Goal: Task Accomplishment & Management: Complete application form

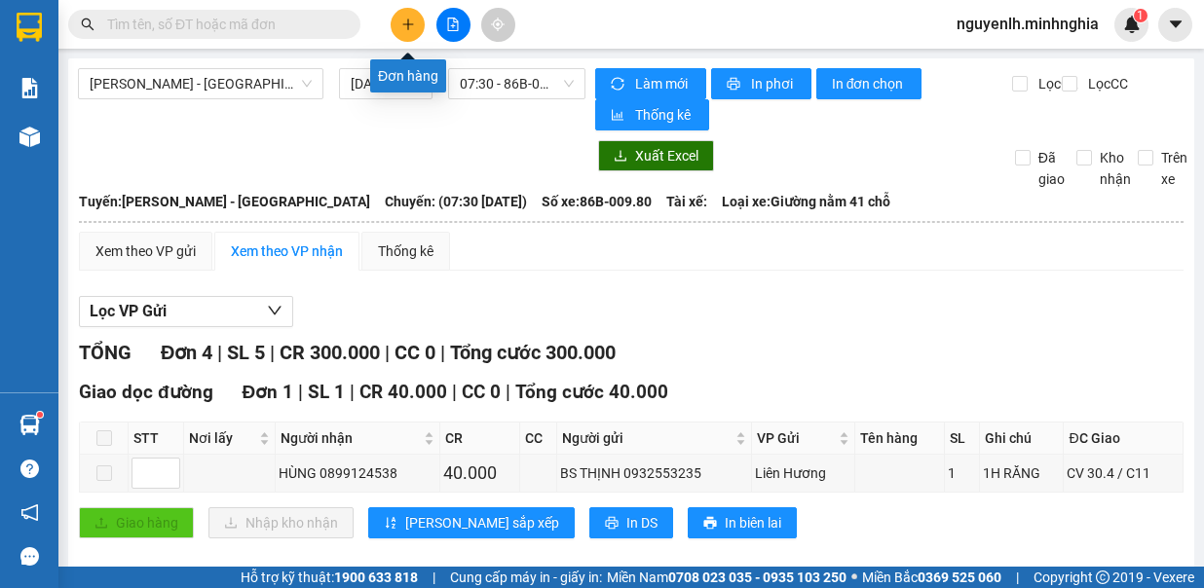
click at [407, 20] on icon "plus" at bounding box center [407, 24] width 1 height 11
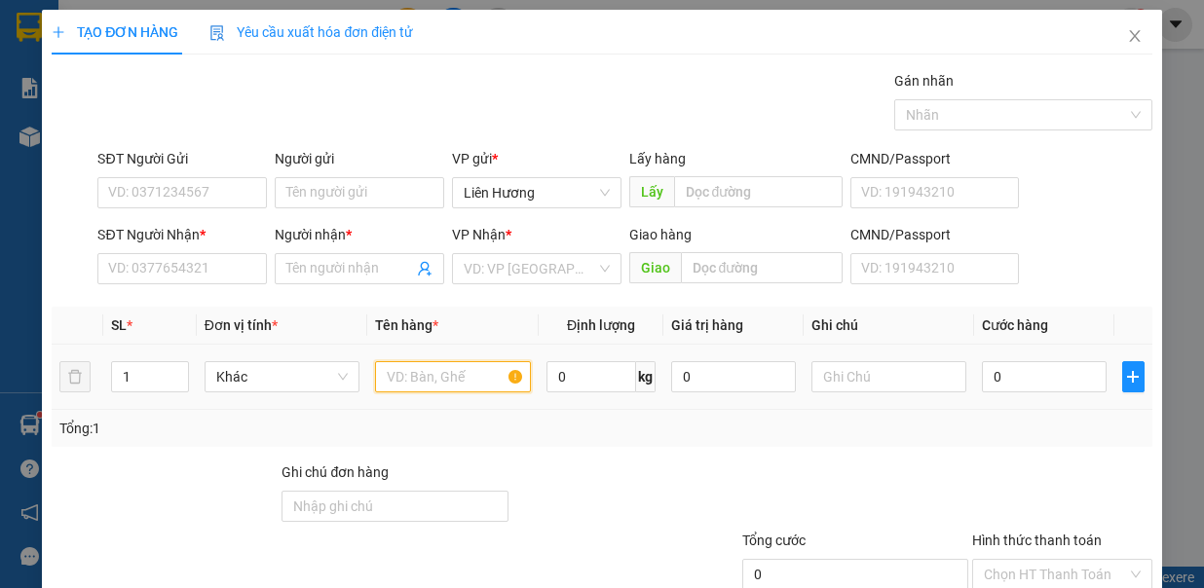
click at [453, 375] on input "text" at bounding box center [453, 376] width 156 height 31
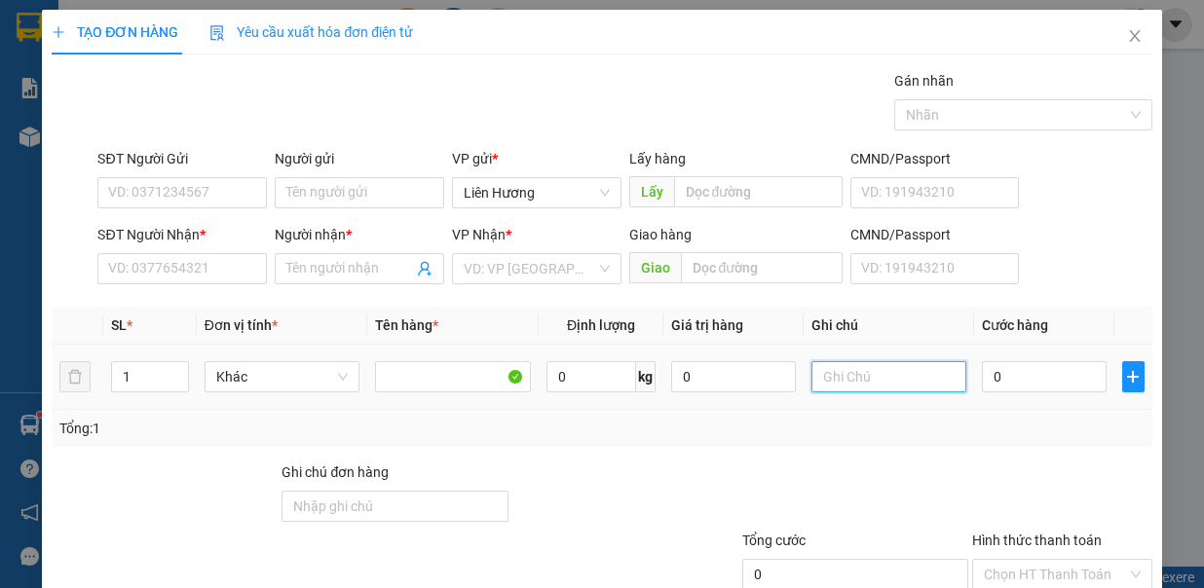
click at [876, 368] on input "text" at bounding box center [890, 376] width 156 height 31
type input "1TX - HS"
click at [1017, 372] on input "0" at bounding box center [1044, 376] width 125 height 31
type input "8"
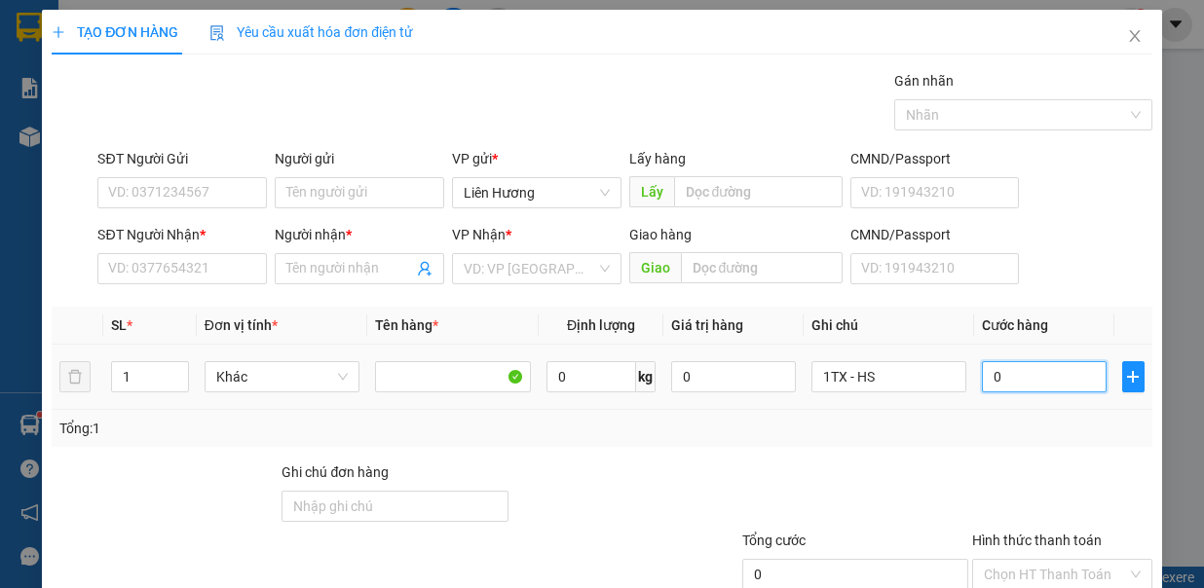
type input "8"
type input "80"
type input "80.000"
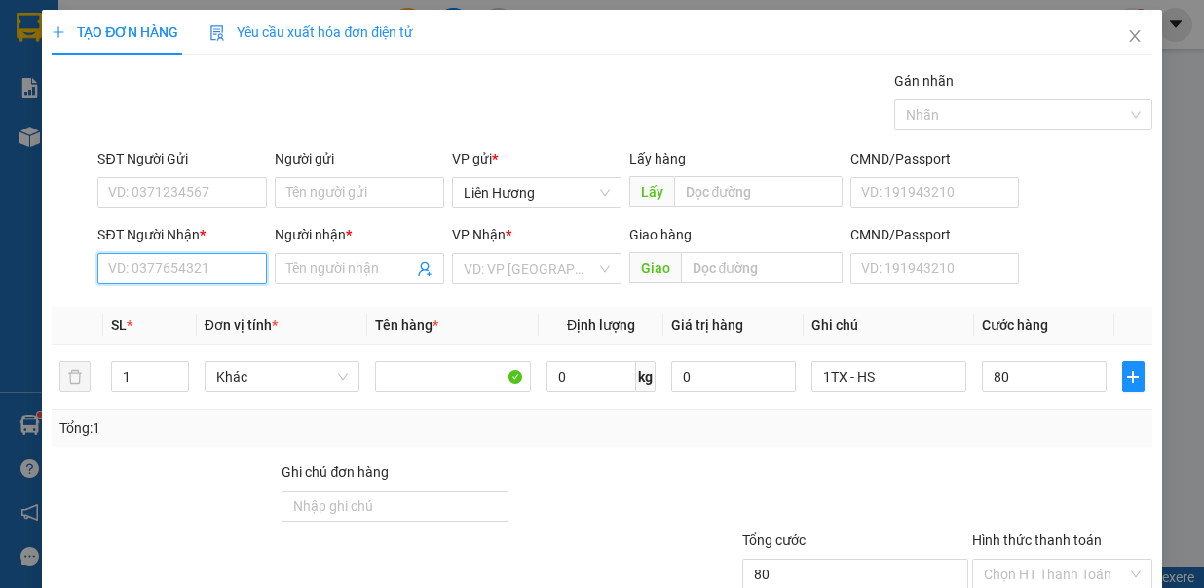
type input "80.000"
click at [152, 266] on input "SĐT Người Nhận *" at bounding box center [182, 268] width 170 height 31
drag, startPoint x: 209, startPoint y: 305, endPoint x: 721, endPoint y: 425, distance: 525.4
click at [209, 305] on div "0977506015 - THẢO TRÀ CỔ" at bounding box center [194, 305] width 173 height 21
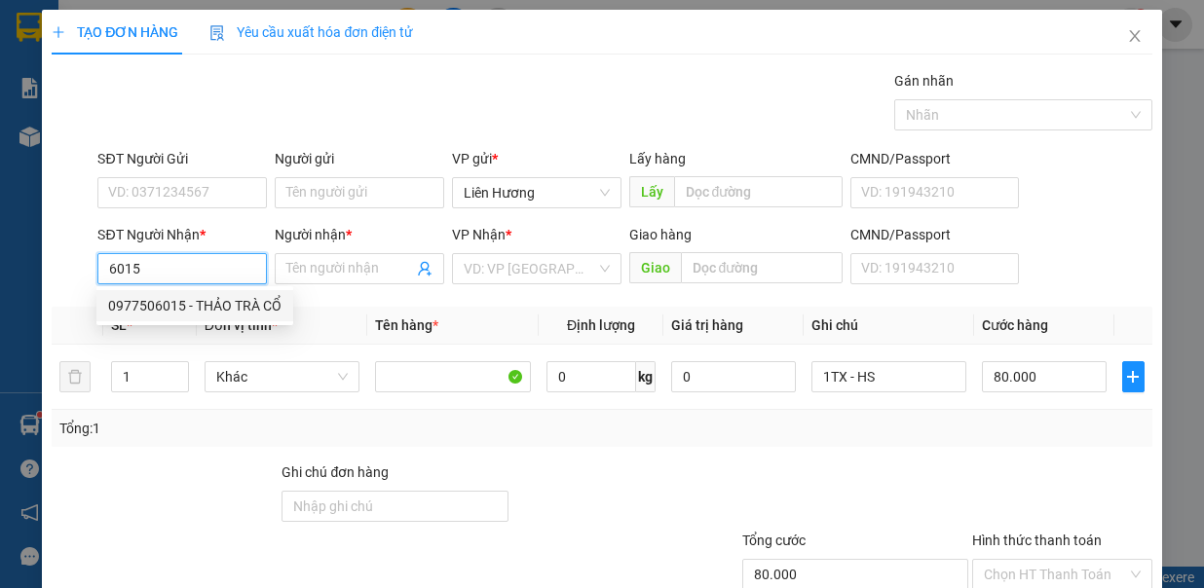
type input "0977506015"
type input "THẢO TRÀ CỔ"
type input "TRÀ CỔ / TRỊ AN"
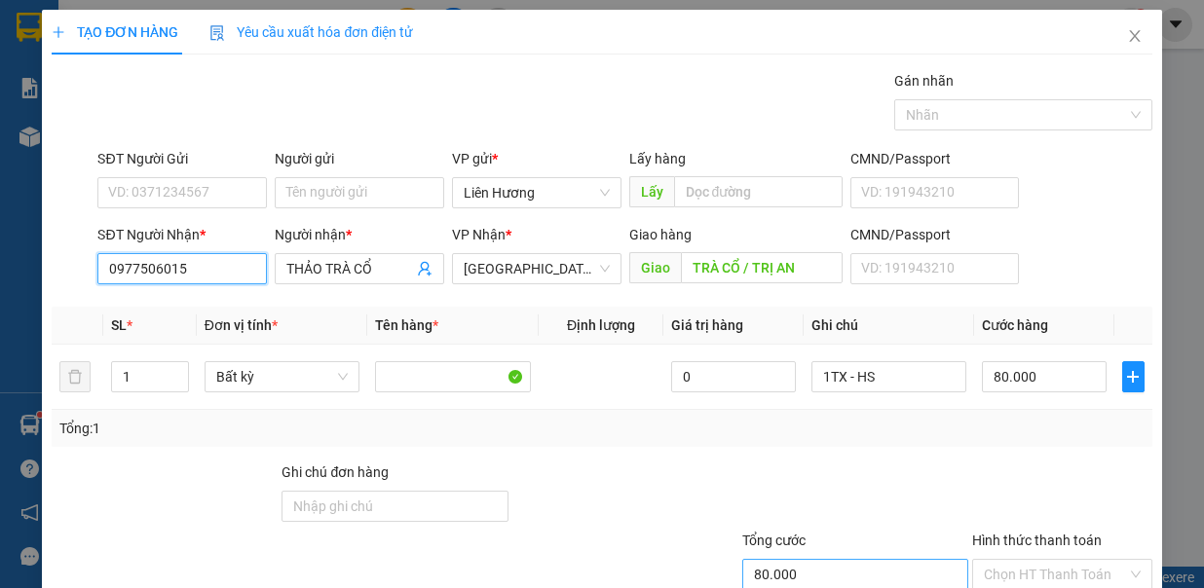
scroll to position [130, 0]
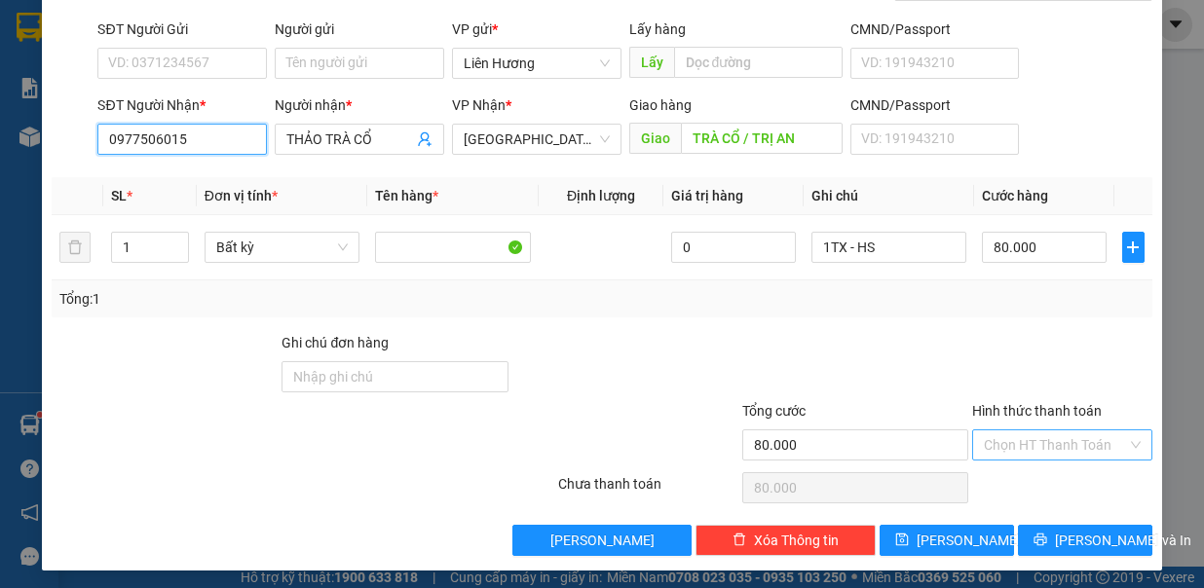
type input "0977506015"
drag, startPoint x: 1074, startPoint y: 428, endPoint x: 1080, endPoint y: 463, distance: 35.7
click at [1076, 431] on input "Hình thức thanh toán" at bounding box center [1055, 445] width 143 height 29
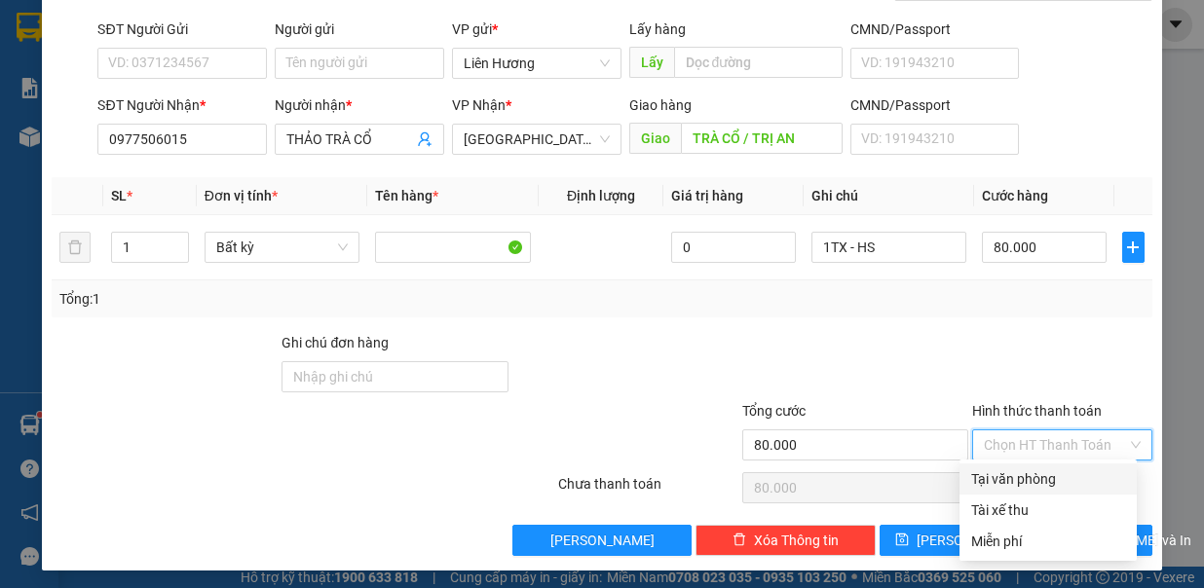
click at [1086, 469] on div "Tại văn phòng" at bounding box center [1048, 479] width 154 height 21
type input "0"
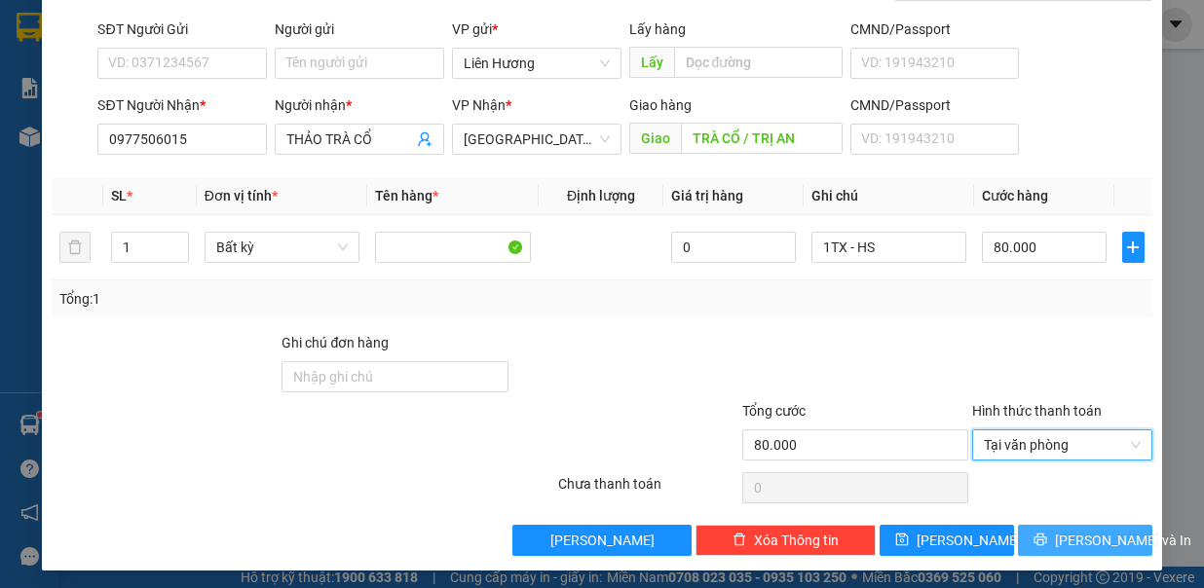
click at [1070, 538] on span "[PERSON_NAME] và In" at bounding box center [1123, 540] width 136 height 21
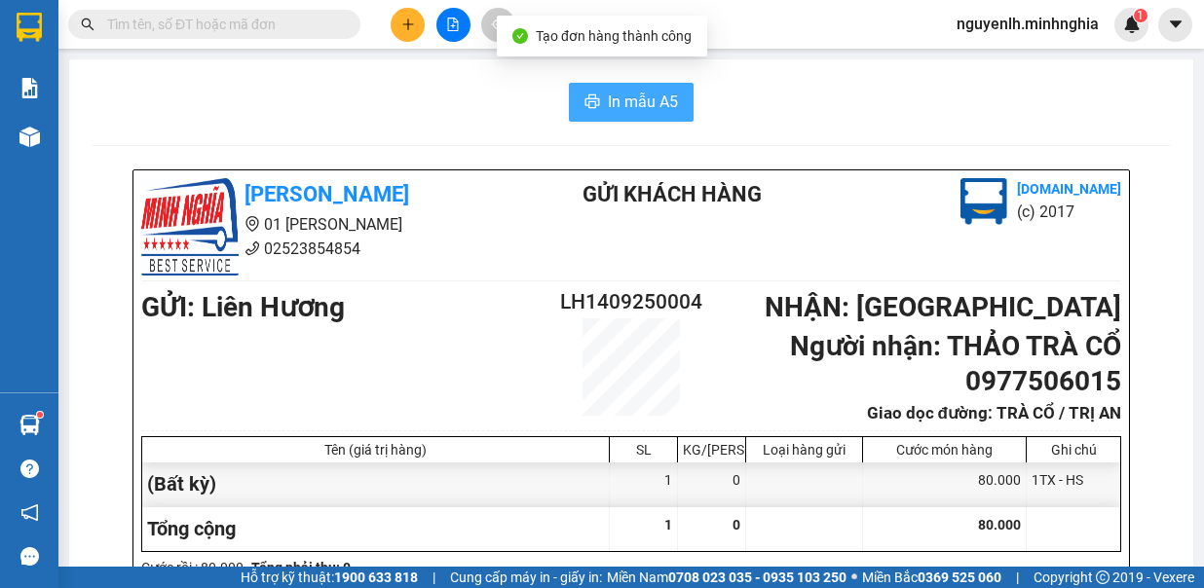
click at [623, 104] on span "In mẫu A5" at bounding box center [643, 102] width 70 height 24
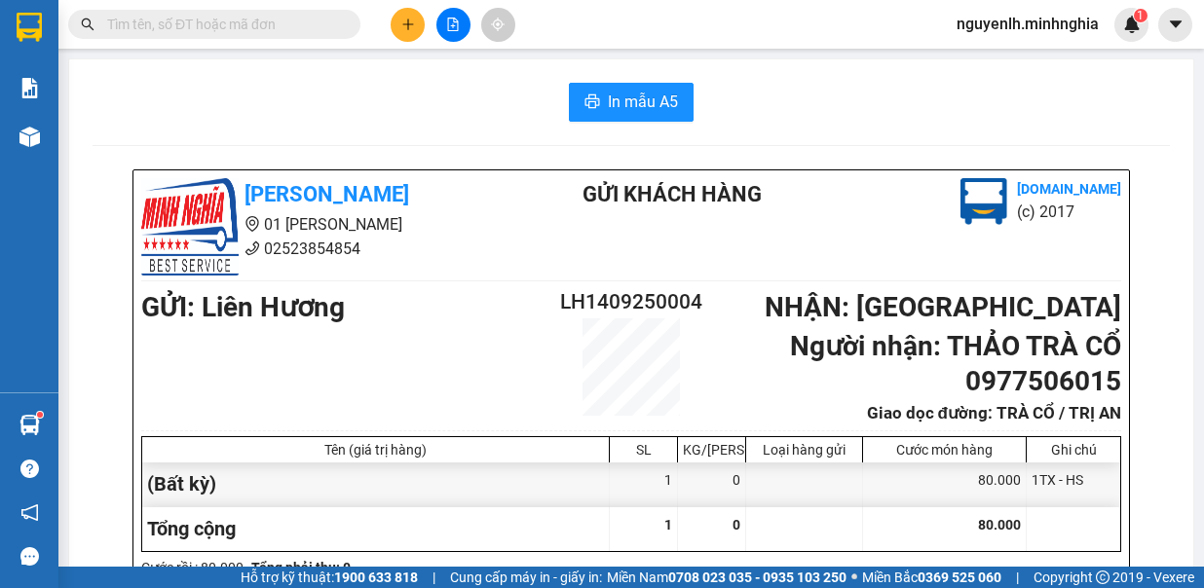
click at [400, 16] on button at bounding box center [408, 25] width 34 height 34
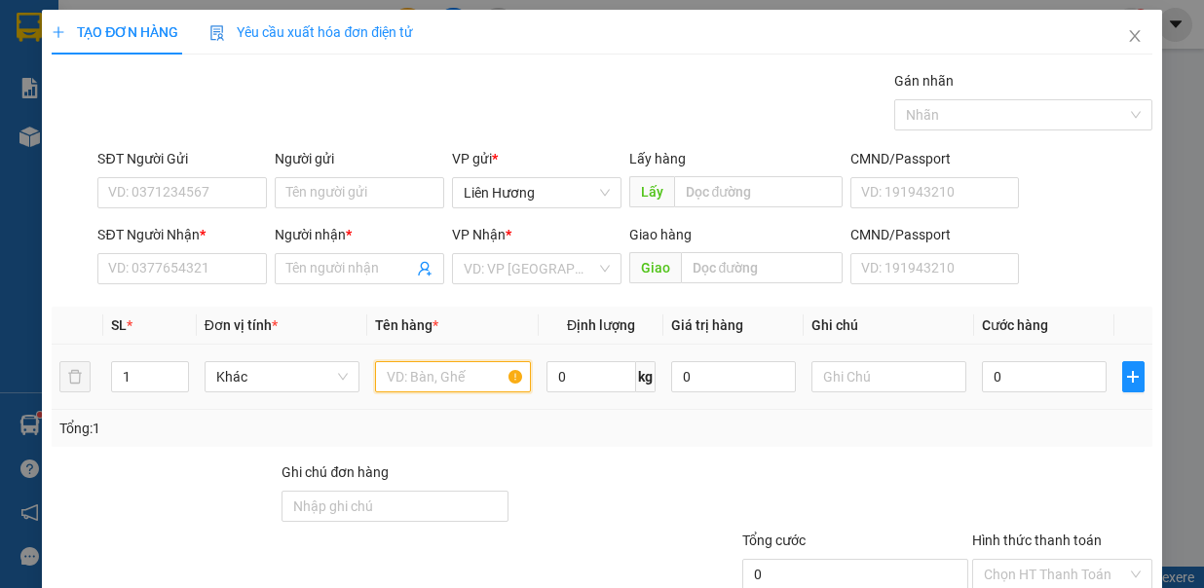
click at [427, 363] on input "text" at bounding box center [453, 376] width 156 height 31
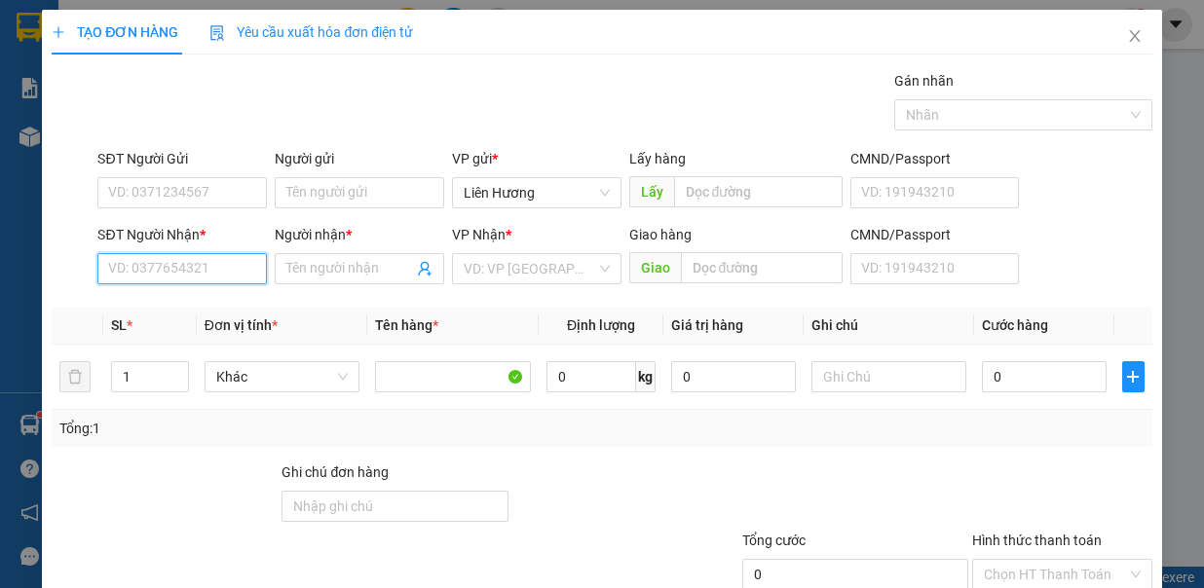
click at [186, 272] on input "SĐT Người Nhận *" at bounding box center [182, 268] width 170 height 31
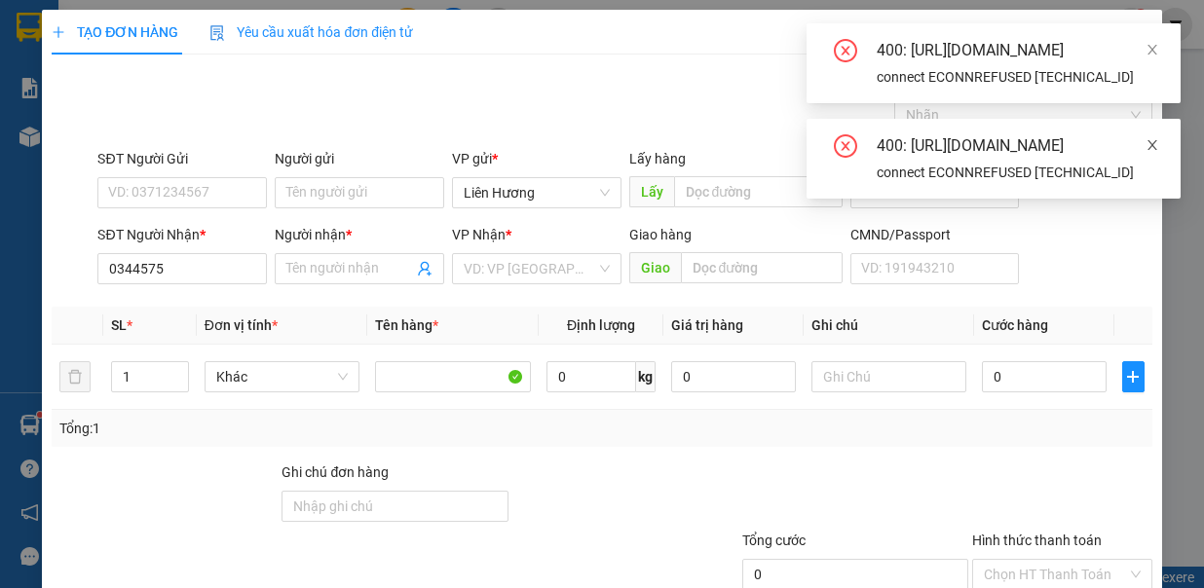
click at [1157, 152] on icon "close" at bounding box center [1153, 145] width 14 height 14
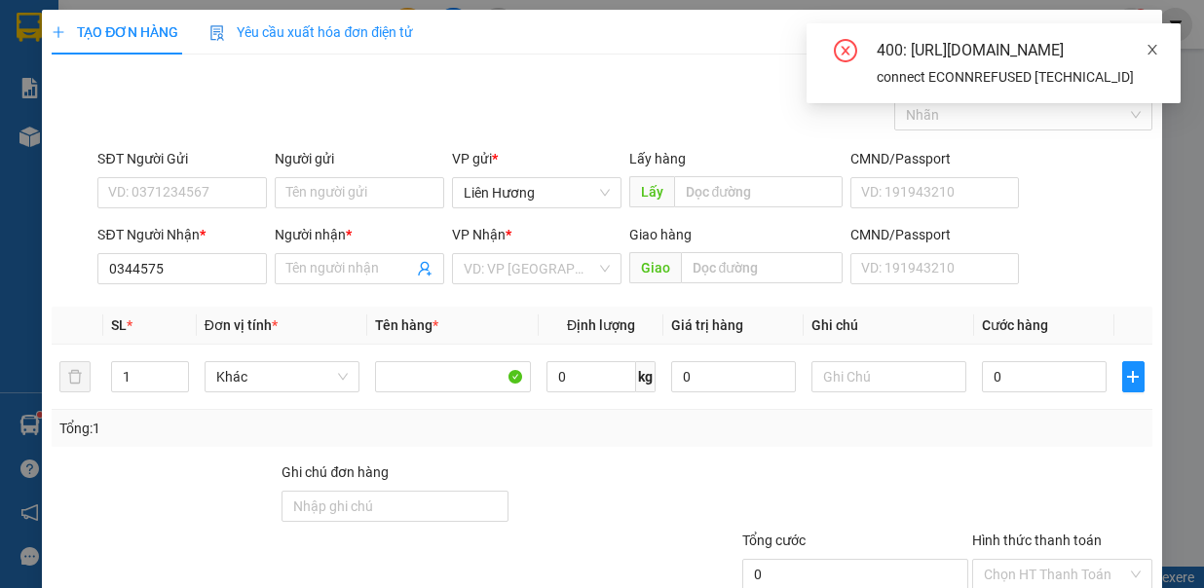
click at [1155, 50] on icon "close" at bounding box center [1153, 50] width 14 height 14
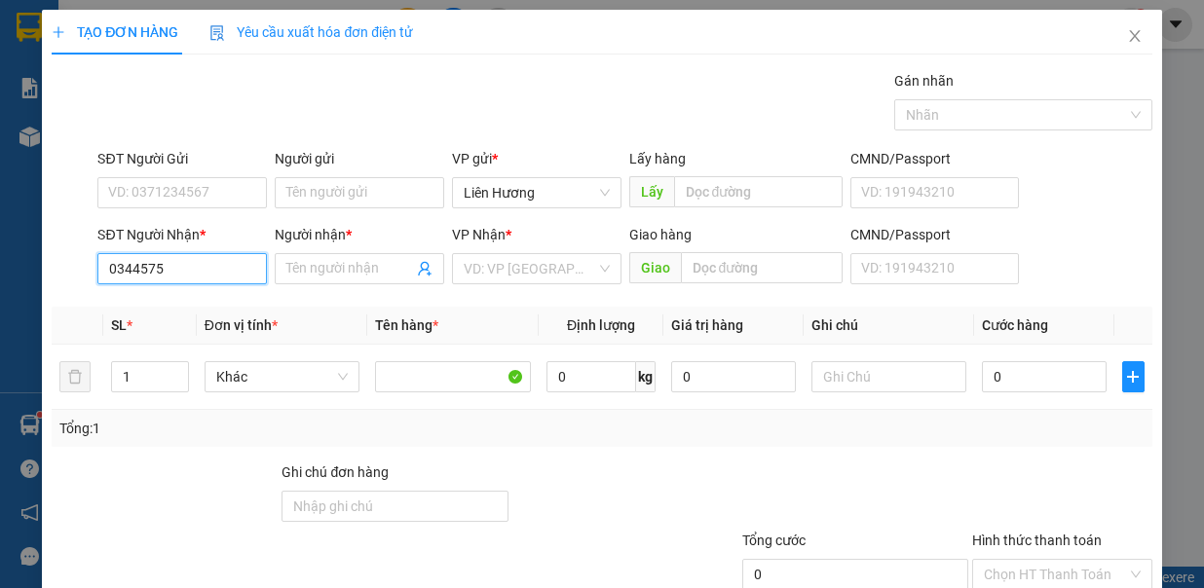
click at [187, 269] on input "0344575" at bounding box center [182, 268] width 170 height 31
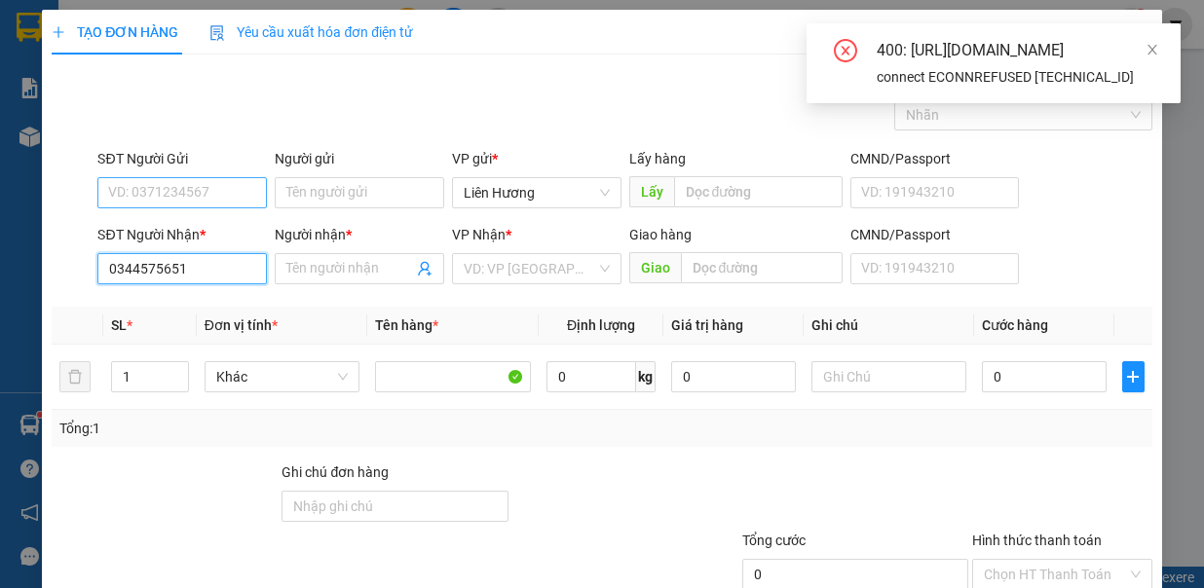
type input "0344575651"
click at [175, 193] on input "SĐT Người Gửi" at bounding box center [182, 192] width 170 height 31
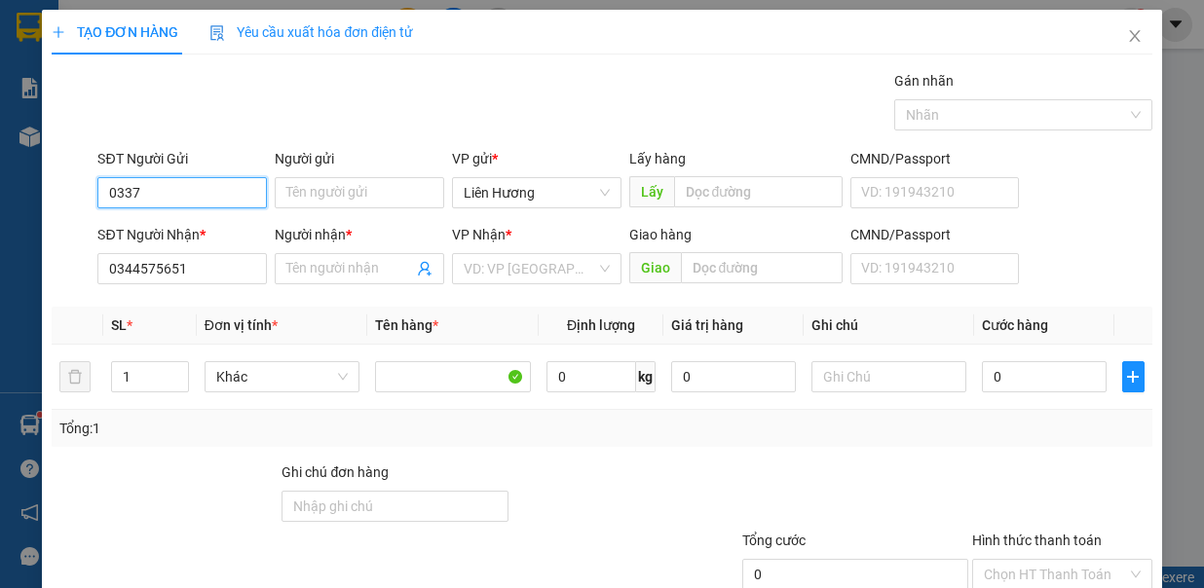
click at [161, 191] on input "0337" at bounding box center [182, 192] width 170 height 31
type input "0337093583"
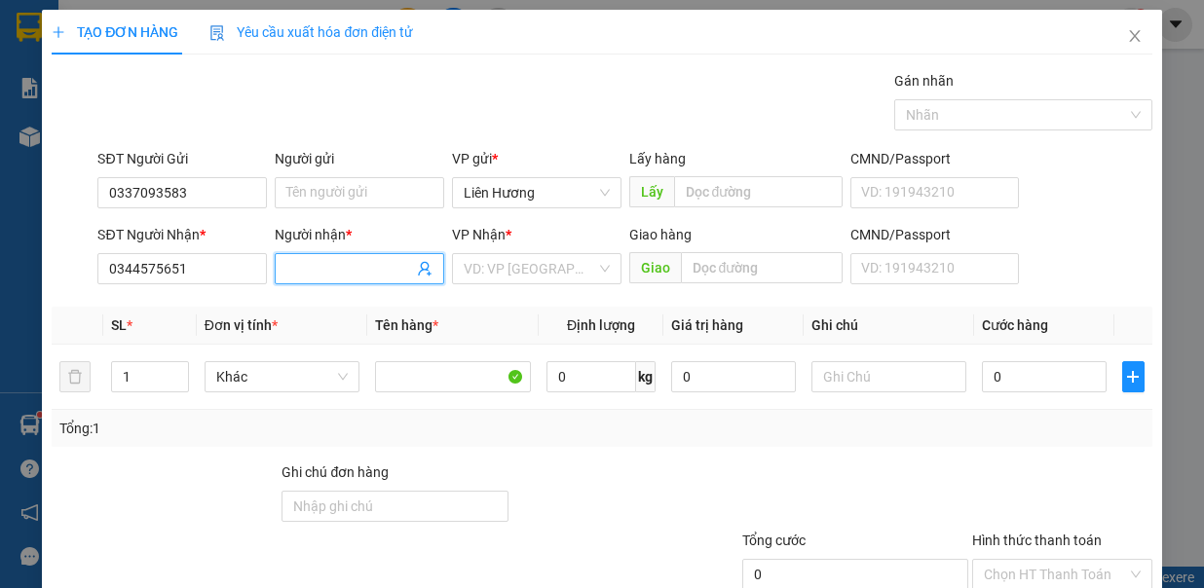
click at [342, 268] on input "Người nhận *" at bounding box center [349, 268] width 127 height 21
type input "H"
type input "HẢI"
click at [512, 266] on input "search" at bounding box center [530, 268] width 133 height 29
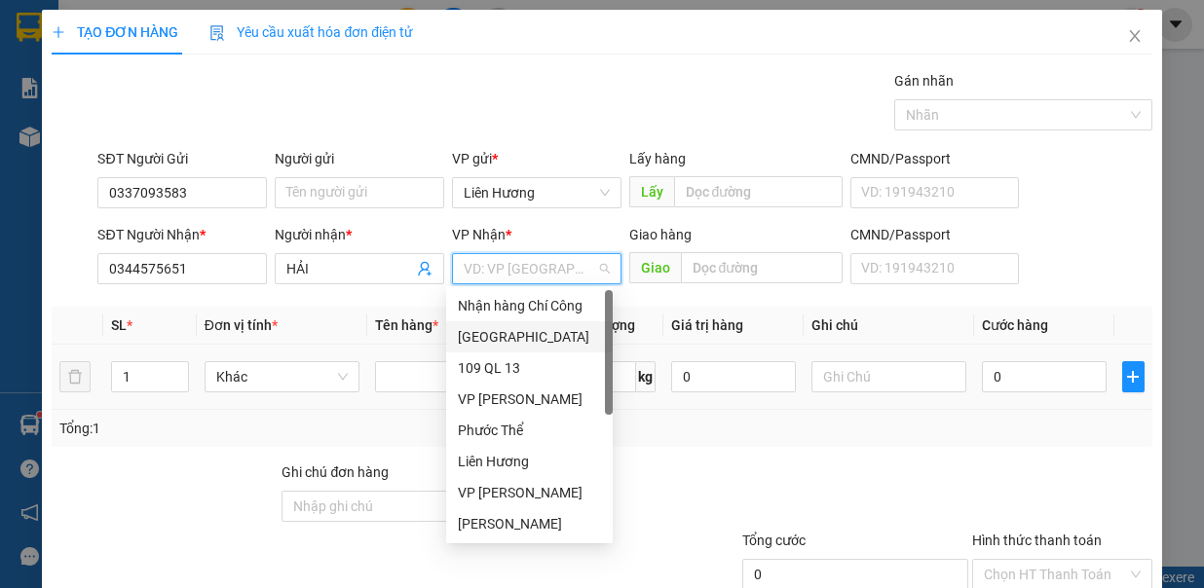
click at [522, 343] on div "[GEOGRAPHIC_DATA]" at bounding box center [529, 336] width 143 height 21
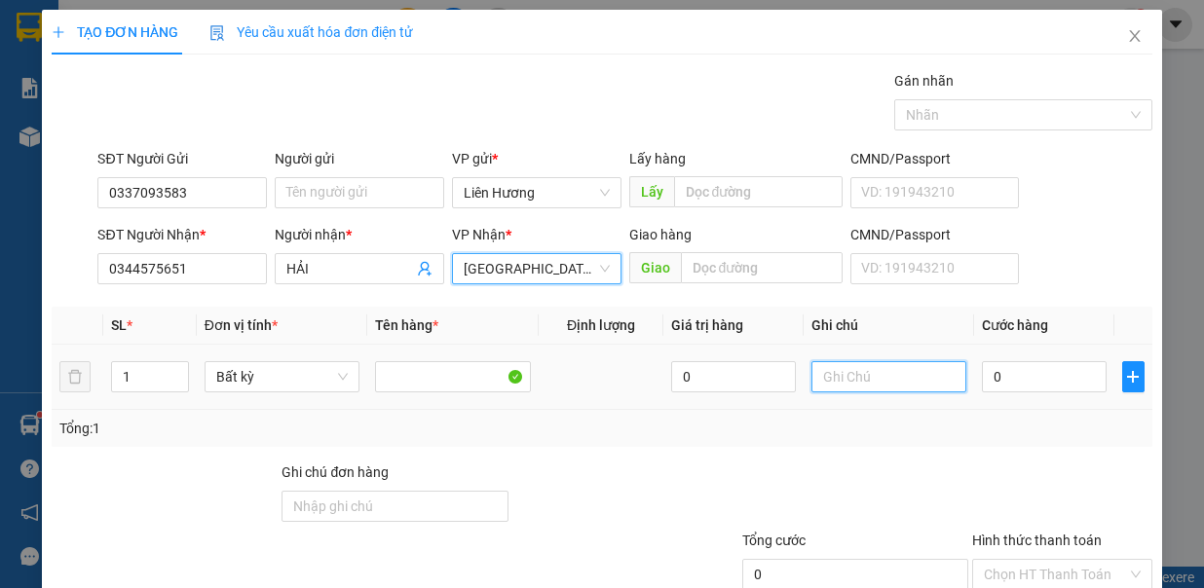
click at [884, 378] on input "text" at bounding box center [890, 376] width 156 height 31
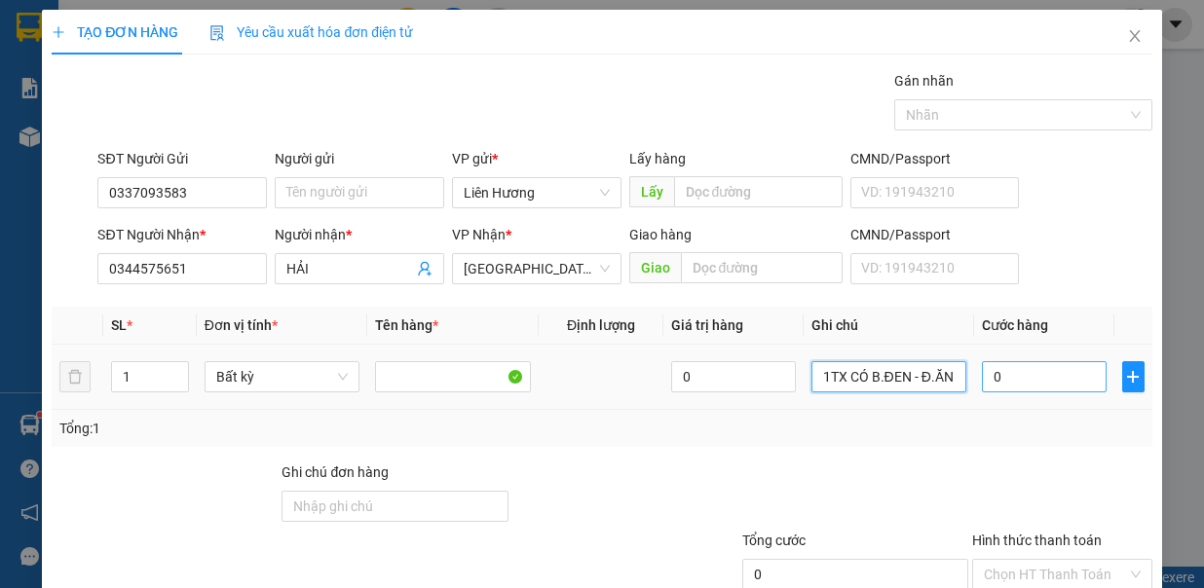
type input "1TX CÓ B.ĐEN - Đ.ĂN"
click at [1000, 379] on input "0" at bounding box center [1044, 376] width 125 height 31
type input "4"
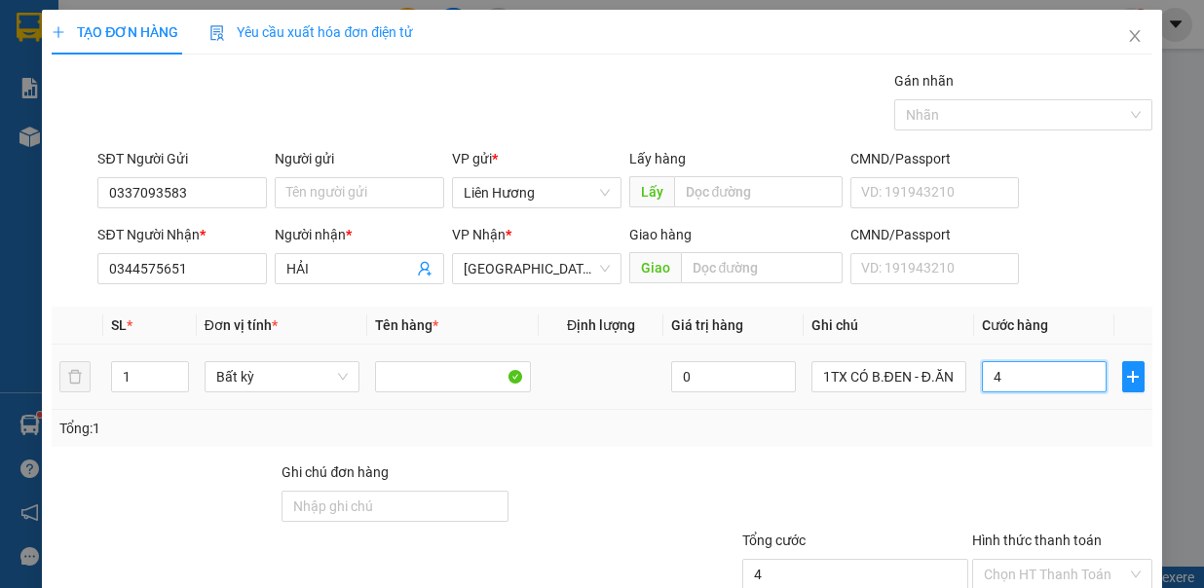
type input "40"
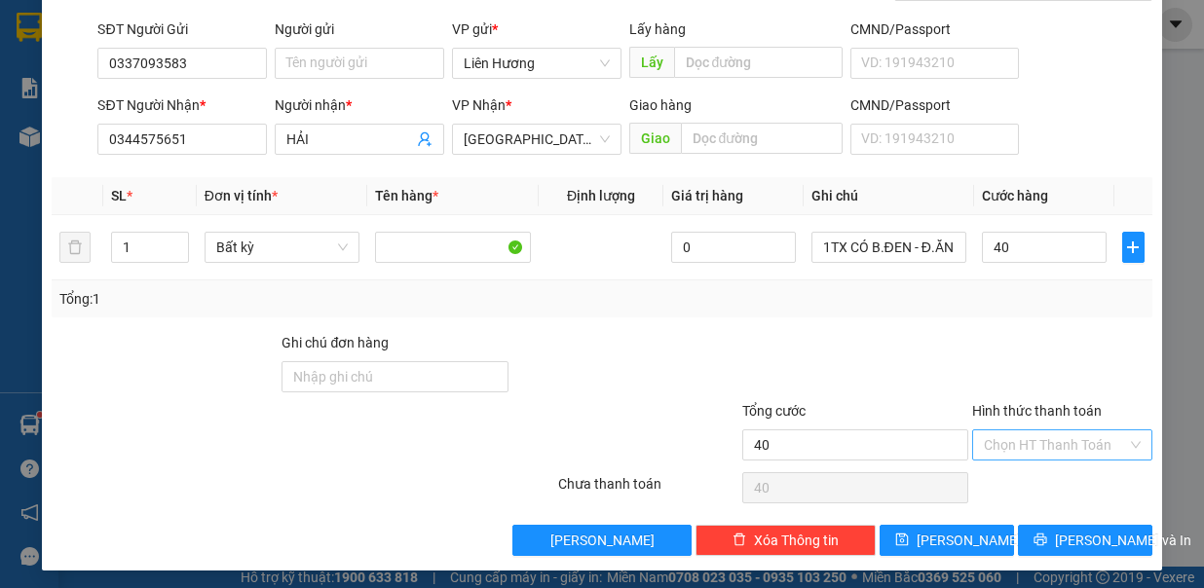
type input "40.000"
drag, startPoint x: 1024, startPoint y: 428, endPoint x: 1045, endPoint y: 448, distance: 29.6
click at [1034, 440] on input "Hình thức thanh toán" at bounding box center [1055, 445] width 143 height 29
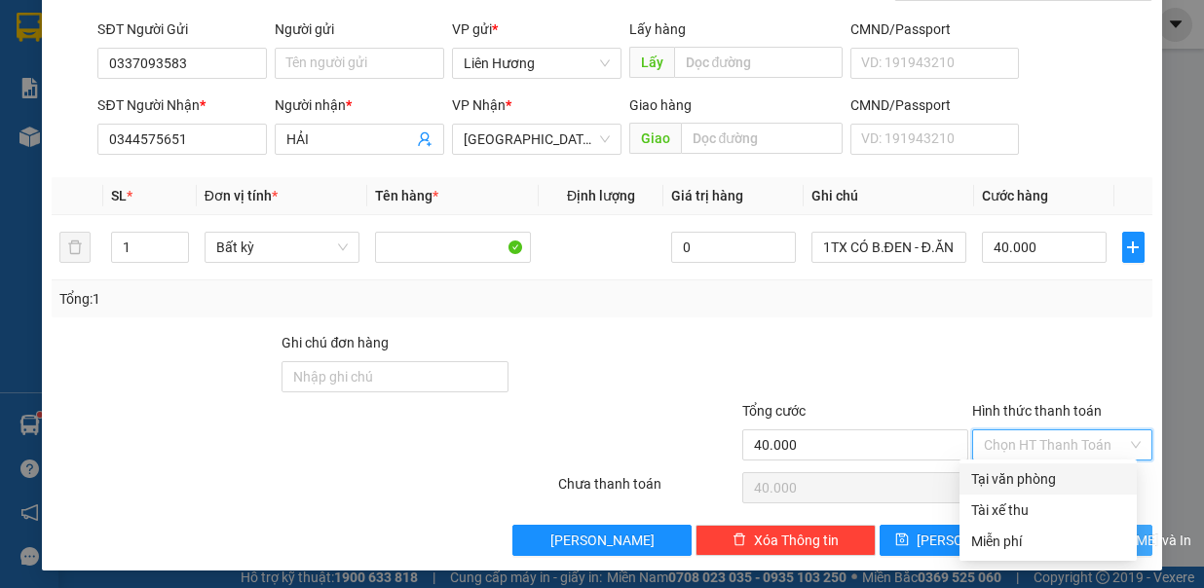
click at [1060, 479] on div "Tại văn phòng" at bounding box center [1048, 479] width 154 height 21
type input "0"
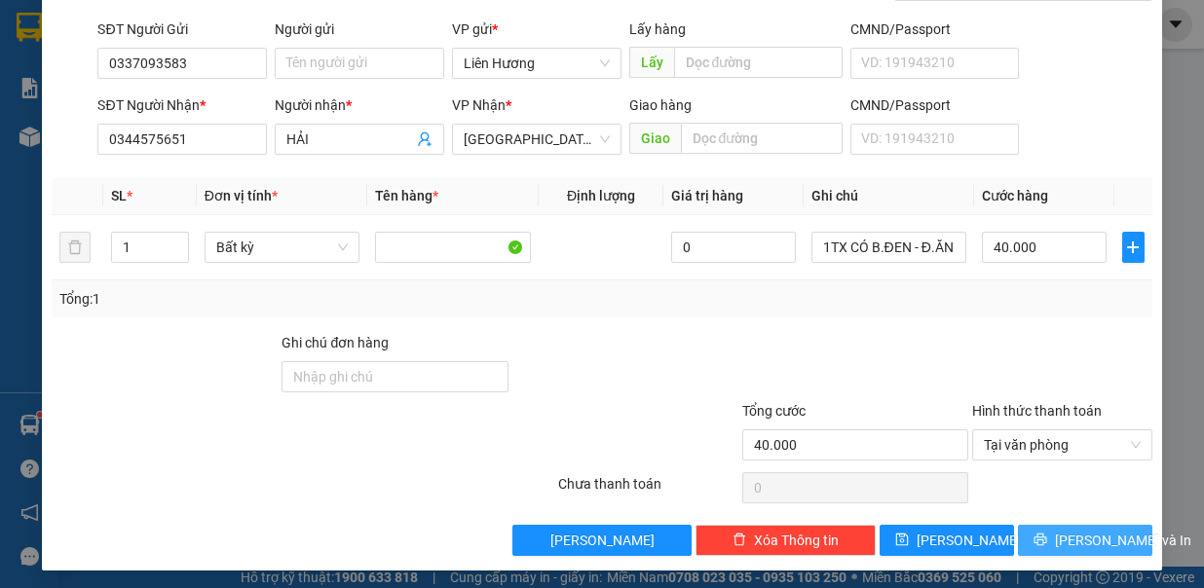
click at [1076, 534] on span "[PERSON_NAME] và In" at bounding box center [1123, 540] width 136 height 21
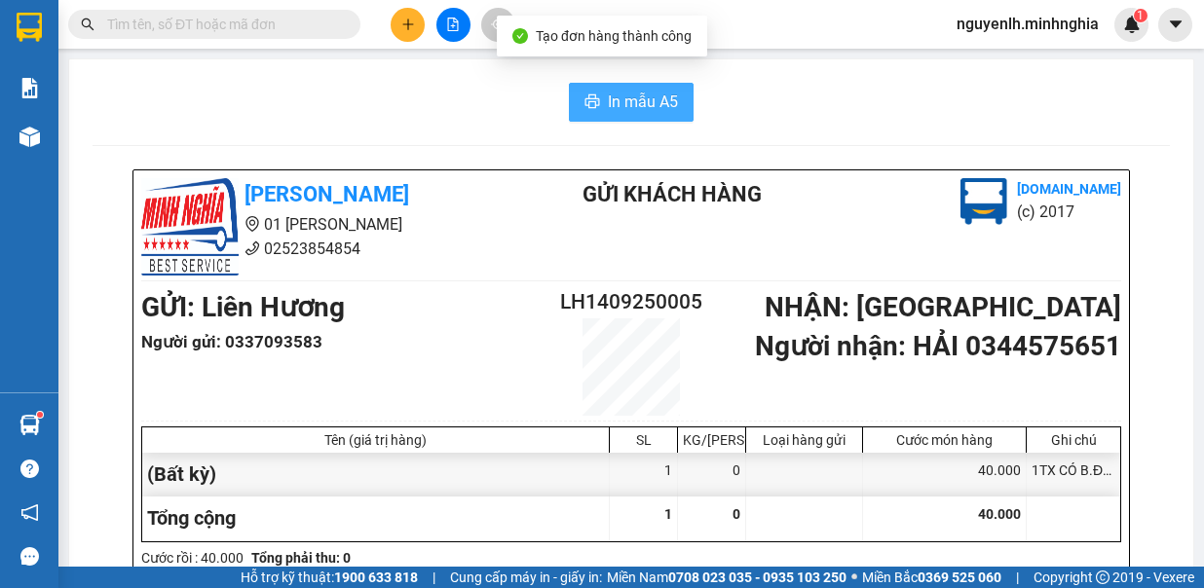
click at [635, 95] on span "In mẫu A5" at bounding box center [643, 102] width 70 height 24
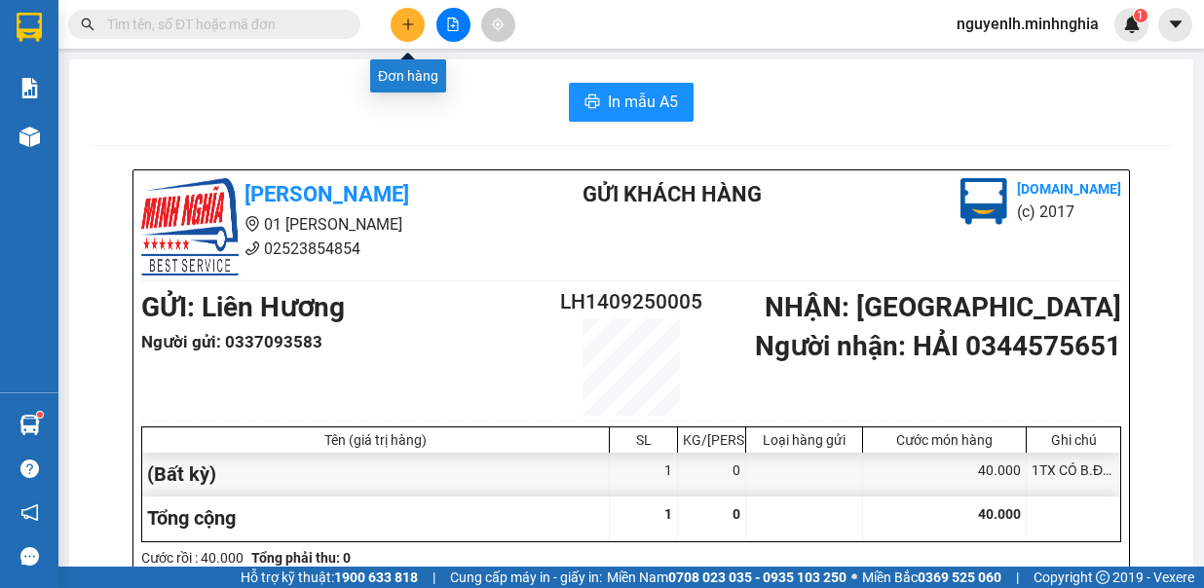
click at [401, 18] on icon "plus" at bounding box center [408, 25] width 14 height 14
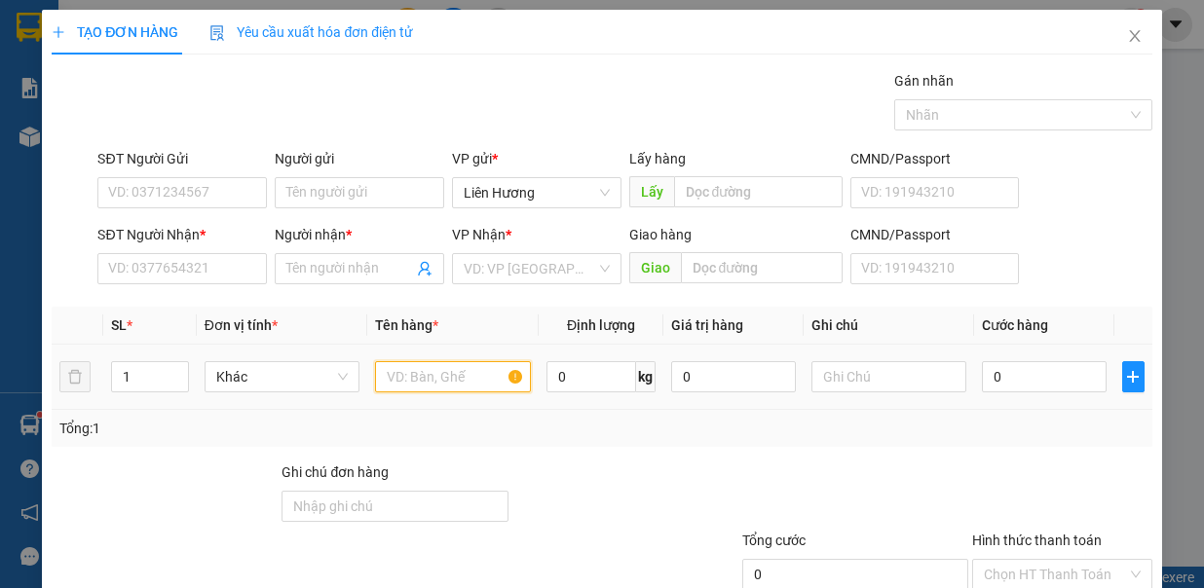
click at [430, 380] on input "text" at bounding box center [453, 376] width 156 height 31
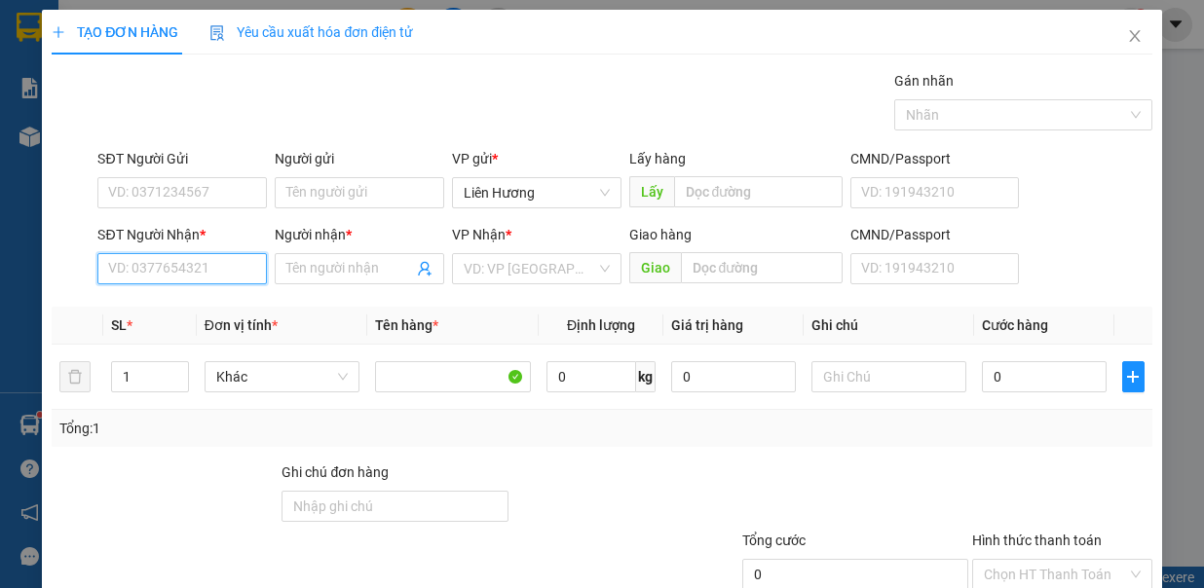
click at [199, 273] on input "SĐT Người Nhận *" at bounding box center [182, 268] width 170 height 31
type input "0911568"
drag, startPoint x: 199, startPoint y: 273, endPoint x: 107, endPoint y: 289, distance: 93.1
click at [107, 289] on div "SĐT Người Nhận * 0911568 0911568" at bounding box center [182, 258] width 170 height 68
type input "0911568"
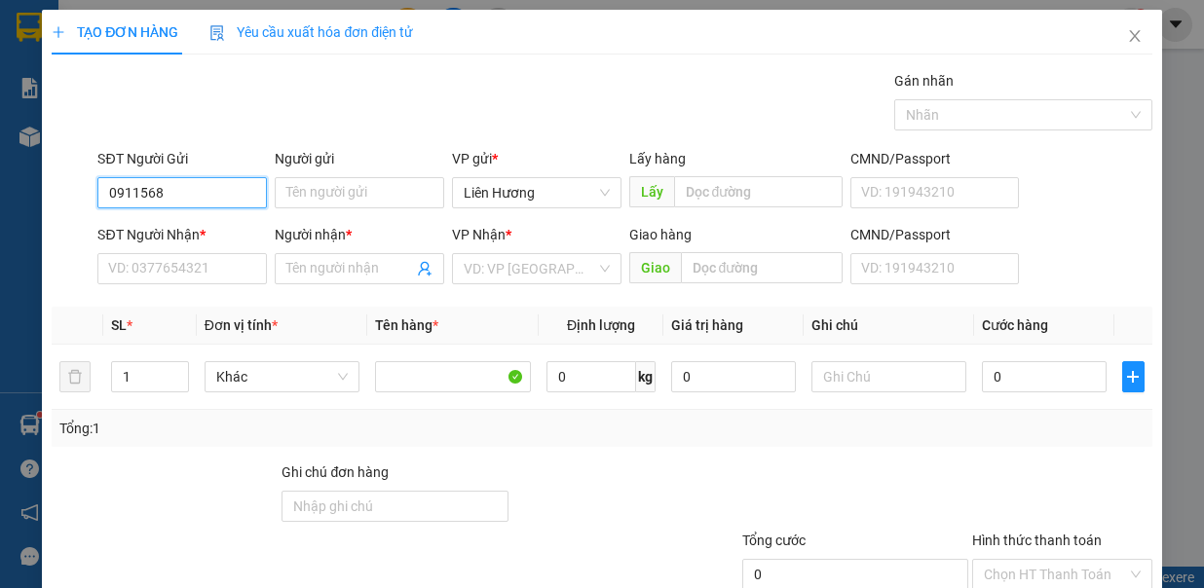
click at [213, 187] on input "0911568" at bounding box center [182, 192] width 170 height 31
click at [199, 234] on div "0911568357" at bounding box center [179, 229] width 143 height 21
type input "0911568357"
type input "0906139335"
type input "DIỆP"
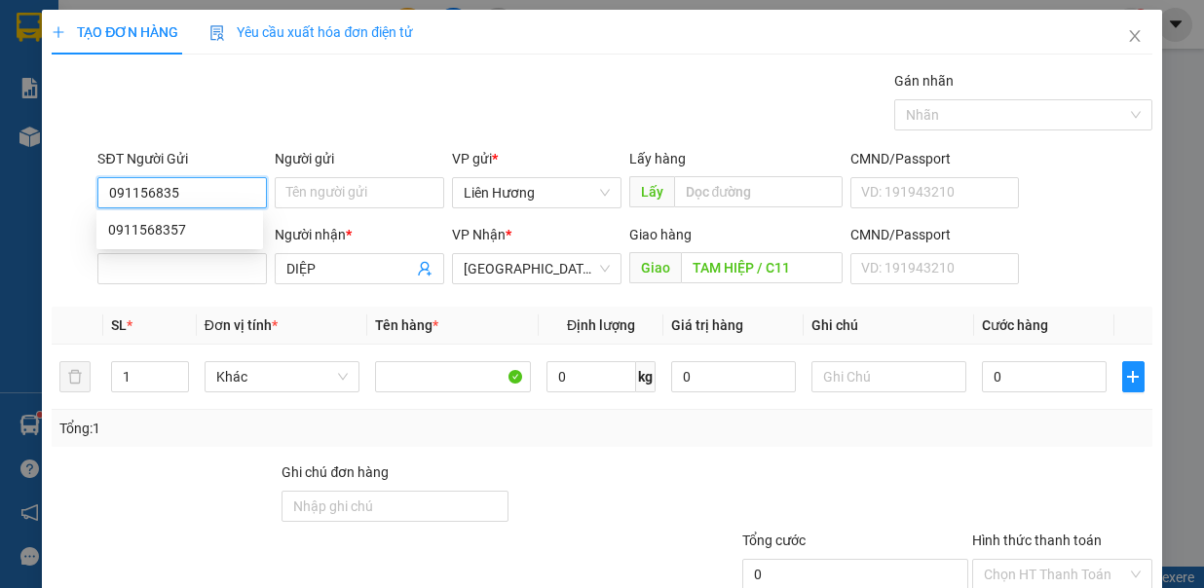
type input "TAM HIỆP / C11"
type input "0911568357"
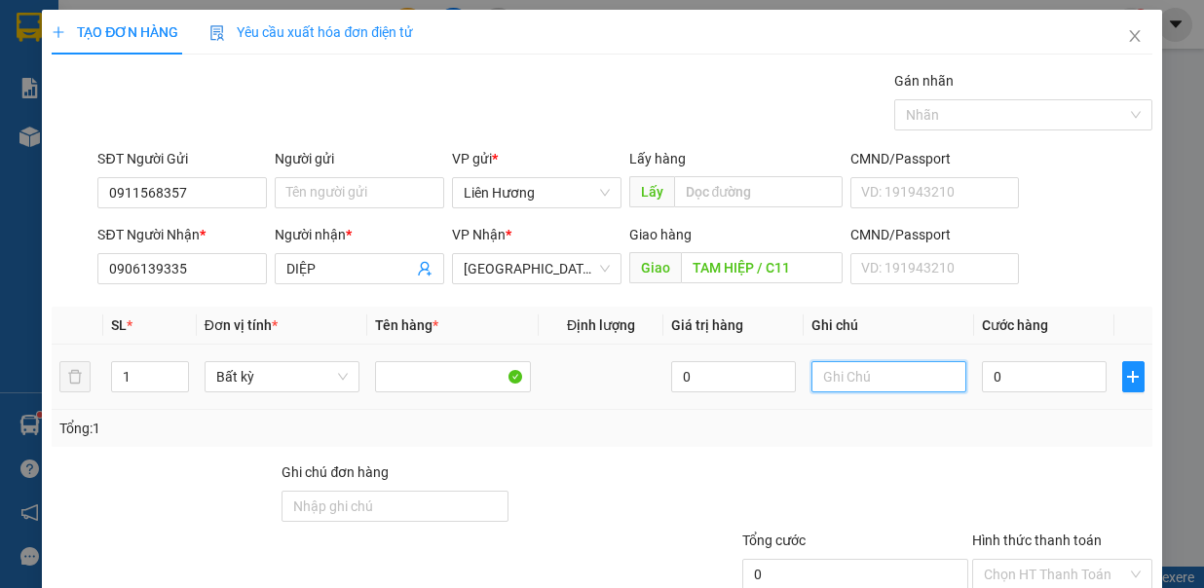
click at [860, 373] on input "text" at bounding box center [890, 376] width 156 height 31
type input "1TX - HS"
click at [1031, 379] on input "0" at bounding box center [1044, 376] width 125 height 31
type input "7"
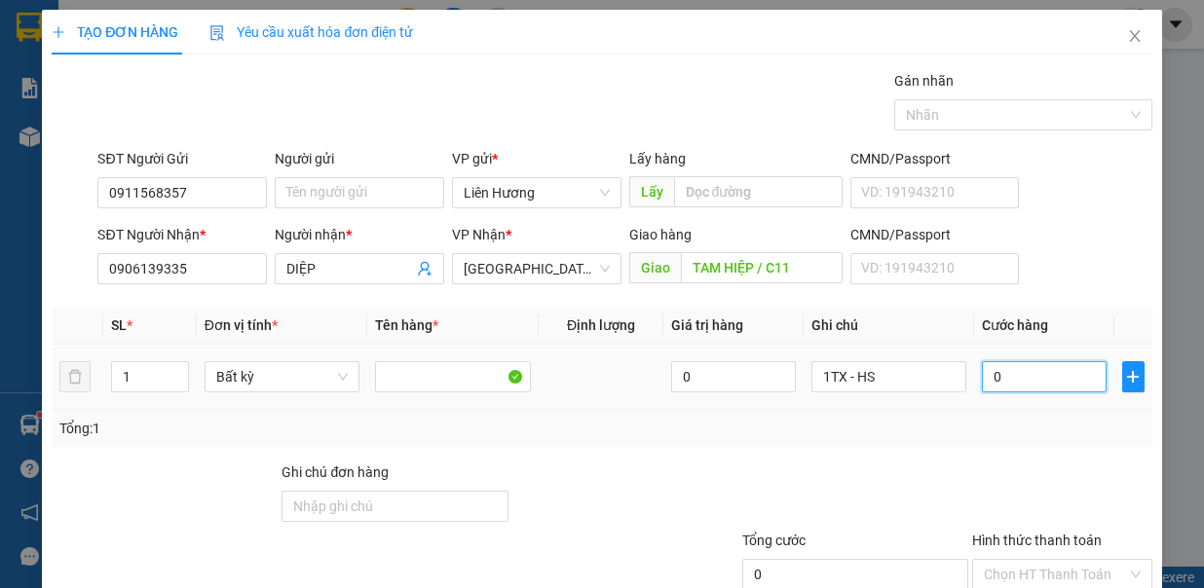
type input "7"
type input "70"
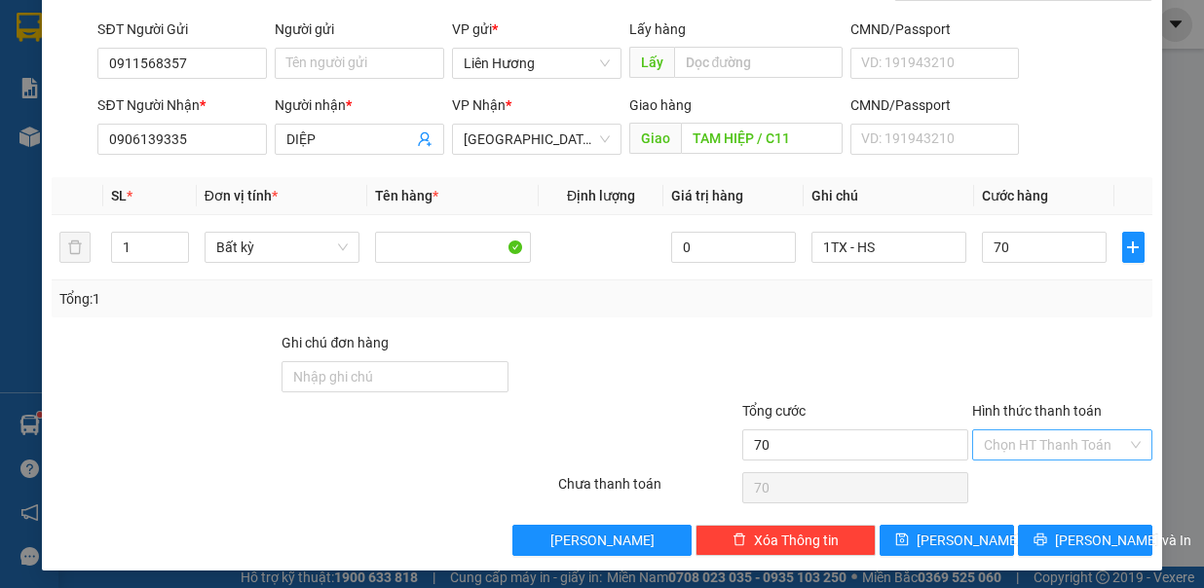
type input "70.000"
click at [1036, 440] on input "Hình thức thanh toán" at bounding box center [1055, 445] width 143 height 29
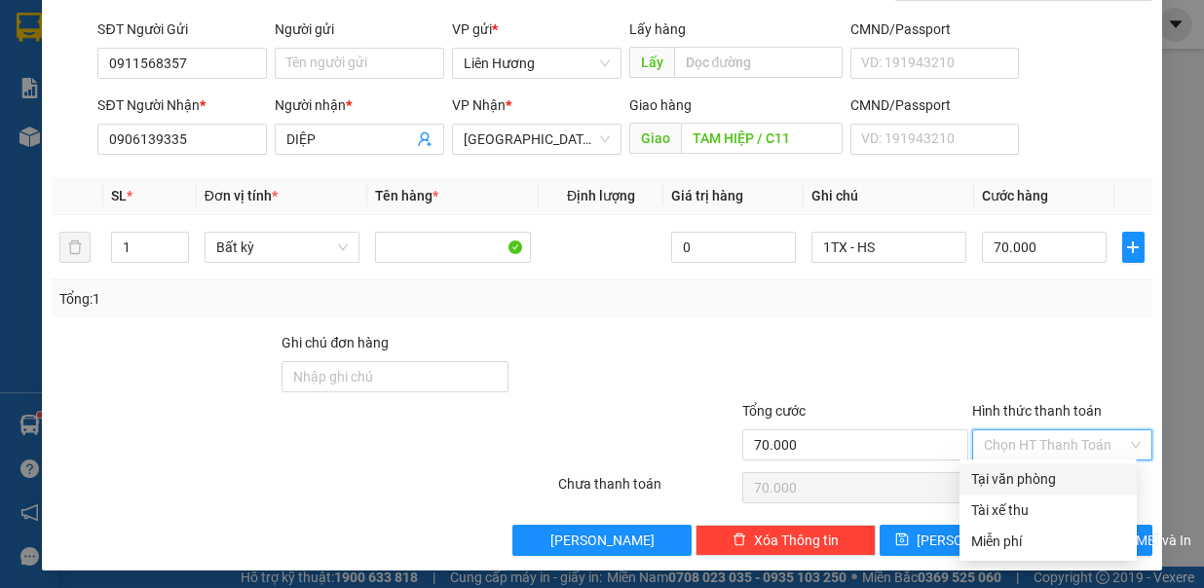
click at [1045, 469] on div "Tại văn phòng" at bounding box center [1048, 479] width 154 height 21
type input "0"
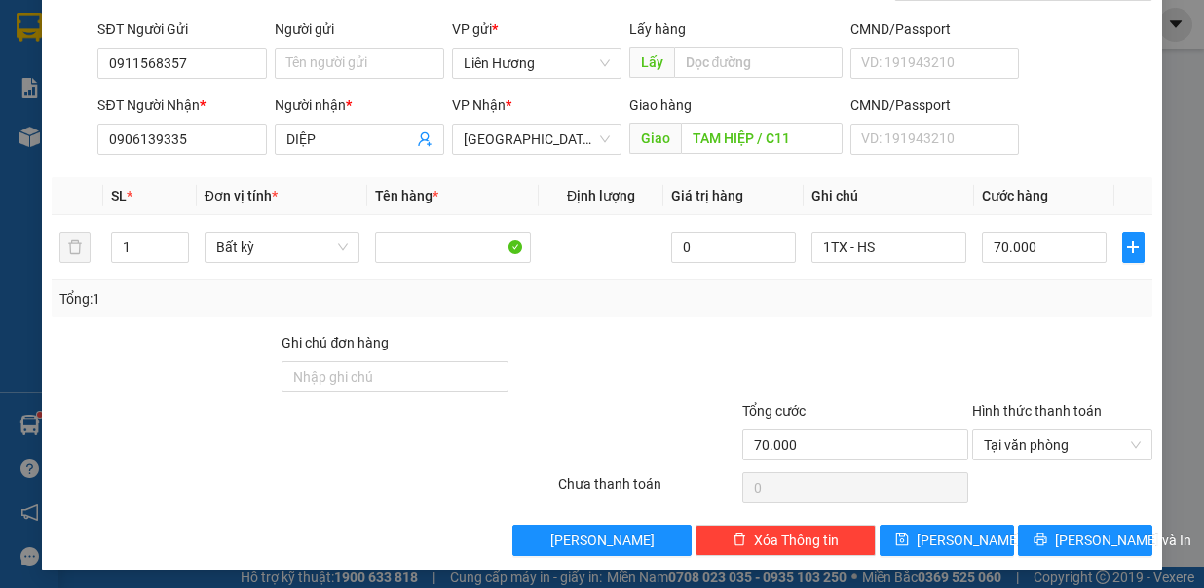
click at [1080, 522] on div "[PERSON_NAME] và In" at bounding box center [1085, 540] width 138 height 37
click at [1089, 530] on span "[PERSON_NAME] và In" at bounding box center [1123, 540] width 136 height 21
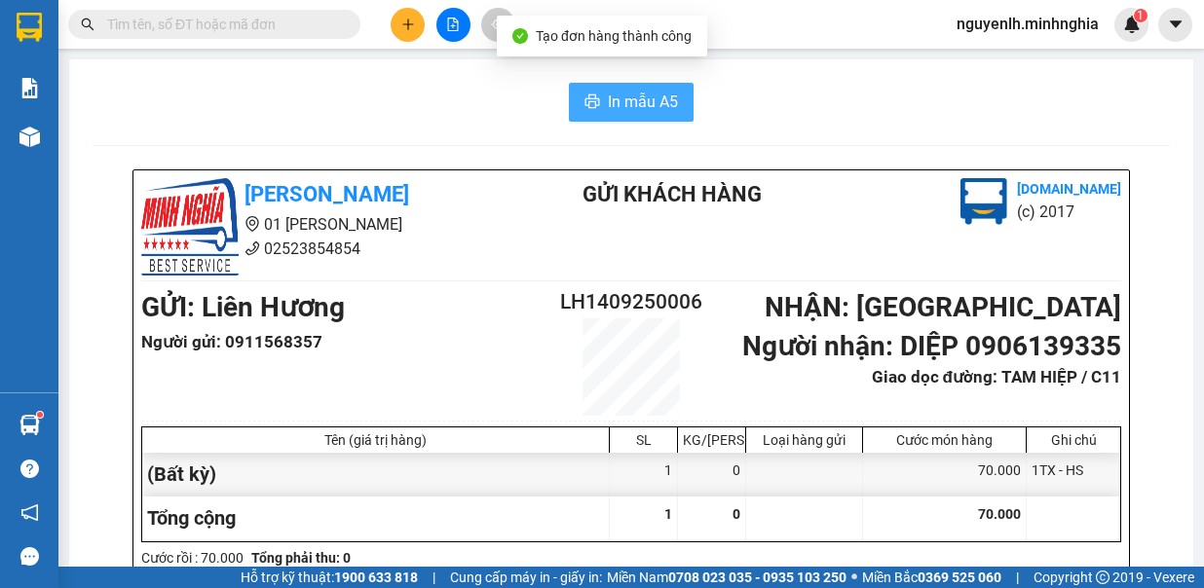
click at [655, 98] on span "In mẫu A5" at bounding box center [643, 102] width 70 height 24
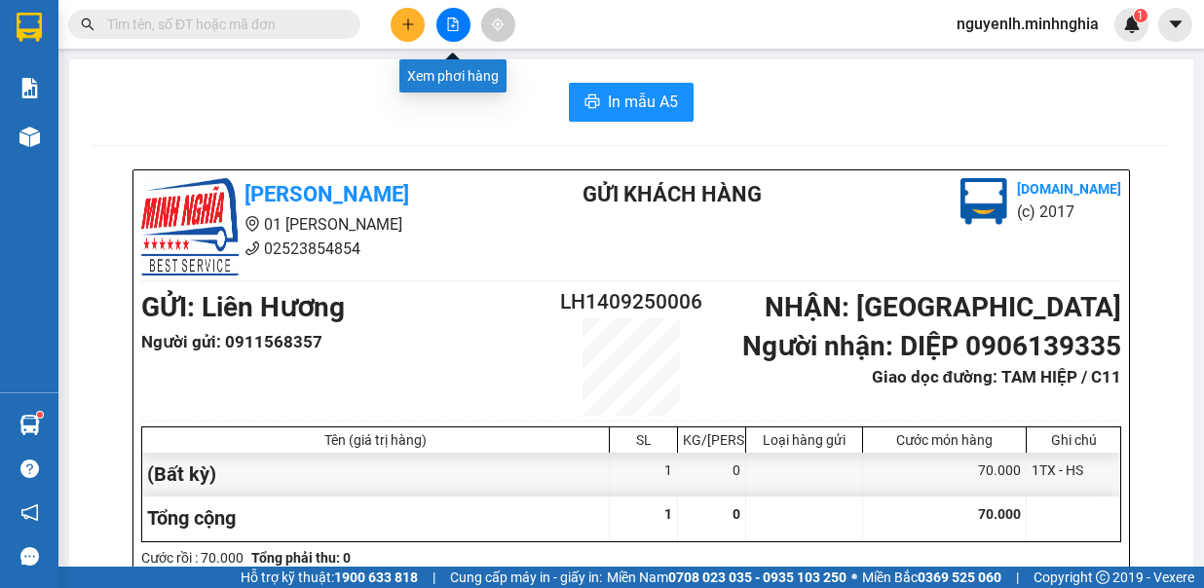
click at [467, 16] on button at bounding box center [453, 25] width 34 height 34
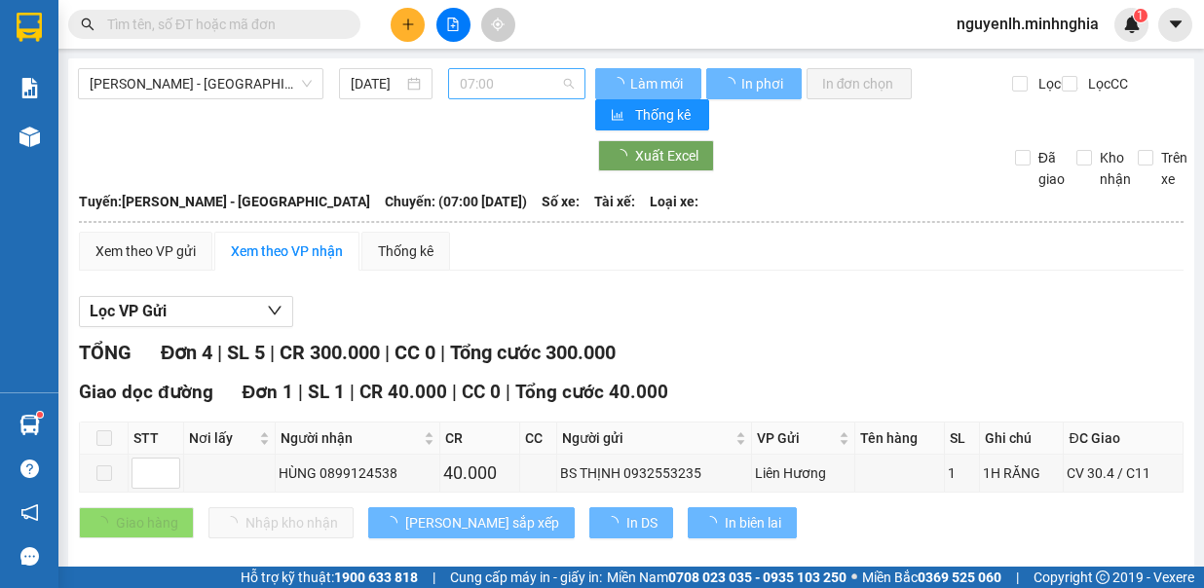
click at [501, 93] on span "07:00" at bounding box center [517, 83] width 114 height 29
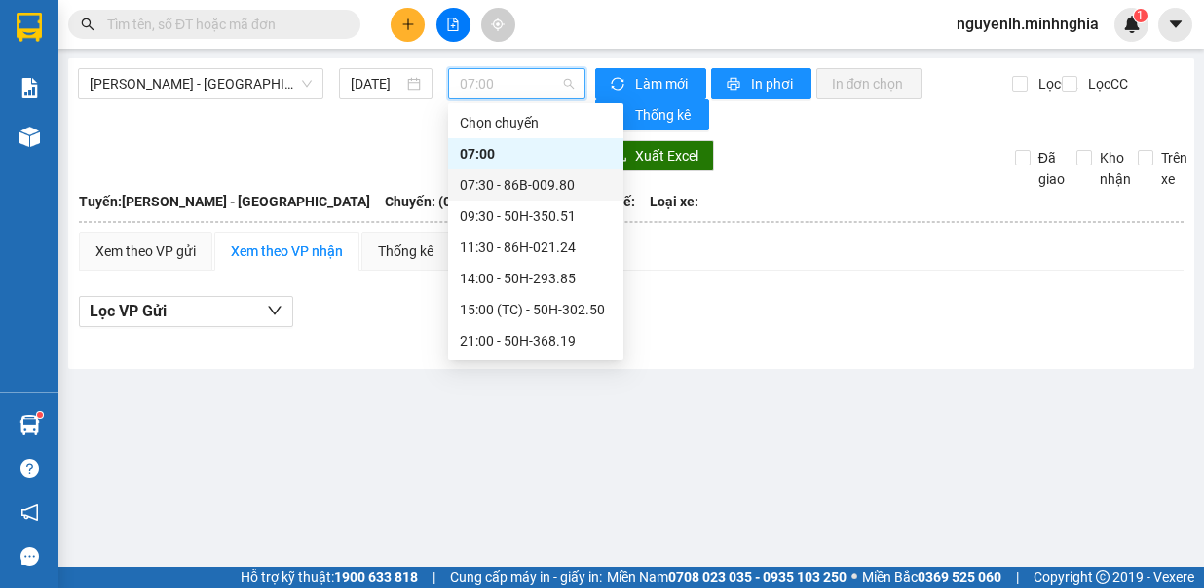
click at [526, 191] on div "07:30 - 86B-009.80" at bounding box center [536, 184] width 152 height 21
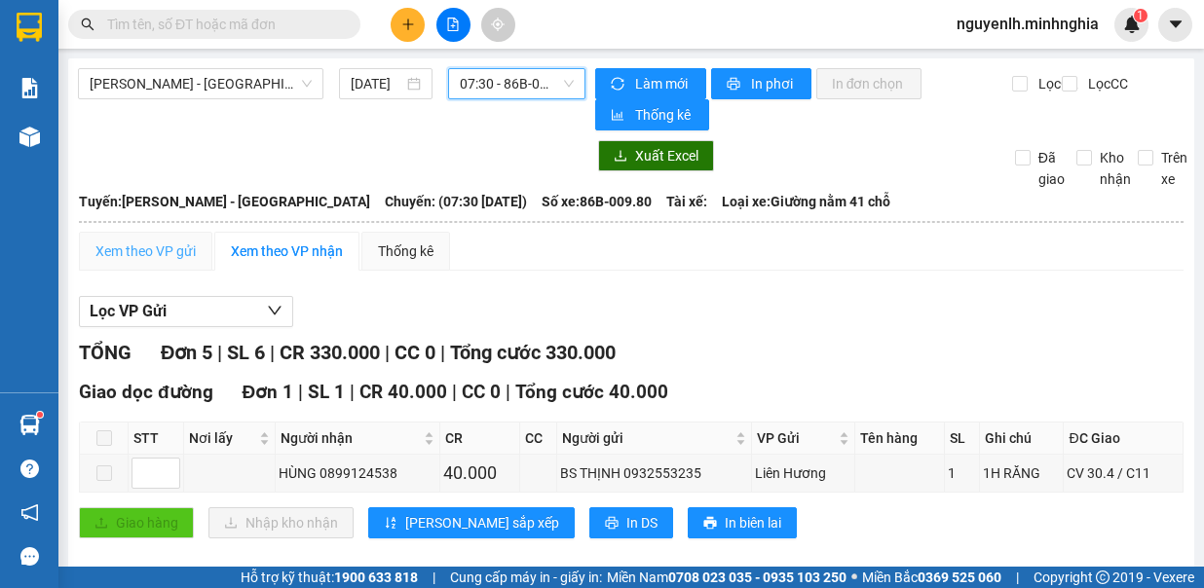
click at [165, 236] on div "Xem theo VP gửi" at bounding box center [145, 251] width 133 height 39
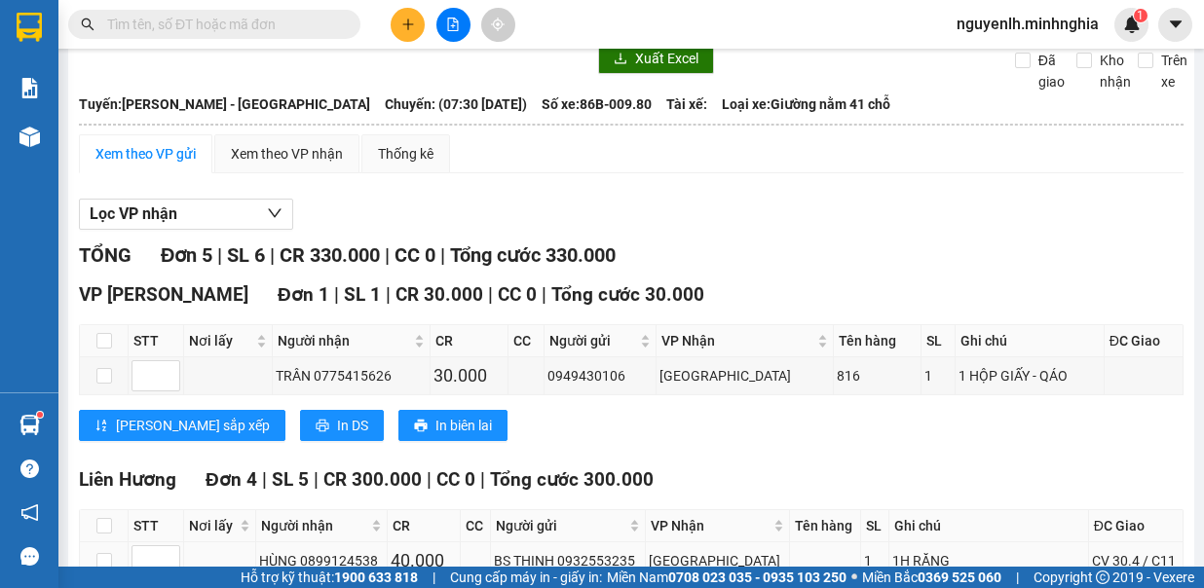
scroll to position [312, 0]
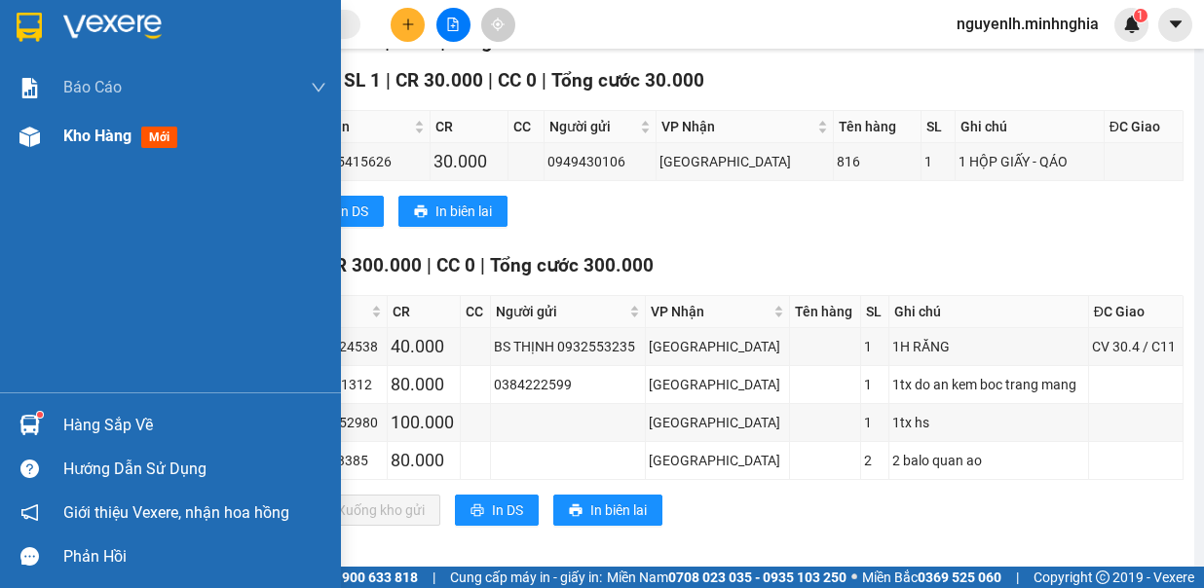
click at [30, 140] on img at bounding box center [29, 137] width 20 height 20
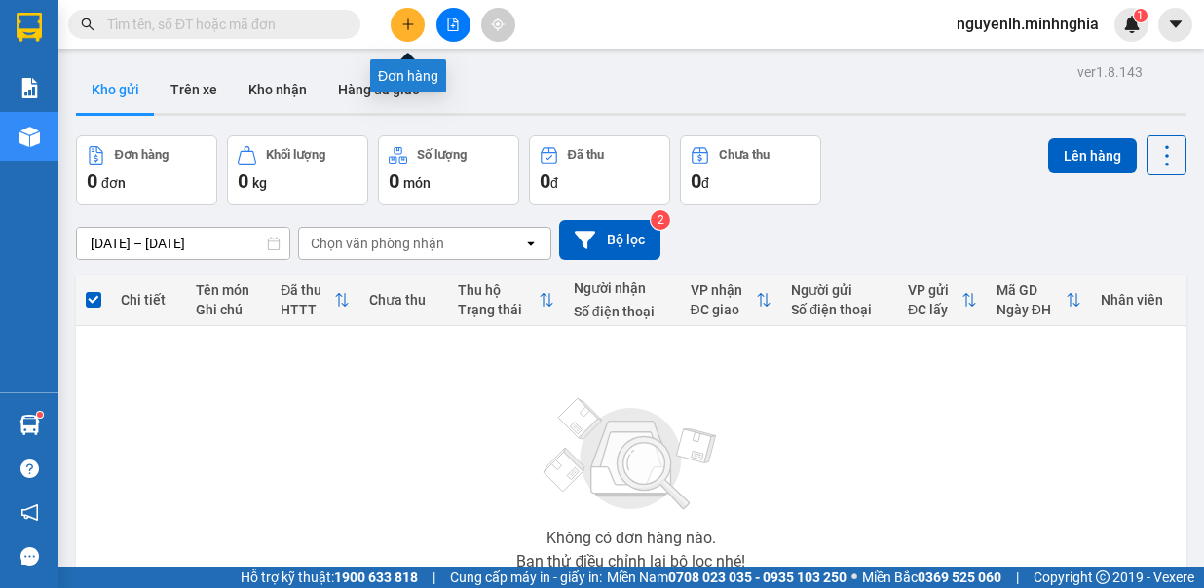
click at [402, 24] on icon "plus" at bounding box center [408, 25] width 14 height 14
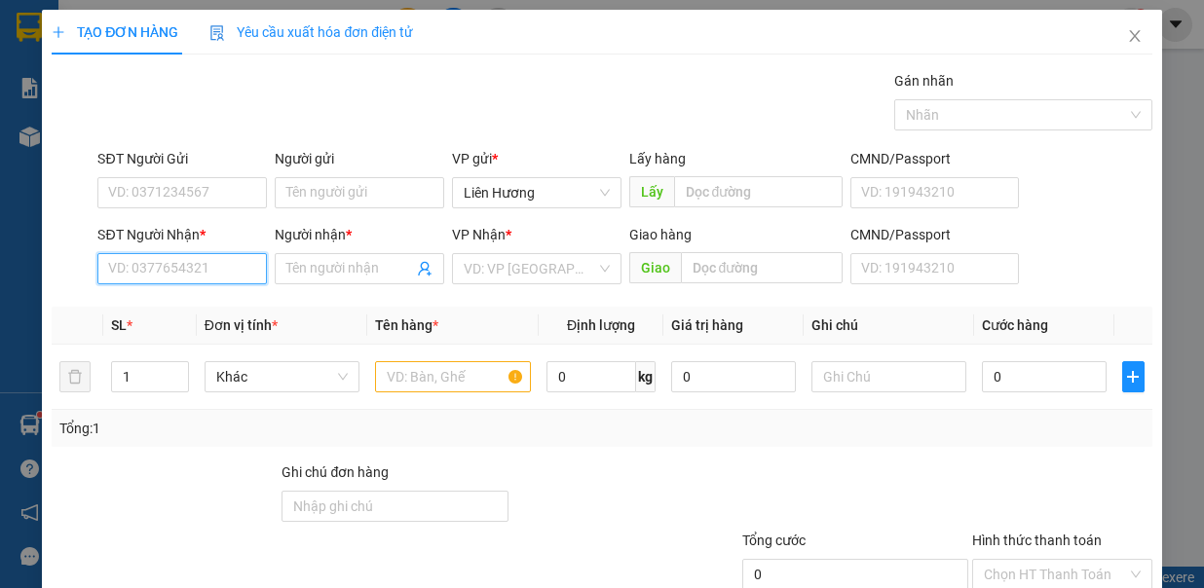
click at [197, 277] on input "SĐT Người Nhận *" at bounding box center [182, 268] width 170 height 31
type input "0933480657"
click at [333, 265] on input "Người nhận *" at bounding box center [349, 268] width 127 height 21
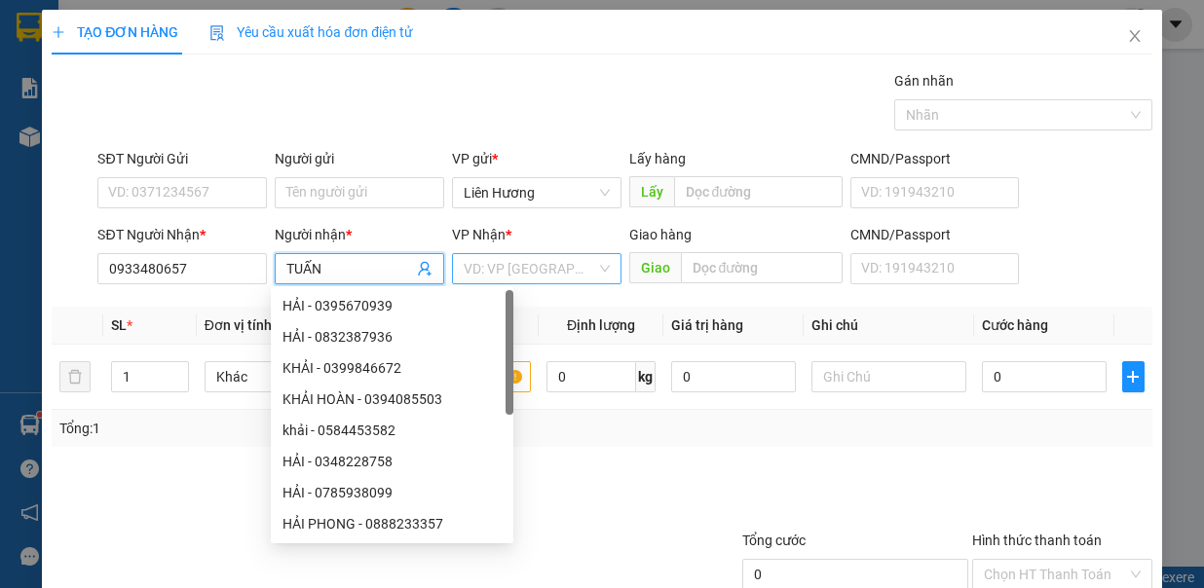
type input "TUẤN"
click at [546, 272] on input "search" at bounding box center [530, 268] width 133 height 29
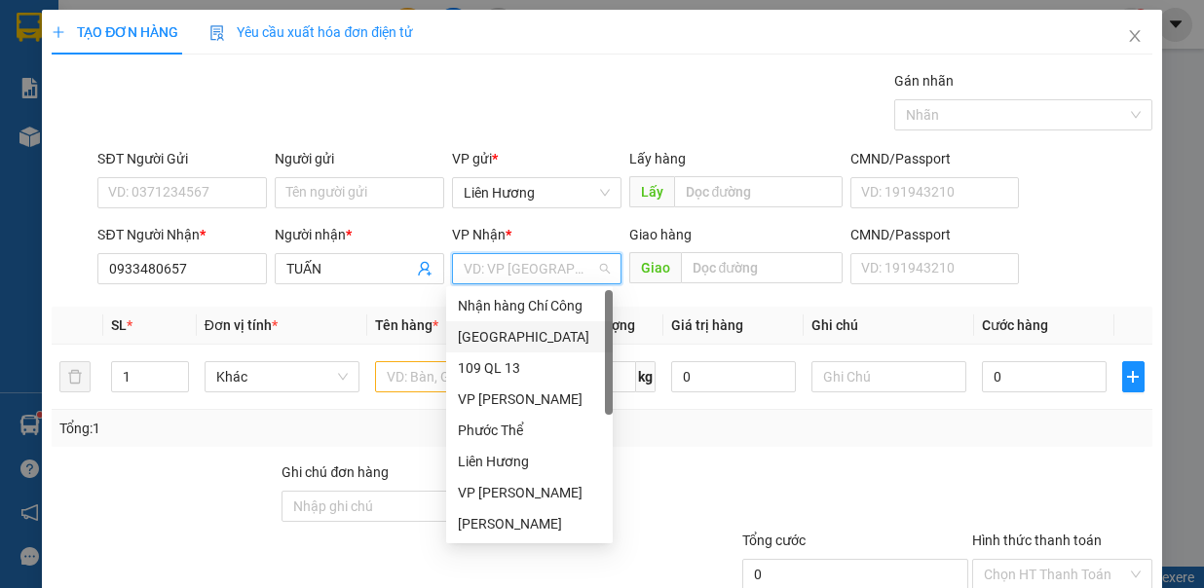
click at [546, 344] on div "[GEOGRAPHIC_DATA]" at bounding box center [529, 336] width 143 height 21
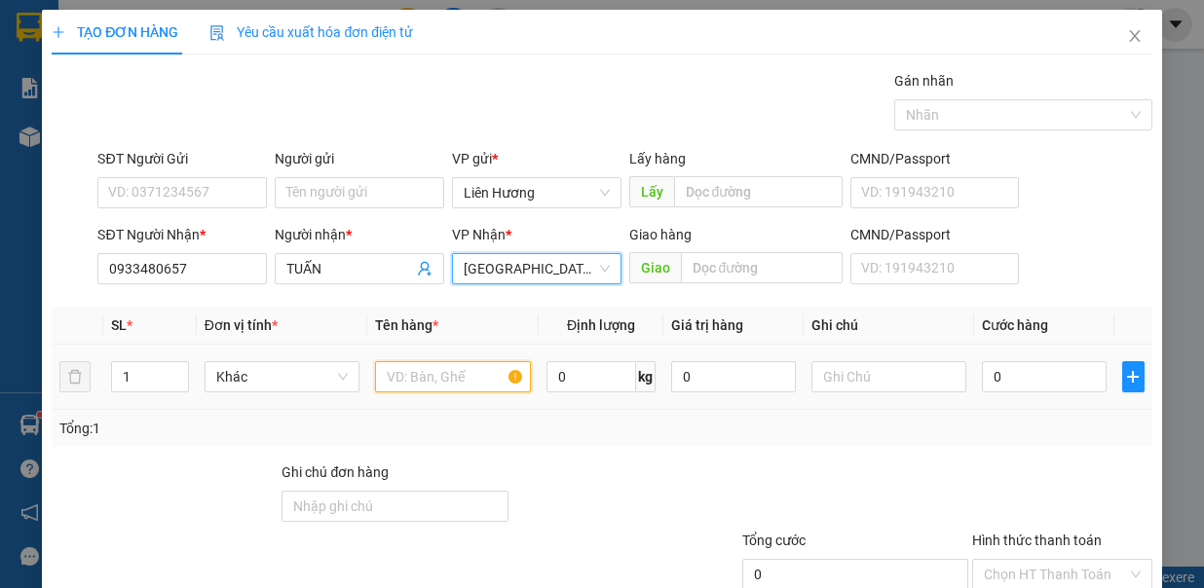
click at [421, 371] on input "text" at bounding box center [453, 376] width 156 height 31
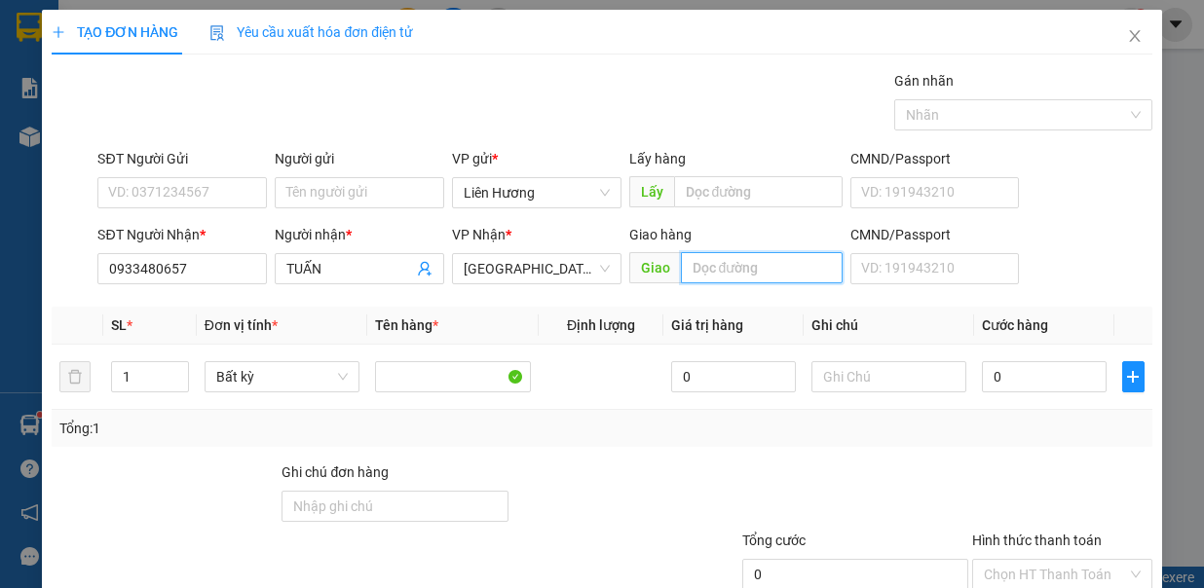
click at [727, 264] on input "text" at bounding box center [762, 267] width 162 height 31
type input "VX PHAN THIẾT"
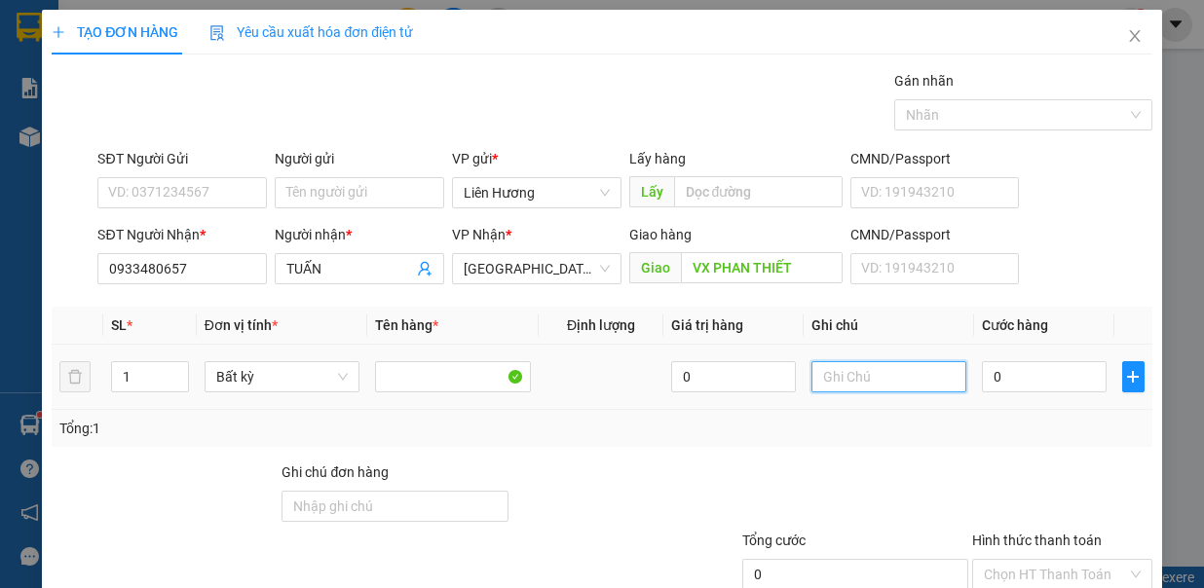
click at [920, 379] on input "text" at bounding box center [890, 376] width 156 height 31
type input "1 BÌA TRẮNG - GT"
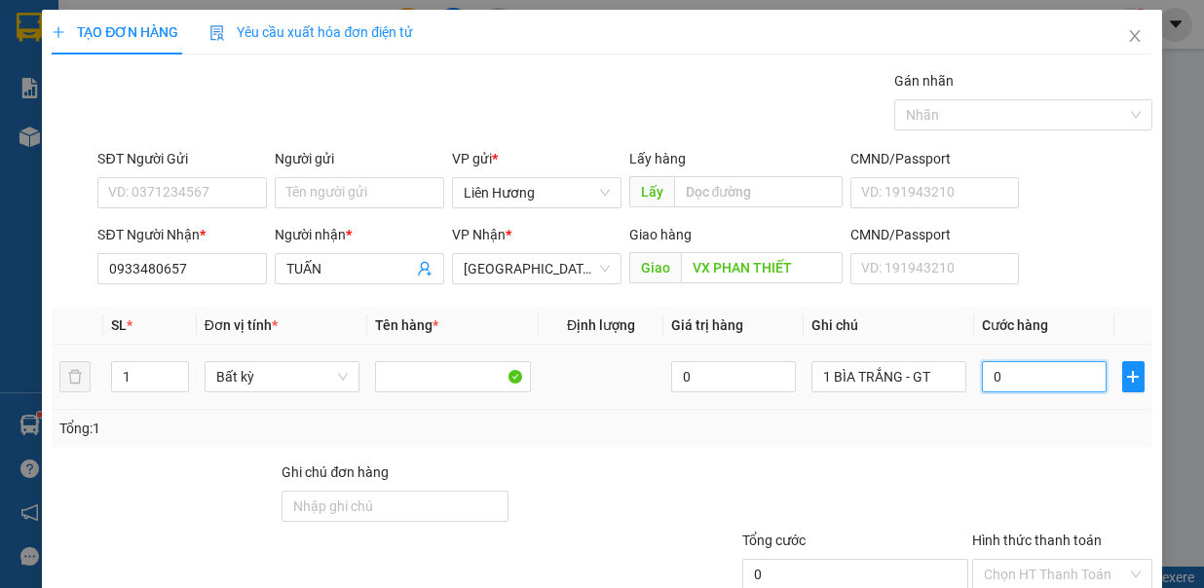
click at [1005, 385] on input "0" at bounding box center [1044, 376] width 125 height 31
type input "2"
type input "20"
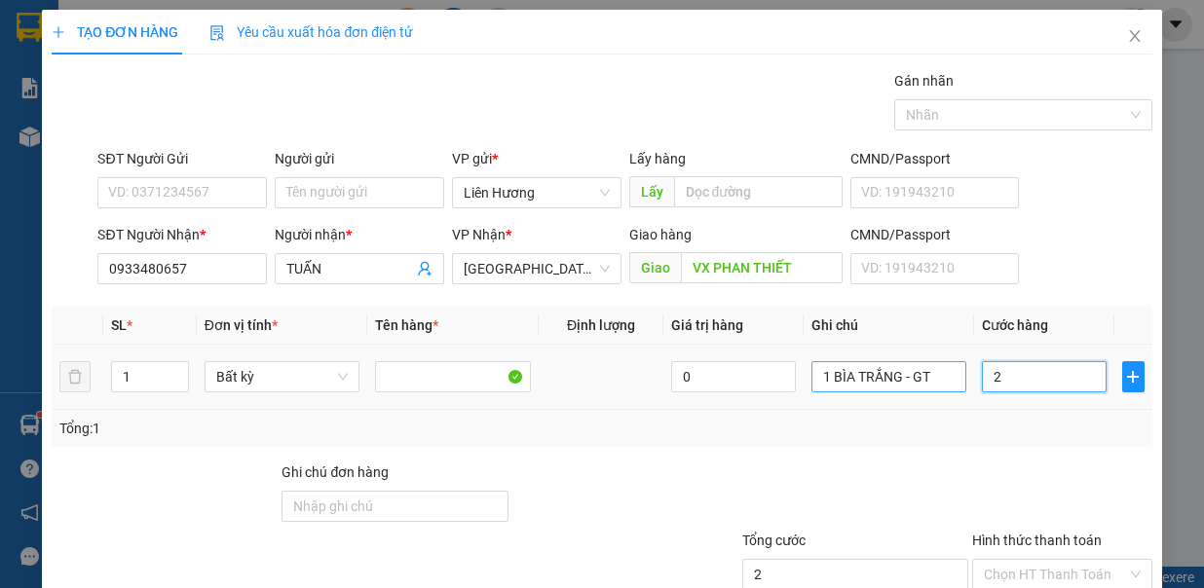
type input "20"
type input "20.000"
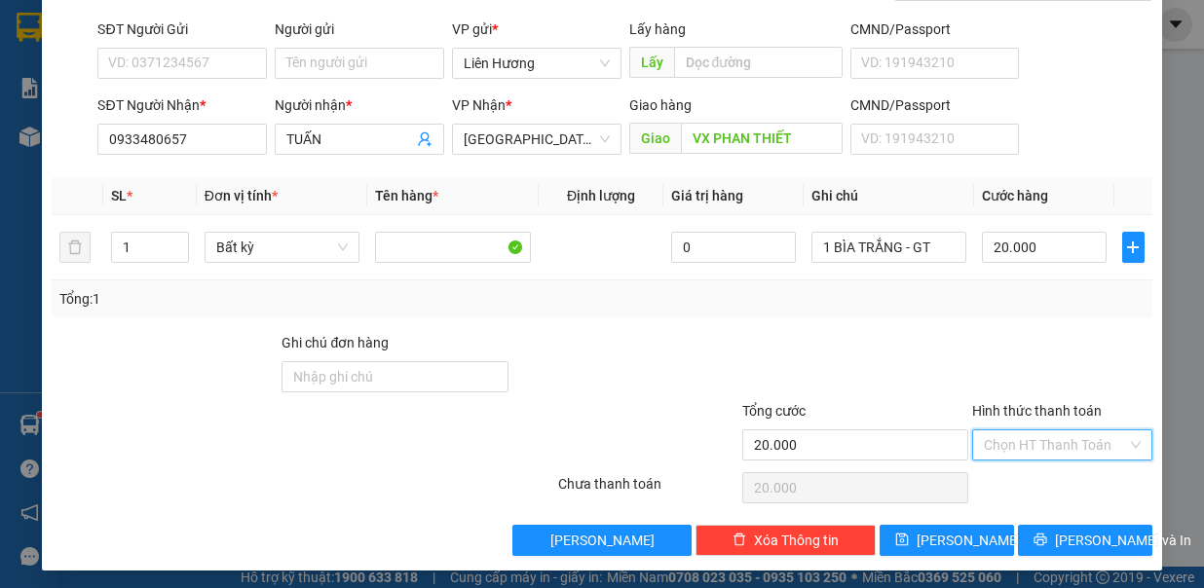
click at [1060, 437] on input "Hình thức thanh toán" at bounding box center [1055, 445] width 143 height 29
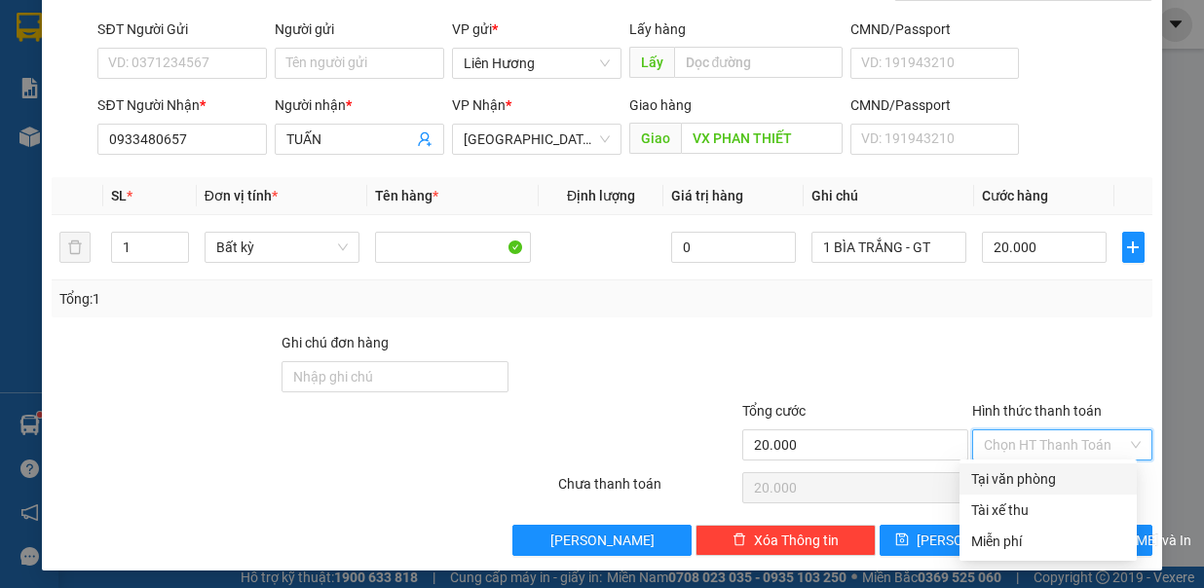
click at [1081, 476] on div "Tại văn phòng" at bounding box center [1048, 479] width 154 height 21
type input "0"
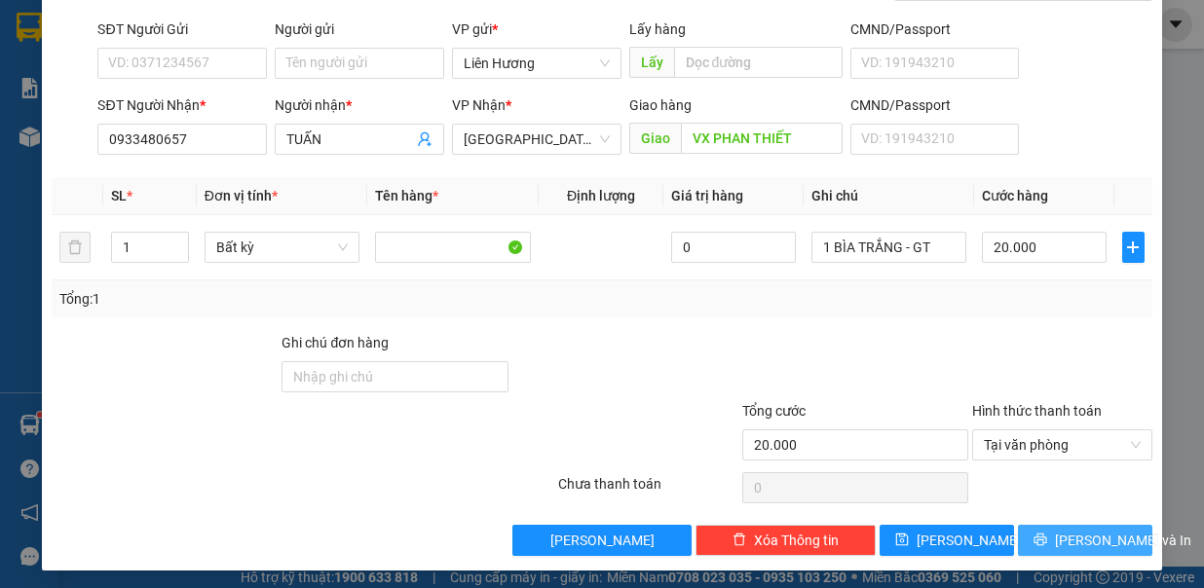
drag, startPoint x: 1062, startPoint y: 541, endPoint x: 1072, endPoint y: 515, distance: 27.1
click at [1060, 540] on span "[PERSON_NAME] và In" at bounding box center [1123, 540] width 136 height 21
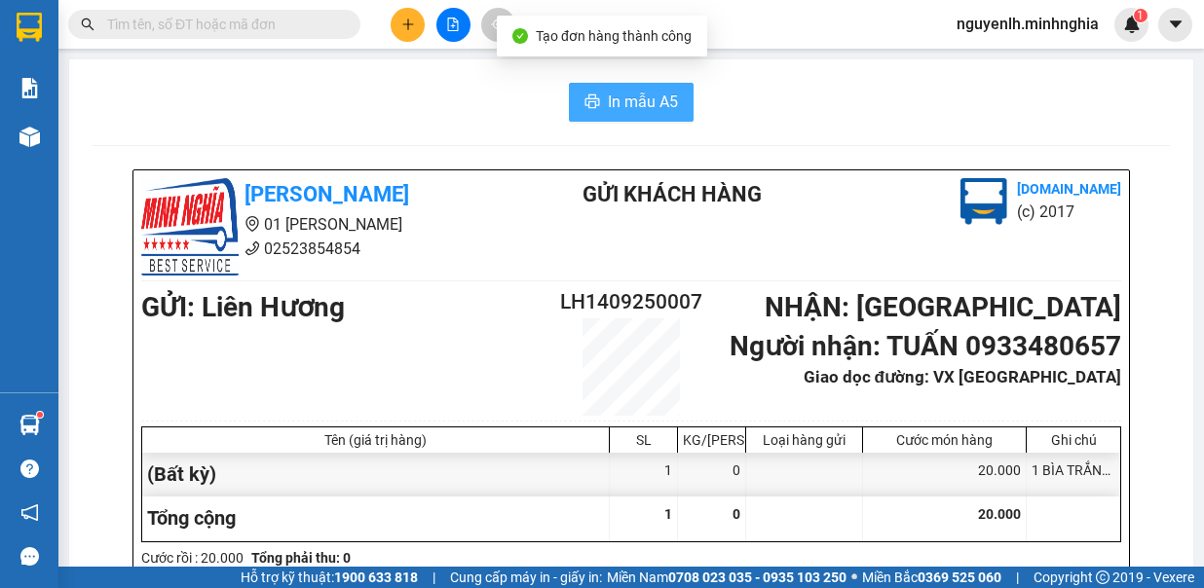
click at [612, 103] on span "In mẫu A5" at bounding box center [643, 102] width 70 height 24
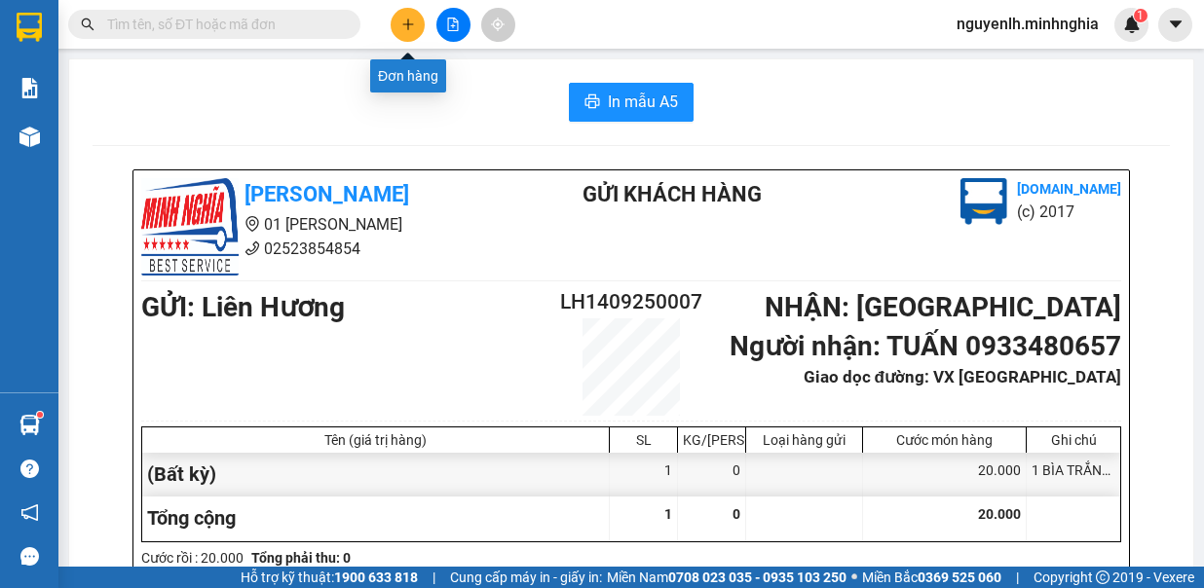
click at [410, 12] on button at bounding box center [408, 25] width 34 height 34
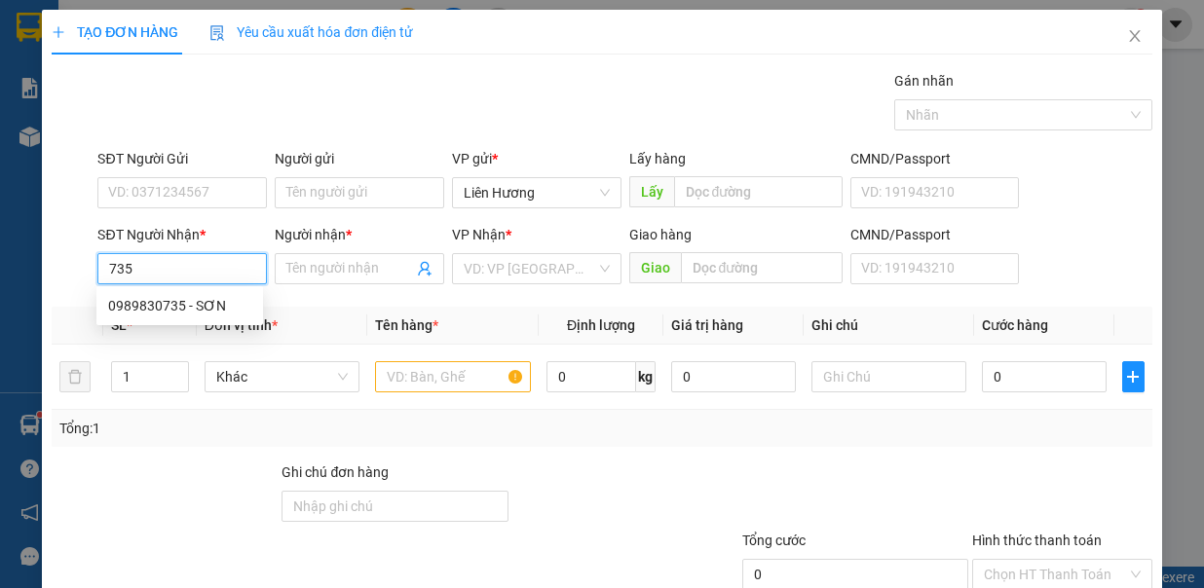
click at [207, 296] on div "0989830735 - SƠN" at bounding box center [179, 305] width 143 height 21
type input "0989830735"
type input "SƠN"
type input "N3 TÂN VẠN"
type input "0989830735"
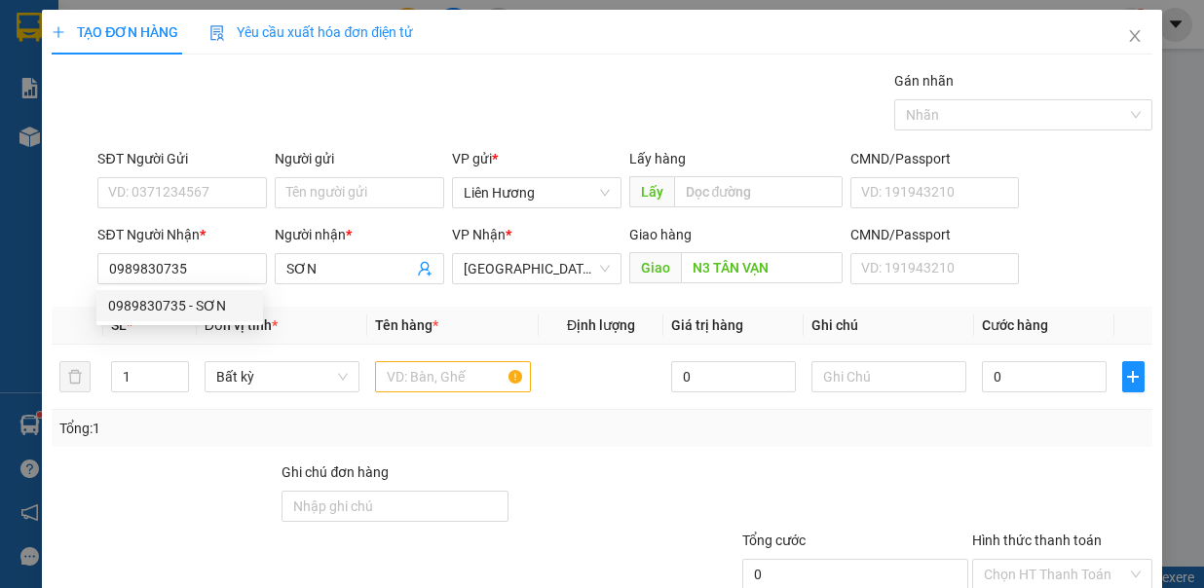
click at [164, 160] on div "SĐT Người Gửi" at bounding box center [182, 158] width 170 height 21
click at [164, 177] on input "SĐT Người Gửi" at bounding box center [182, 192] width 170 height 31
click at [169, 171] on div "SĐT Người Gửi" at bounding box center [182, 162] width 170 height 29
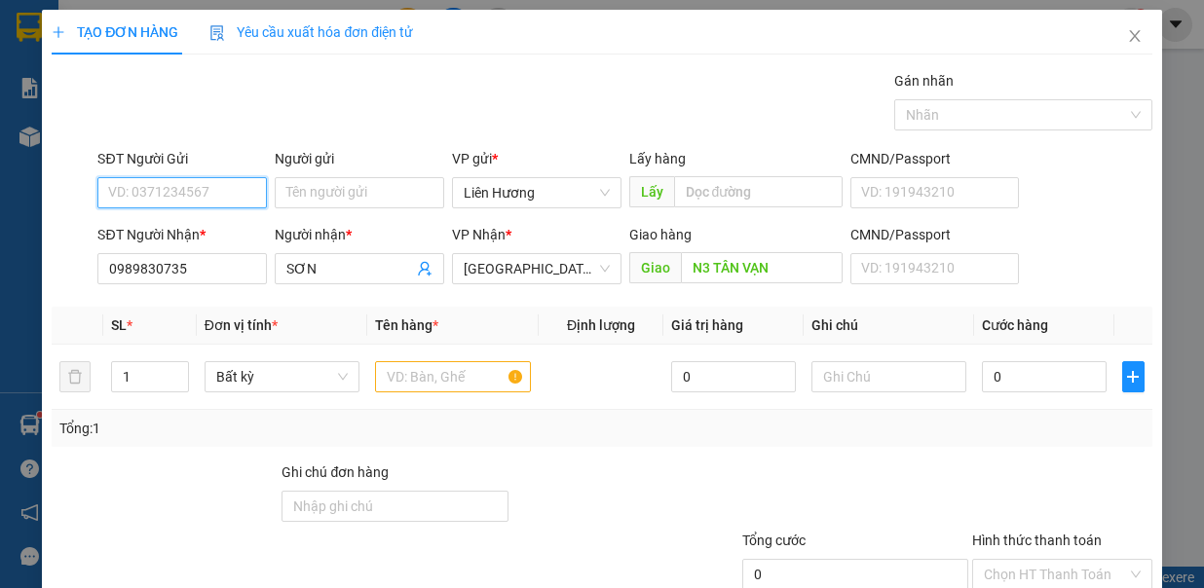
click at [179, 185] on input "SĐT Người Gửi" at bounding box center [182, 192] width 170 height 31
drag, startPoint x: 192, startPoint y: 222, endPoint x: 377, endPoint y: 325, distance: 212.0
click at [210, 239] on div "0387534477" at bounding box center [179, 229] width 143 height 21
type input "0387534477"
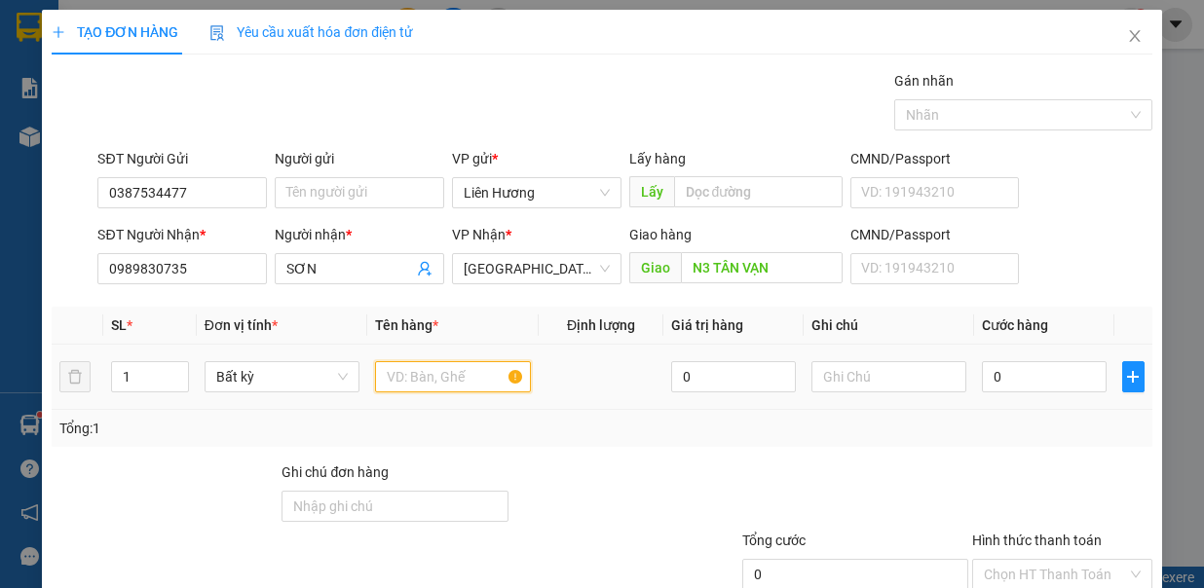
click at [443, 368] on input "text" at bounding box center [453, 376] width 156 height 31
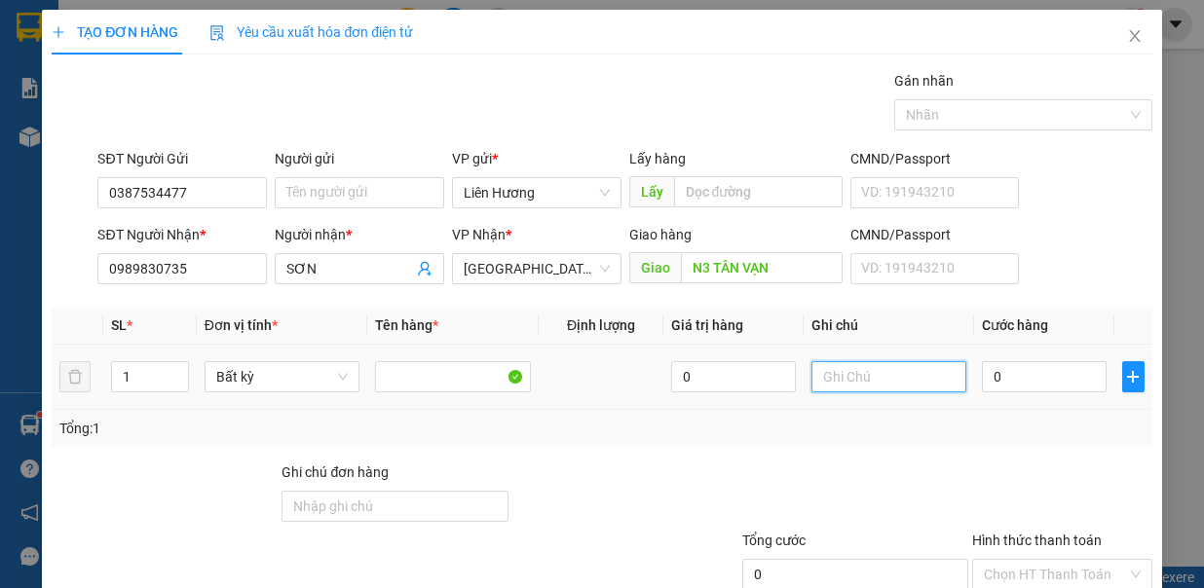
click at [855, 367] on input "text" at bounding box center [890, 376] width 156 height 31
type input "1TX - HS"
click at [1012, 378] on input "0" at bounding box center [1044, 376] width 125 height 31
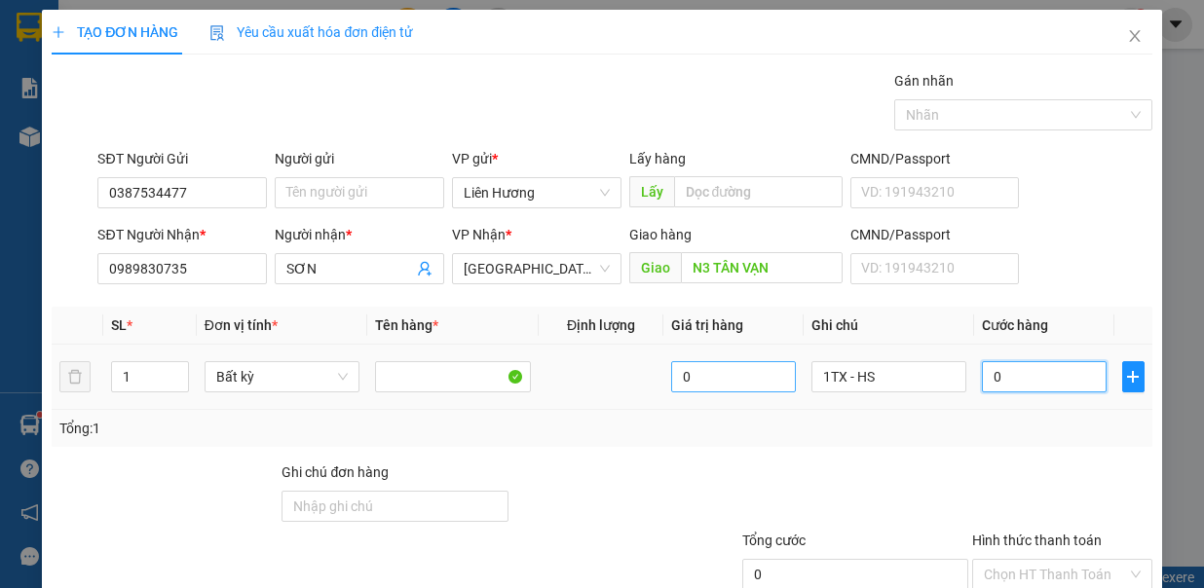
type input "9"
type input "90"
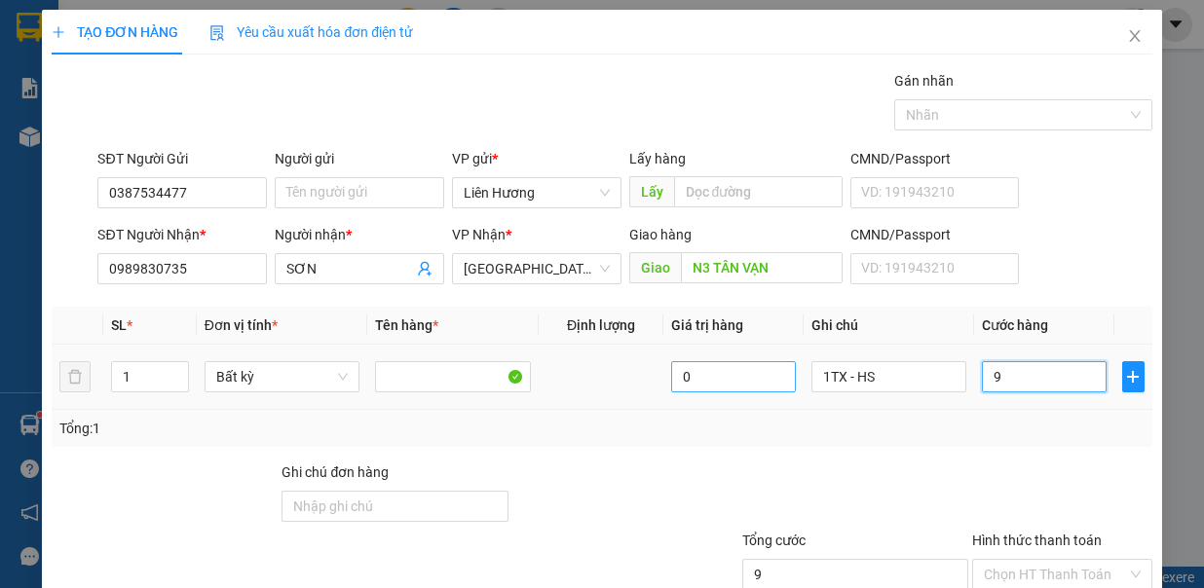
type input "90"
type input "90.000"
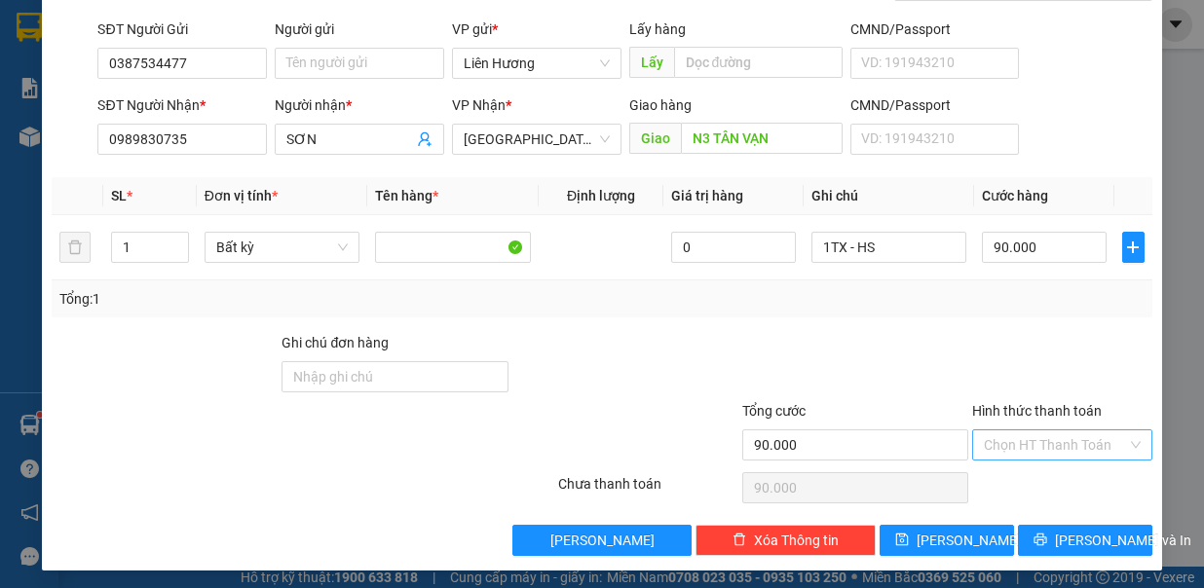
click at [1021, 433] on input "Hình thức thanh toán" at bounding box center [1055, 445] width 143 height 29
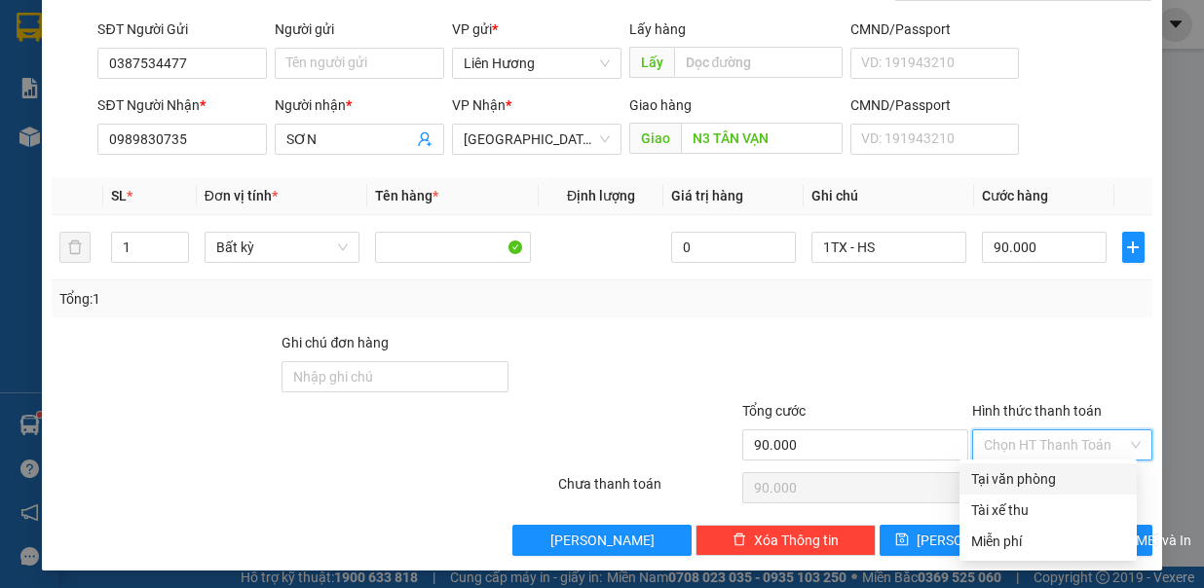
drag, startPoint x: 1030, startPoint y: 482, endPoint x: 1052, endPoint y: 497, distance: 26.8
click at [1033, 482] on div "Tại văn phòng" at bounding box center [1048, 479] width 154 height 21
type input "0"
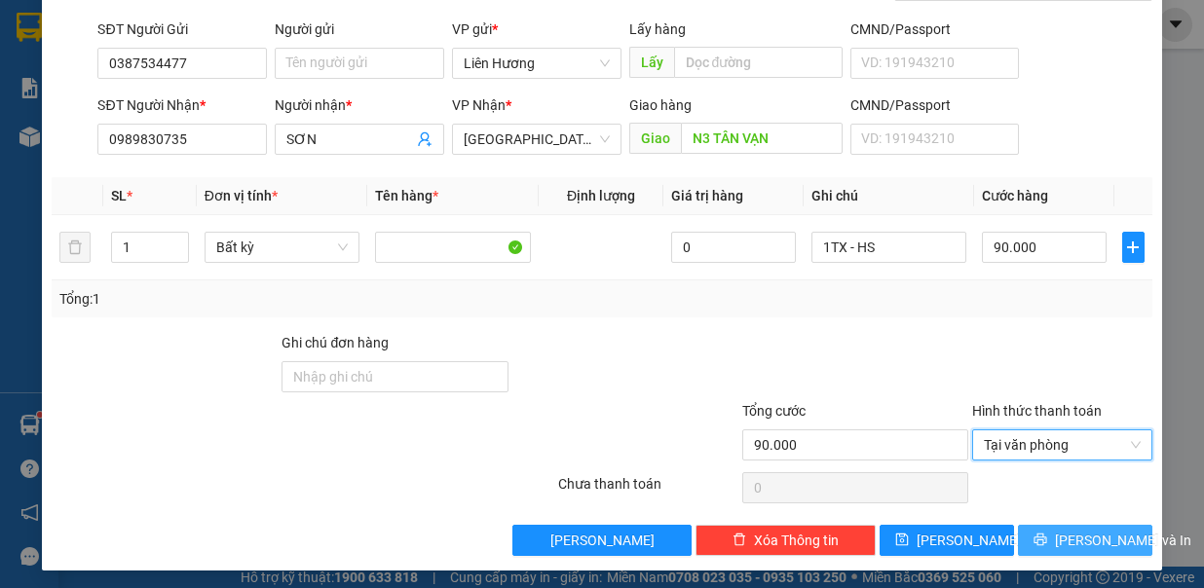
click at [1058, 542] on span "[PERSON_NAME] và In" at bounding box center [1123, 540] width 136 height 21
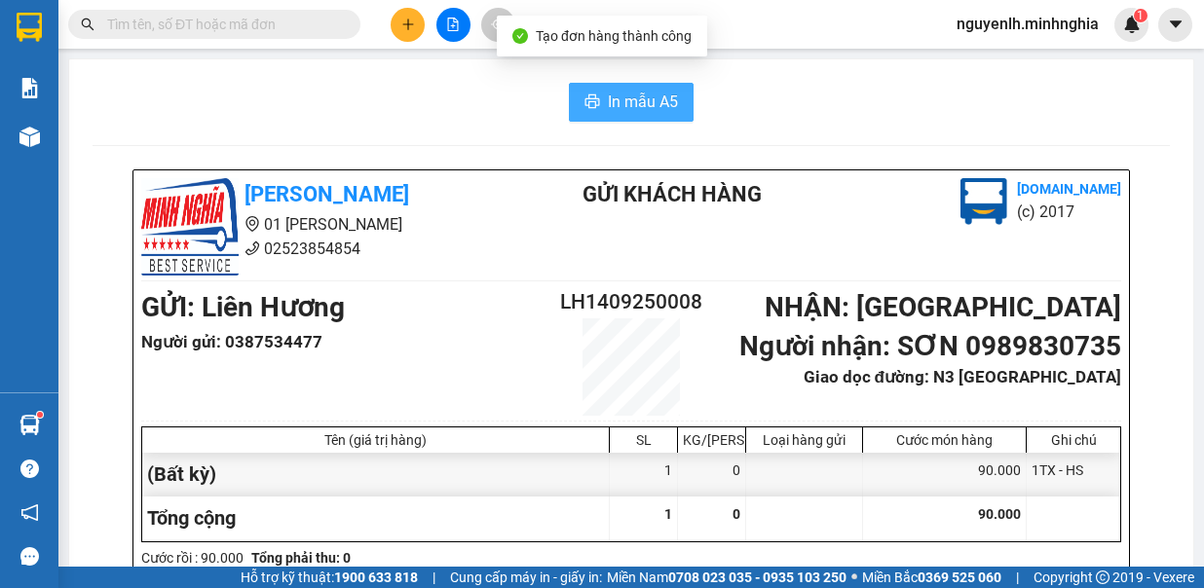
click at [651, 91] on span "In mẫu A5" at bounding box center [643, 102] width 70 height 24
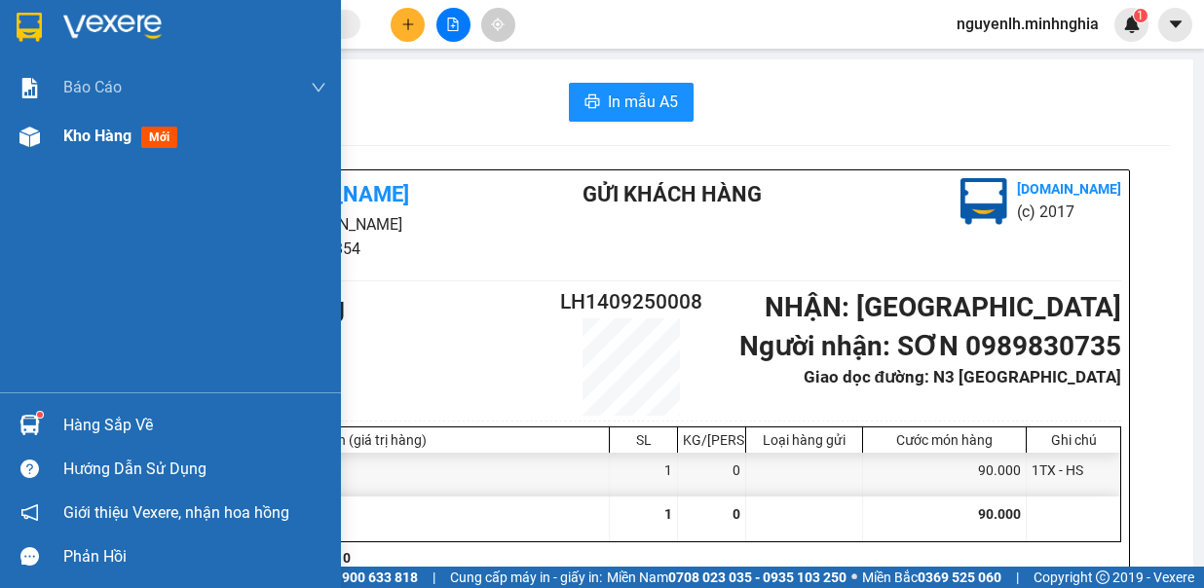
click at [57, 139] on div "Kho hàng mới" at bounding box center [170, 136] width 341 height 49
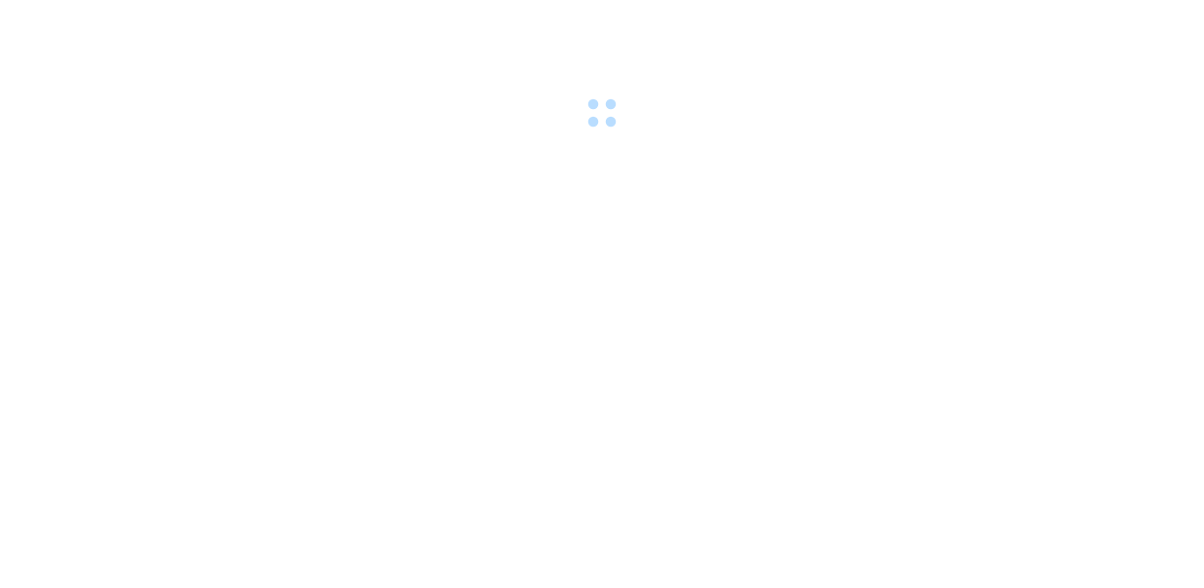
drag, startPoint x: 651, startPoint y: 298, endPoint x: 639, endPoint y: 284, distance: 18.7
click at [651, 298] on body at bounding box center [602, 294] width 1204 height 588
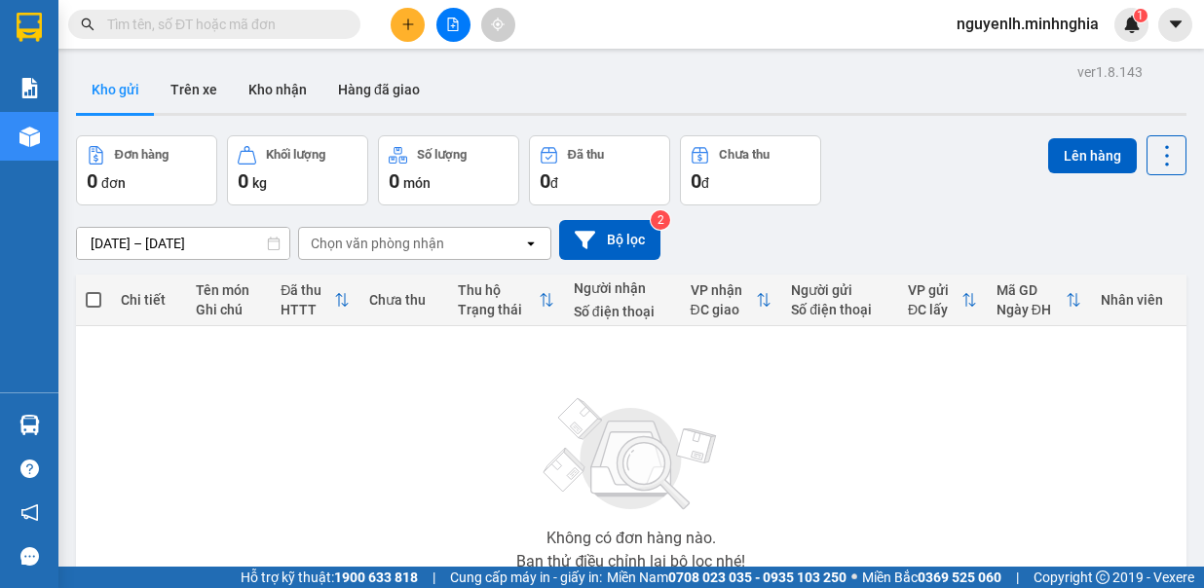
scroll to position [144, 0]
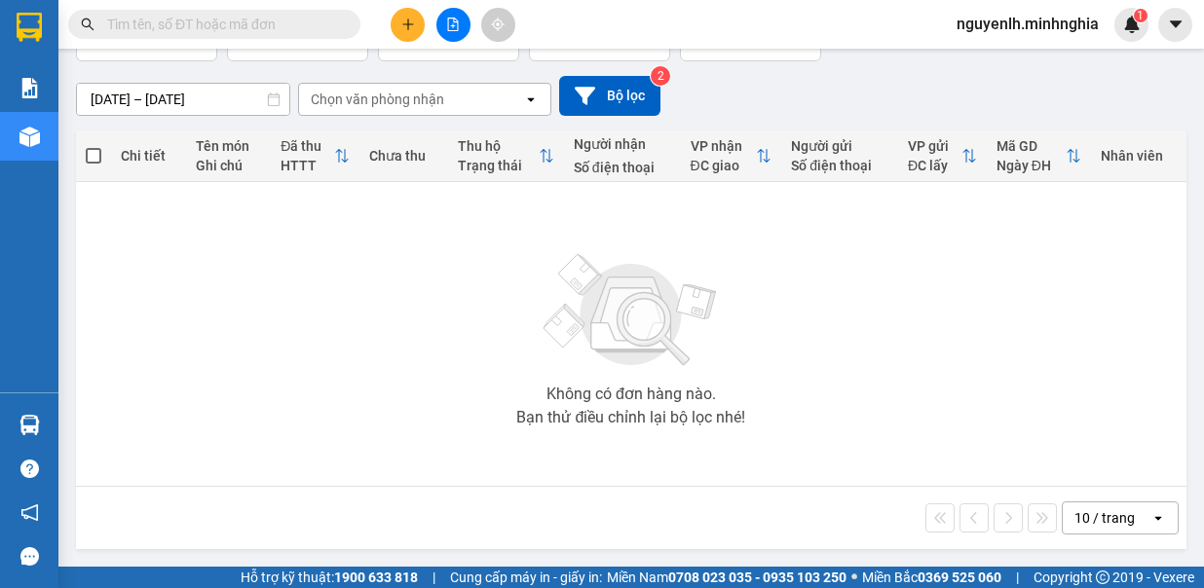
click at [234, 105] on input "[DATE] – [DATE]" at bounding box center [183, 99] width 212 height 31
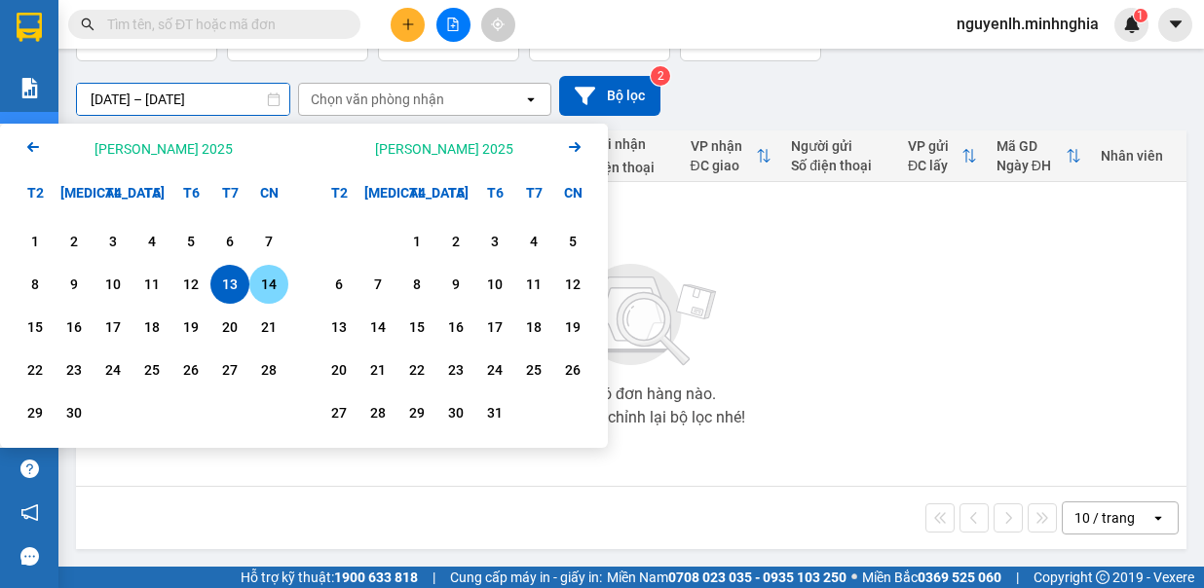
click at [267, 285] on div "14" at bounding box center [268, 284] width 27 height 23
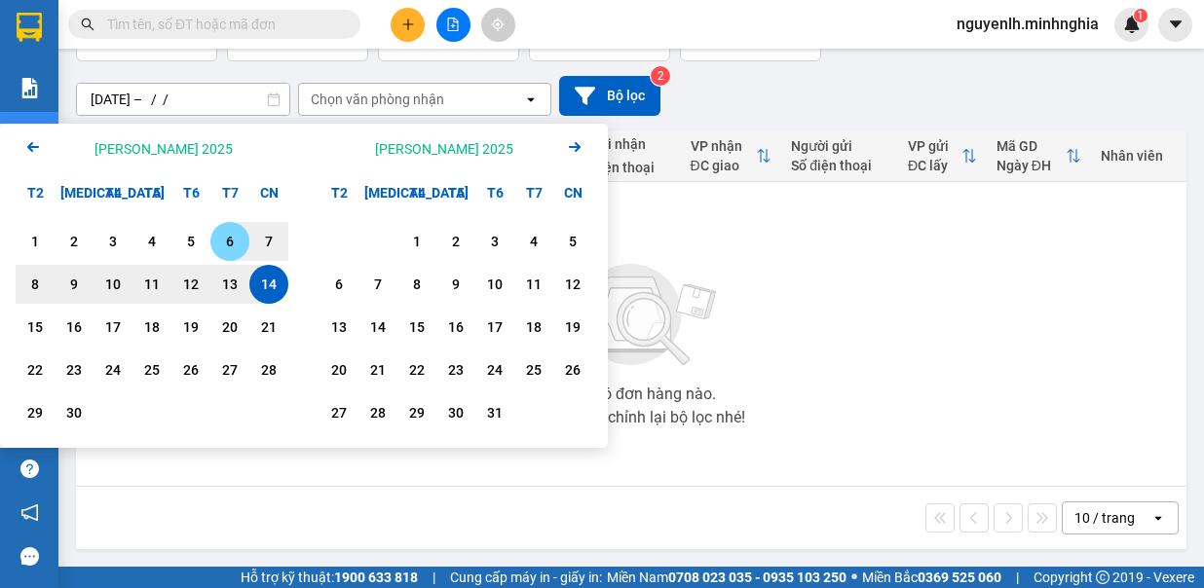
click at [219, 286] on div "13" at bounding box center [229, 284] width 27 height 23
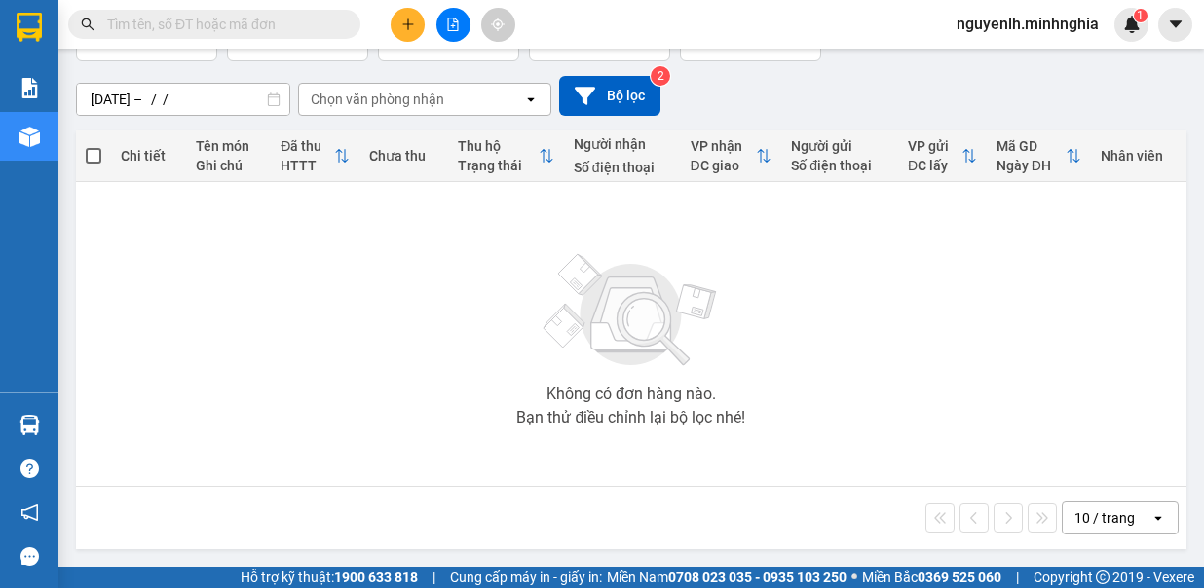
type input "[DATE] – [DATE]"
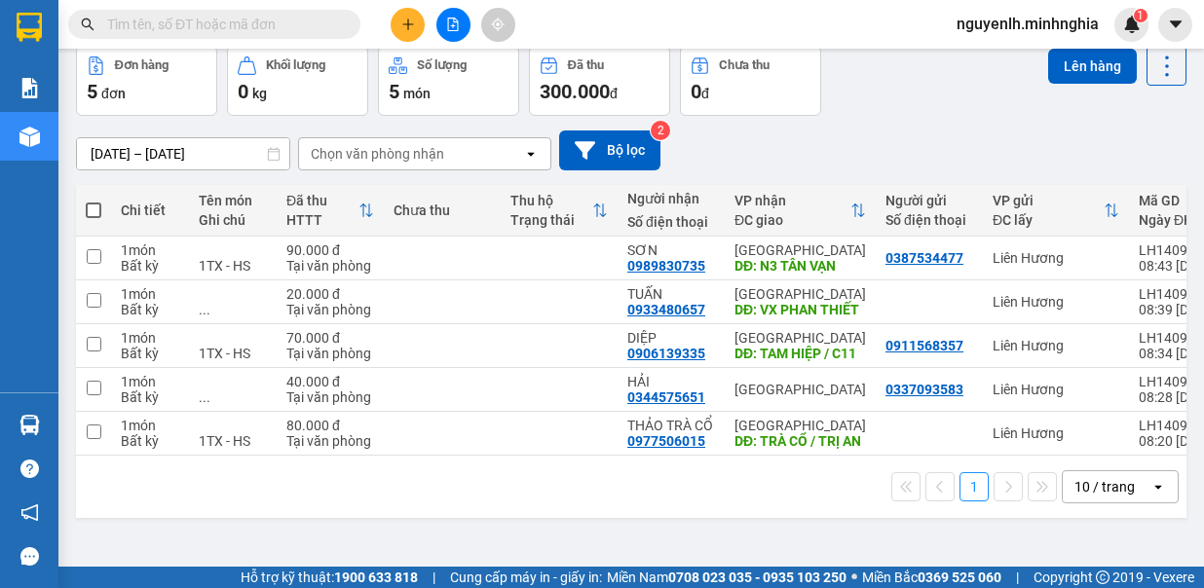
scroll to position [112, 0]
click at [94, 203] on span at bounding box center [94, 211] width 16 height 16
click at [94, 201] on input "checkbox" at bounding box center [94, 201] width 0 height 0
checkbox input "true"
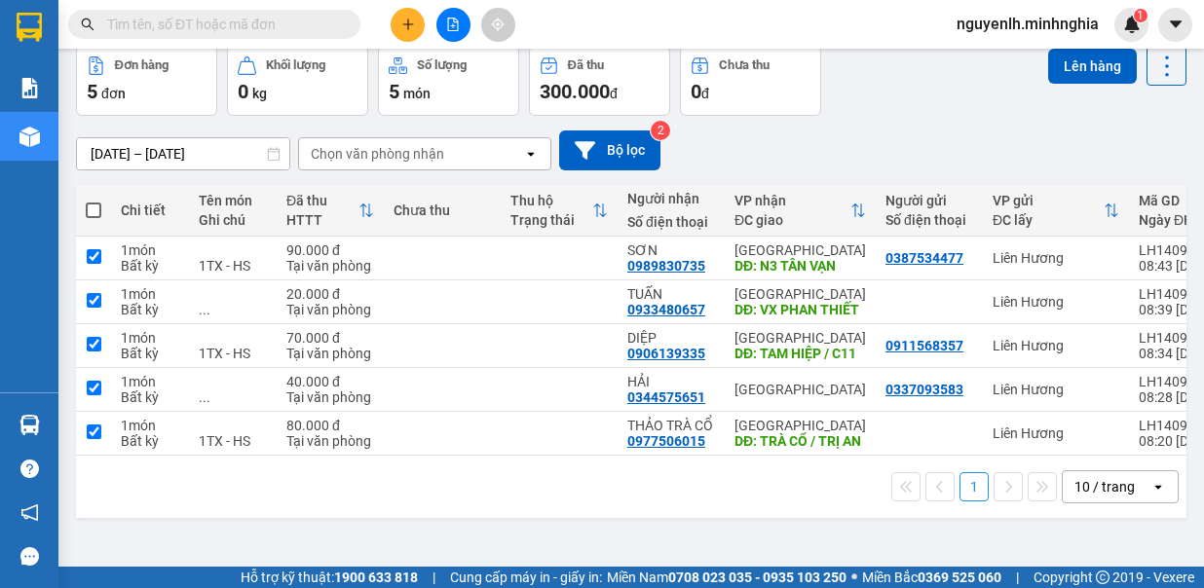
checkbox input "true"
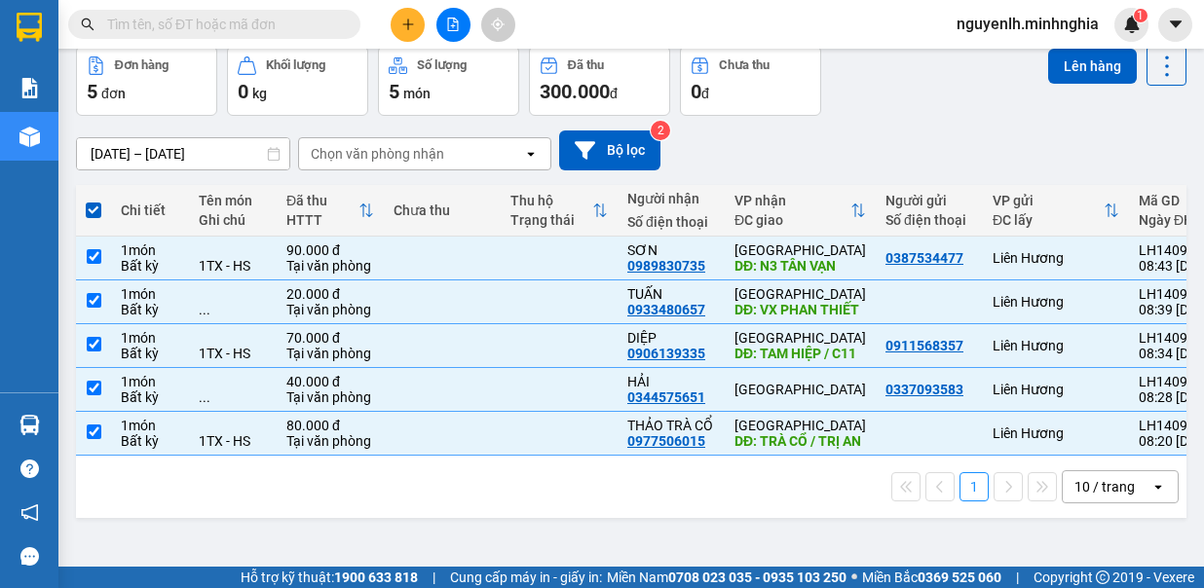
scroll to position [15, 0]
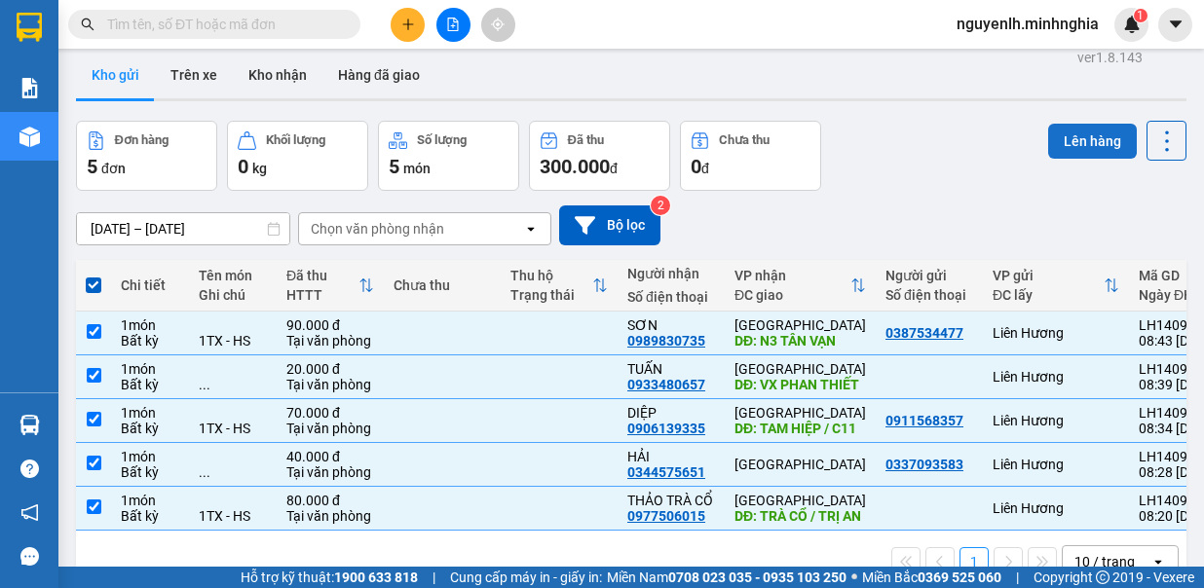
click at [1083, 146] on button "Lên hàng" at bounding box center [1092, 141] width 89 height 35
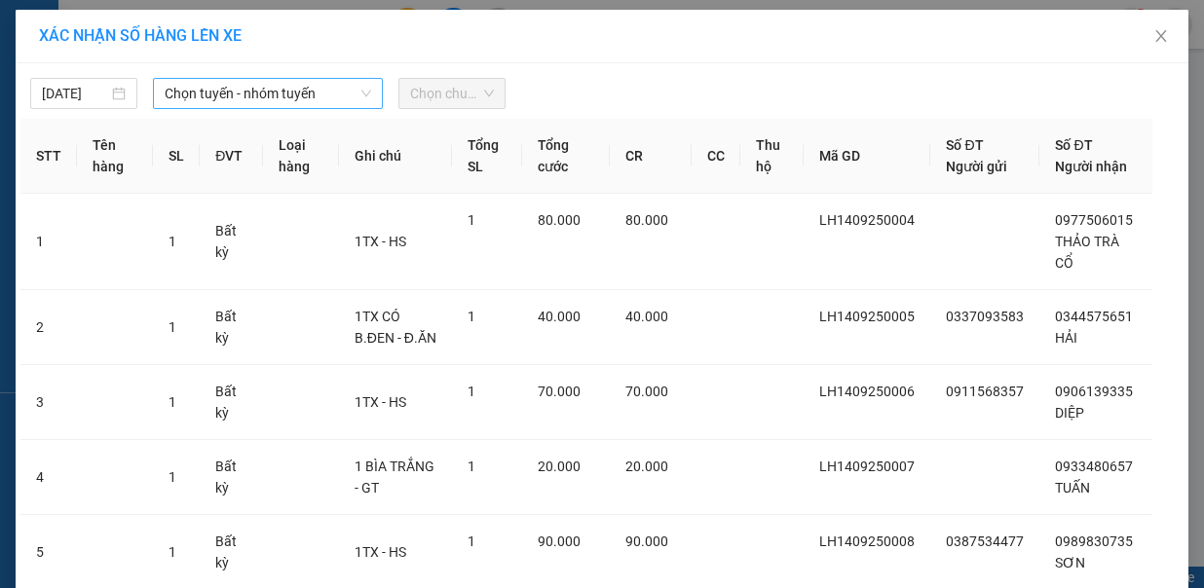
click at [233, 96] on span "Chọn tuyến - nhóm tuyến" at bounding box center [268, 93] width 207 height 29
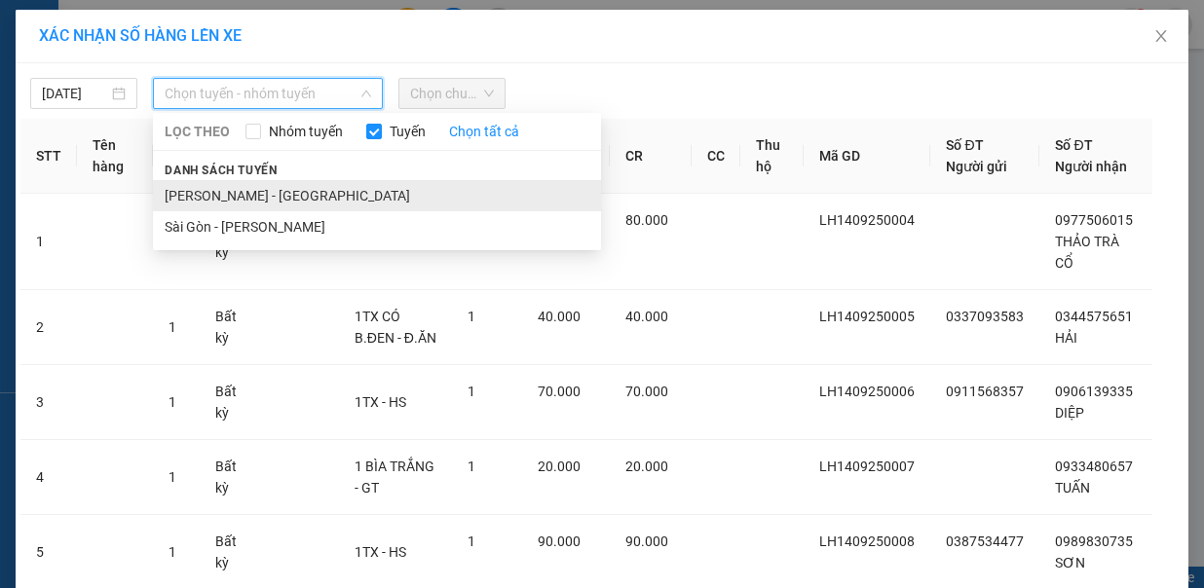
click at [257, 181] on li "[PERSON_NAME] - [GEOGRAPHIC_DATA]" at bounding box center [377, 195] width 448 height 31
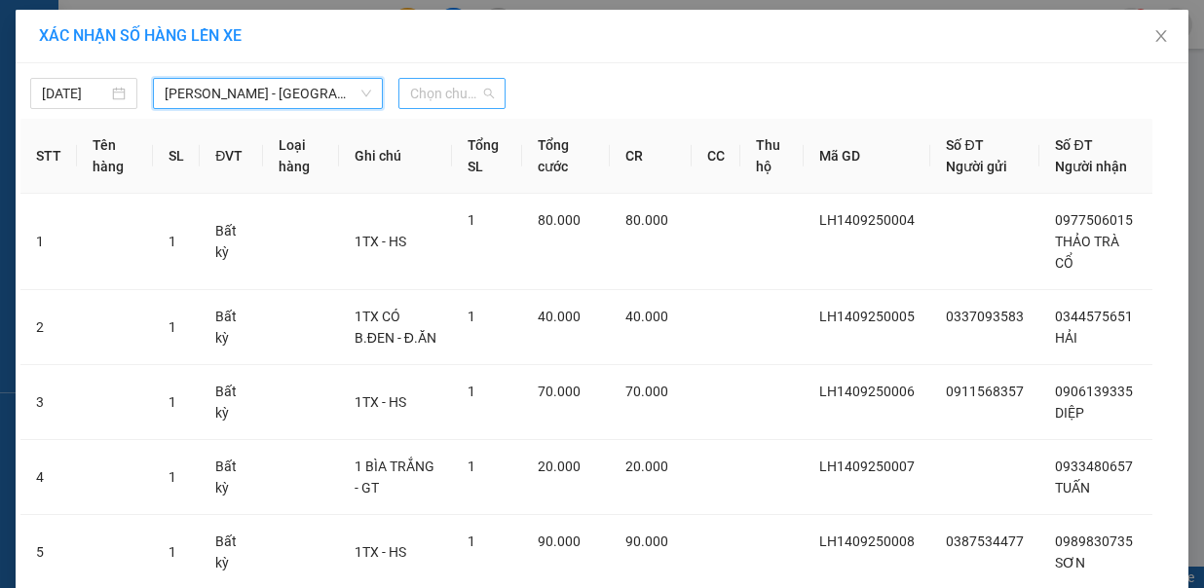
click at [439, 97] on span "Chọn chuyến" at bounding box center [452, 93] width 84 height 29
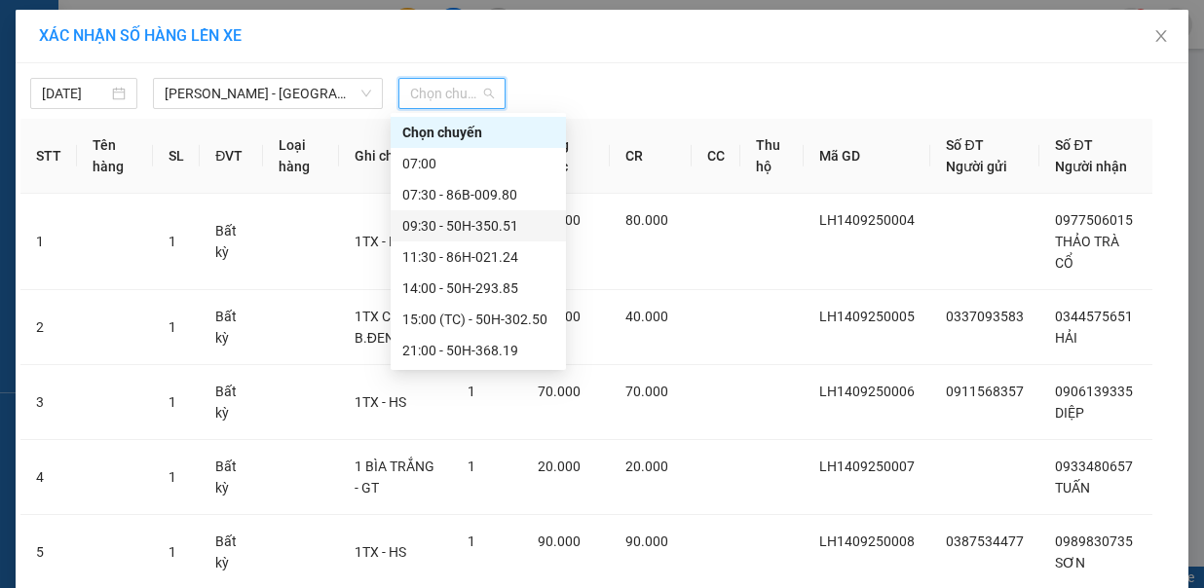
click at [444, 230] on div "09:30 - 50H-350.51" at bounding box center [478, 225] width 152 height 21
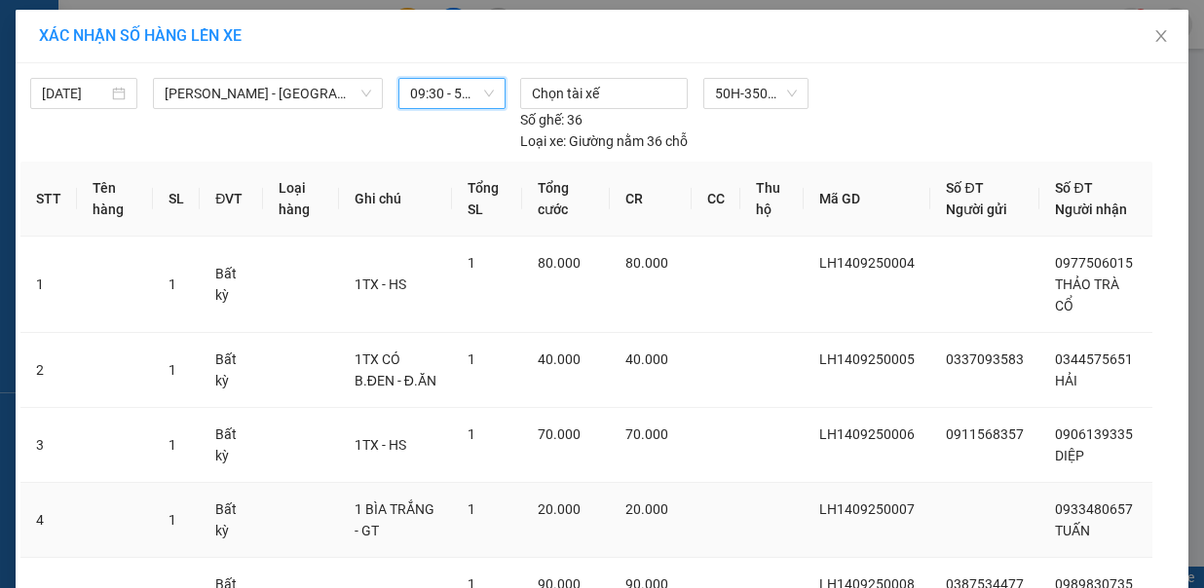
scroll to position [169, 0]
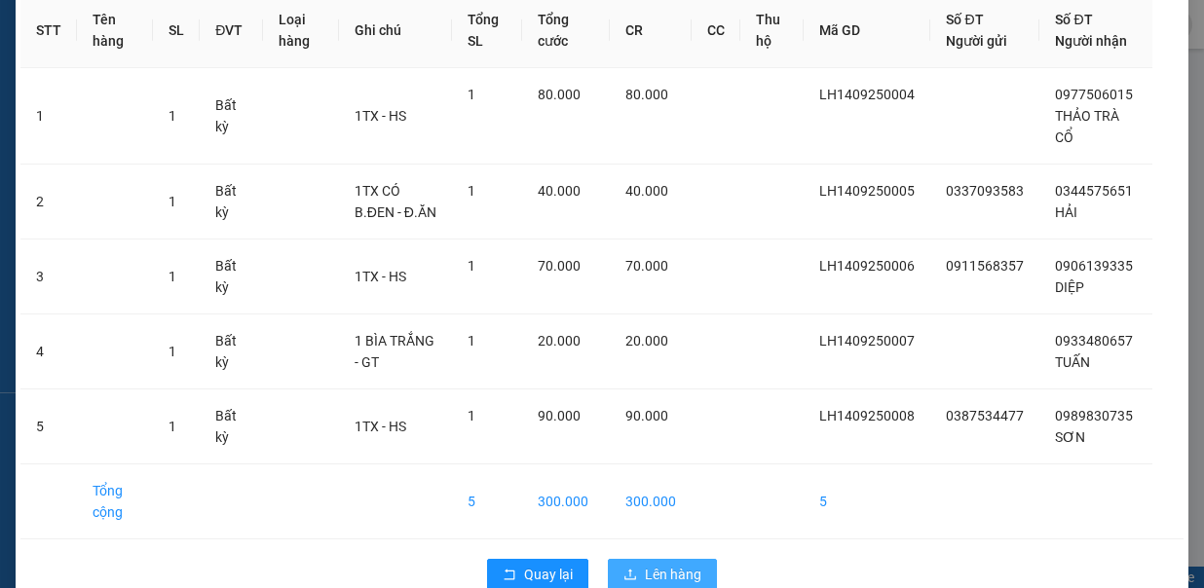
click at [645, 564] on span "Lên hàng" at bounding box center [673, 574] width 57 height 21
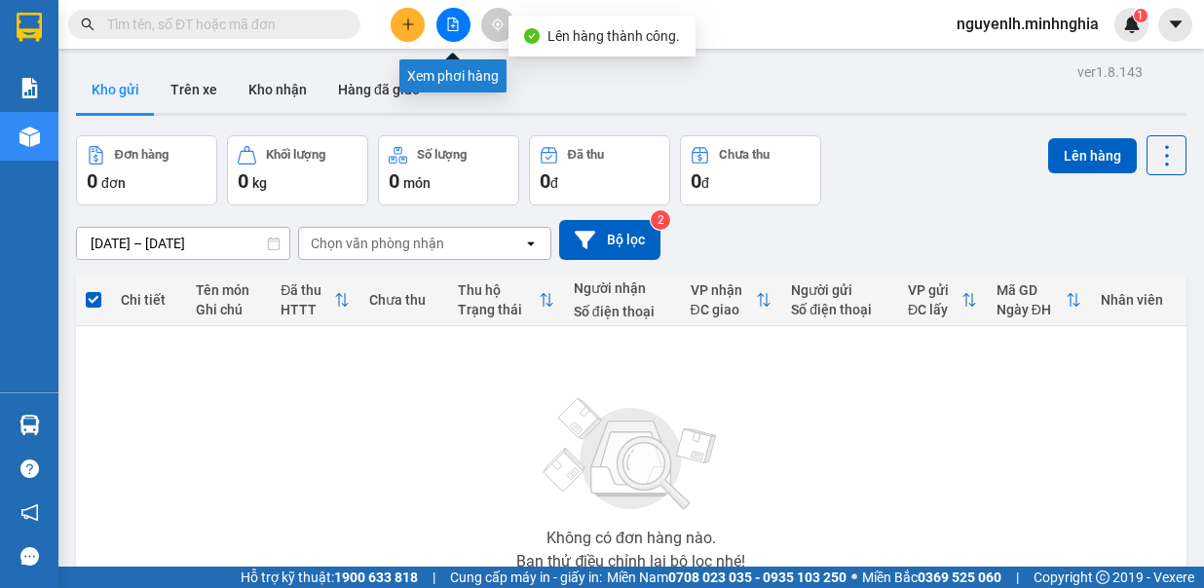
click at [452, 20] on icon "file-add" at bounding box center [453, 25] width 14 height 14
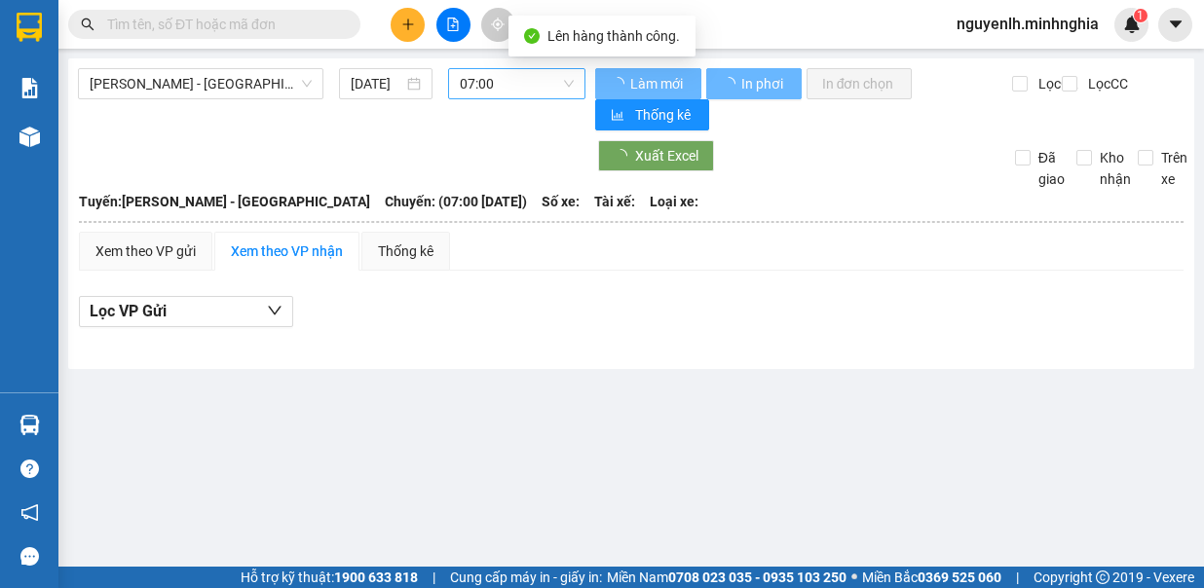
click at [472, 86] on span "07:00" at bounding box center [517, 83] width 114 height 29
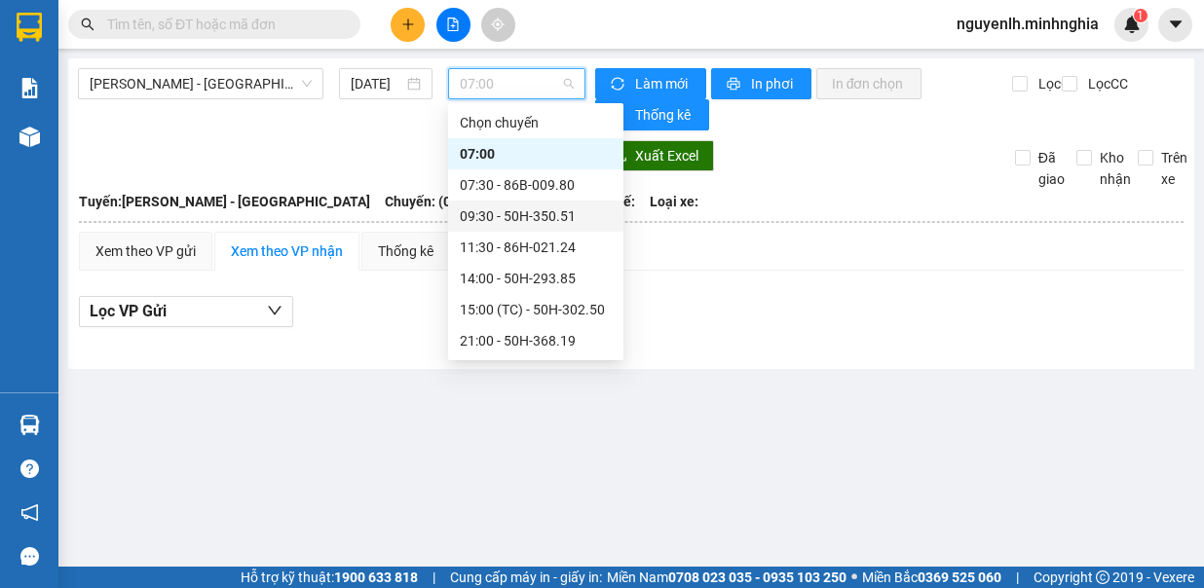
click at [534, 214] on div "09:30 - 50H-350.51" at bounding box center [536, 216] width 152 height 21
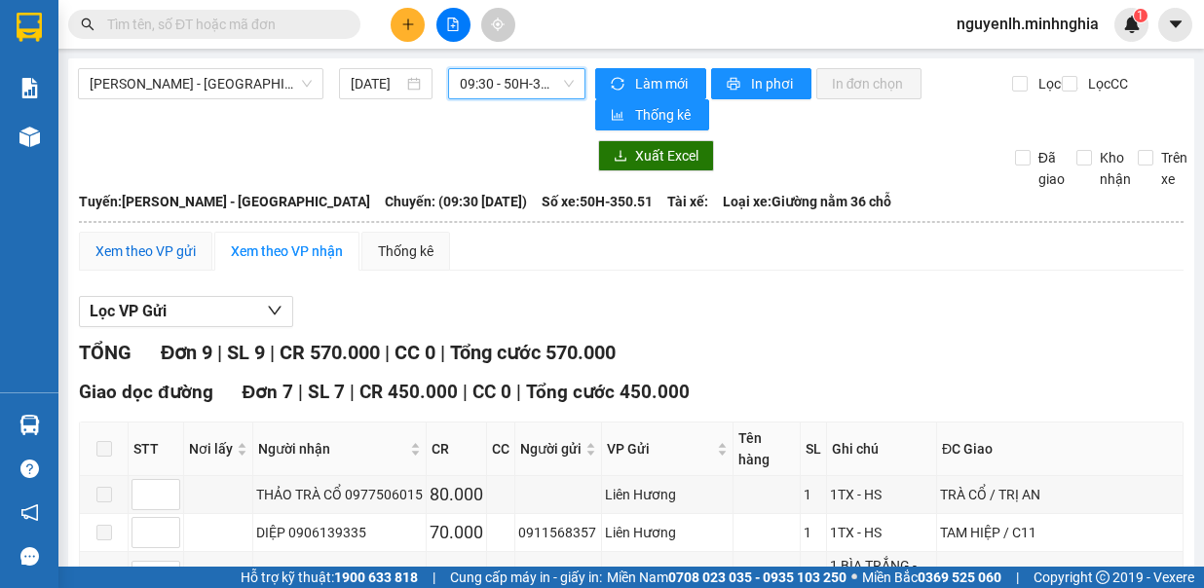
click at [144, 250] on div "Xem theo VP gửi" at bounding box center [145, 251] width 100 height 21
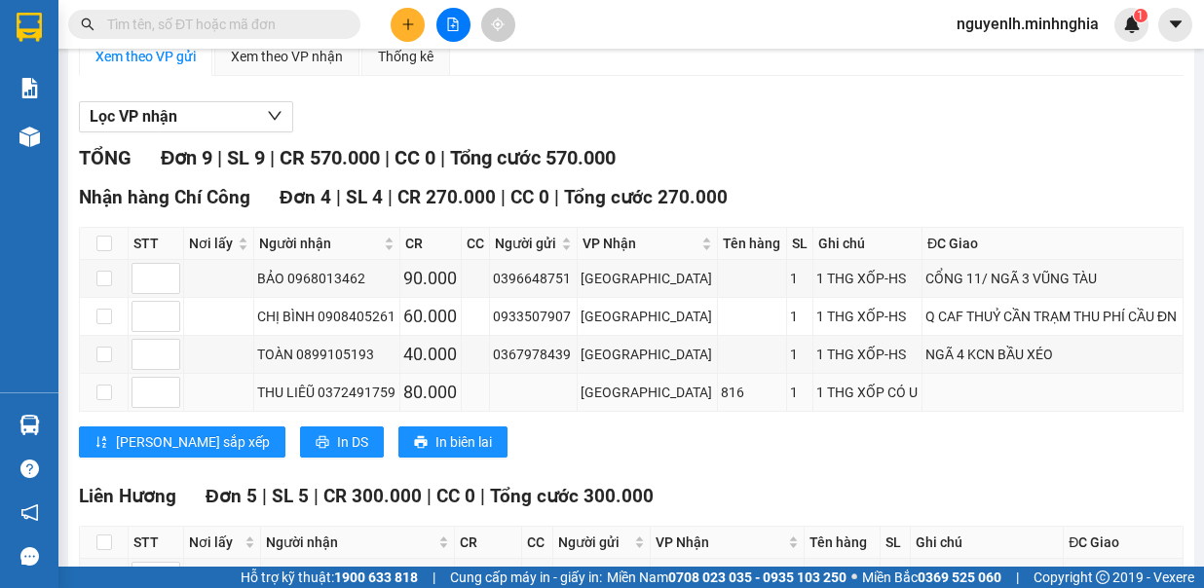
scroll to position [459, 0]
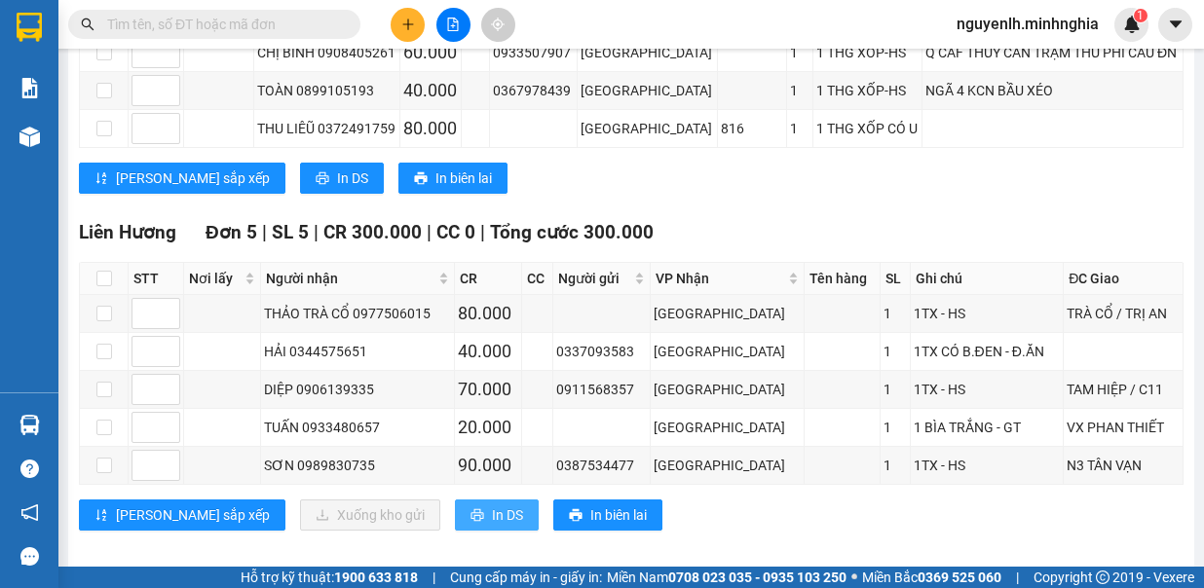
click at [492, 505] on span "In DS" at bounding box center [507, 515] width 31 height 21
click at [409, 21] on icon "plus" at bounding box center [408, 25] width 14 height 14
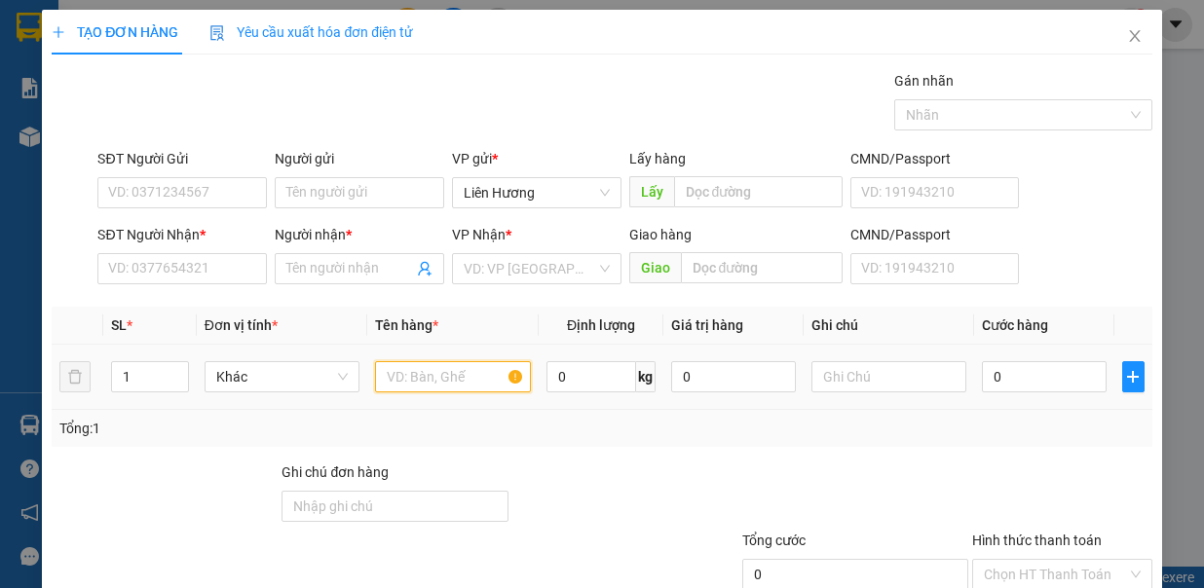
click at [489, 370] on input "text" at bounding box center [453, 376] width 156 height 31
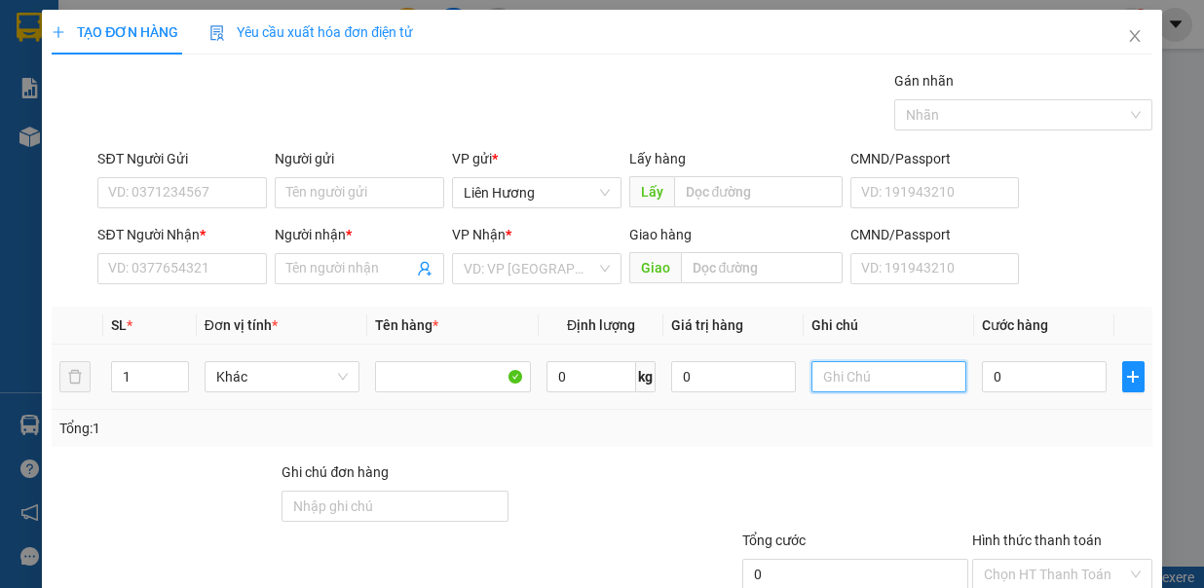
click at [850, 371] on input "text" at bounding box center [890, 376] width 156 height 31
type input "1TX - [PERSON_NAME]"
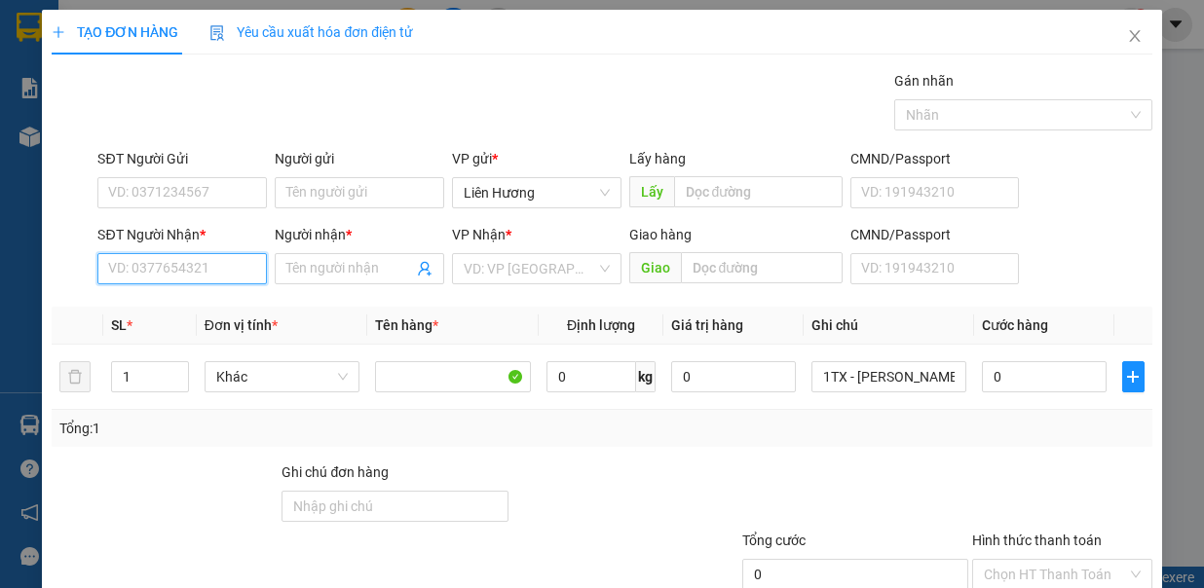
click at [257, 268] on input "SĐT Người Nhận *" at bounding box center [182, 268] width 170 height 31
drag, startPoint x: 199, startPoint y: 314, endPoint x: 354, endPoint y: 258, distance: 164.6
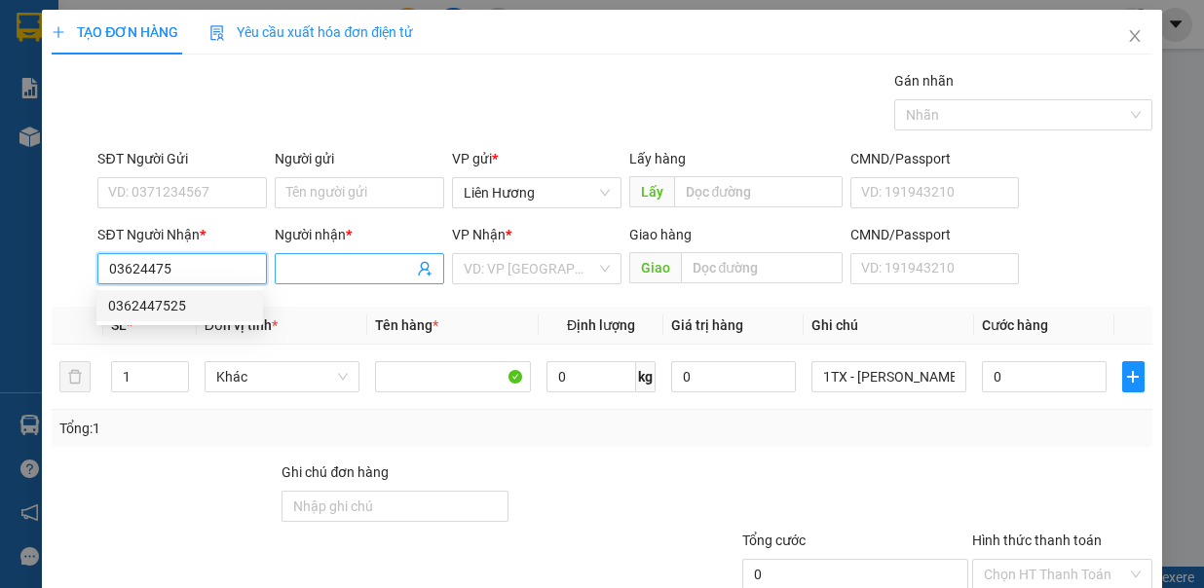
click at [204, 311] on div "0362447525" at bounding box center [179, 305] width 143 height 21
type input "0362447525"
click at [339, 271] on input "Người nhận *" at bounding box center [349, 268] width 127 height 21
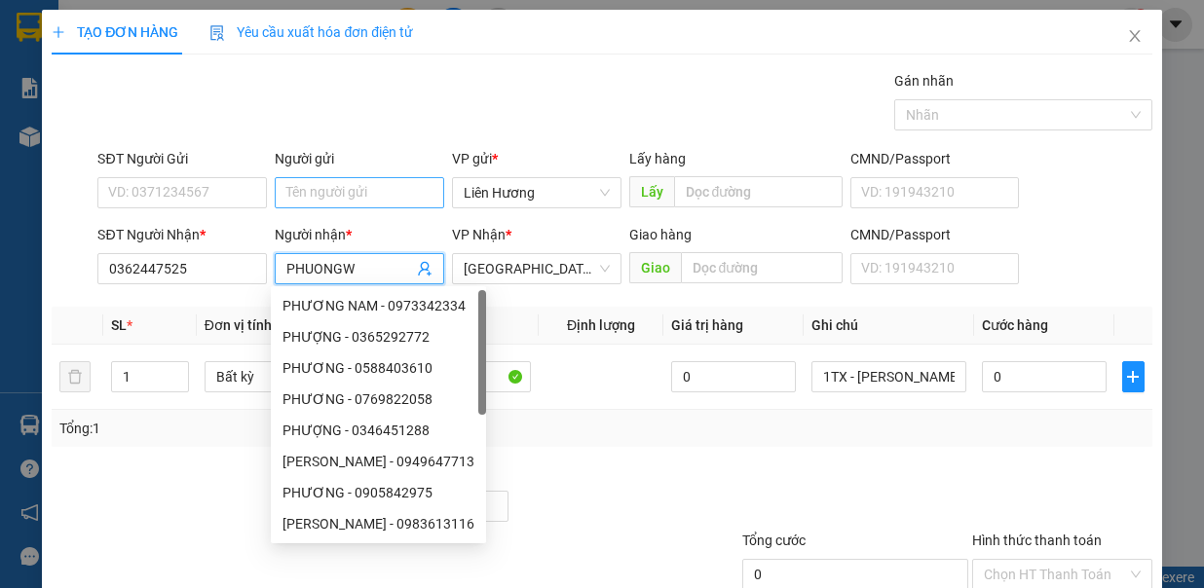
type input "PHUONGW"
click at [376, 192] on input "Người gửi" at bounding box center [360, 192] width 170 height 31
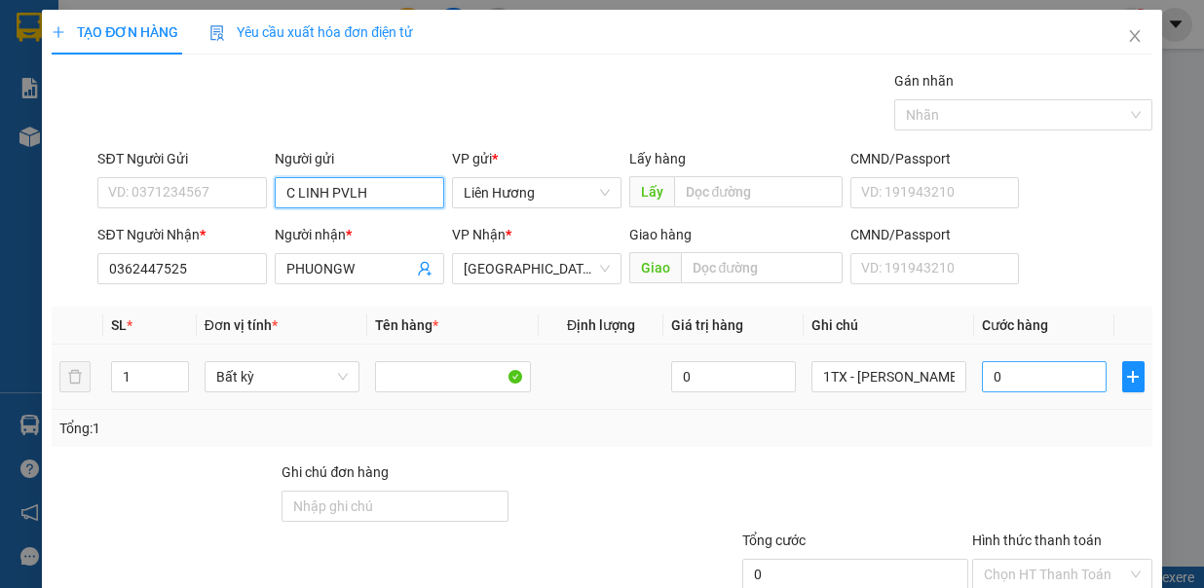
type input "C LINH PVLH"
click at [1009, 371] on input "0" at bounding box center [1044, 376] width 125 height 31
type input "5"
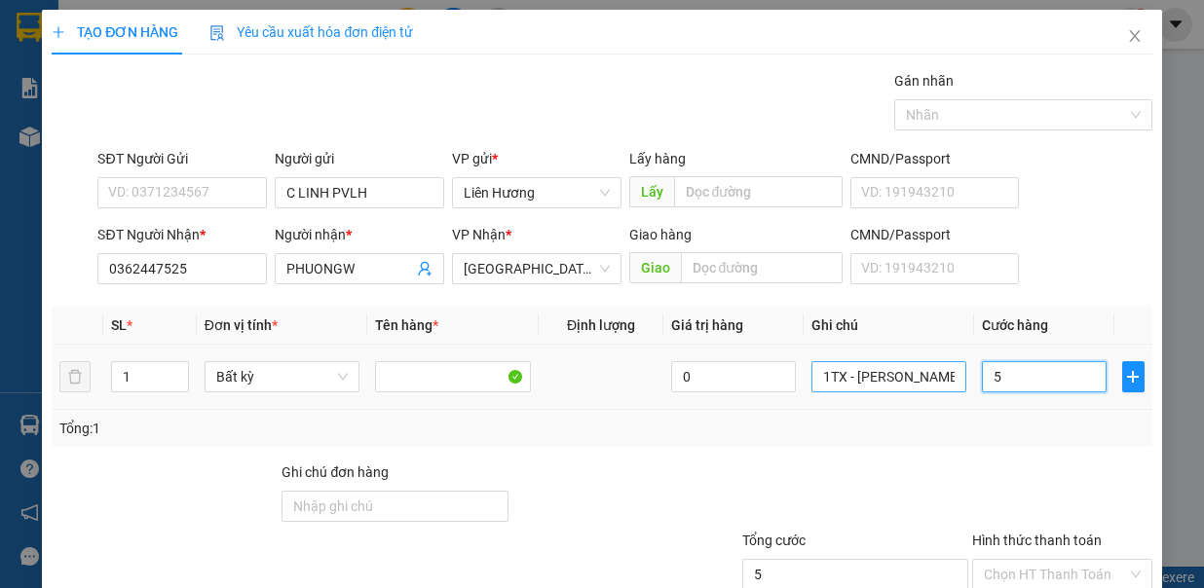
type input "50"
type input "50.000"
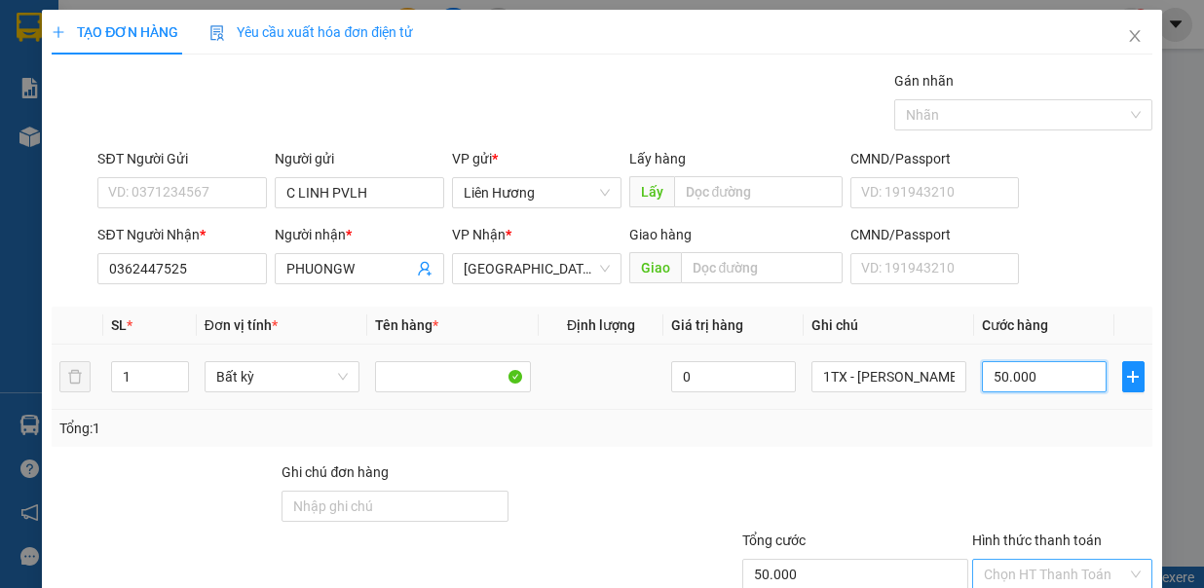
scroll to position [130, 0]
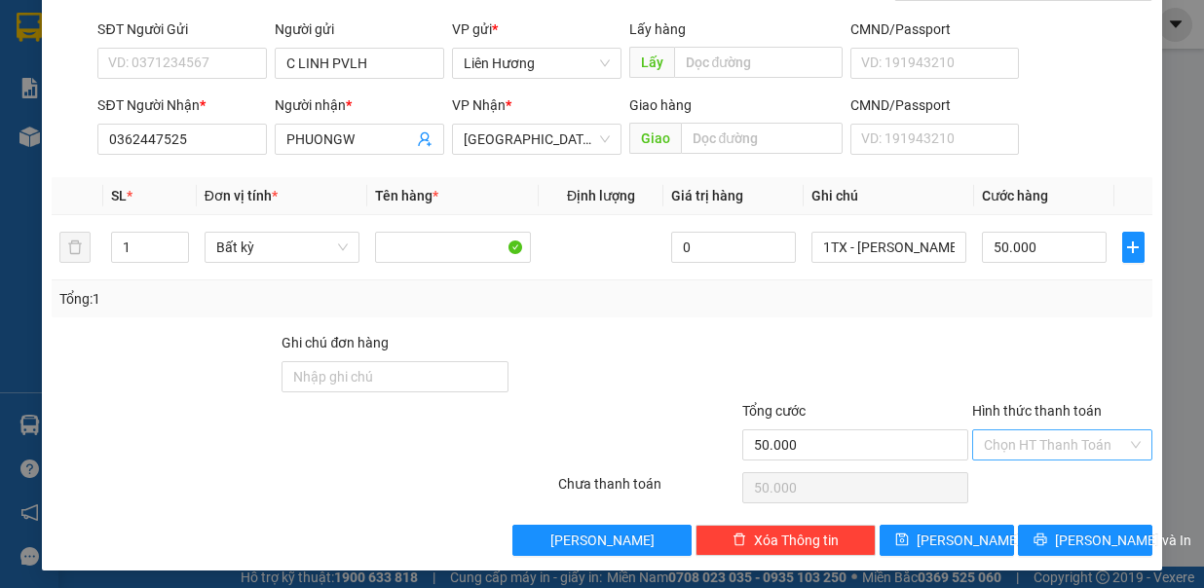
drag, startPoint x: 1042, startPoint y: 450, endPoint x: 1068, endPoint y: 441, distance: 27.7
click at [1049, 448] on input "Hình thức thanh toán" at bounding box center [1055, 445] width 143 height 29
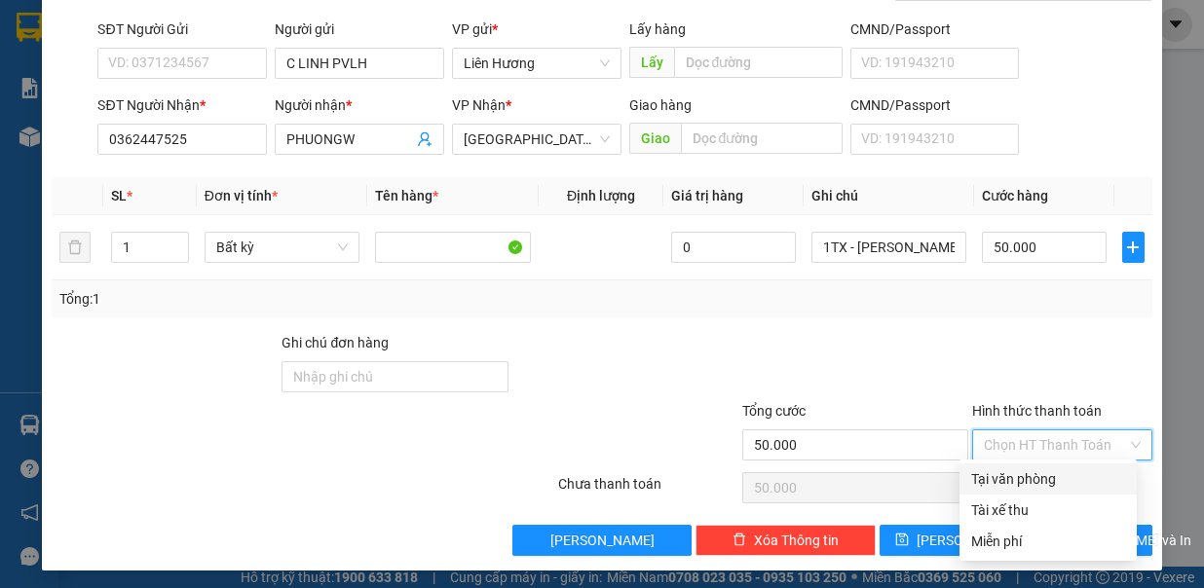
click at [1084, 476] on div "Tại văn phòng" at bounding box center [1048, 479] width 154 height 21
type input "0"
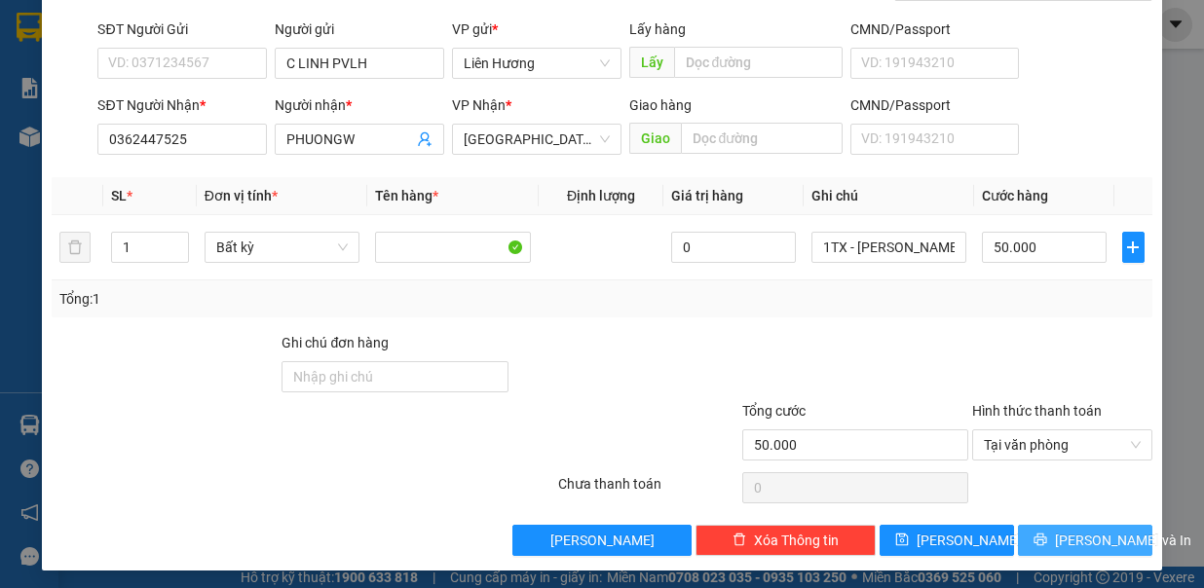
click at [1067, 540] on span "[PERSON_NAME] và In" at bounding box center [1123, 540] width 136 height 21
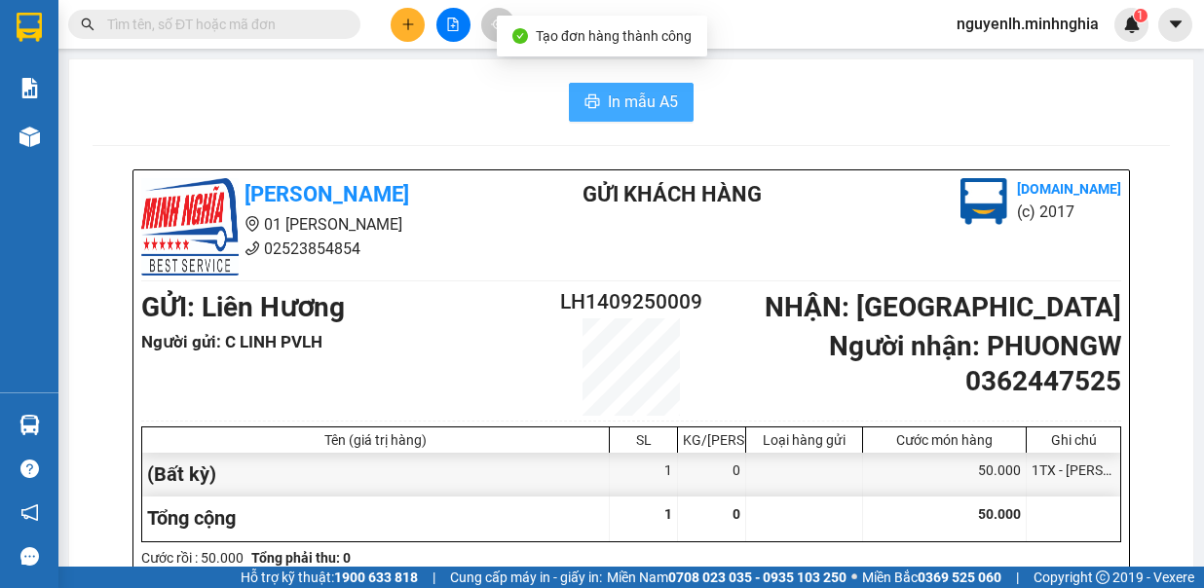
click at [629, 102] on span "In mẫu A5" at bounding box center [643, 102] width 70 height 24
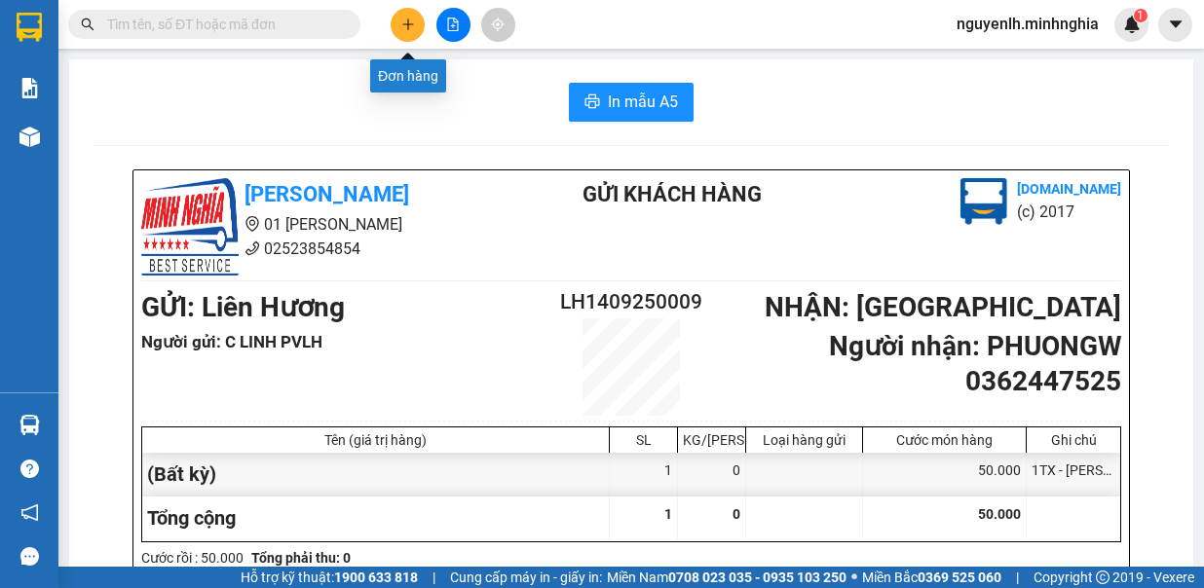
click at [417, 23] on button at bounding box center [408, 25] width 34 height 34
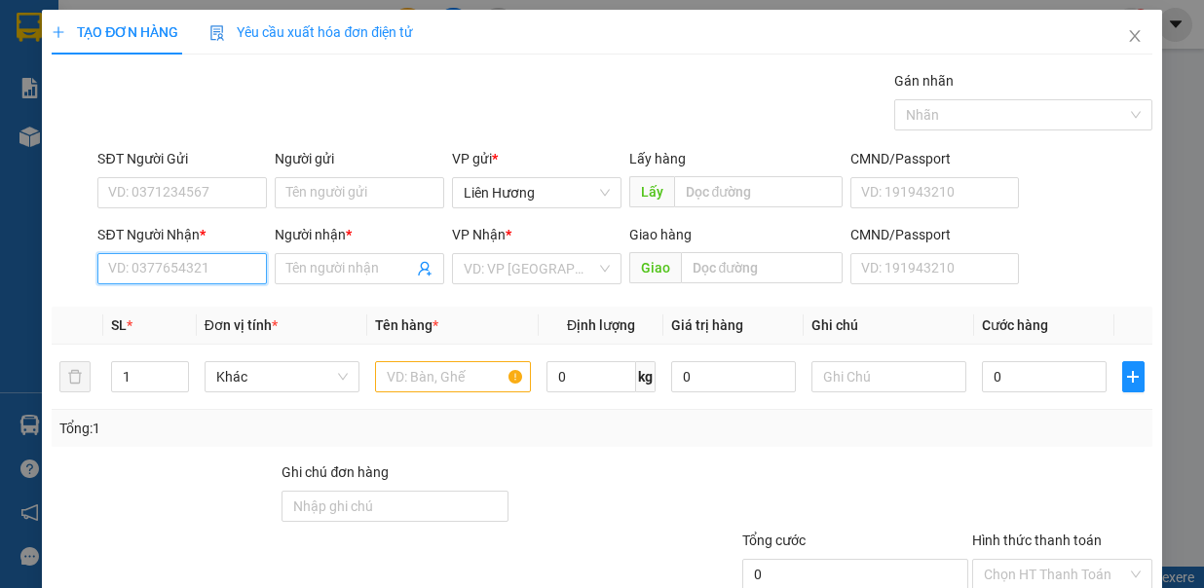
click at [223, 265] on input "SĐT Người Nhận *" at bounding box center [182, 268] width 170 height 31
type input "6"
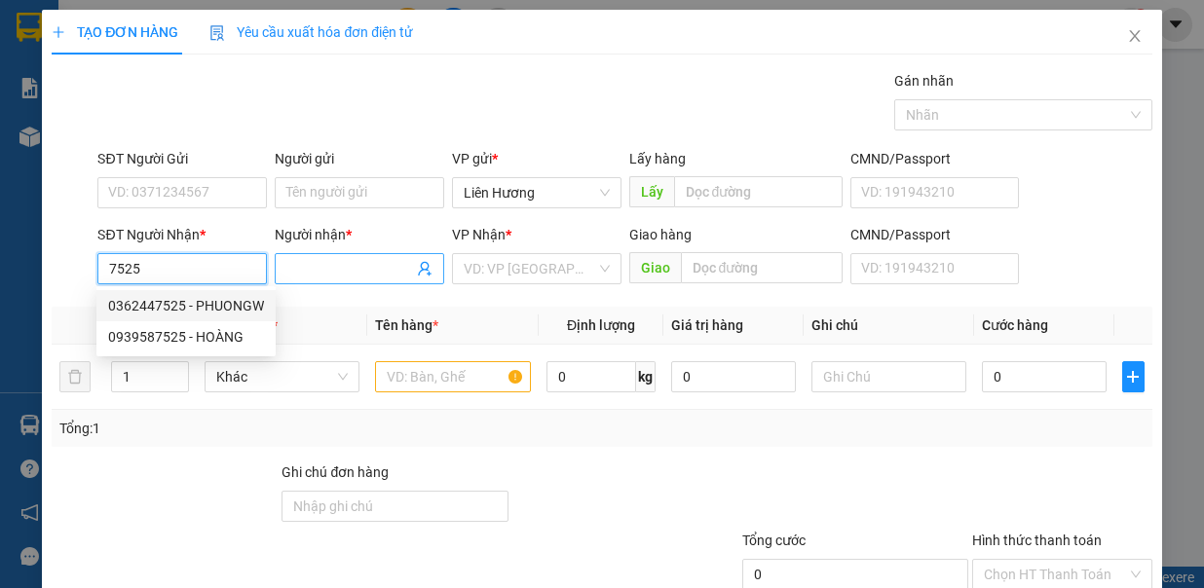
drag, startPoint x: 207, startPoint y: 308, endPoint x: 321, endPoint y: 274, distance: 119.0
click at [208, 308] on div "0362447525 - PHUONGW" at bounding box center [186, 305] width 156 height 21
type input "0362447525"
type input "PHUONGW"
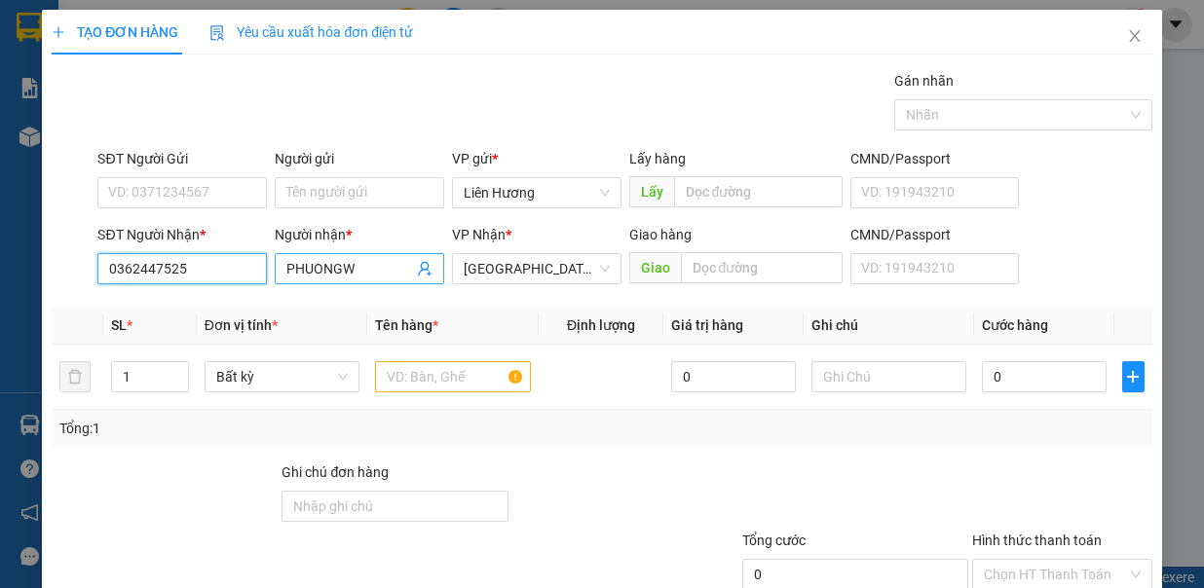
type input "0362447525"
click at [365, 272] on input "PHUONGW" at bounding box center [349, 268] width 127 height 21
type input "PHƯƠNG"
drag, startPoint x: 374, startPoint y: 172, endPoint x: 383, endPoint y: 185, distance: 15.4
click at [376, 171] on div "Người gửi" at bounding box center [360, 162] width 170 height 29
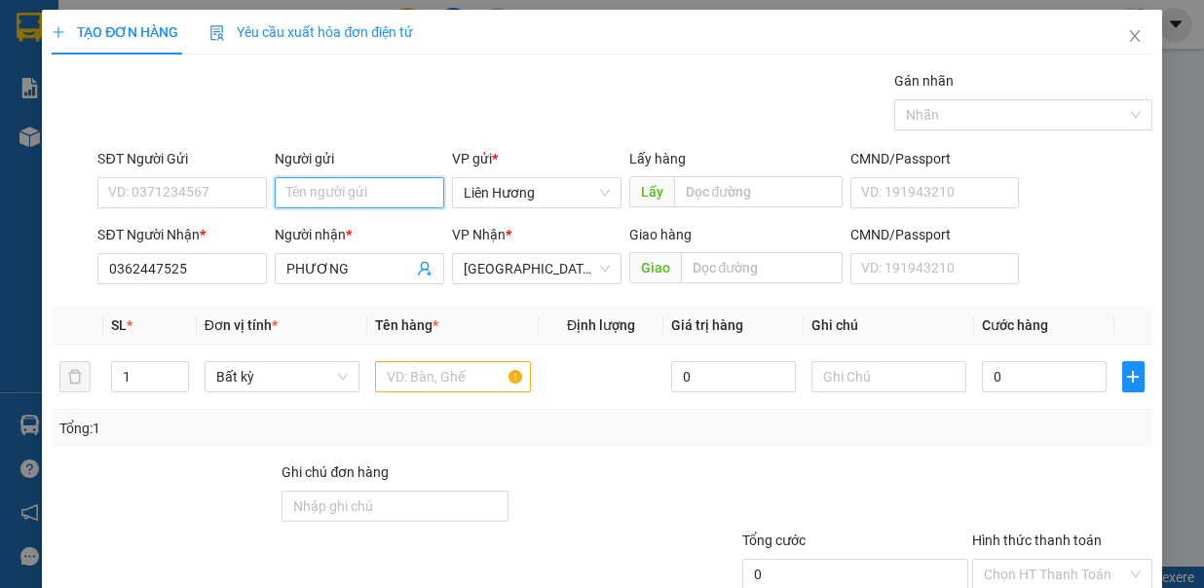
click at [383, 186] on input "Người gửi" at bounding box center [360, 192] width 170 height 31
type input "LINH PVLH"
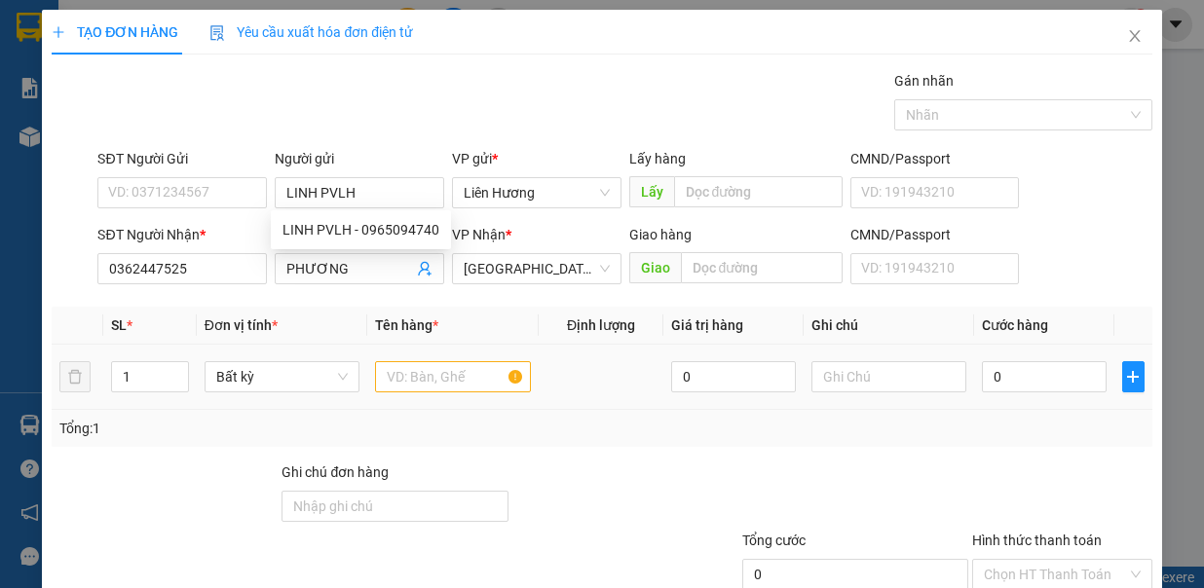
click at [410, 358] on div at bounding box center [453, 377] width 156 height 39
drag, startPoint x: 417, startPoint y: 361, endPoint x: 748, endPoint y: 365, distance: 331.3
click at [418, 363] on input "text" at bounding box center [453, 376] width 156 height 31
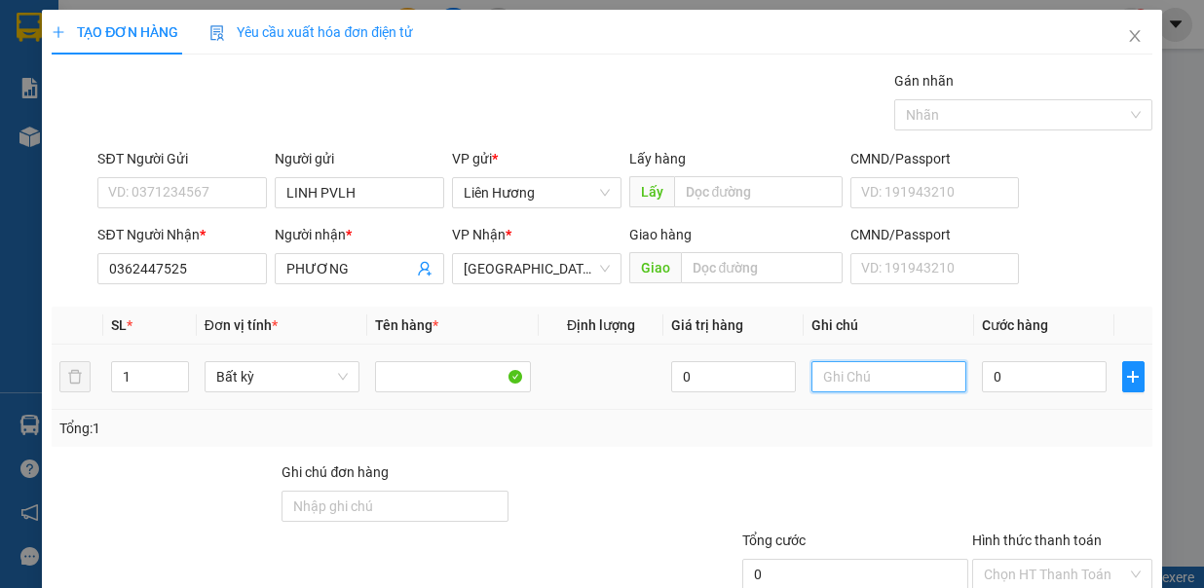
click at [831, 368] on input "text" at bounding box center [890, 376] width 156 height 31
type input "1TX - [PERSON_NAME]"
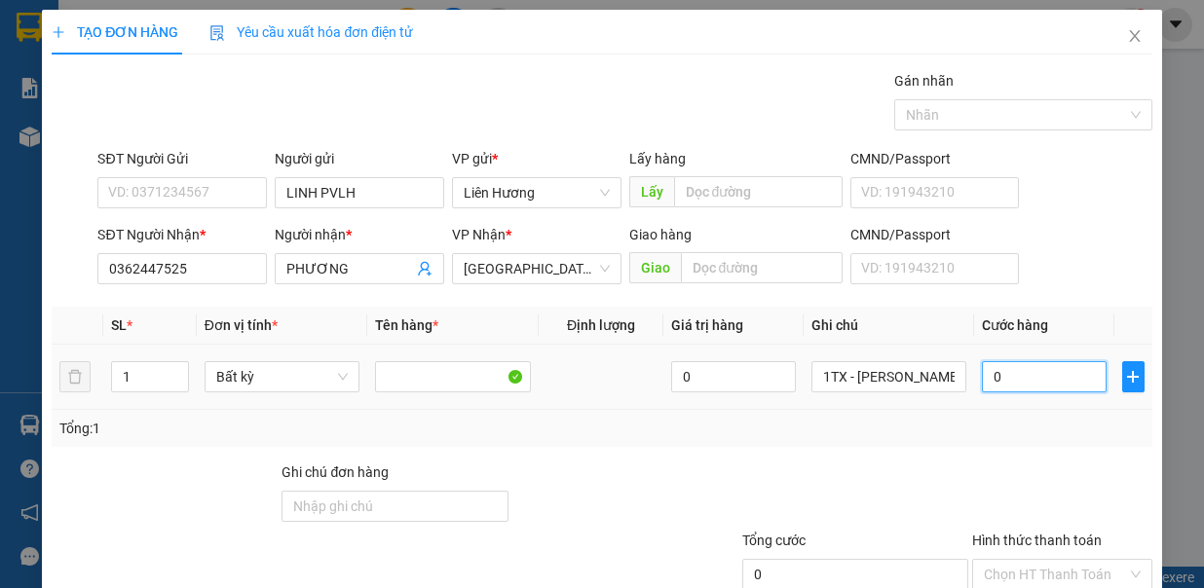
click at [1029, 380] on input "0" at bounding box center [1044, 376] width 125 height 31
type input "4"
type input "40"
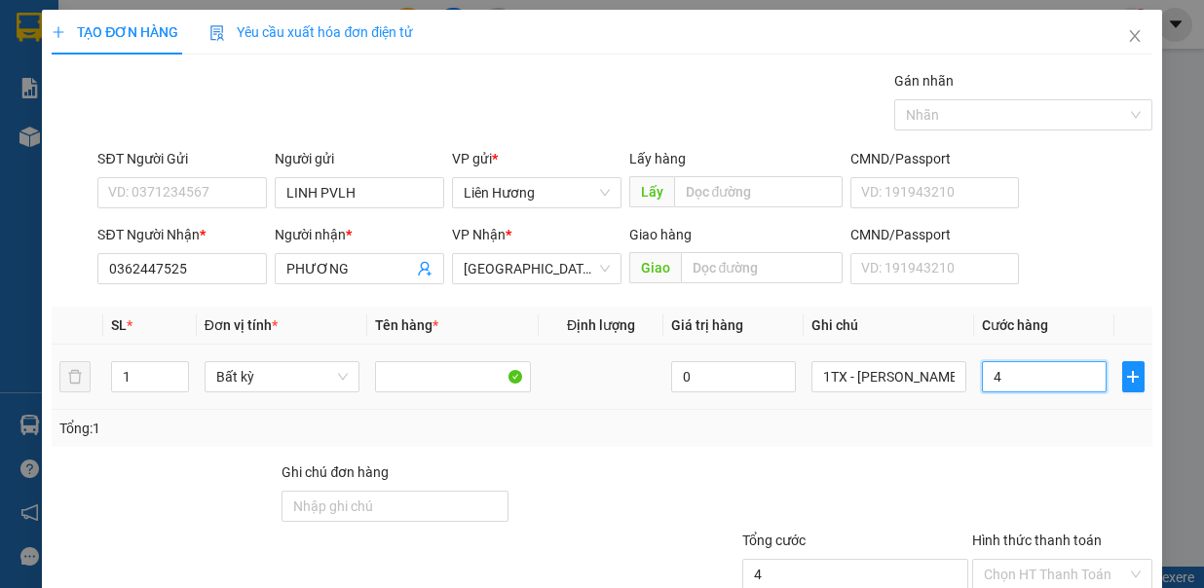
type input "40"
type input "40.000"
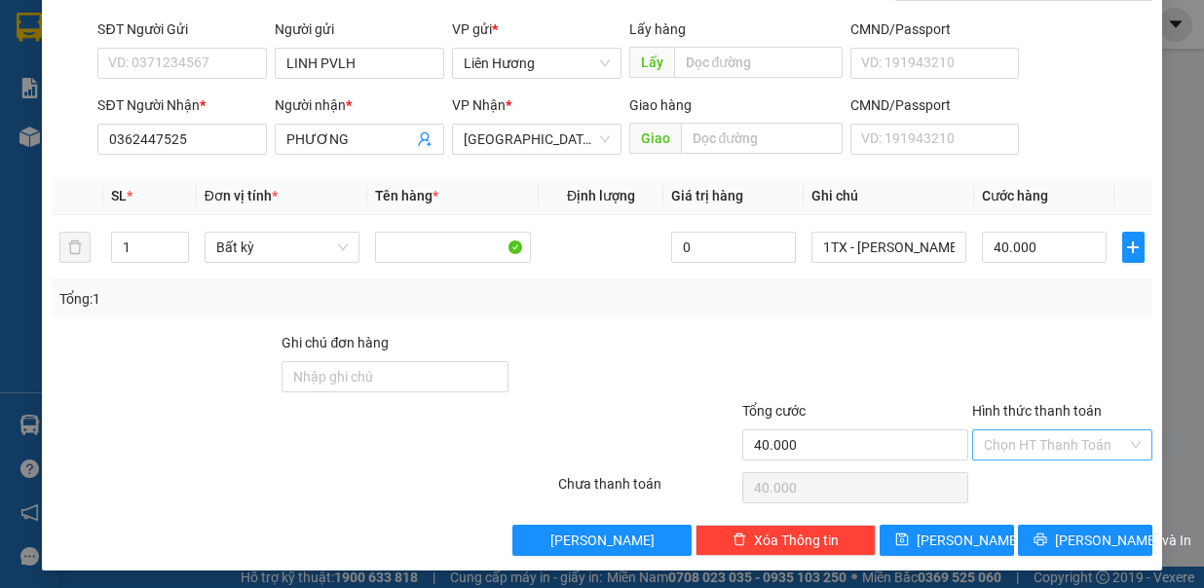
click at [1056, 445] on input "Hình thức thanh toán" at bounding box center [1055, 445] width 143 height 29
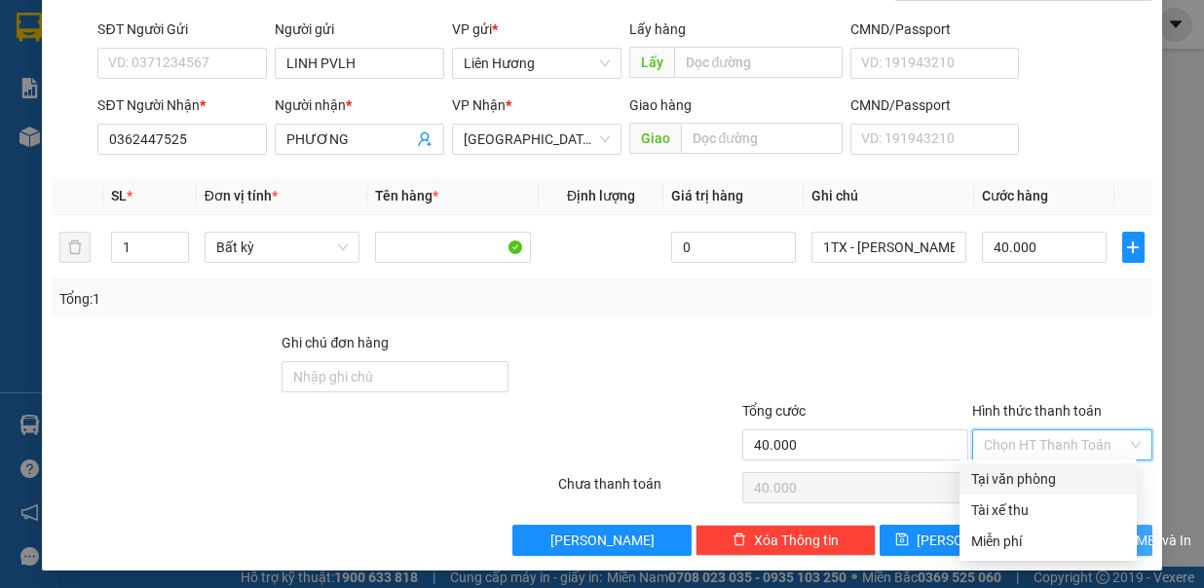
drag, startPoint x: 1064, startPoint y: 475, endPoint x: 1082, endPoint y: 530, distance: 57.6
click at [1064, 479] on div "Tại văn phòng" at bounding box center [1048, 479] width 154 height 21
type input "0"
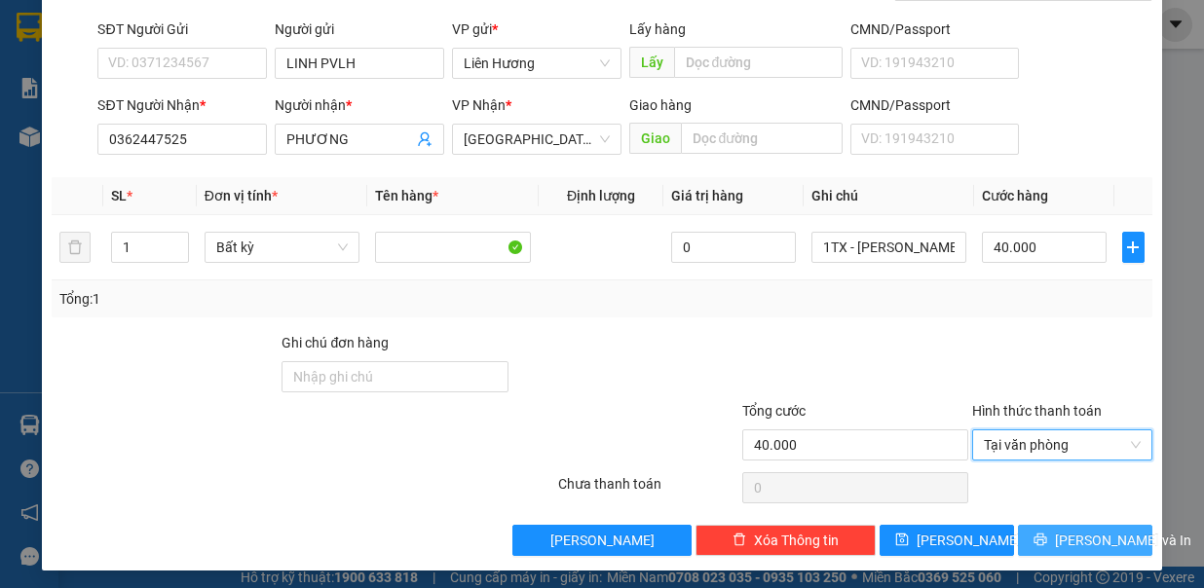
drag, startPoint x: 1074, startPoint y: 531, endPoint x: 1079, endPoint y: 516, distance: 15.4
click at [1074, 530] on span "[PERSON_NAME] và In" at bounding box center [1123, 540] width 136 height 21
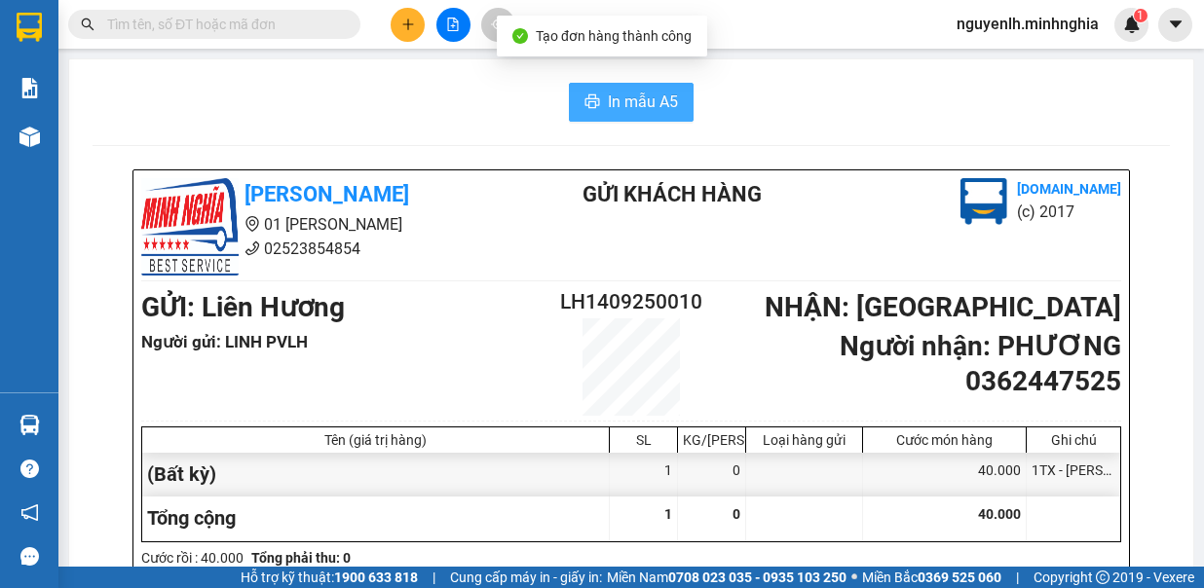
click at [635, 101] on span "In mẫu A5" at bounding box center [643, 102] width 70 height 24
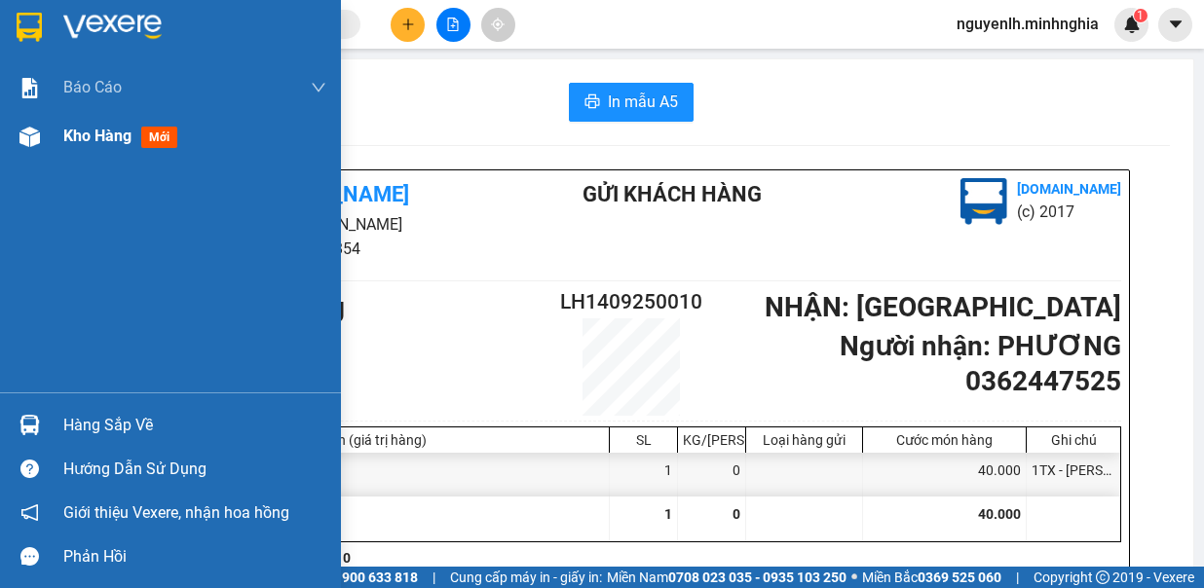
click at [55, 138] on div "Kho hàng mới" at bounding box center [170, 136] width 341 height 49
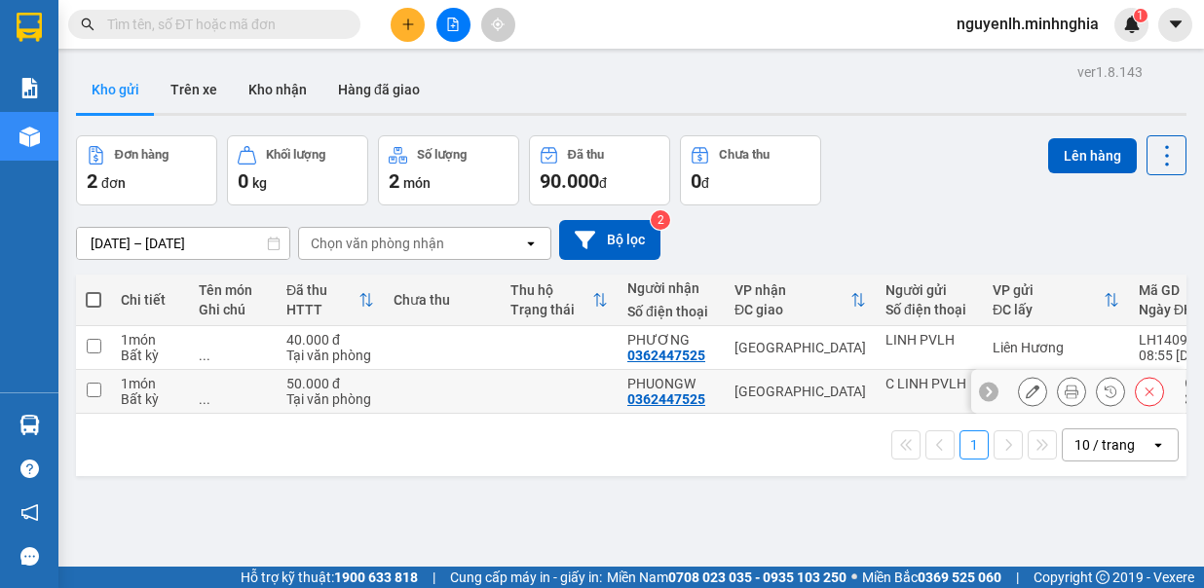
click at [1146, 395] on icon at bounding box center [1150, 392] width 9 height 9
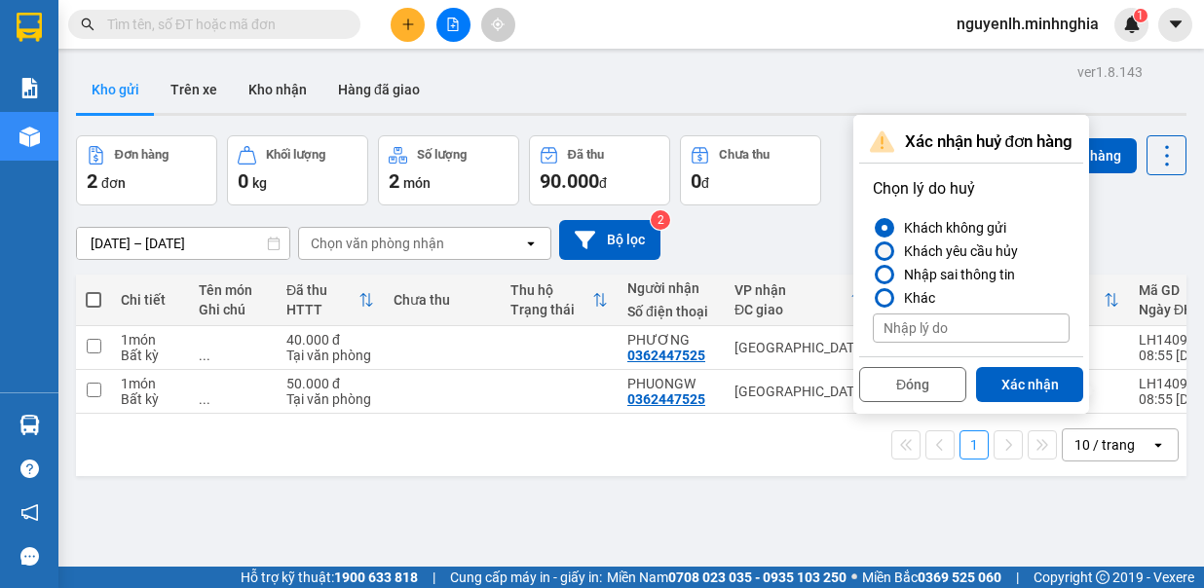
click at [887, 256] on div at bounding box center [885, 252] width 14 height 14
click at [873, 251] on input "Khách yêu cầu hủy" at bounding box center [873, 251] width 0 height 0
click at [875, 276] on div at bounding box center [884, 274] width 19 height 19
click at [873, 275] on input "Nhập sai thông tin" at bounding box center [873, 275] width 0 height 0
click at [998, 386] on button "Xác nhận" at bounding box center [1029, 384] width 107 height 35
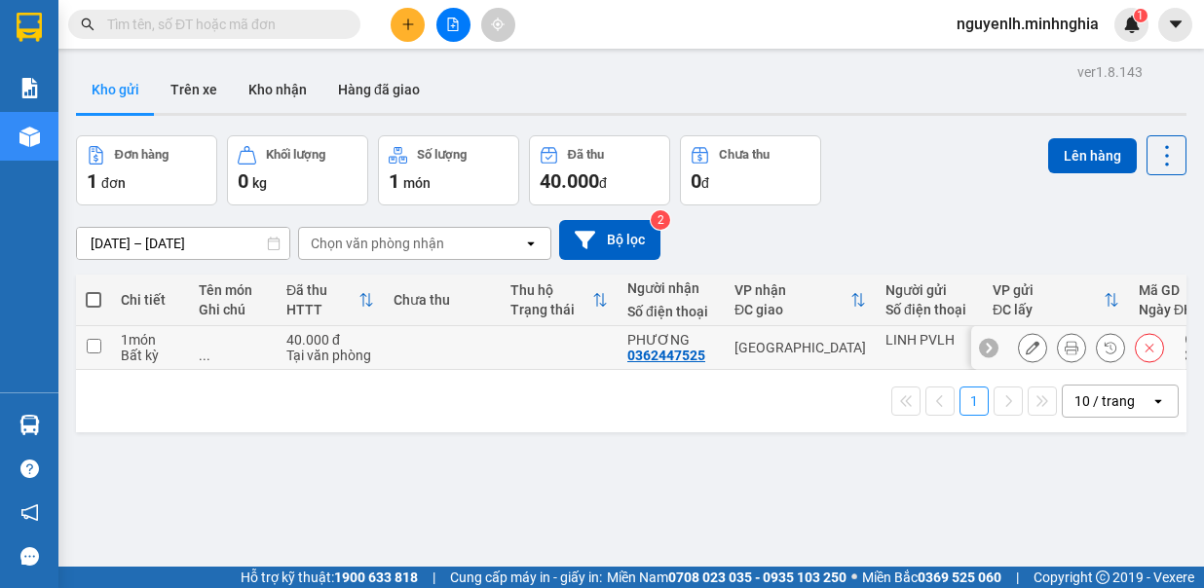
click at [85, 339] on td at bounding box center [93, 348] width 35 height 44
checkbox input "true"
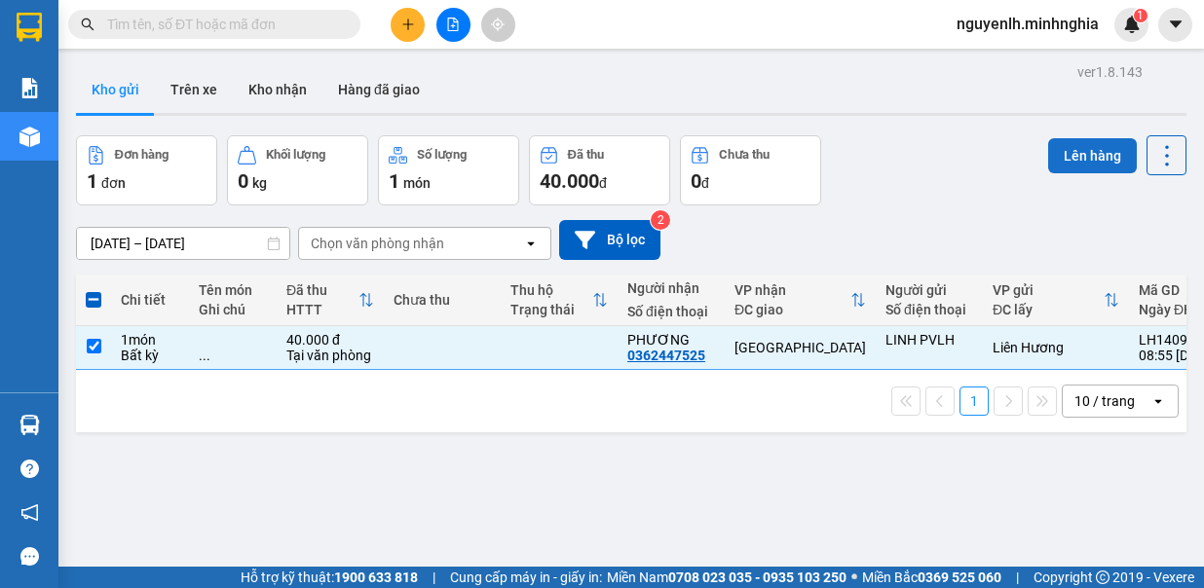
click at [1067, 150] on button "Lên hàng" at bounding box center [1092, 155] width 89 height 35
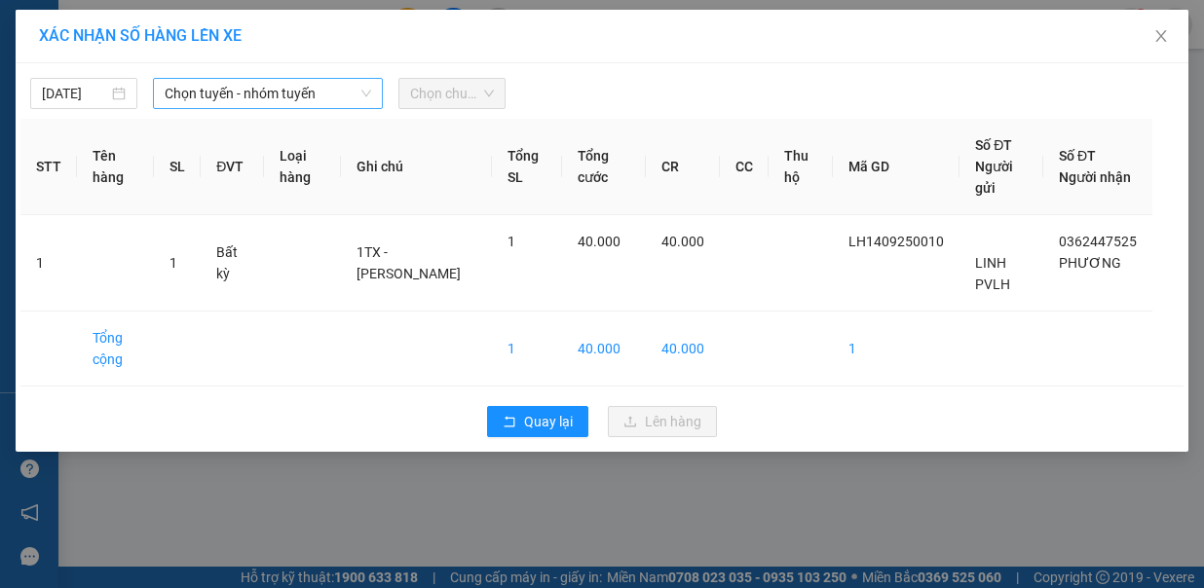
drag, startPoint x: 230, startPoint y: 88, endPoint x: 226, endPoint y: 98, distance: 11.4
click at [226, 98] on span "Chọn tuyến - nhóm tuyến" at bounding box center [268, 93] width 207 height 29
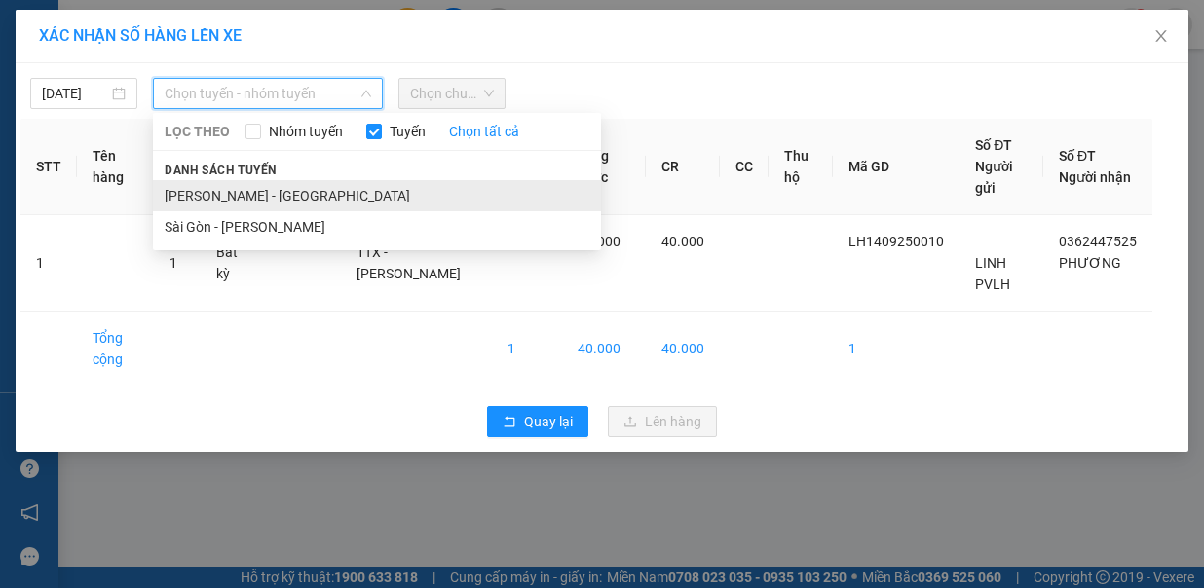
click at [296, 180] on li "[PERSON_NAME] - [GEOGRAPHIC_DATA]" at bounding box center [377, 195] width 448 height 31
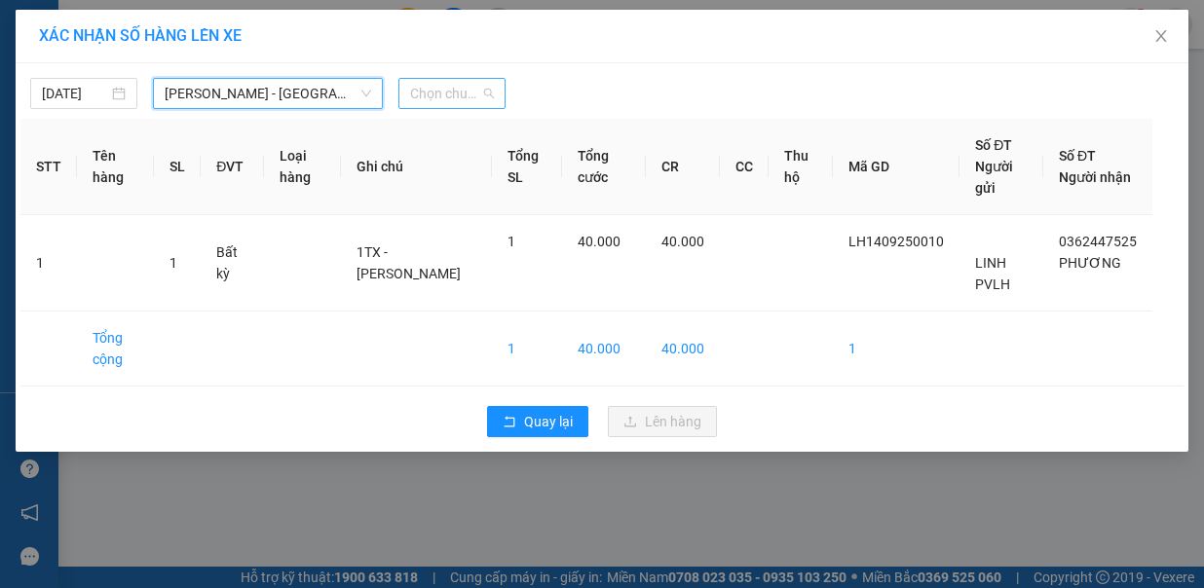
click at [448, 92] on span "Chọn chuyến" at bounding box center [452, 93] width 84 height 29
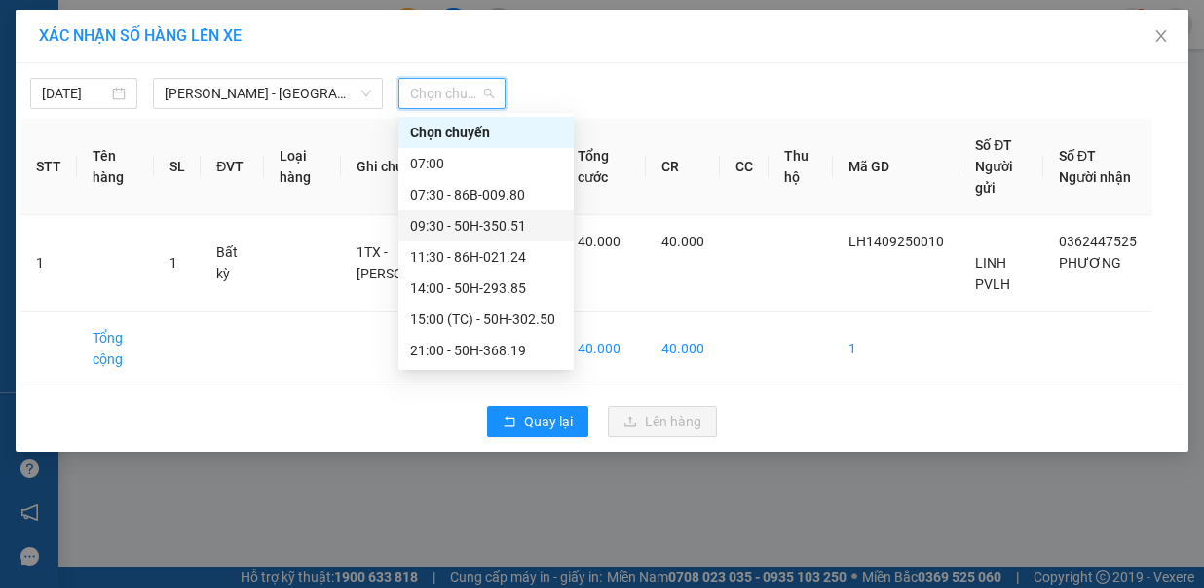
click at [527, 232] on div "09:30 - 50H-350.51" at bounding box center [486, 225] width 152 height 21
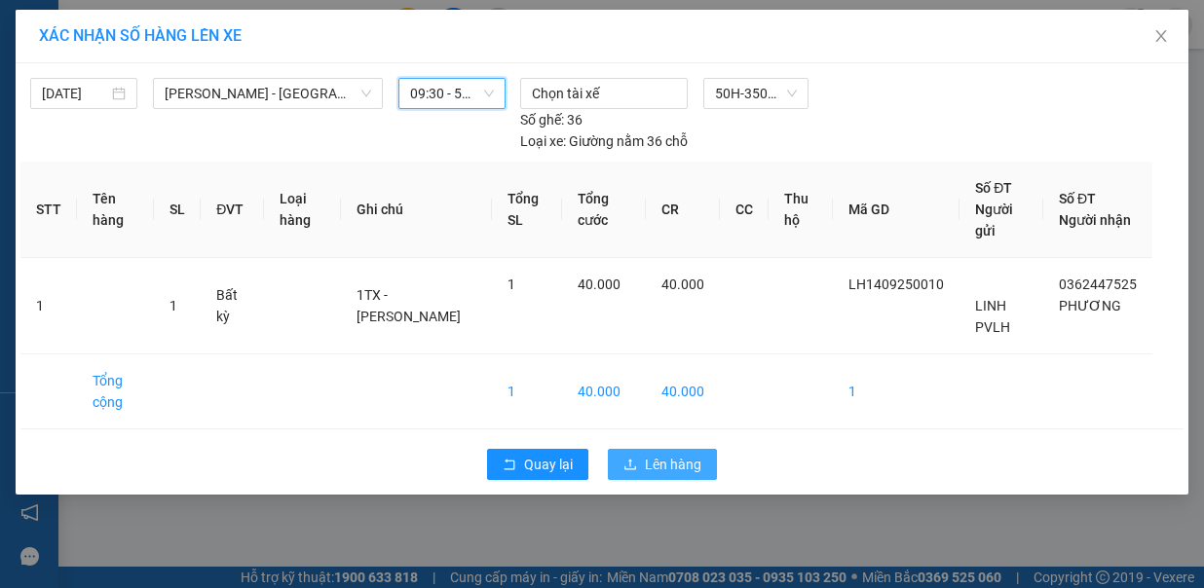
click at [666, 454] on span "Lên hàng" at bounding box center [673, 464] width 57 height 21
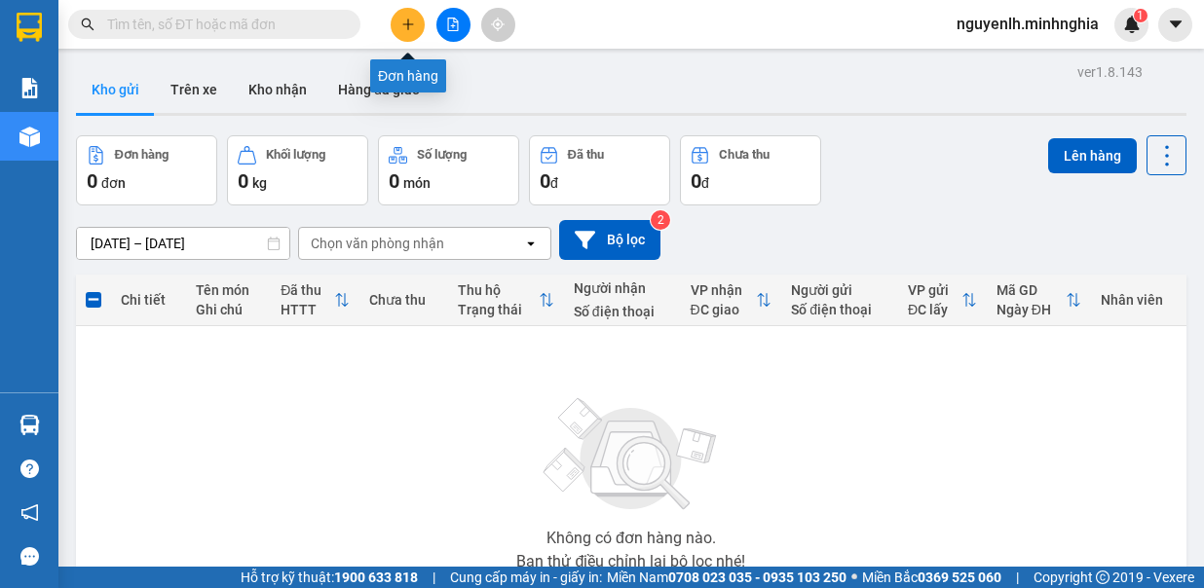
click at [398, 21] on button at bounding box center [408, 25] width 34 height 34
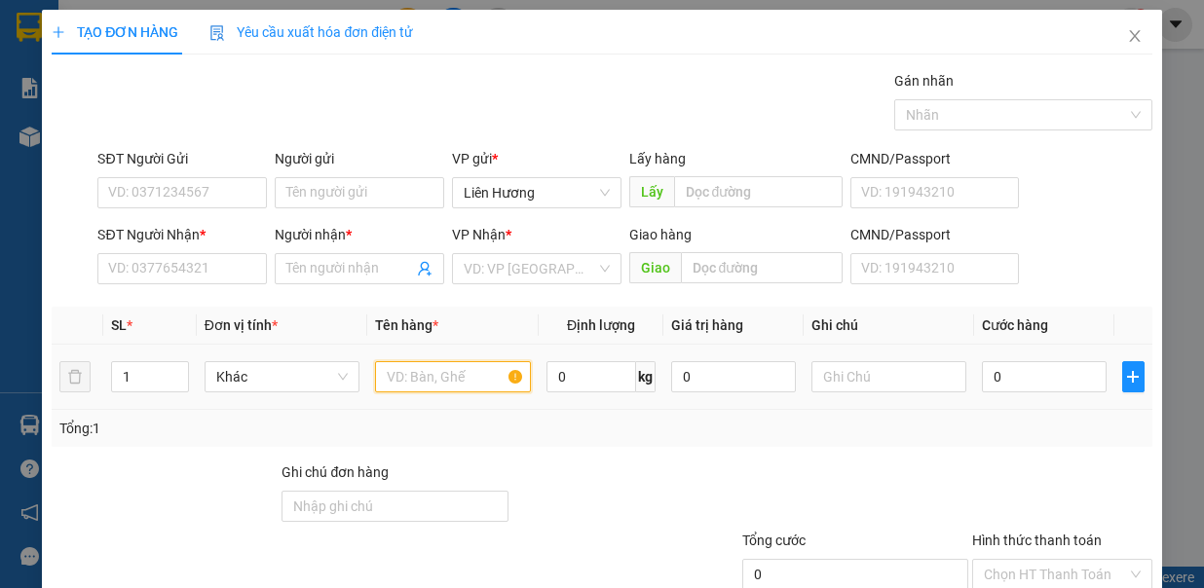
click at [433, 375] on input "text" at bounding box center [453, 376] width 156 height 31
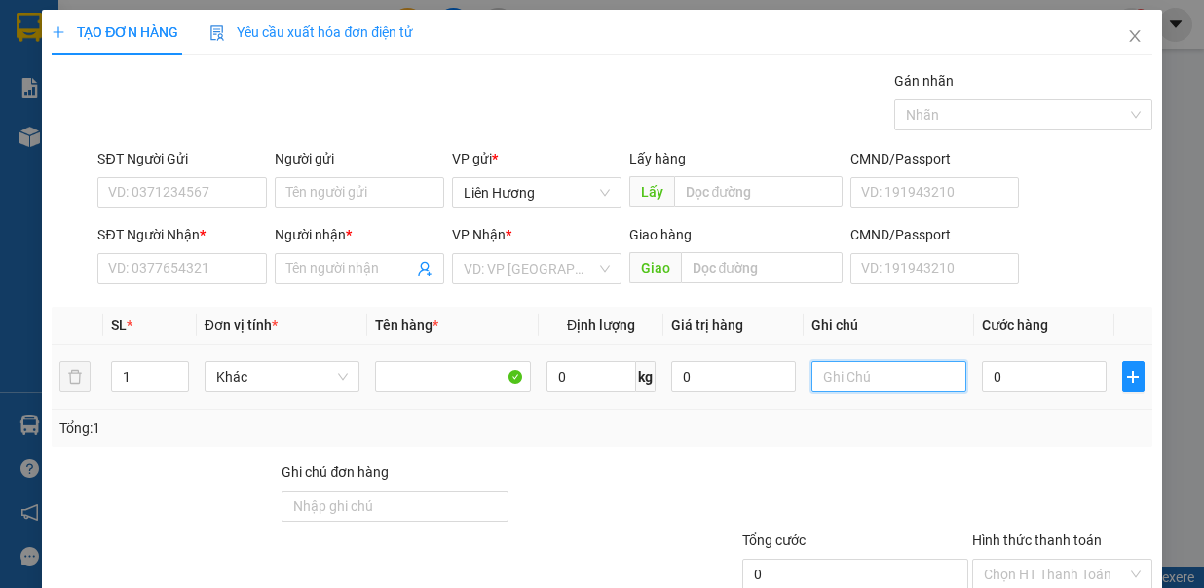
click at [861, 383] on input "text" at bounding box center [890, 376] width 156 height 31
type input "1TX - HS"
click at [1026, 380] on input "0" at bounding box center [1044, 376] width 125 height 31
type input "6"
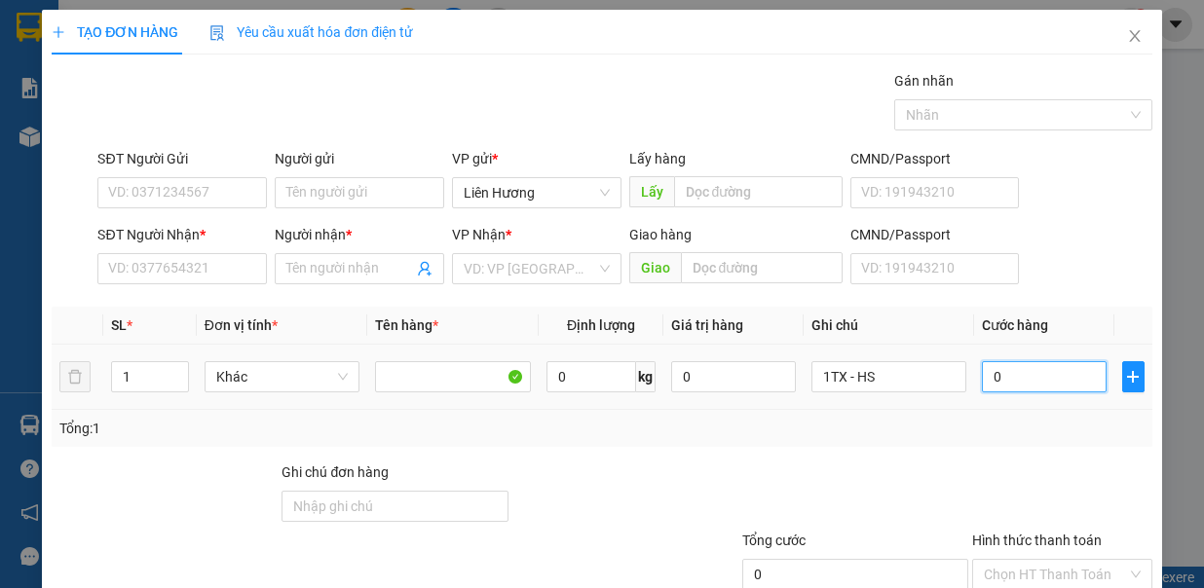
type input "6"
type input "60"
click at [143, 253] on input "SĐT Người Nhận *" at bounding box center [182, 268] width 170 height 31
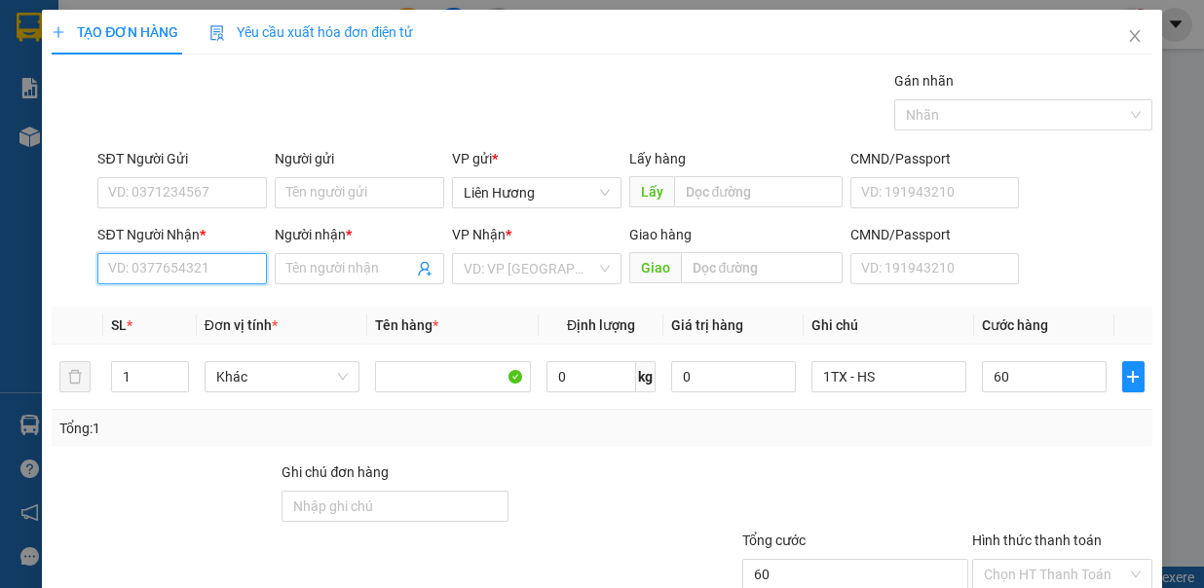
type input "60.000"
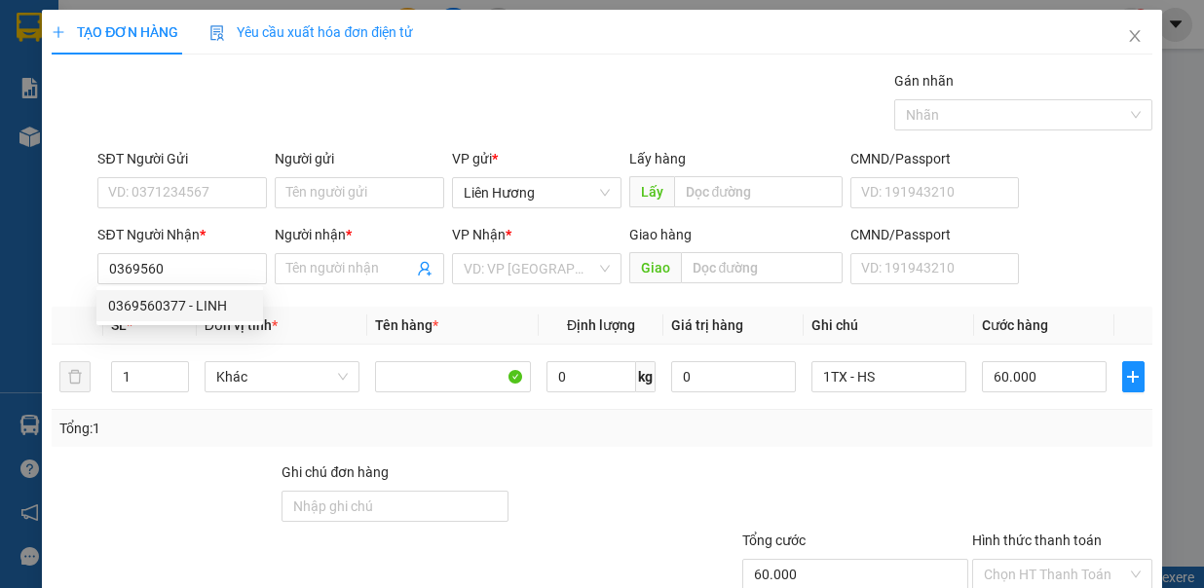
click at [219, 288] on div "0369560377 0369560377 - LINH" at bounding box center [179, 305] width 167 height 39
click at [234, 249] on div "SĐT Người Nhận *" at bounding box center [182, 238] width 170 height 29
click at [220, 256] on input "0369560" at bounding box center [182, 268] width 170 height 31
click at [222, 304] on div "0369560377 - LINH" at bounding box center [179, 305] width 143 height 21
type input "0369560377"
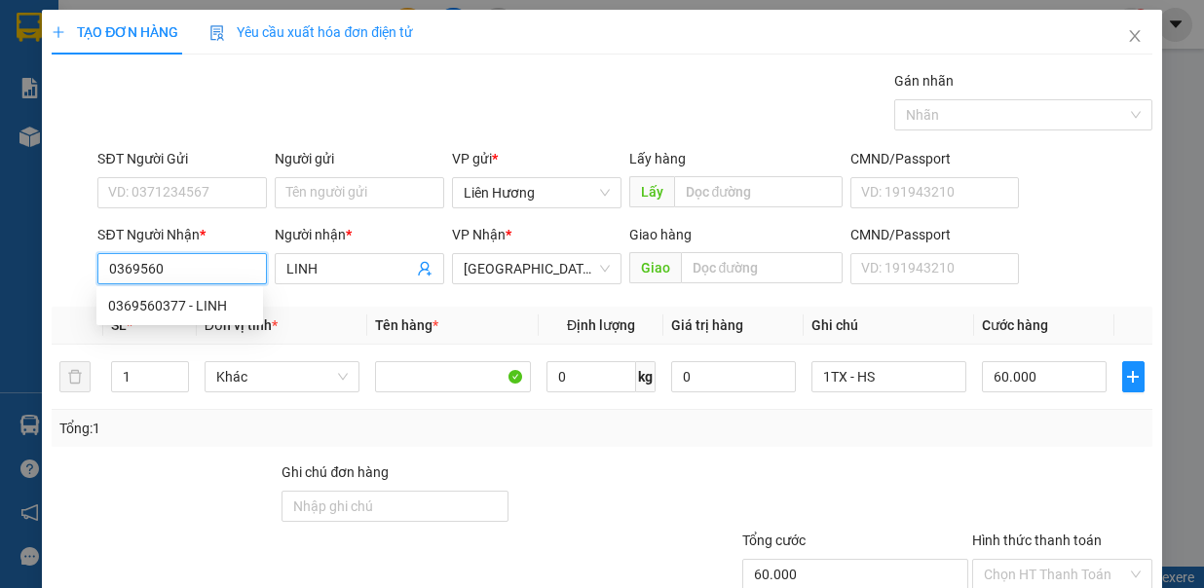
type input "LINH"
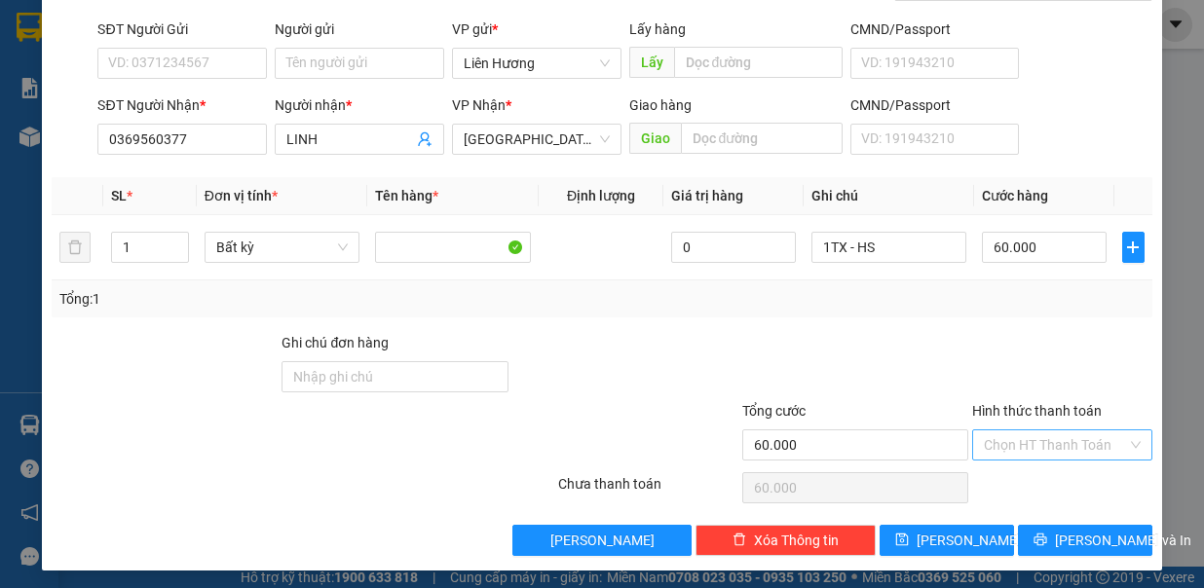
click at [1086, 442] on input "Hình thức thanh toán" at bounding box center [1055, 445] width 143 height 29
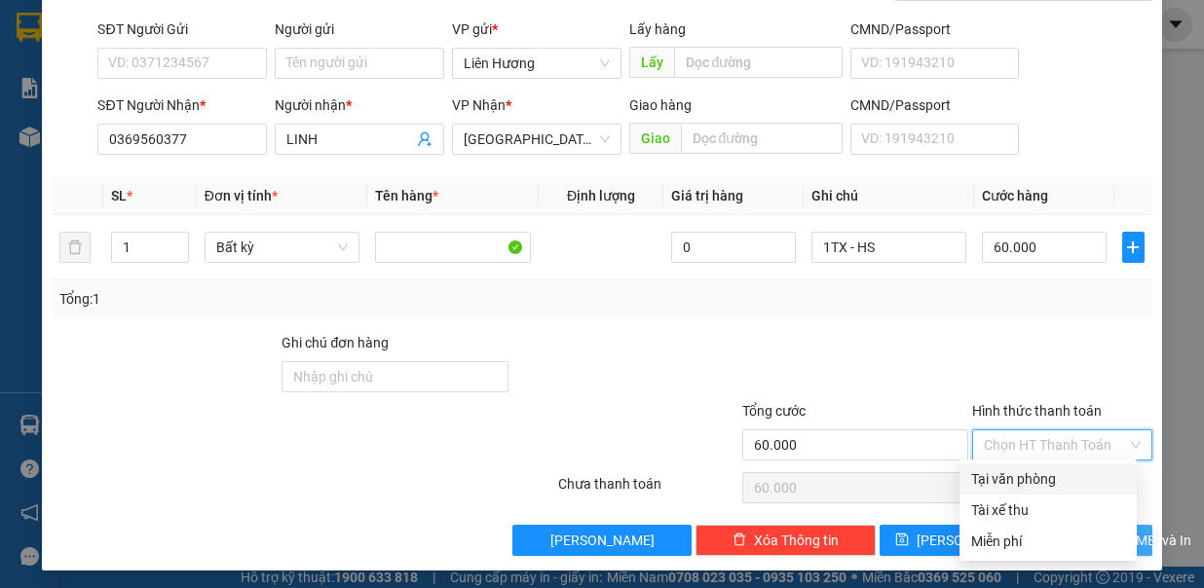
click at [1084, 472] on div "Tại văn phòng" at bounding box center [1048, 479] width 177 height 31
type input "0"
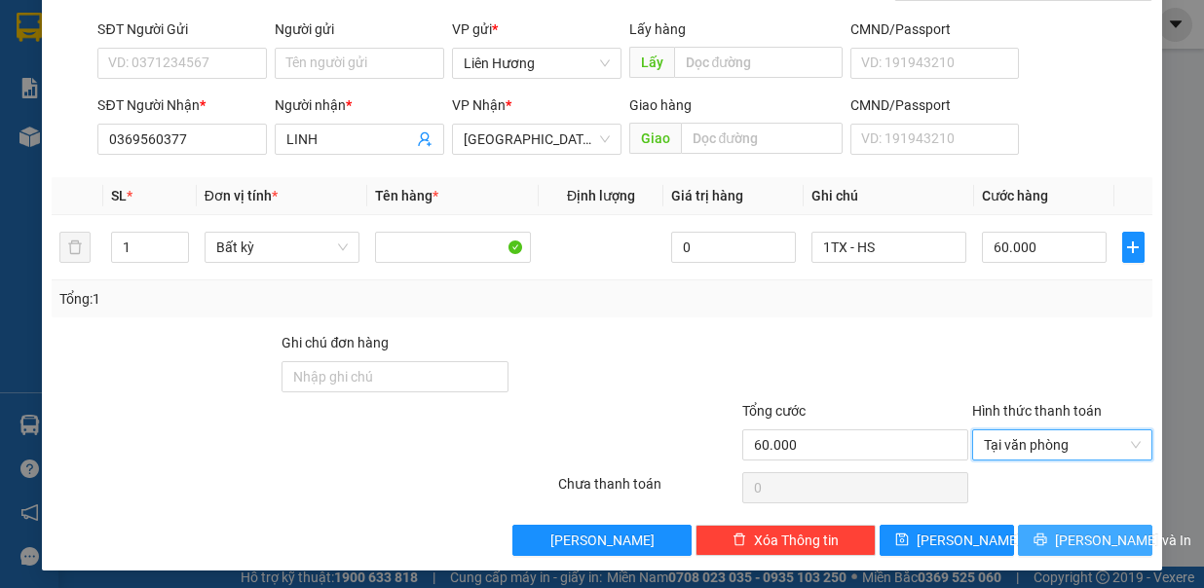
drag, startPoint x: 1068, startPoint y: 546, endPoint x: 1060, endPoint y: 528, distance: 19.2
click at [1068, 546] on button "[PERSON_NAME] và In" at bounding box center [1085, 540] width 134 height 31
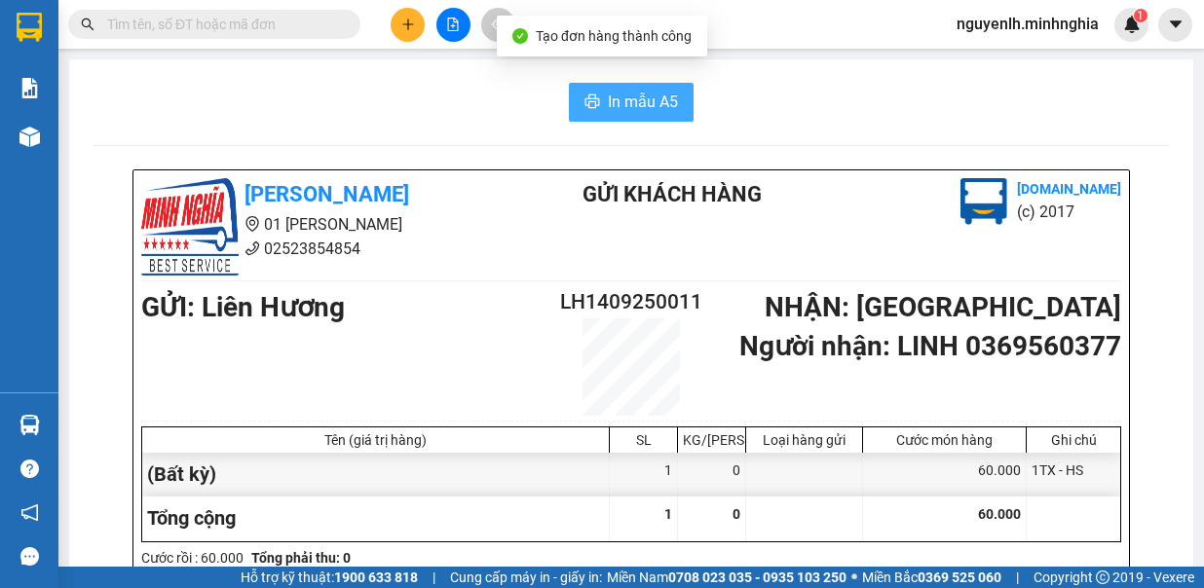
click at [612, 92] on span "In mẫu A5" at bounding box center [643, 102] width 70 height 24
click at [615, 88] on button "In mẫu A5" at bounding box center [631, 102] width 125 height 39
click at [626, 103] on span "In mẫu A5" at bounding box center [643, 102] width 70 height 24
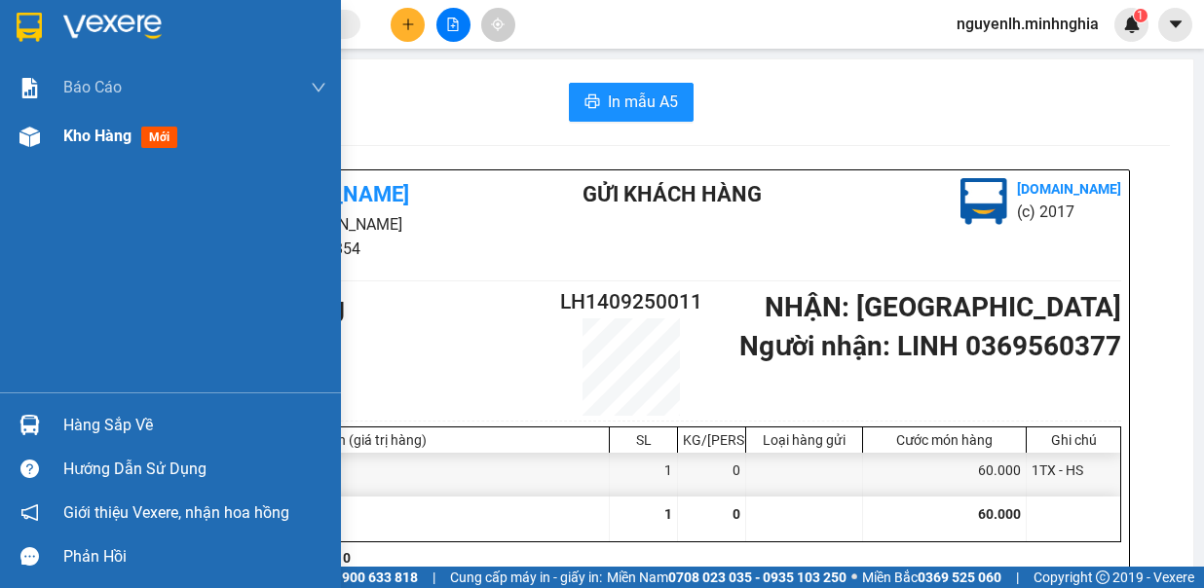
click at [115, 140] on span "Kho hàng" at bounding box center [97, 136] width 68 height 19
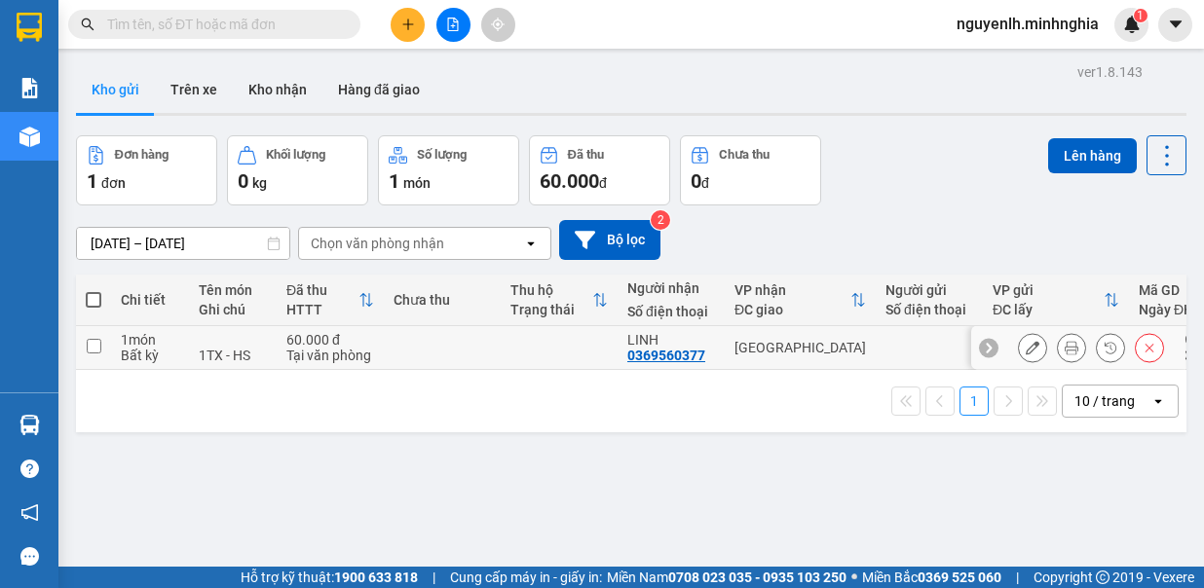
drag, startPoint x: 96, startPoint y: 343, endPoint x: 521, endPoint y: 265, distance: 431.9
click at [114, 343] on tr "1 món Bất kỳ 1TX - HS 60.000 [PERSON_NAME] văn [PERSON_NAME] 0369560377 [GEOGRA…" at bounding box center [732, 348] width 1313 height 44
checkbox input "true"
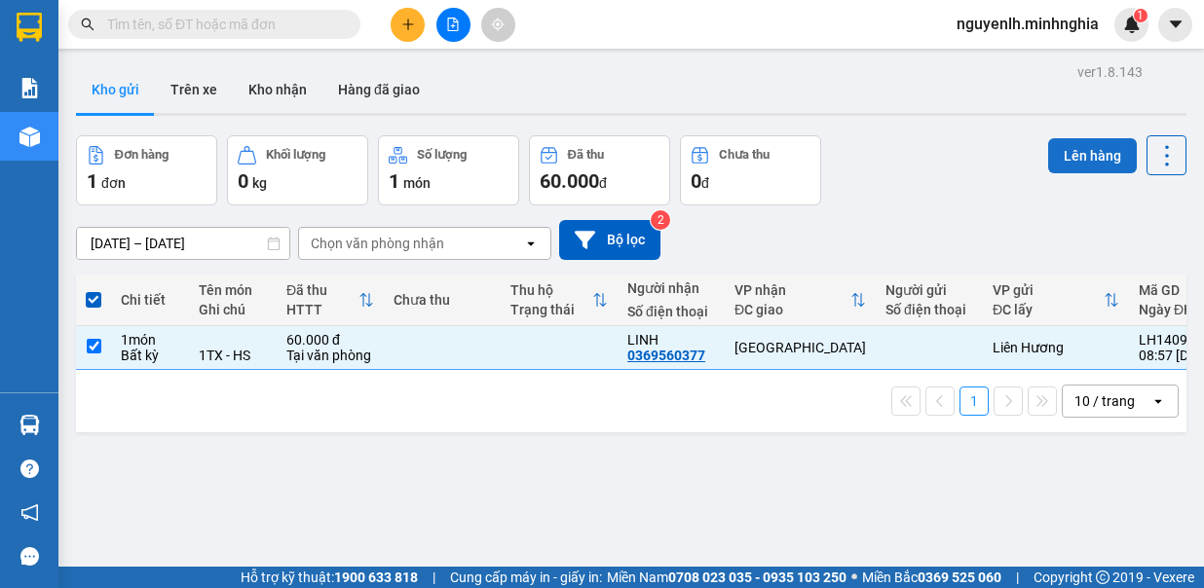
click at [1066, 159] on button "Lên hàng" at bounding box center [1092, 155] width 89 height 35
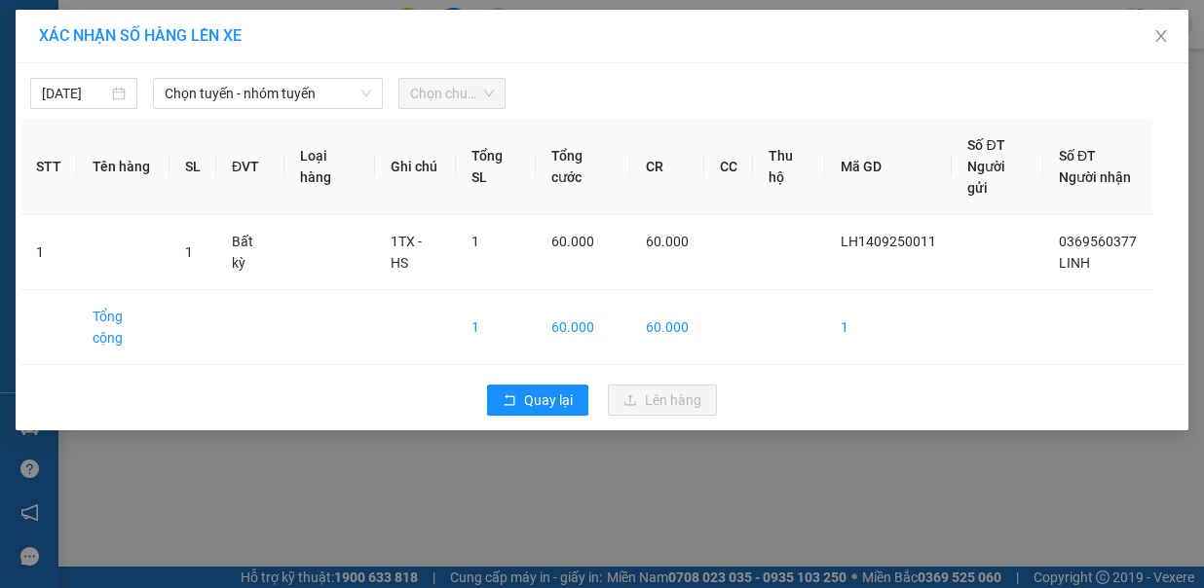
click at [222, 71] on div "[DATE] [PERSON_NAME] - nhóm [PERSON_NAME] chuyến" at bounding box center [601, 88] width 1163 height 41
click at [265, 94] on span "Chọn tuyến - nhóm tuyến" at bounding box center [268, 93] width 207 height 29
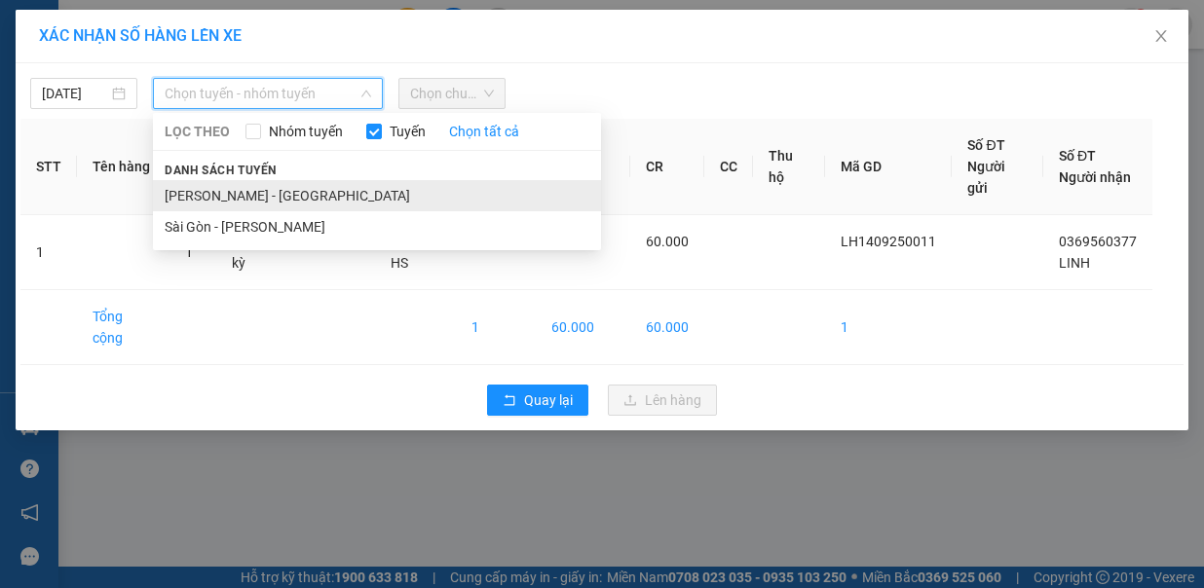
click at [288, 187] on li "[PERSON_NAME] - [GEOGRAPHIC_DATA]" at bounding box center [377, 195] width 448 height 31
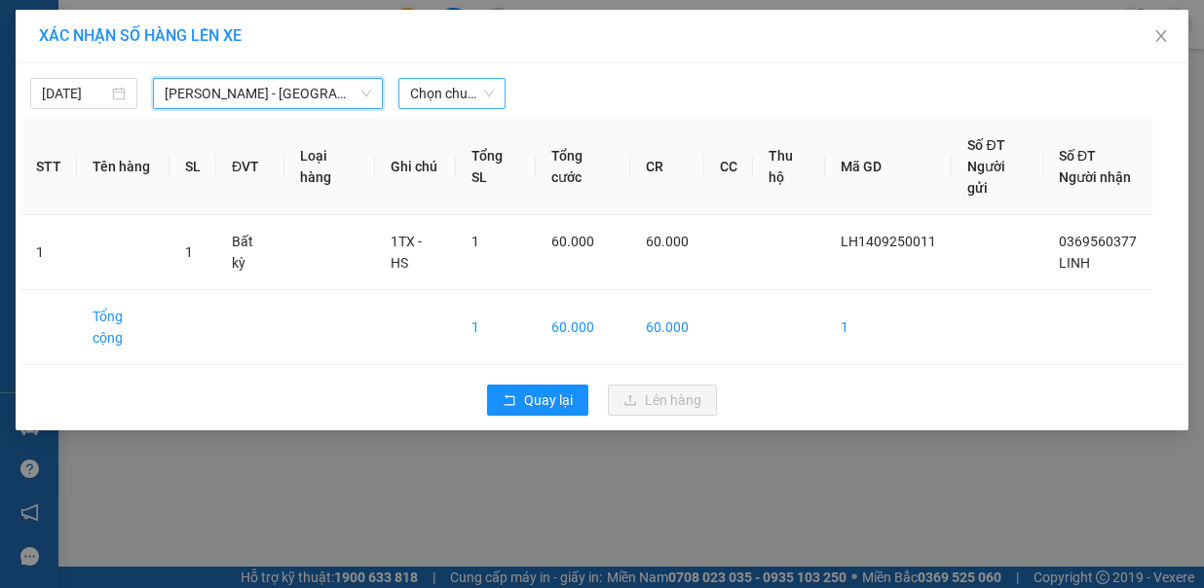
click at [447, 91] on span "Chọn chuyến" at bounding box center [452, 93] width 84 height 29
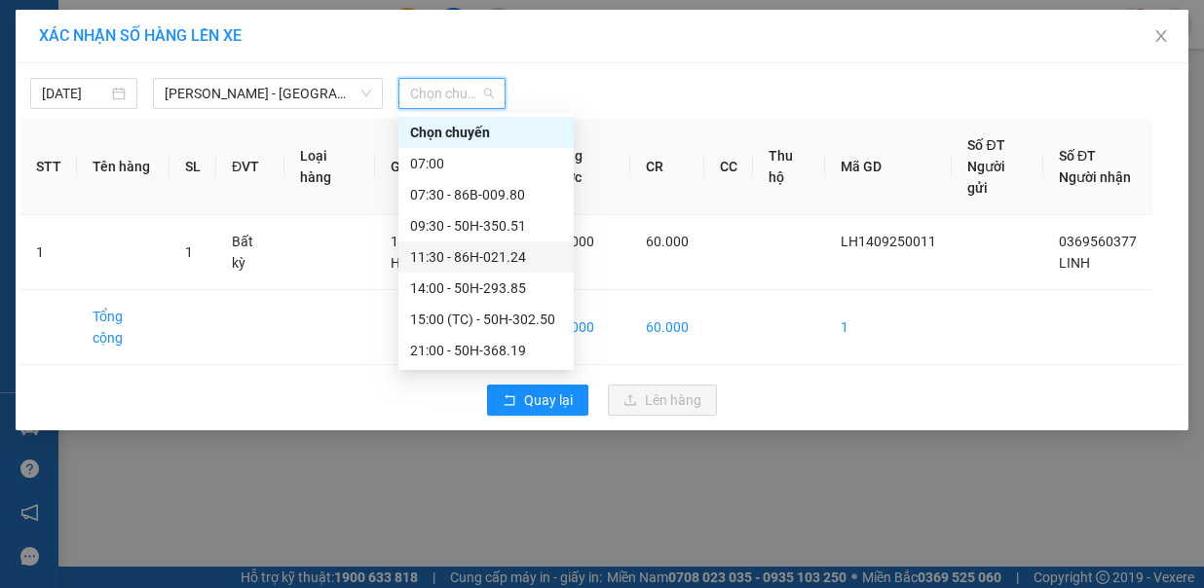
click at [483, 269] on div "11:30 - 86H-021.24" at bounding box center [485, 257] width 175 height 31
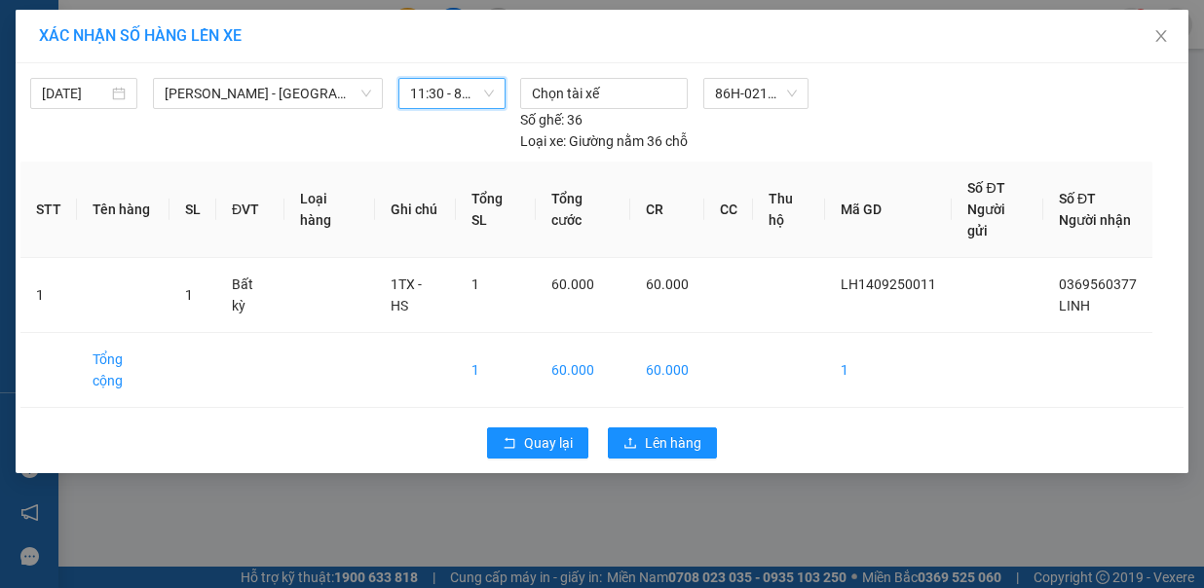
click at [479, 94] on span "11:30 - 86H-021.24" at bounding box center [452, 93] width 84 height 29
click at [458, 95] on span "11:30 - 86H-021.24" at bounding box center [452, 93] width 84 height 29
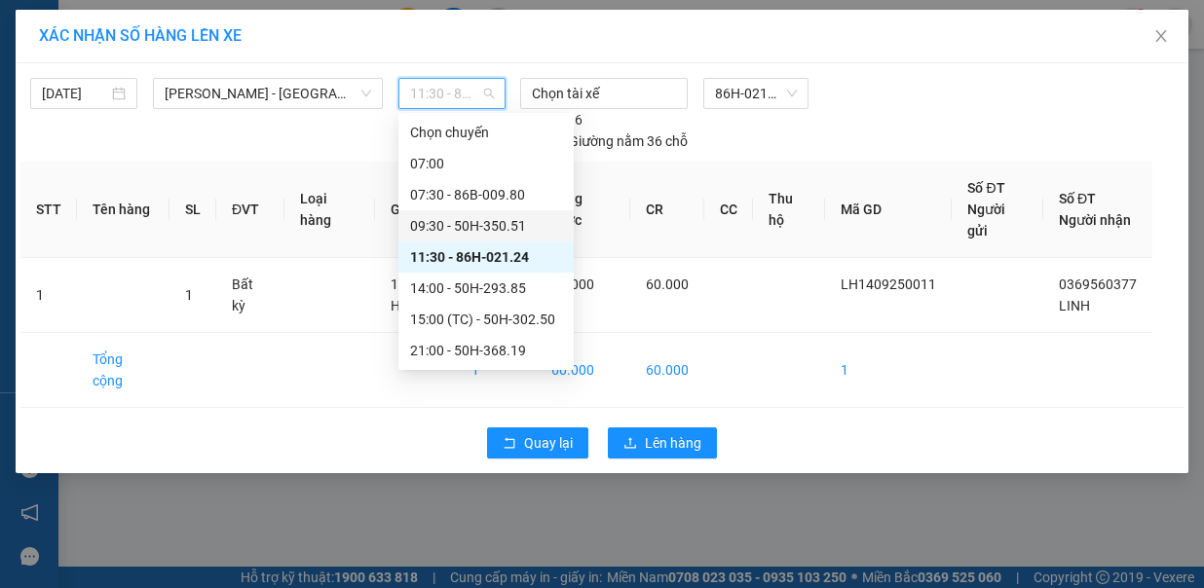
click at [527, 215] on div "09:30 - 50H-350.51" at bounding box center [486, 225] width 152 height 21
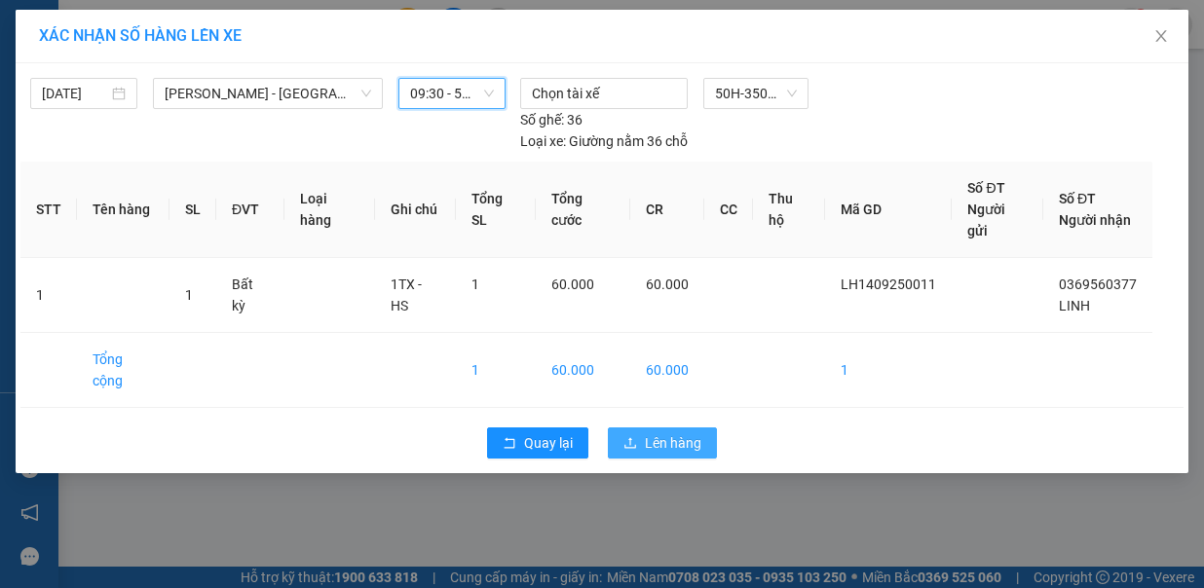
click at [663, 418] on div "Quay lại Lên hàng" at bounding box center [601, 443] width 1163 height 51
click at [663, 433] on span "Lên hàng" at bounding box center [673, 443] width 57 height 21
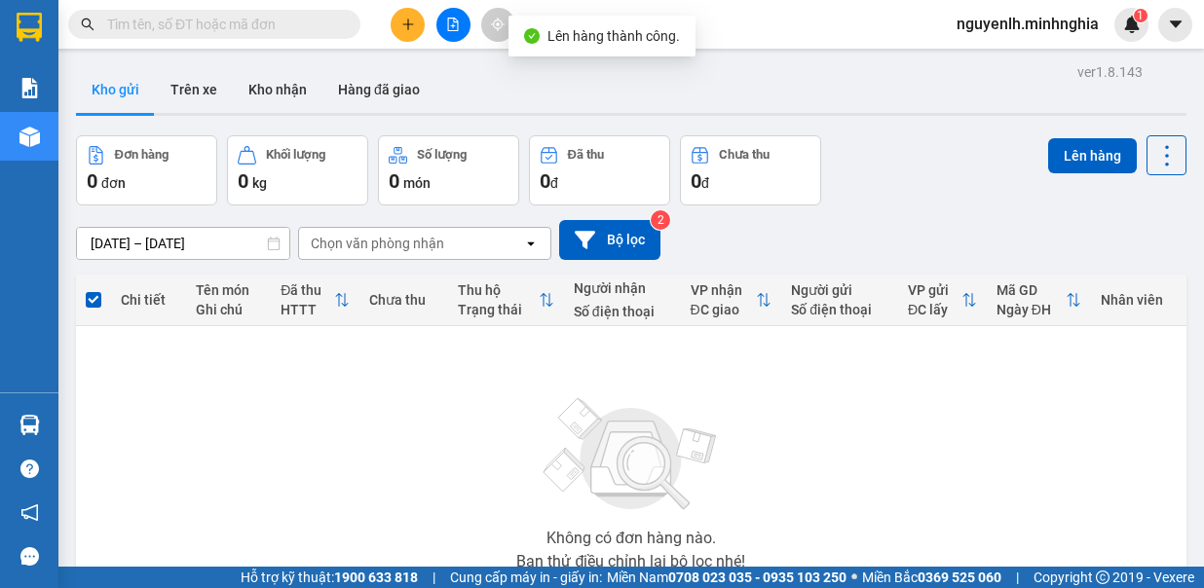
click at [444, 28] on button at bounding box center [453, 25] width 34 height 34
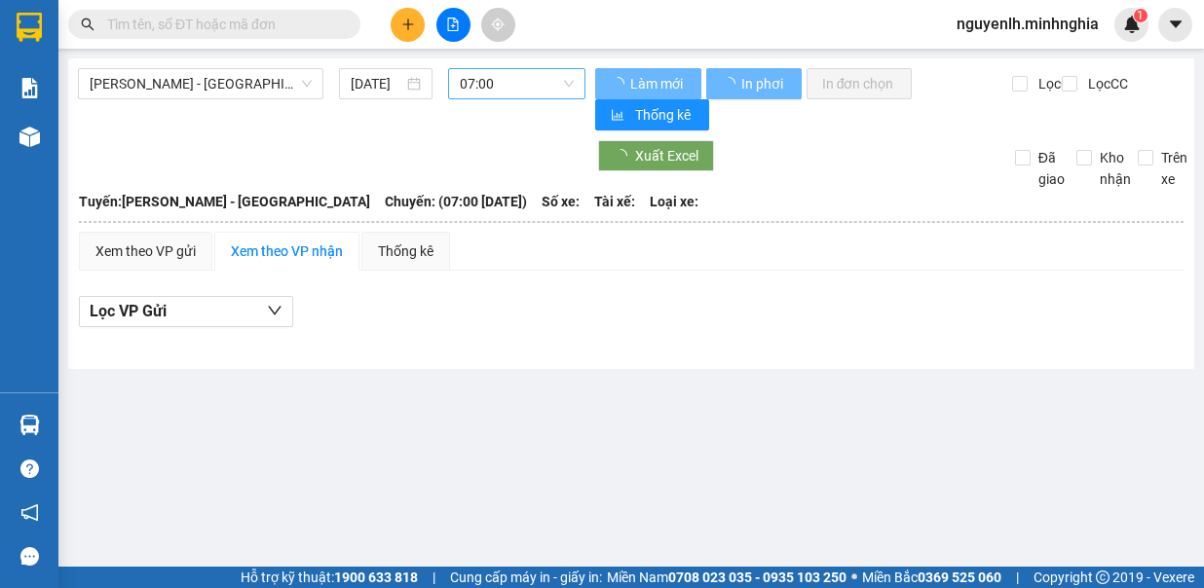
click at [509, 82] on span "07:00" at bounding box center [517, 83] width 114 height 29
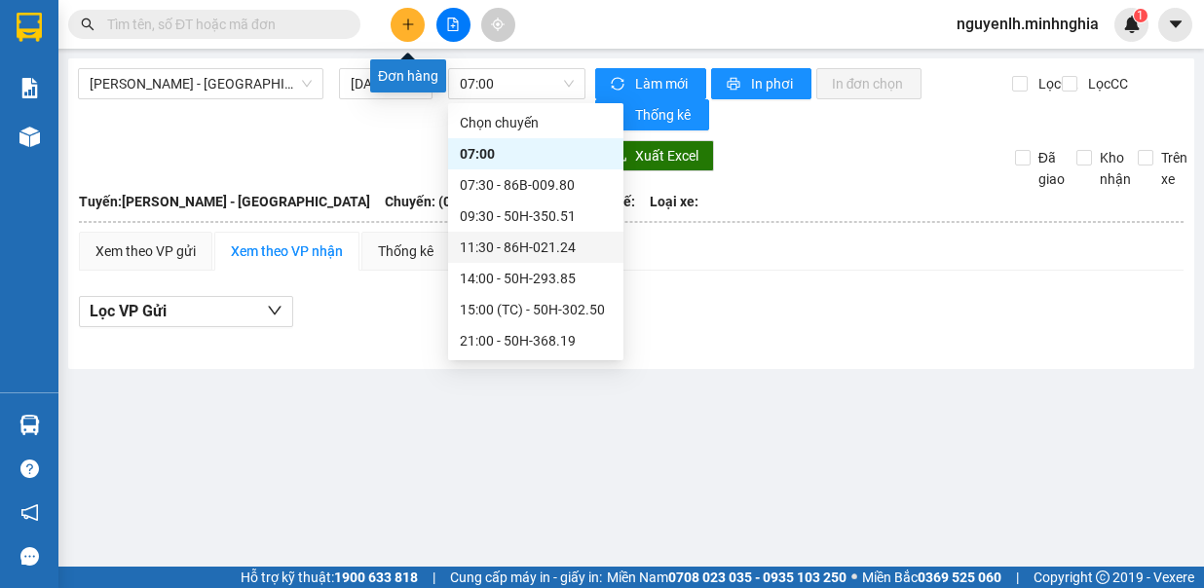
click at [425, 23] on div at bounding box center [453, 25] width 146 height 34
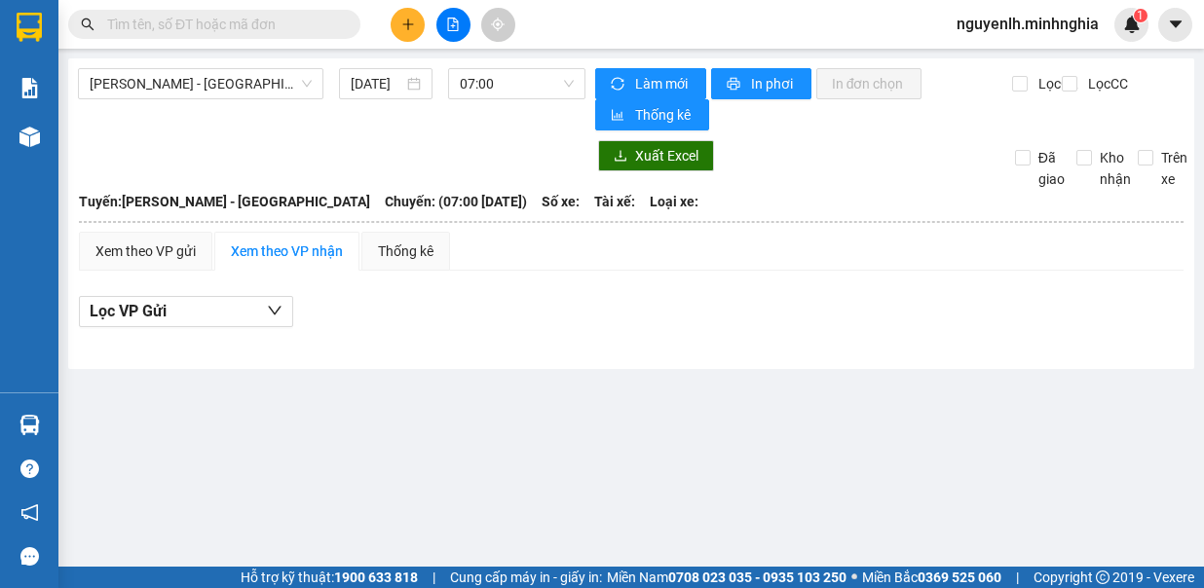
click at [404, 25] on icon "plus" at bounding box center [408, 25] width 14 height 14
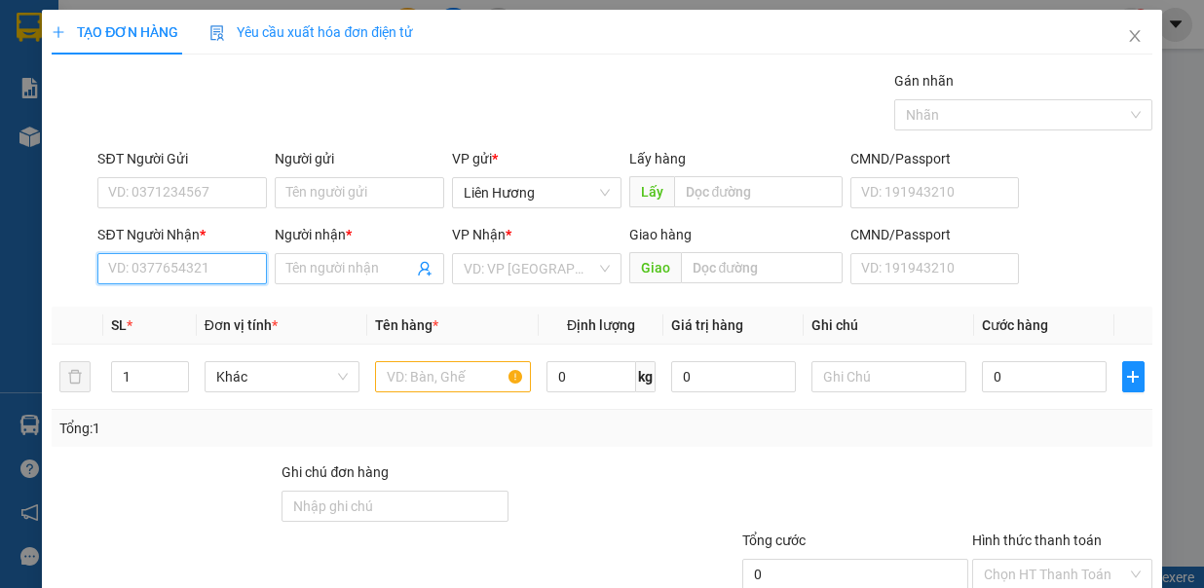
click at [160, 265] on input "SĐT Người Nhận *" at bounding box center [182, 268] width 170 height 31
type input "0377463068"
click at [210, 313] on div "0377463068 - TOÀN" at bounding box center [179, 305] width 143 height 21
type input "TOÀN"
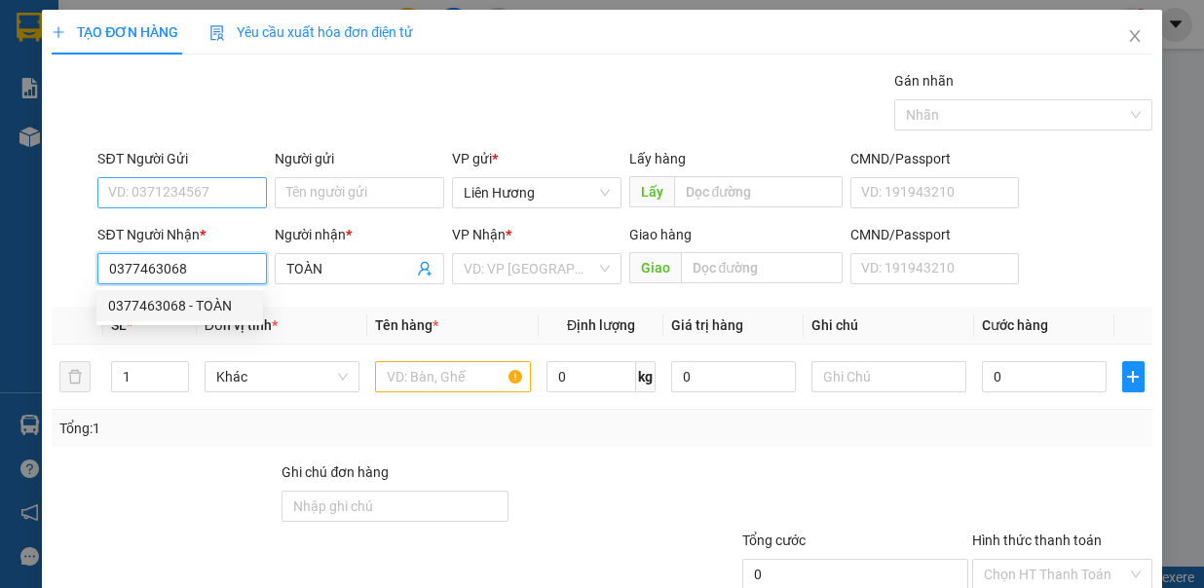
type input "0377463068"
click at [224, 195] on input "SĐT Người Gửi" at bounding box center [182, 192] width 170 height 31
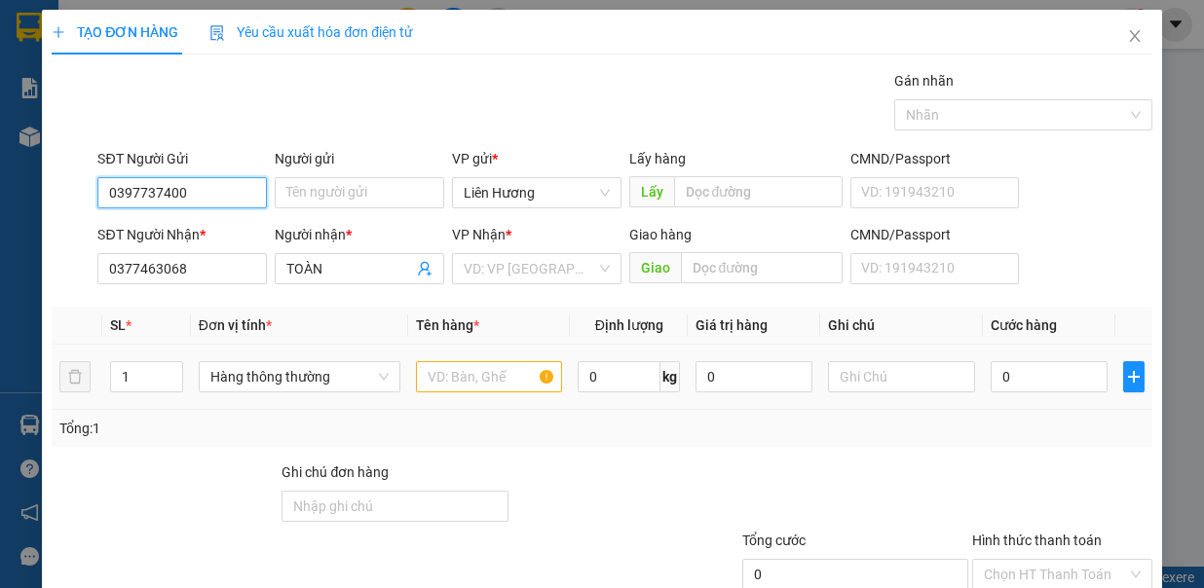
type input "0397737400"
click at [460, 374] on input "text" at bounding box center [489, 376] width 146 height 31
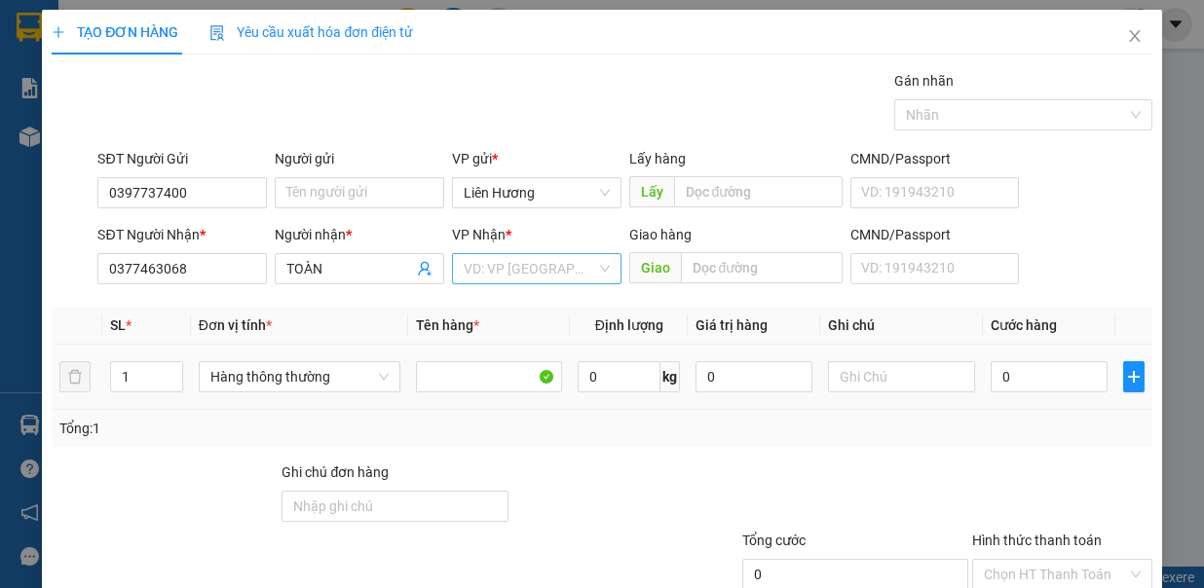
click at [493, 264] on input "search" at bounding box center [530, 268] width 133 height 29
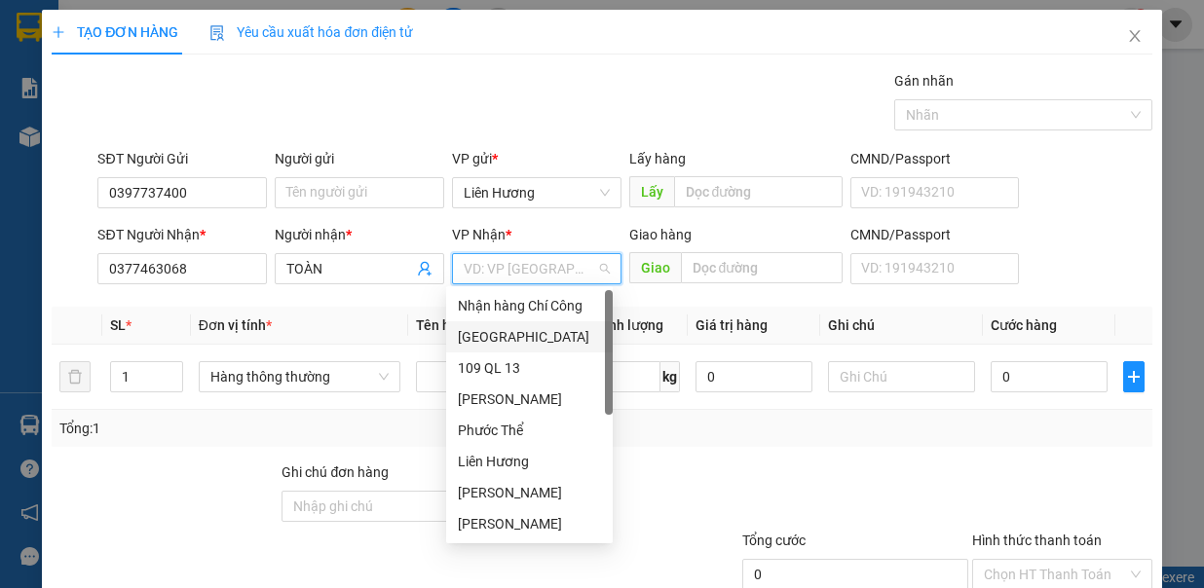
drag, startPoint x: 503, startPoint y: 338, endPoint x: 792, endPoint y: 246, distance: 303.5
click at [502, 339] on div "[GEOGRAPHIC_DATA]" at bounding box center [529, 336] width 143 height 21
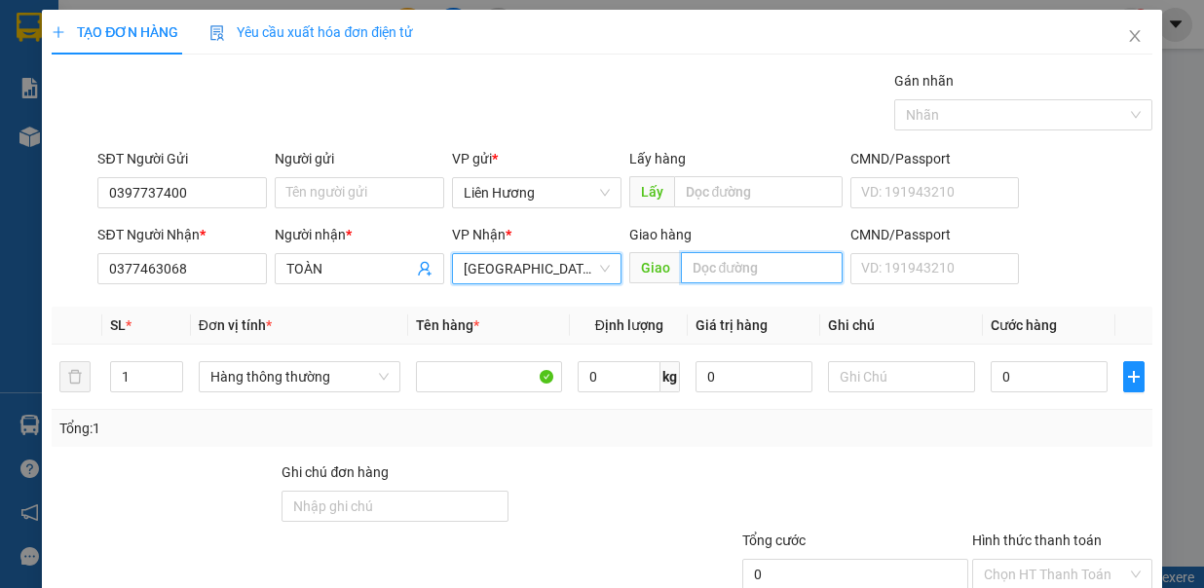
click at [764, 261] on input "text" at bounding box center [762, 267] width 162 height 31
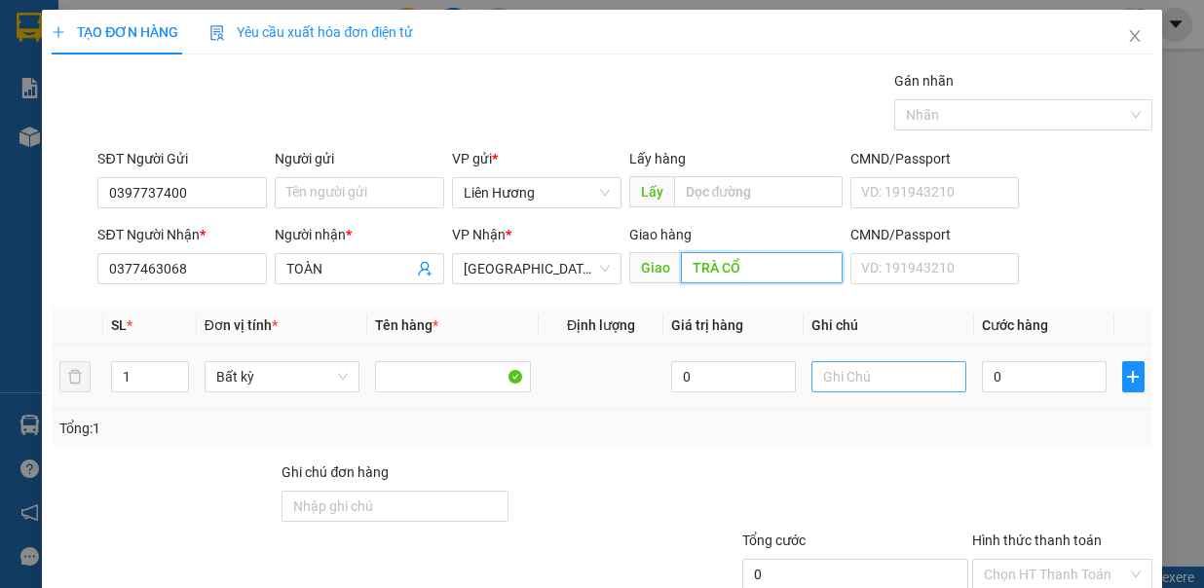
type input "TRÀ CỔ"
click at [870, 382] on input "text" at bounding box center [890, 376] width 156 height 31
type input "1TX - Đ.ĂN"
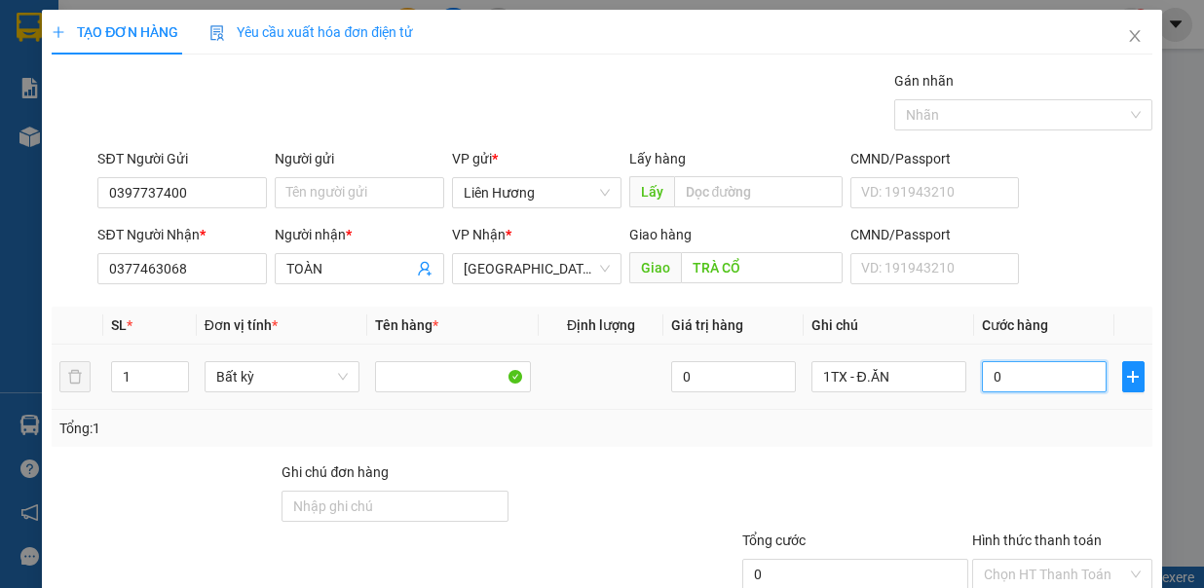
click at [995, 375] on input "0" at bounding box center [1044, 376] width 125 height 31
type input "4"
type input "40"
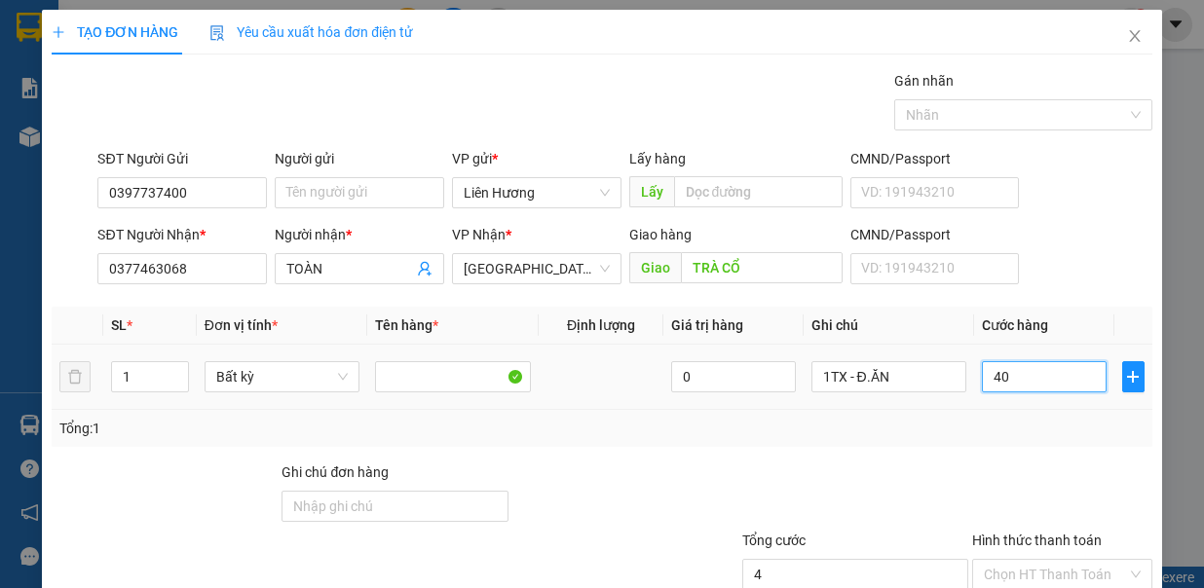
type input "40"
type input "40.000"
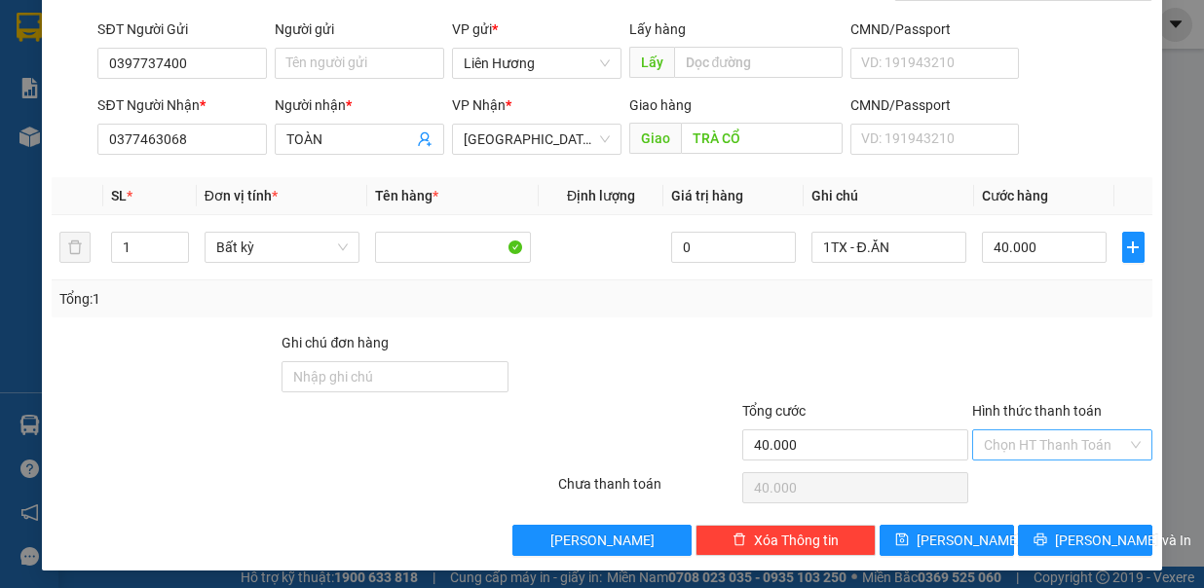
click at [1042, 442] on input "Hình thức thanh toán" at bounding box center [1055, 445] width 143 height 29
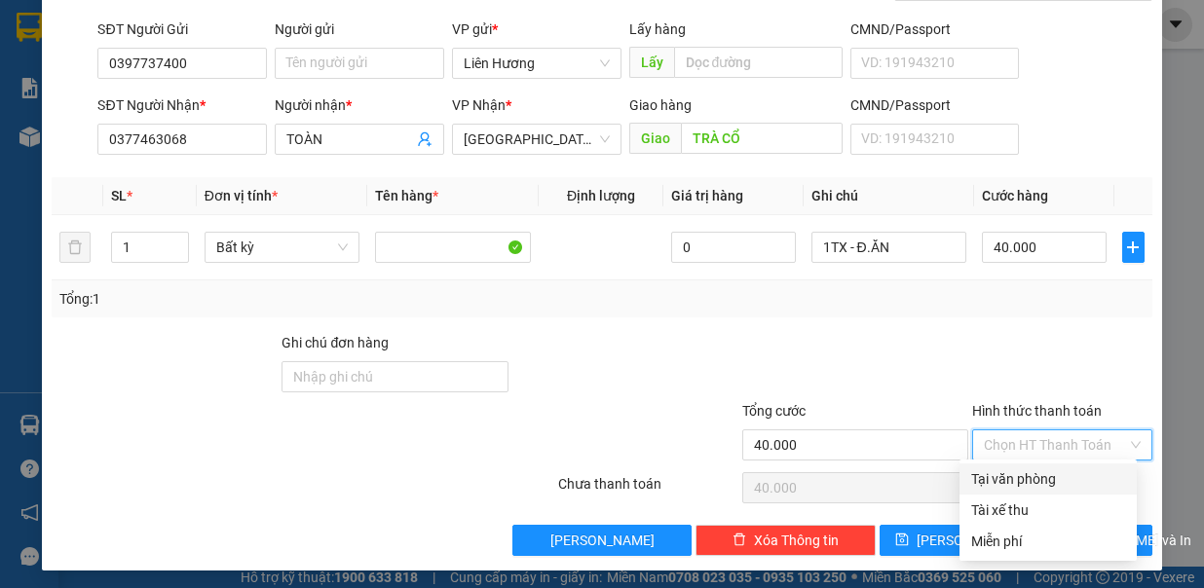
click at [1078, 490] on div "Tại văn phòng" at bounding box center [1048, 479] width 177 height 31
type input "0"
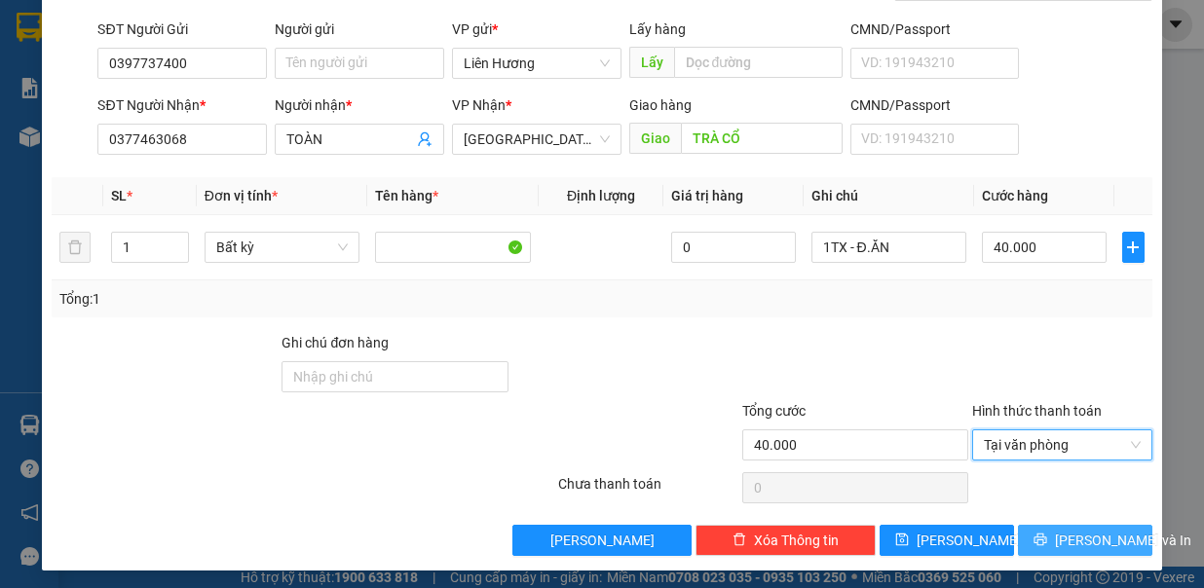
click at [1079, 541] on span "[PERSON_NAME] và In" at bounding box center [1123, 540] width 136 height 21
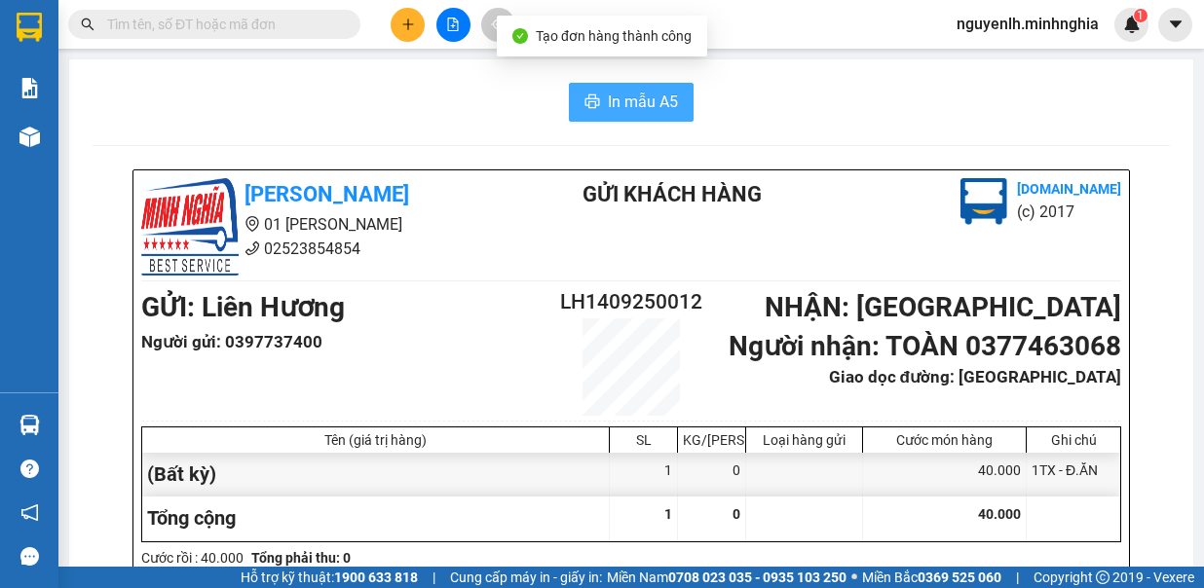
click at [659, 112] on span "In mẫu A5" at bounding box center [643, 102] width 70 height 24
click at [625, 88] on button "In mẫu A5" at bounding box center [631, 102] width 125 height 39
click at [628, 97] on span "In mẫu A5" at bounding box center [643, 102] width 70 height 24
click at [635, 93] on span "In mẫu A5" at bounding box center [643, 102] width 70 height 24
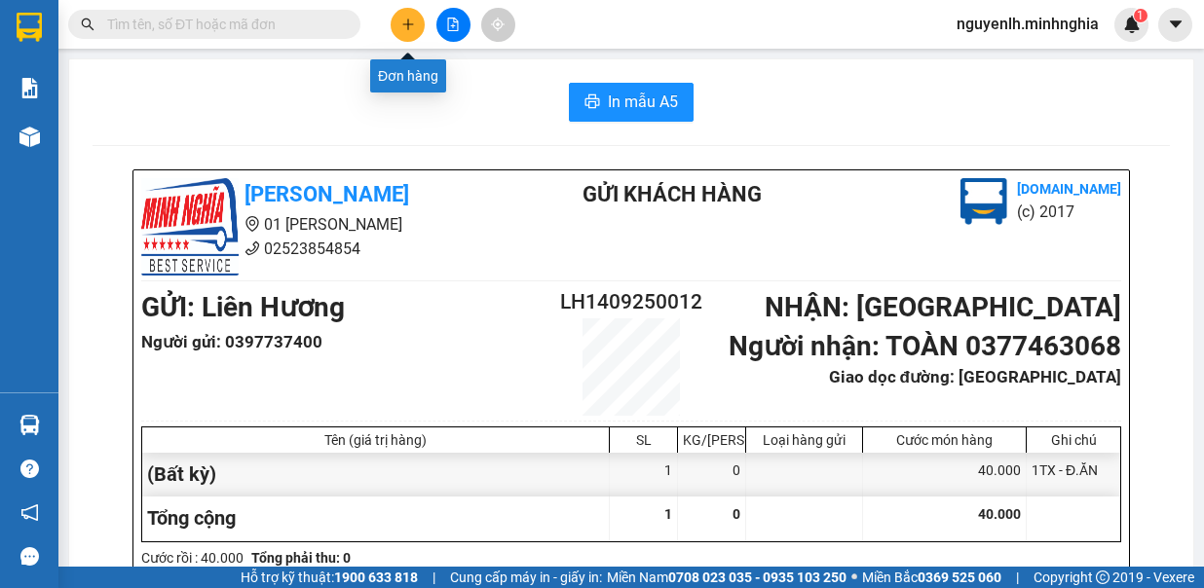
click at [405, 19] on icon "plus" at bounding box center [408, 25] width 14 height 14
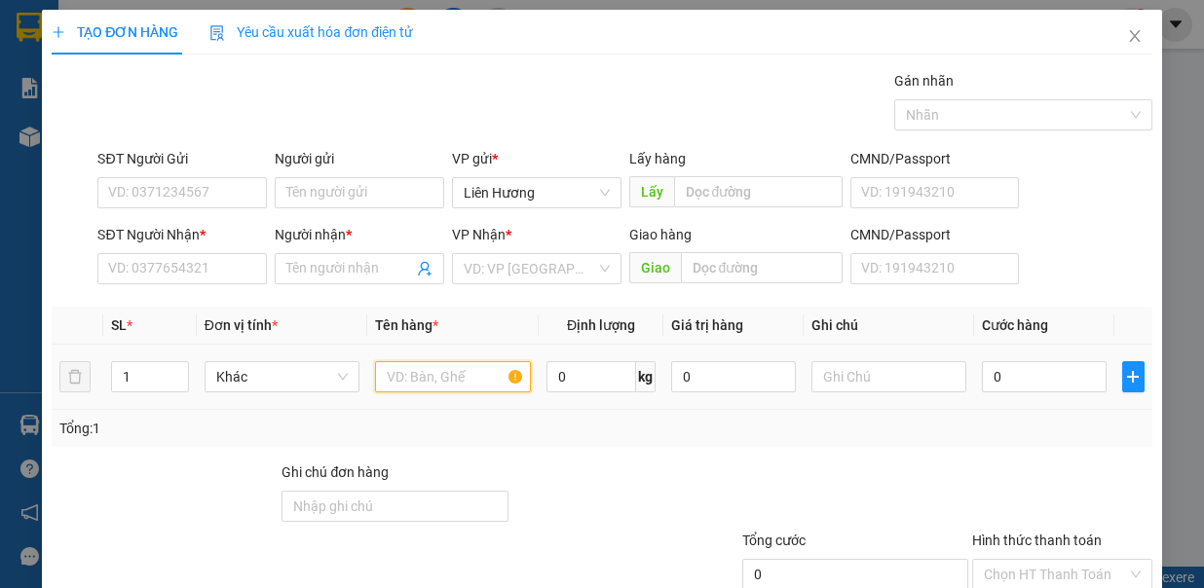
click at [427, 382] on input "text" at bounding box center [453, 376] width 156 height 31
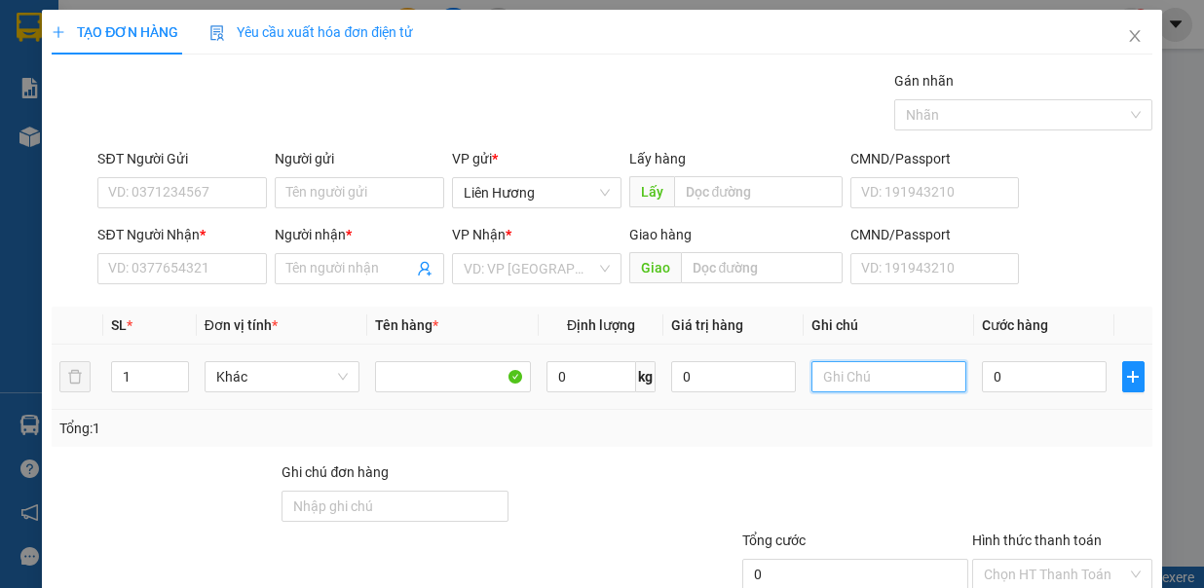
click at [853, 364] on input "text" at bounding box center [890, 376] width 156 height 31
type input "1TX - Đ.ĂN"
click at [1006, 378] on input "0" at bounding box center [1044, 376] width 125 height 31
type input "7"
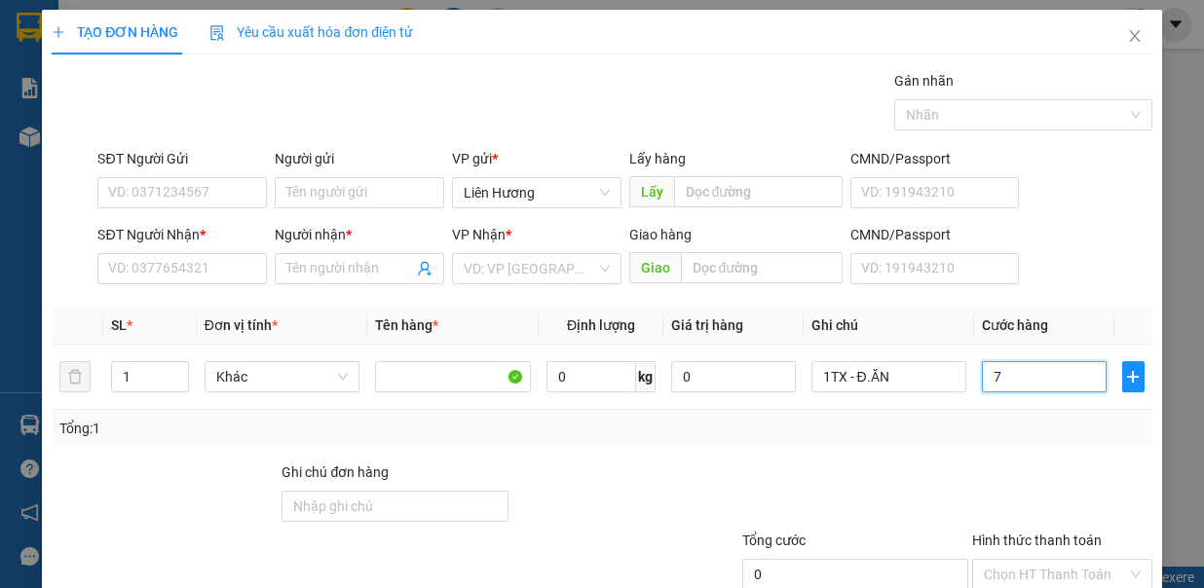
type input "7"
type input "70"
click at [234, 267] on input "SĐT Người Nhận *" at bounding box center [182, 268] width 170 height 31
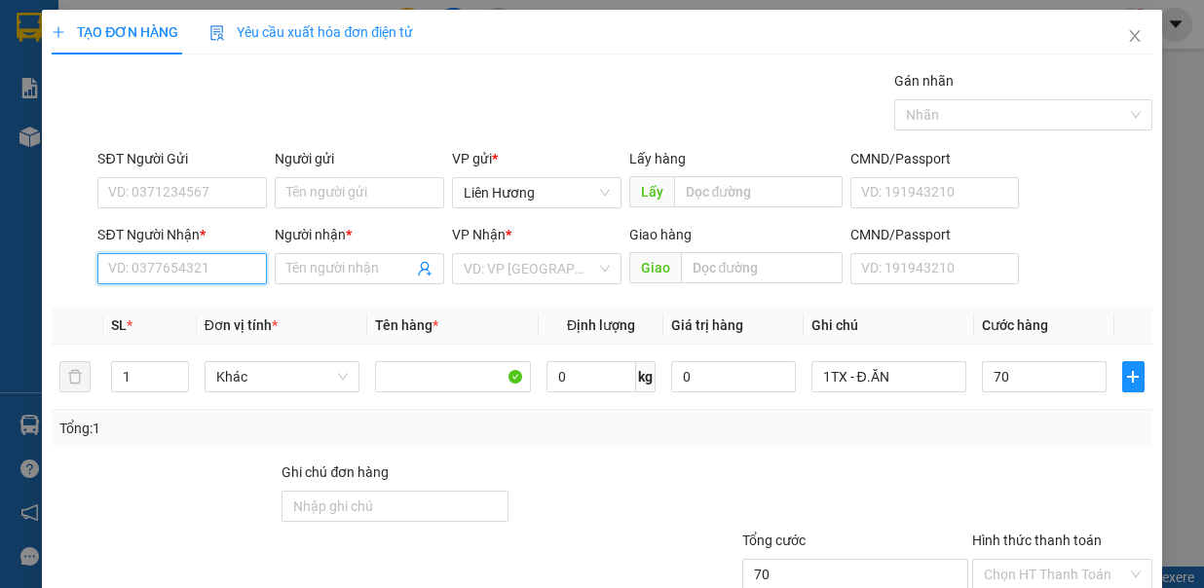
type input "70.000"
type input "0916970496"
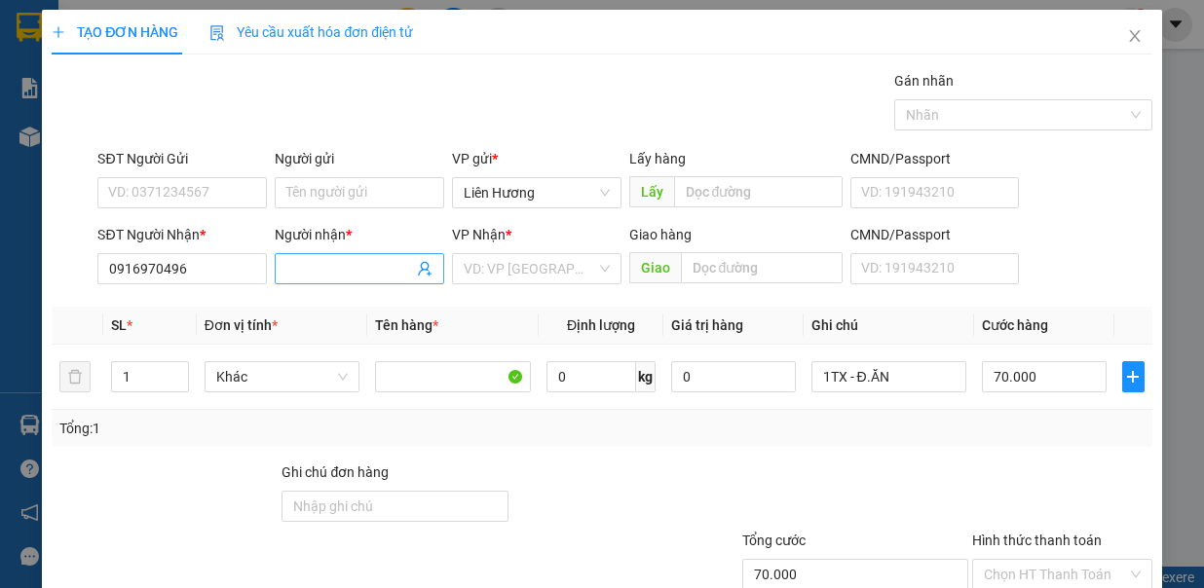
click at [322, 275] on input "Người nhận *" at bounding box center [349, 268] width 127 height 21
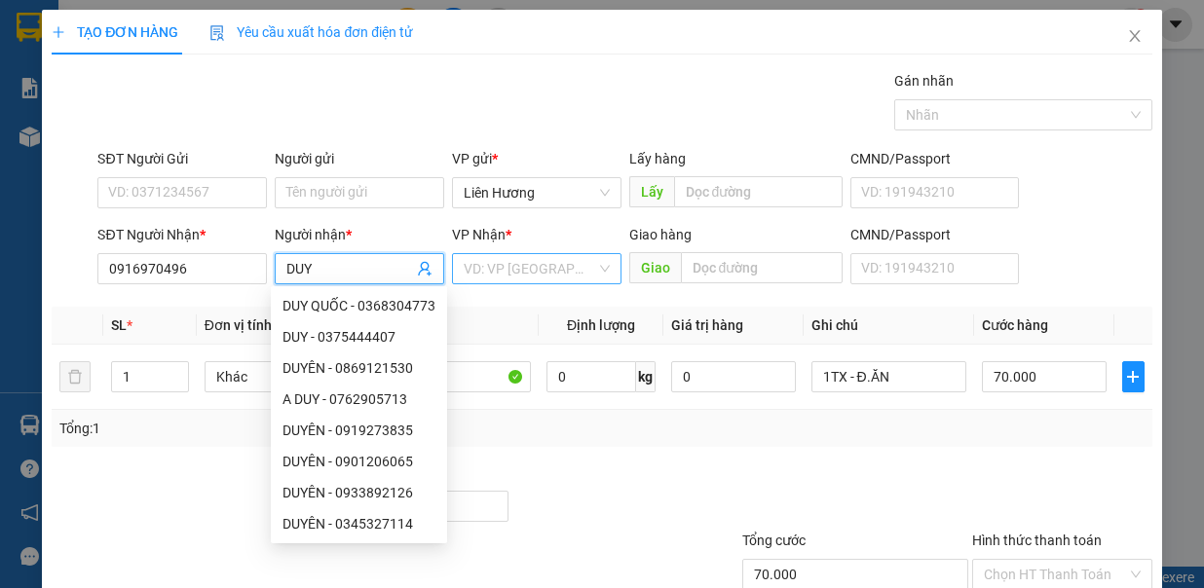
type input "DUY"
click at [539, 265] on input "search" at bounding box center [530, 268] width 133 height 29
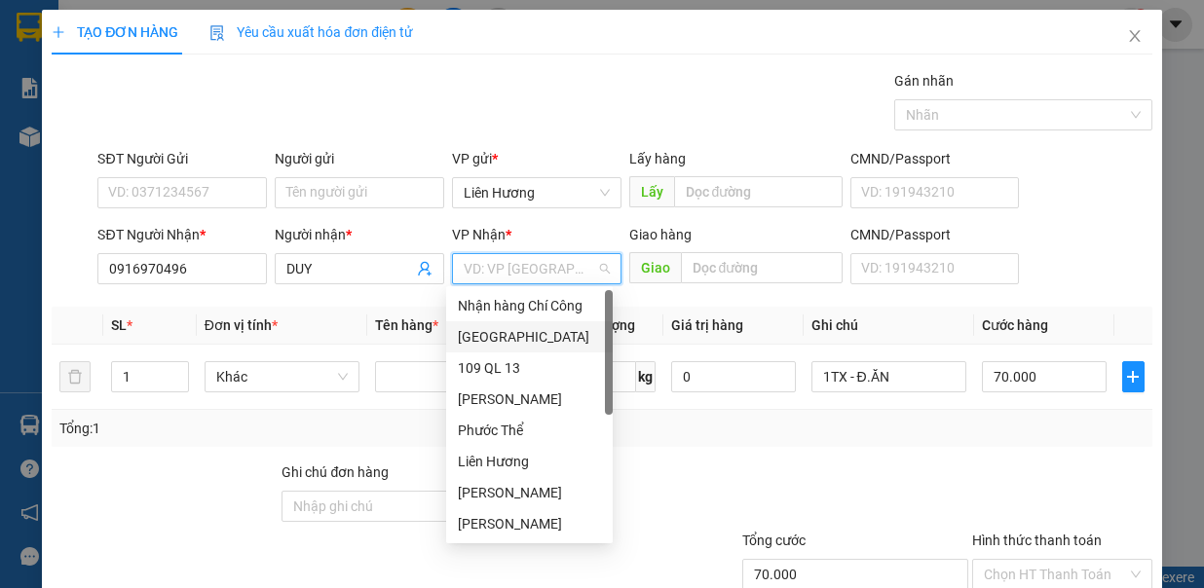
click at [522, 334] on div "[GEOGRAPHIC_DATA]" at bounding box center [529, 336] width 143 height 21
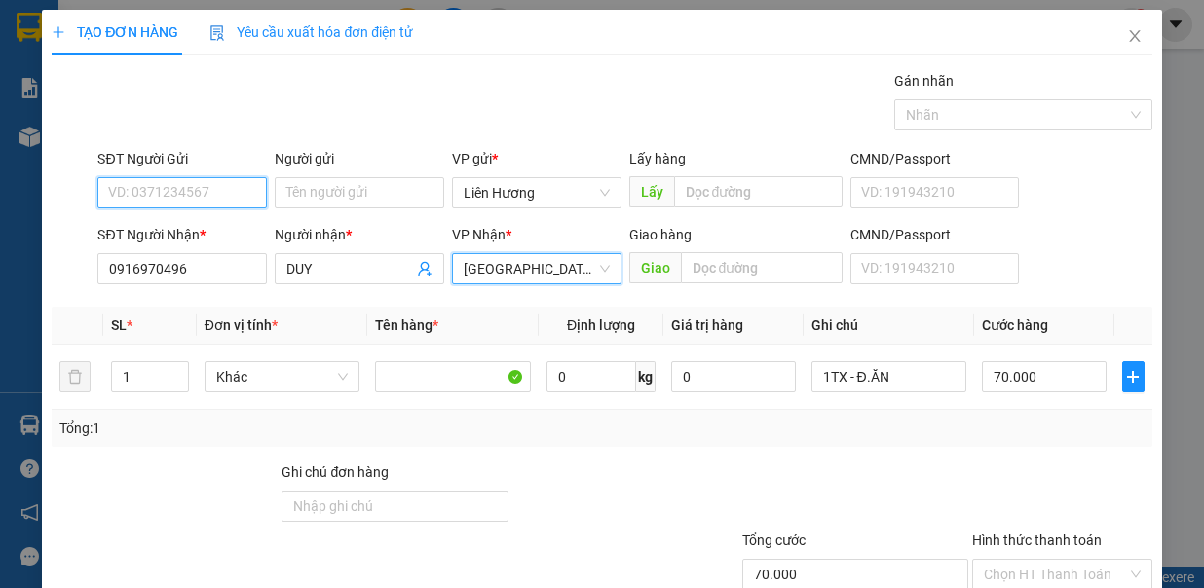
click at [209, 187] on input "SĐT Người Gửi" at bounding box center [182, 192] width 170 height 31
type input "0919012279"
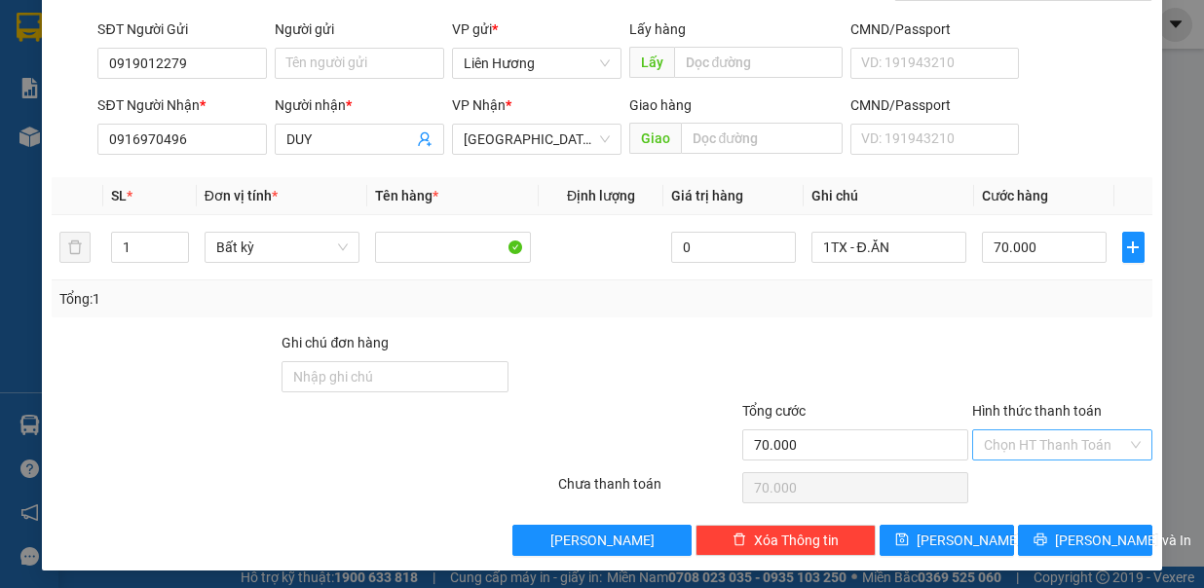
click at [1070, 433] on input "Hình thức thanh toán" at bounding box center [1055, 445] width 143 height 29
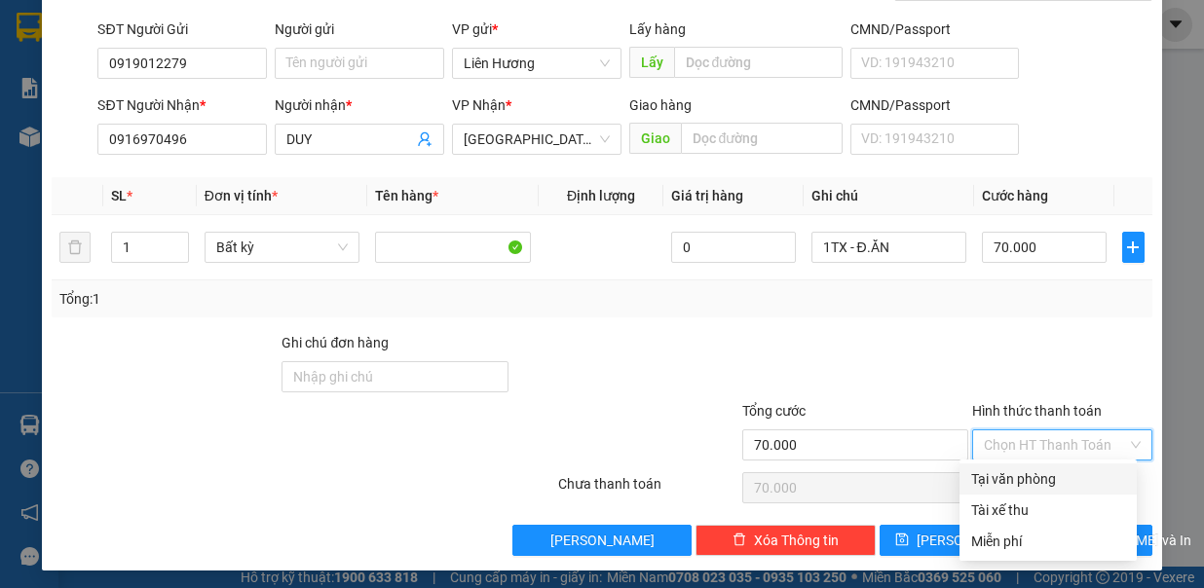
drag, startPoint x: 1069, startPoint y: 475, endPoint x: 1064, endPoint y: 488, distance: 13.6
click at [1069, 477] on div "Tại văn phòng" at bounding box center [1048, 479] width 154 height 21
type input "0"
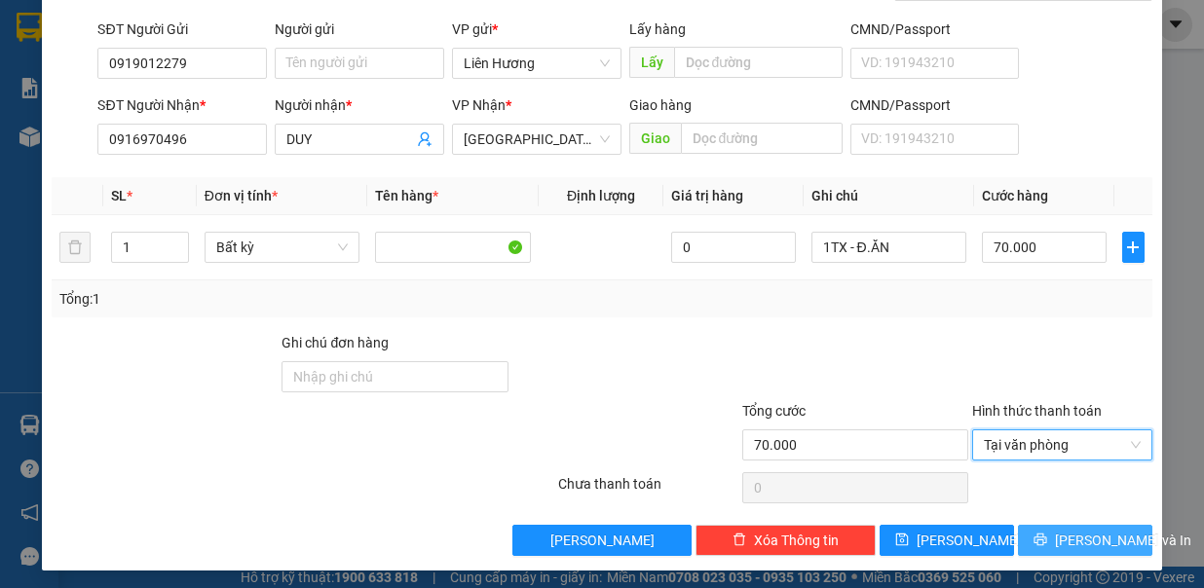
click at [1089, 534] on span "[PERSON_NAME] và In" at bounding box center [1123, 540] width 136 height 21
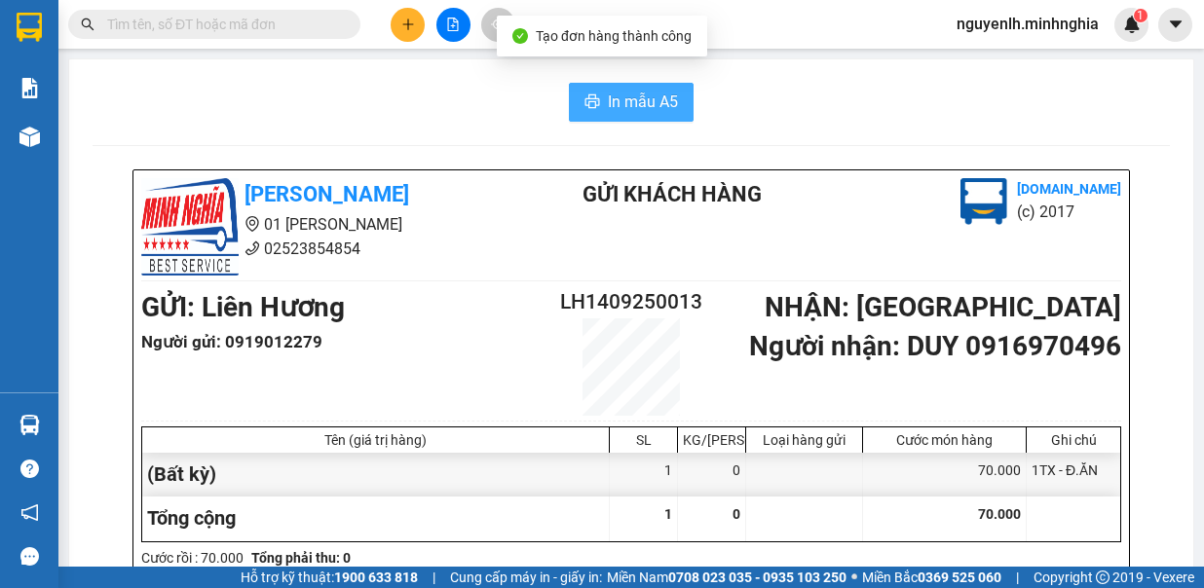
click at [615, 102] on span "In mẫu A5" at bounding box center [643, 102] width 70 height 24
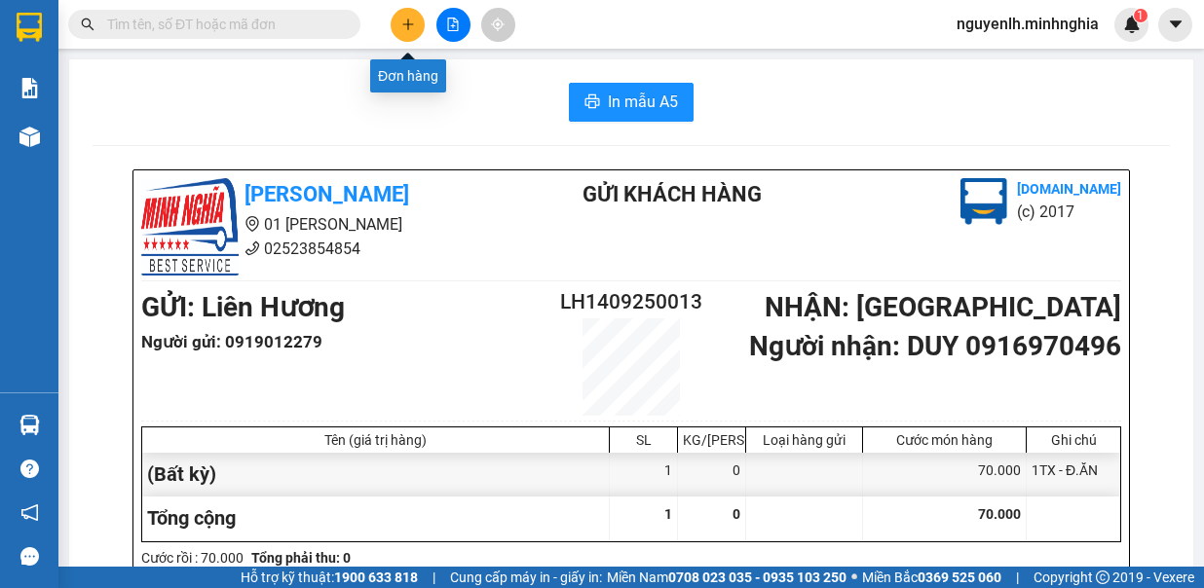
click at [406, 23] on icon "plus" at bounding box center [407, 23] width 11 height 1
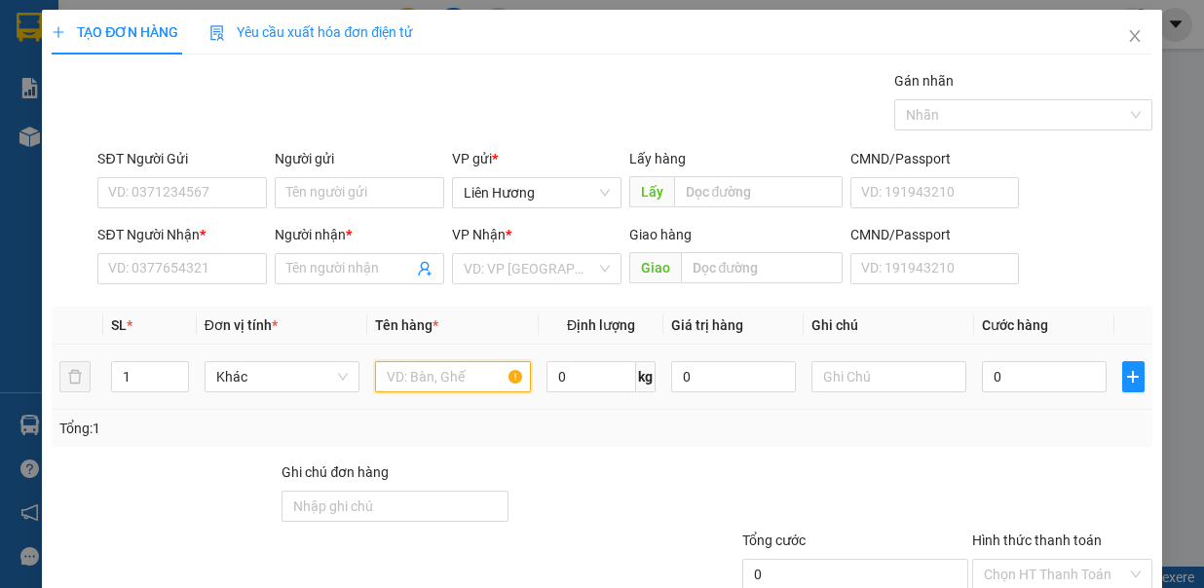
click at [438, 373] on input "text" at bounding box center [453, 376] width 156 height 31
click at [1122, 46] on span "Close" at bounding box center [1135, 37] width 55 height 55
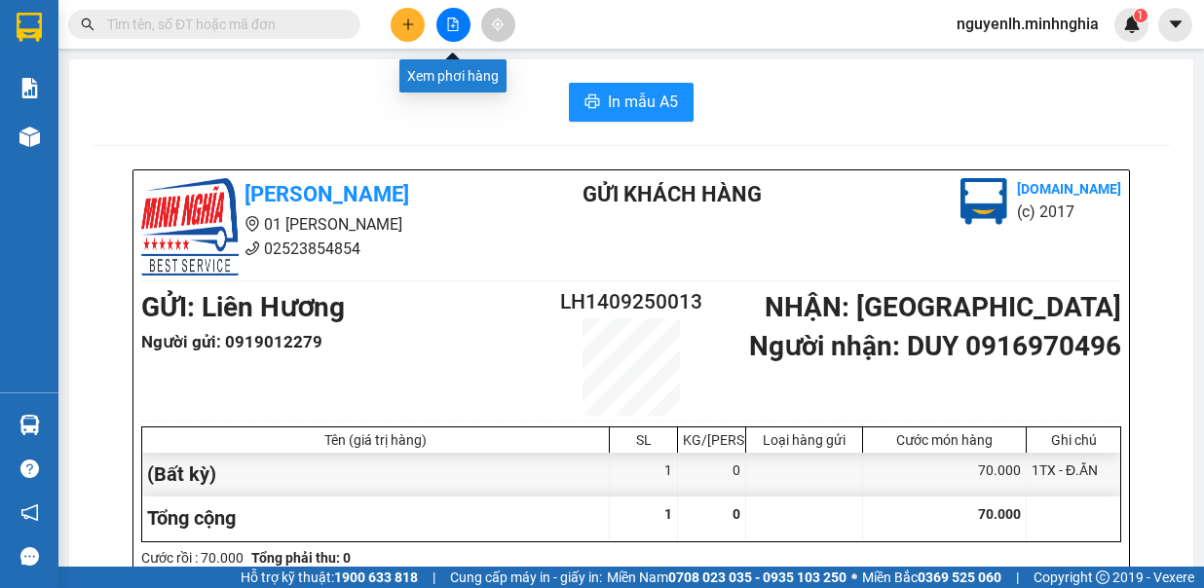
click at [443, 28] on button at bounding box center [453, 25] width 34 height 34
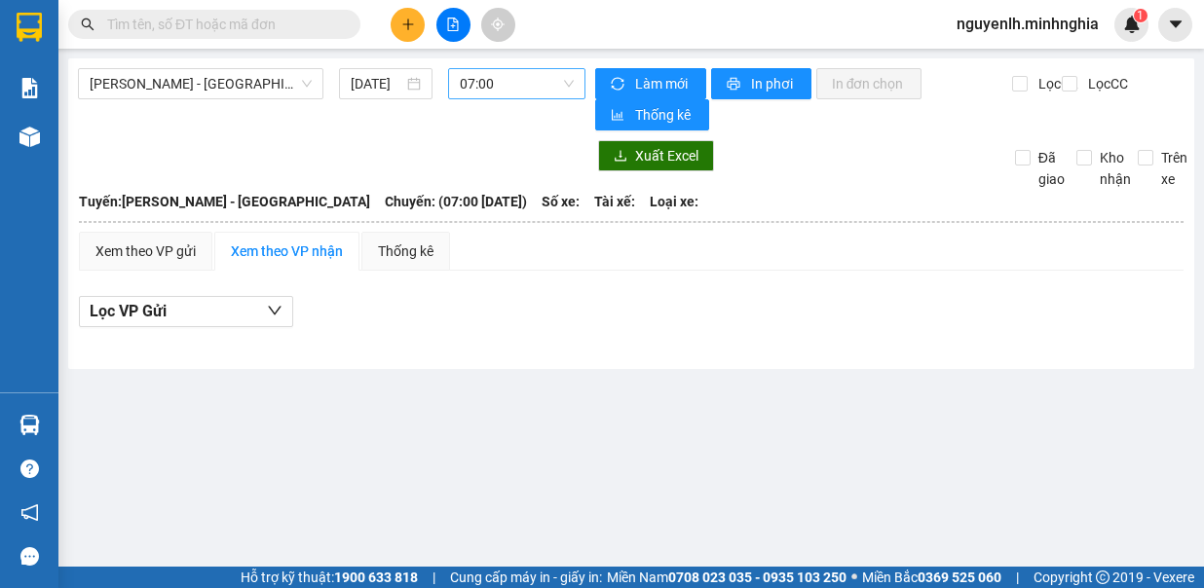
click at [487, 87] on span "07:00" at bounding box center [517, 83] width 114 height 29
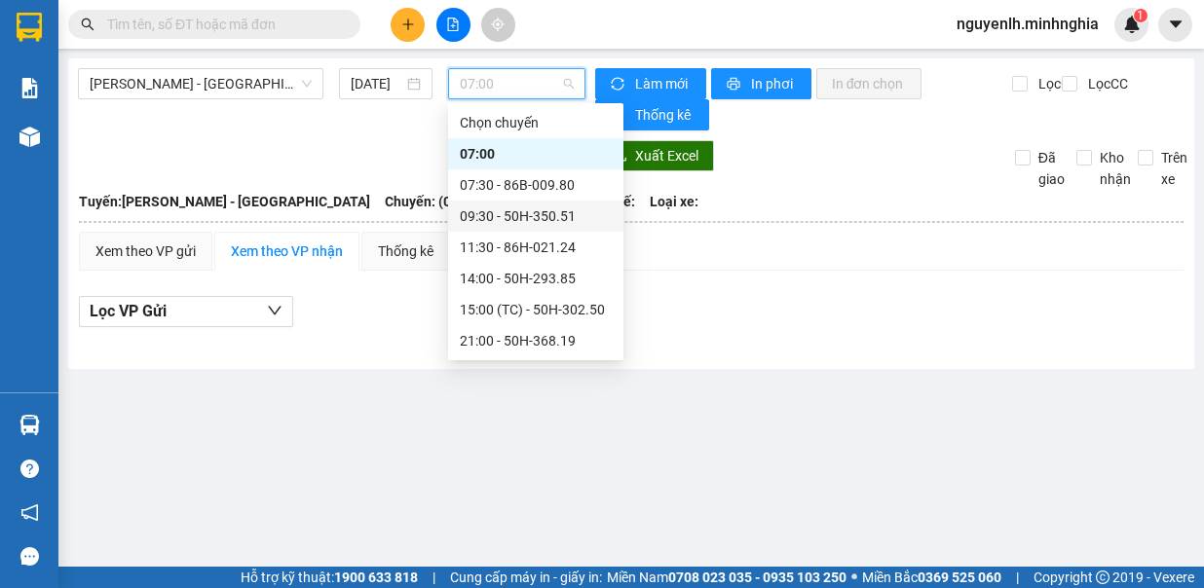
click at [553, 216] on div "09:30 - 50H-350.51" at bounding box center [536, 216] width 152 height 21
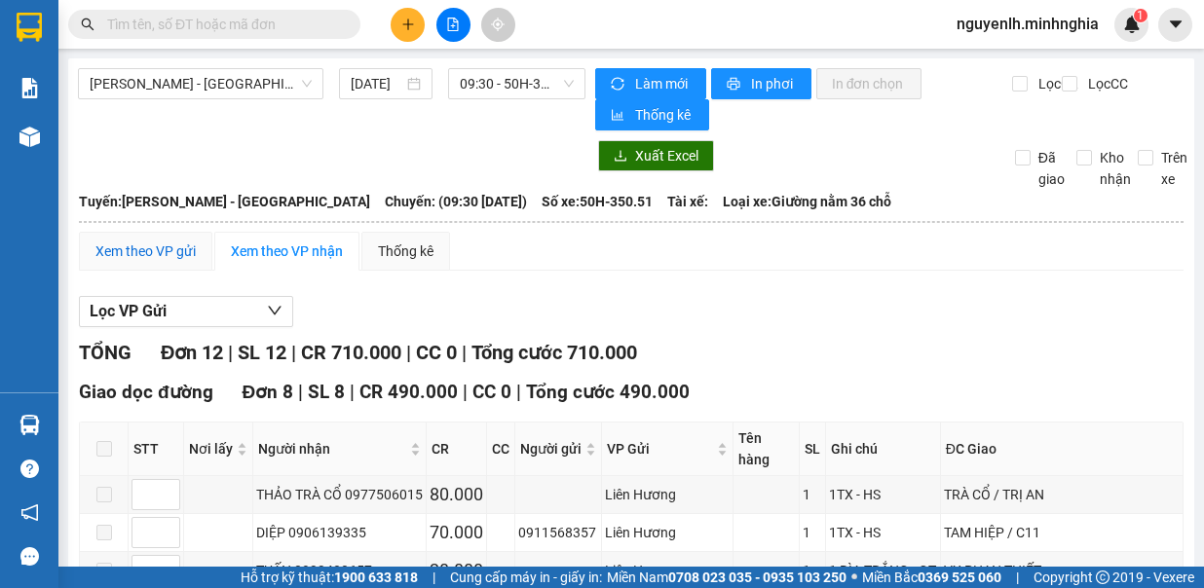
click at [182, 244] on div "Xem theo VP gửi" at bounding box center [145, 251] width 100 height 21
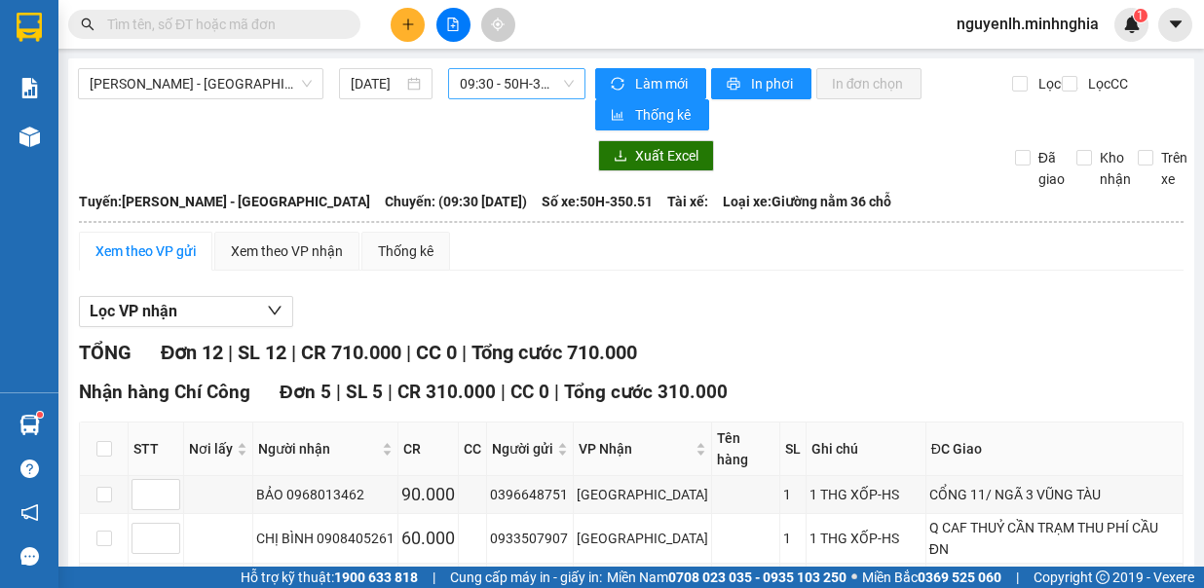
click at [467, 94] on span "09:30 - 50H-350.51" at bounding box center [517, 83] width 114 height 29
click at [407, 20] on icon "plus" at bounding box center [407, 24] width 1 height 11
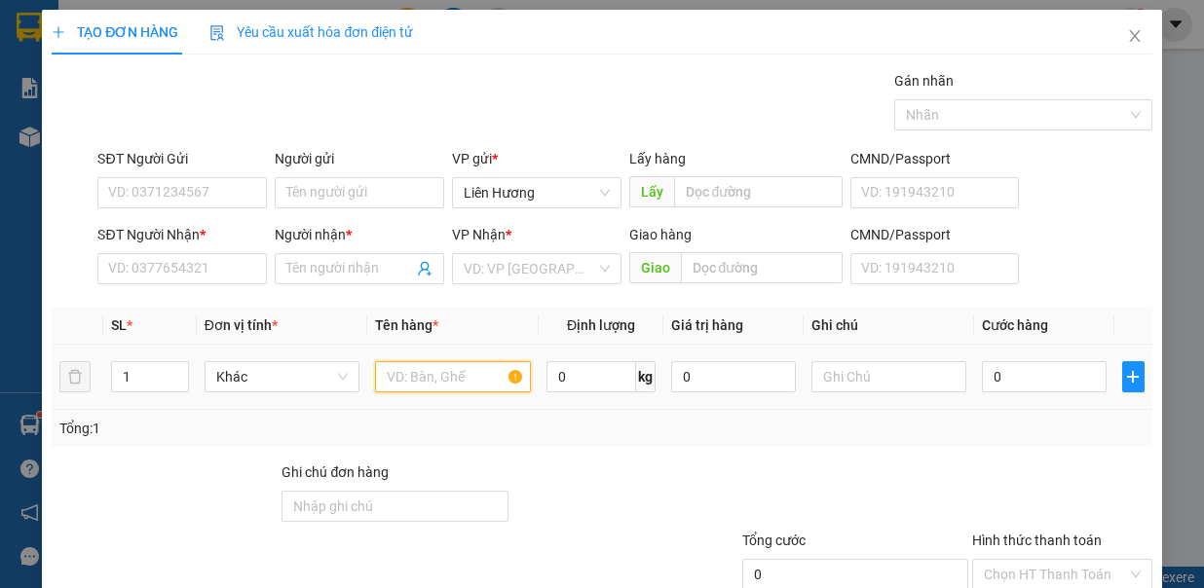
click at [432, 372] on input "text" at bounding box center [453, 376] width 156 height 31
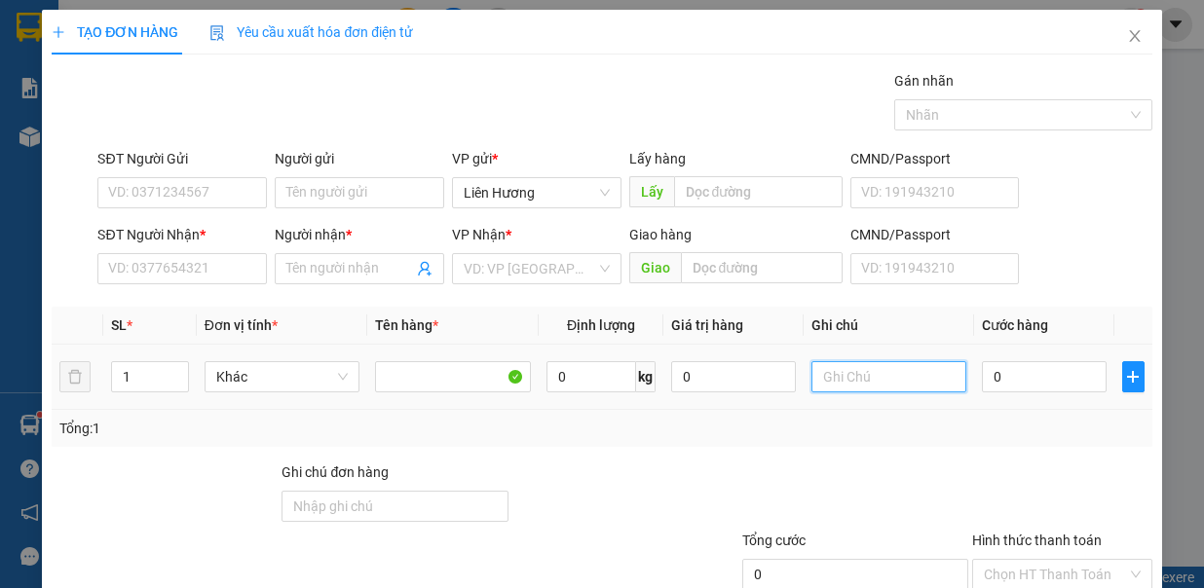
click at [856, 364] on input "text" at bounding box center [890, 376] width 156 height 31
click at [856, 364] on input "1TX -" at bounding box center [890, 376] width 156 height 31
type input "1TX - CÁ"
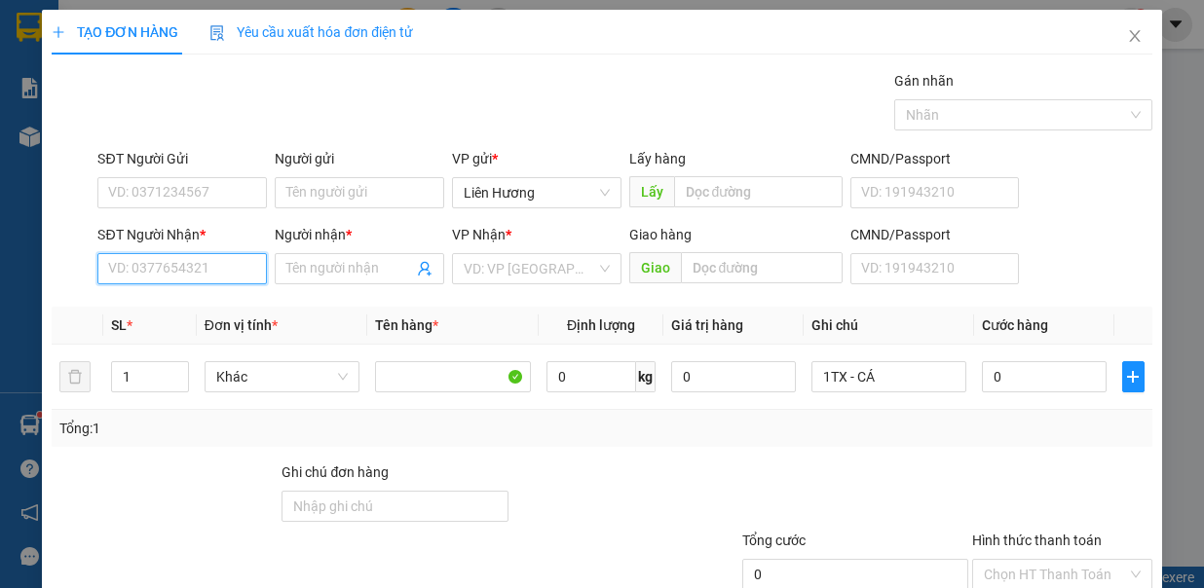
click at [221, 268] on input "SĐT Người Nhận *" at bounding box center [182, 268] width 170 height 31
type input "0336655879"
click at [245, 313] on div "0336655879 - THIÊN" at bounding box center [179, 305] width 143 height 21
type input "THIÊN"
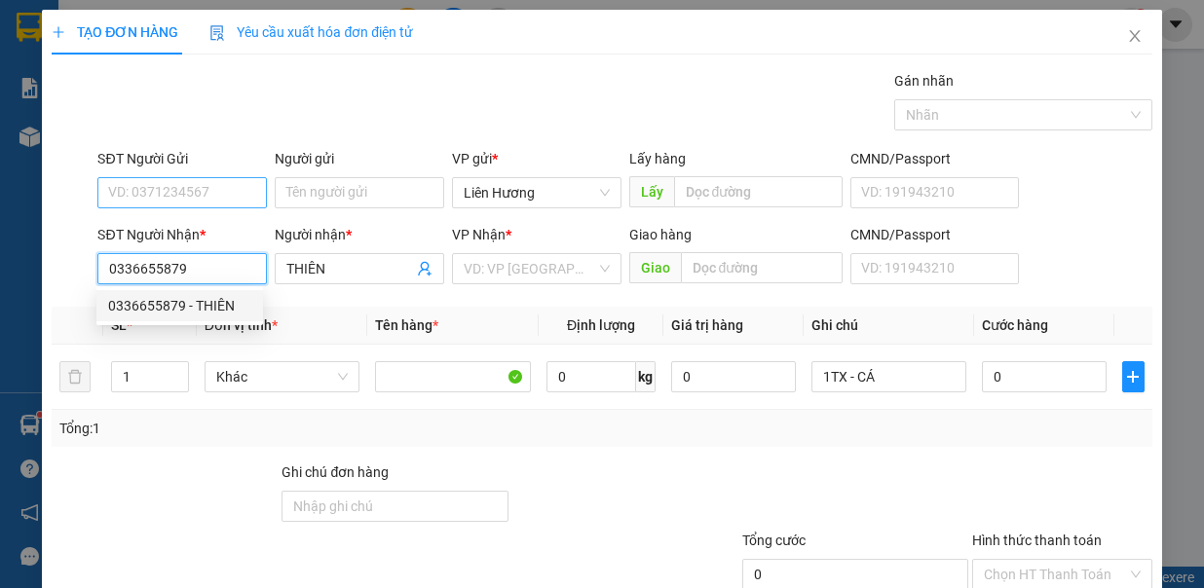
type input "0336655879"
click at [225, 183] on input "SĐT Người Gửi" at bounding box center [182, 192] width 170 height 31
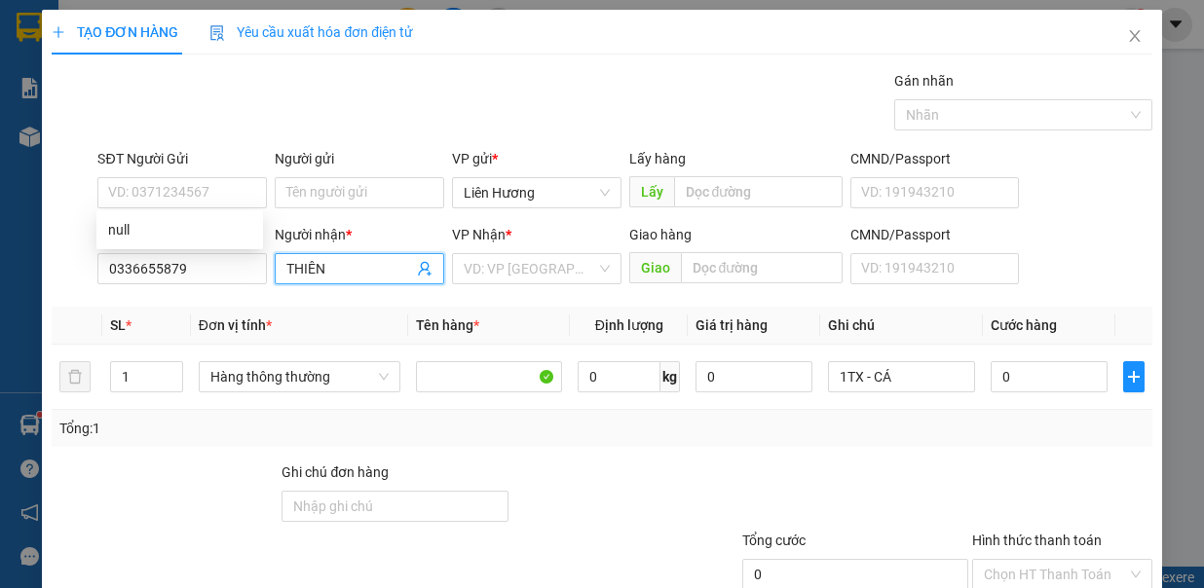
click at [334, 267] on input "THIÊN" at bounding box center [349, 268] width 127 height 21
type input "T"
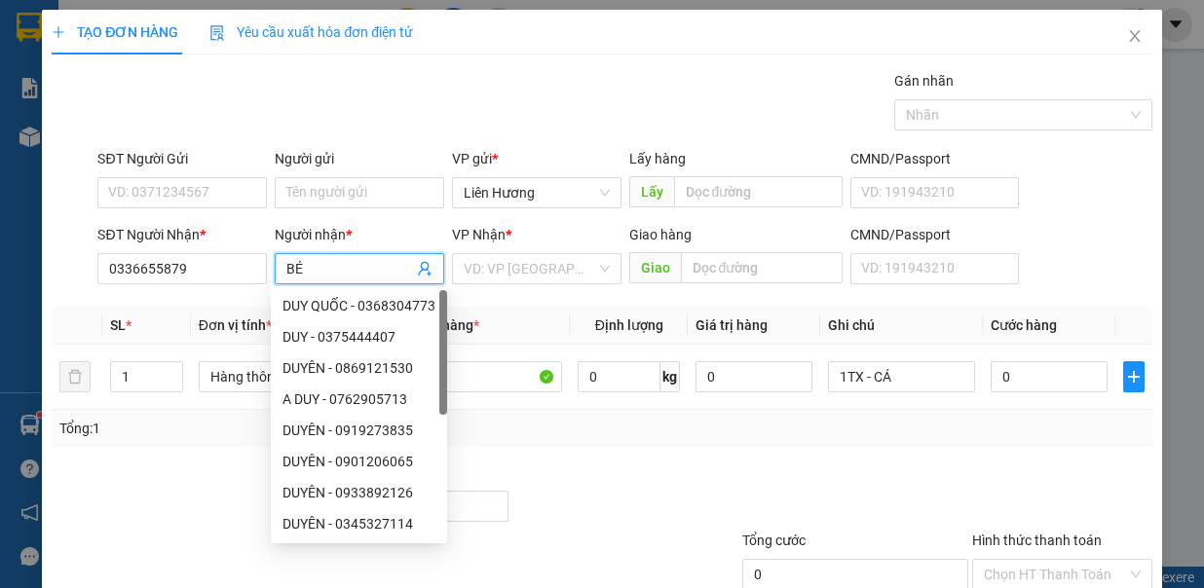
type input "BÉ"
click at [210, 183] on input "SĐT Người Gửi" at bounding box center [182, 192] width 170 height 31
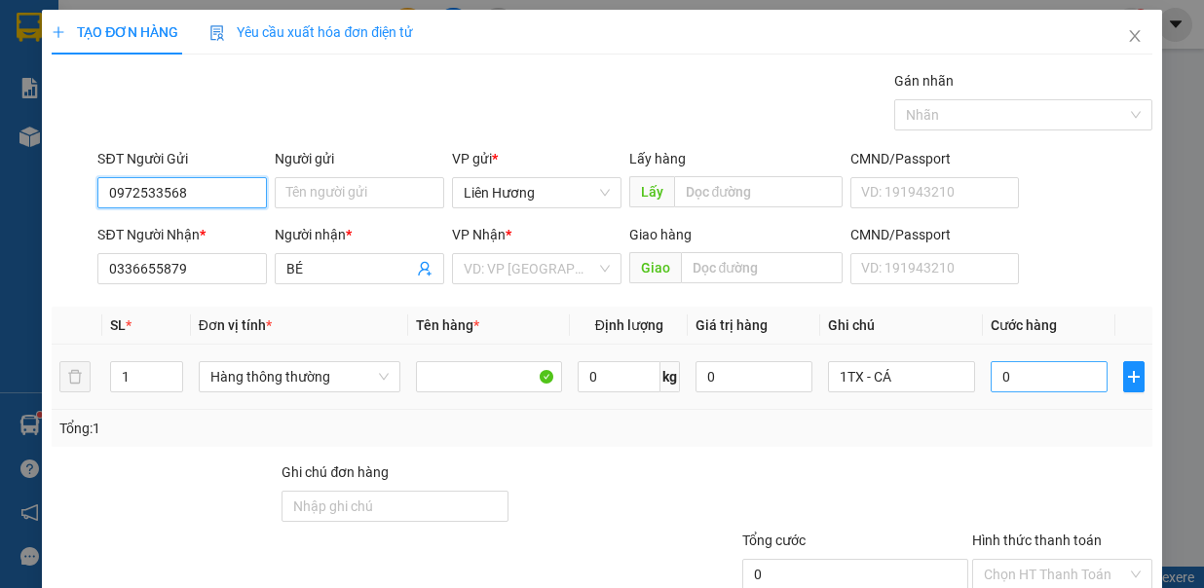
type input "0972533568"
click at [1004, 373] on input "0" at bounding box center [1049, 376] width 117 height 31
type input "6"
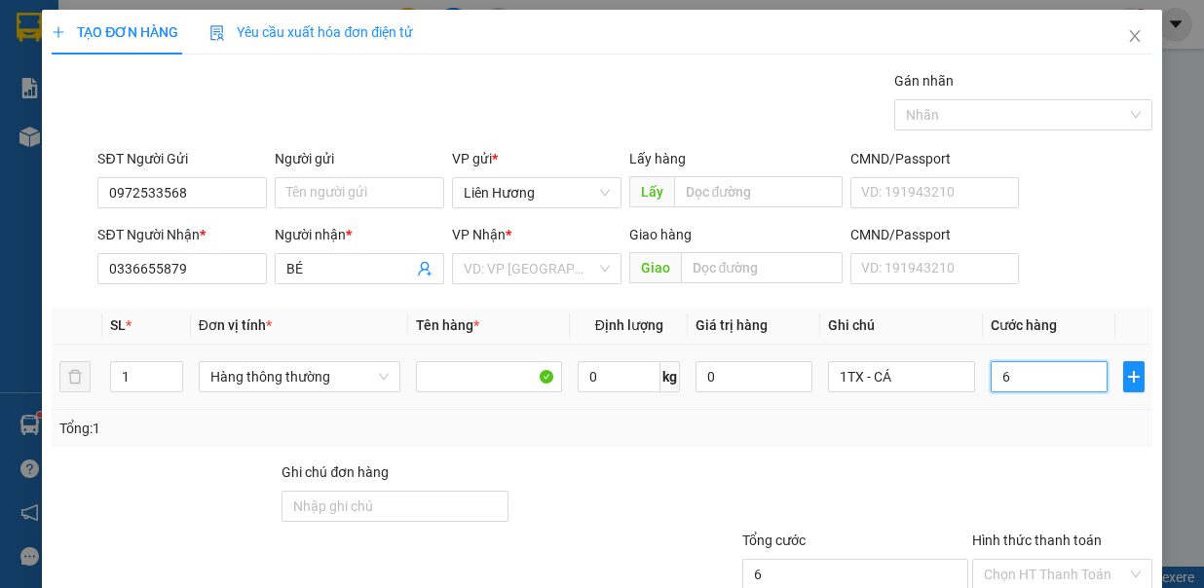
type input "60"
type input "60.000"
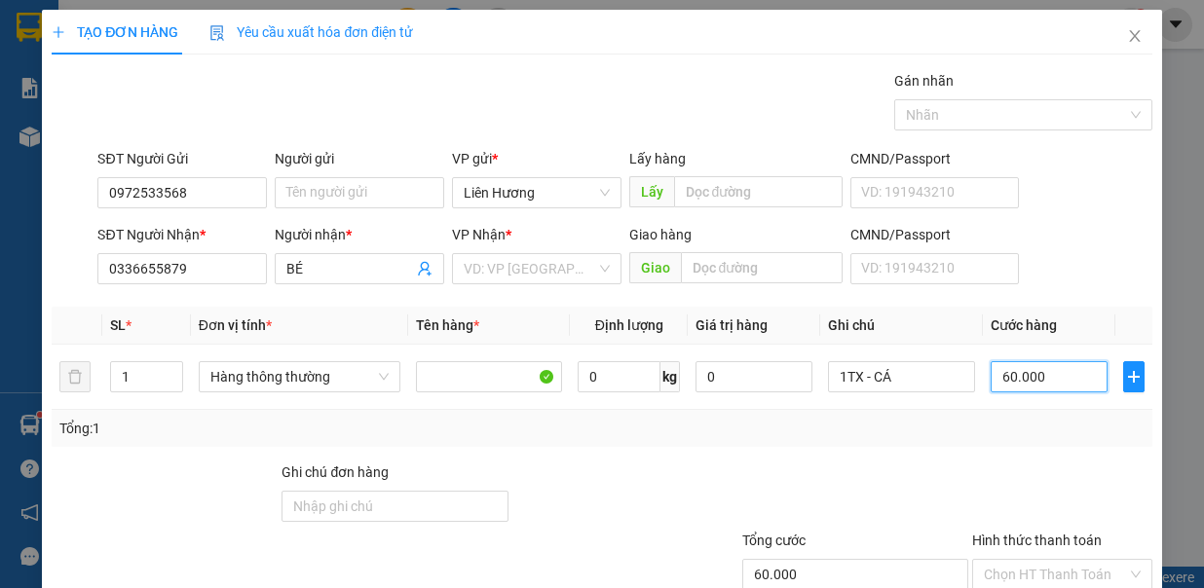
scroll to position [130, 0]
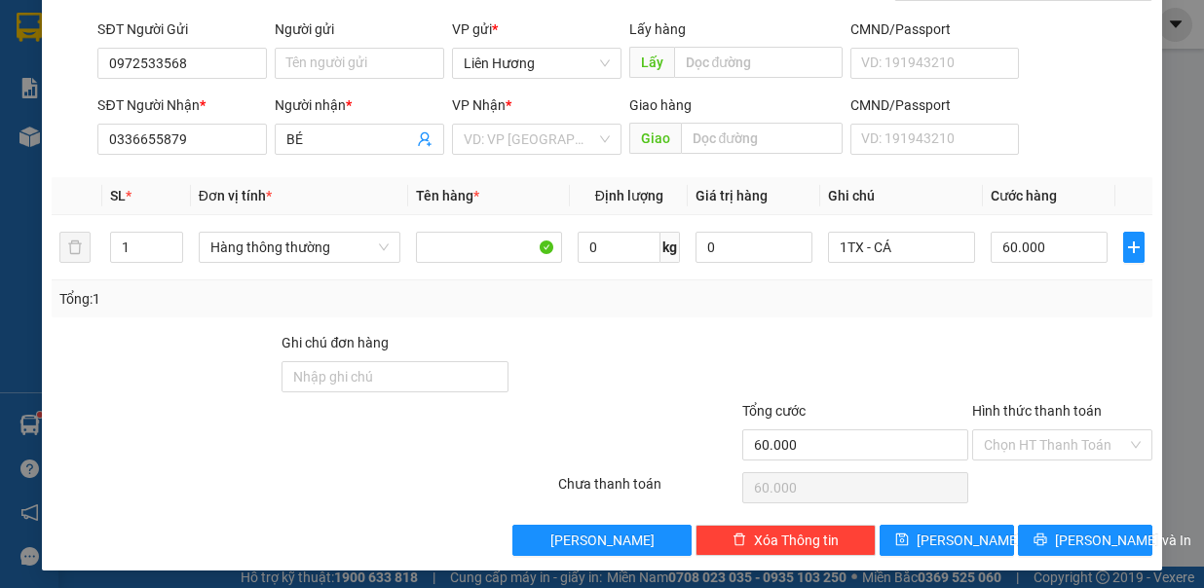
click at [1084, 450] on input "Hình thức thanh toán" at bounding box center [1055, 445] width 143 height 29
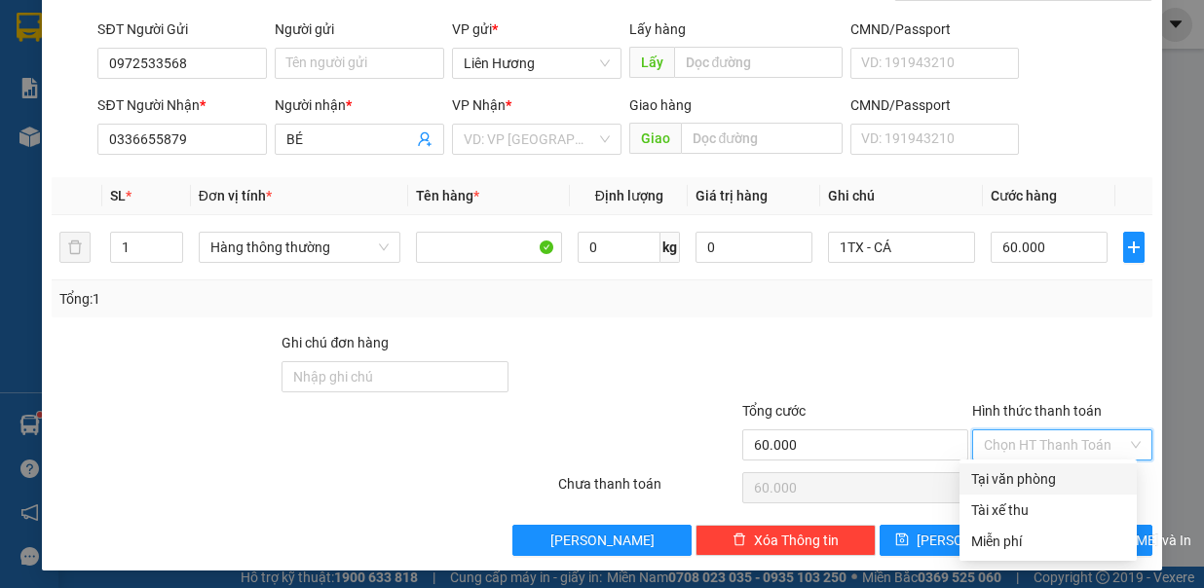
drag, startPoint x: 1065, startPoint y: 480, endPoint x: 1071, endPoint y: 510, distance: 29.8
click at [1066, 486] on div "Tại văn phòng" at bounding box center [1048, 479] width 154 height 21
type input "0"
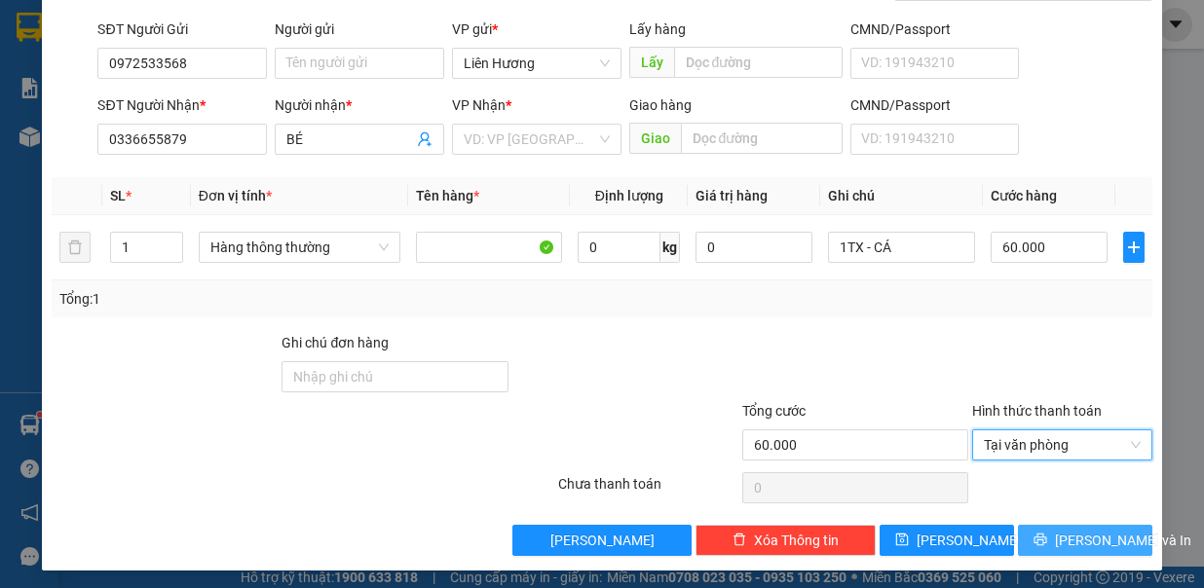
click at [1070, 532] on span "[PERSON_NAME] và In" at bounding box center [1123, 540] width 136 height 21
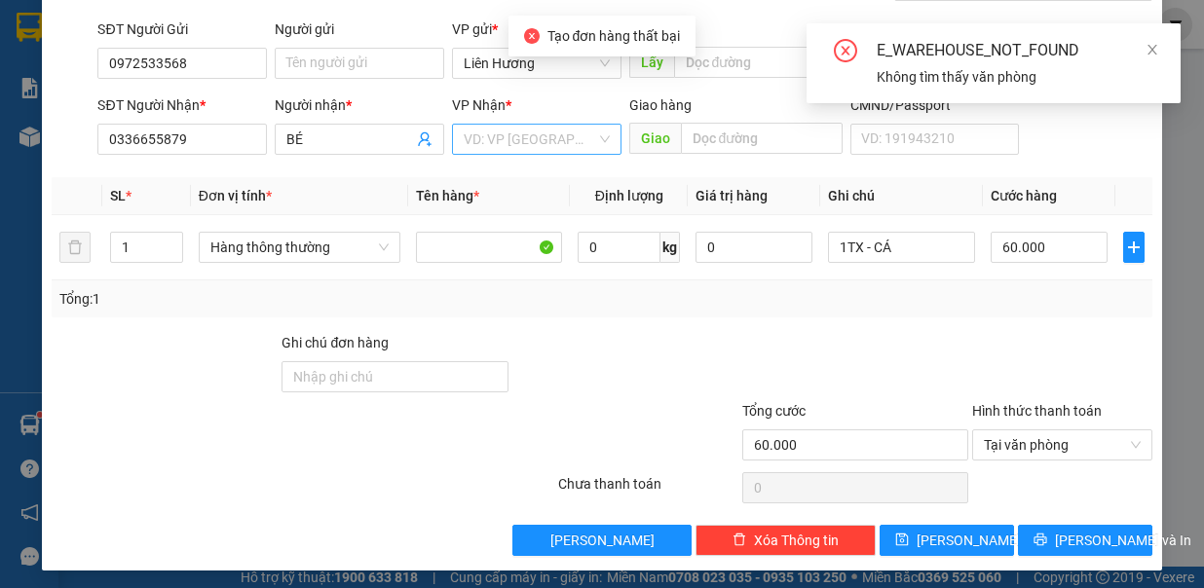
click at [534, 133] on input "search" at bounding box center [530, 139] width 133 height 29
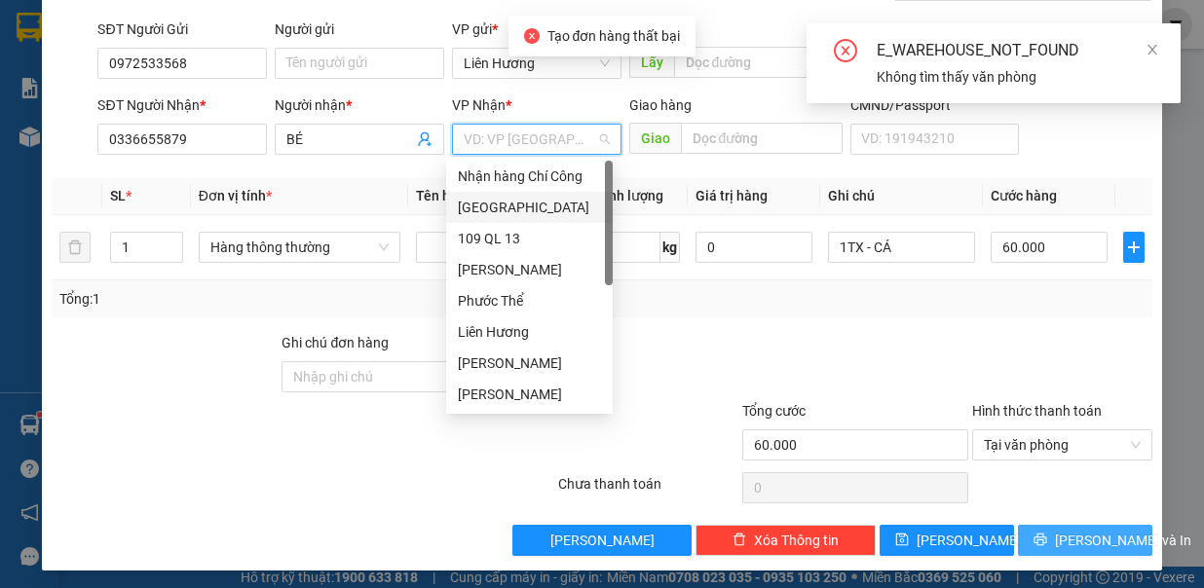
drag, startPoint x: 529, startPoint y: 218, endPoint x: 1082, endPoint y: 540, distance: 640.0
click at [529, 218] on div "[GEOGRAPHIC_DATA]" at bounding box center [529, 207] width 143 height 21
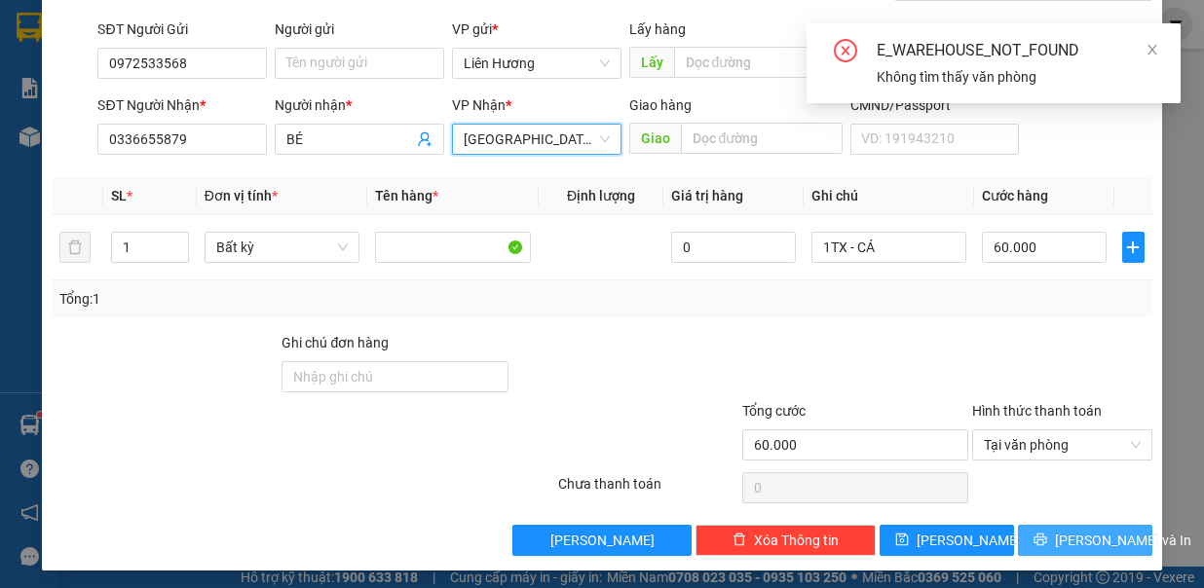
click at [1071, 530] on span "[PERSON_NAME] và In" at bounding box center [1123, 540] width 136 height 21
click at [1080, 533] on span "[PERSON_NAME] và In" at bounding box center [1123, 540] width 136 height 21
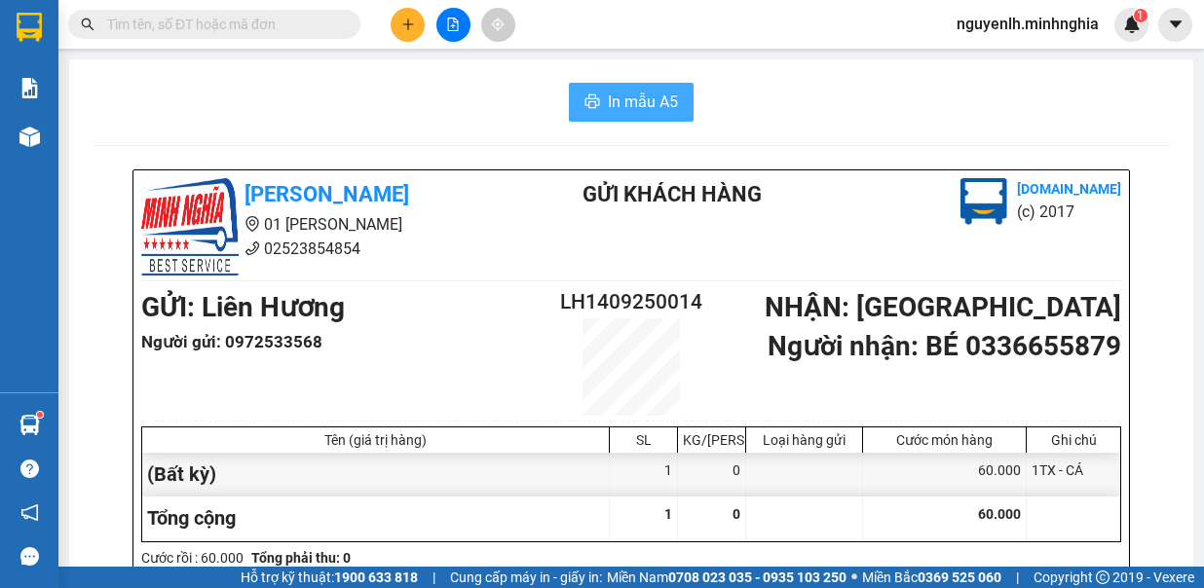
click at [624, 96] on span "In mẫu A5" at bounding box center [643, 102] width 70 height 24
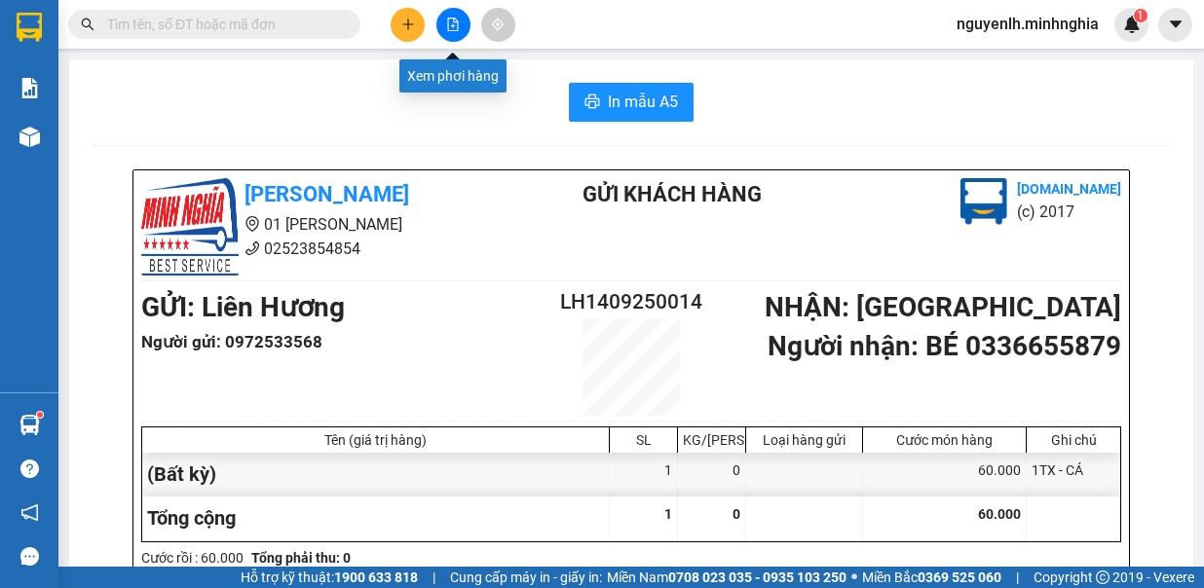
click at [446, 27] on icon "file-add" at bounding box center [453, 25] width 14 height 14
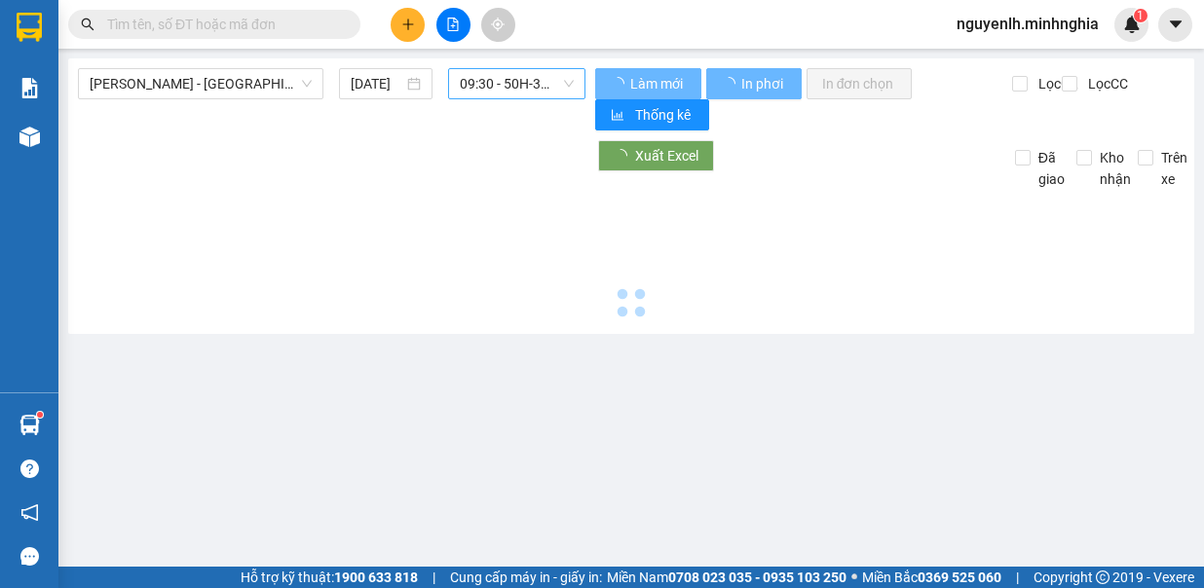
click at [483, 76] on span "09:30 - 50H-350.51" at bounding box center [517, 83] width 114 height 29
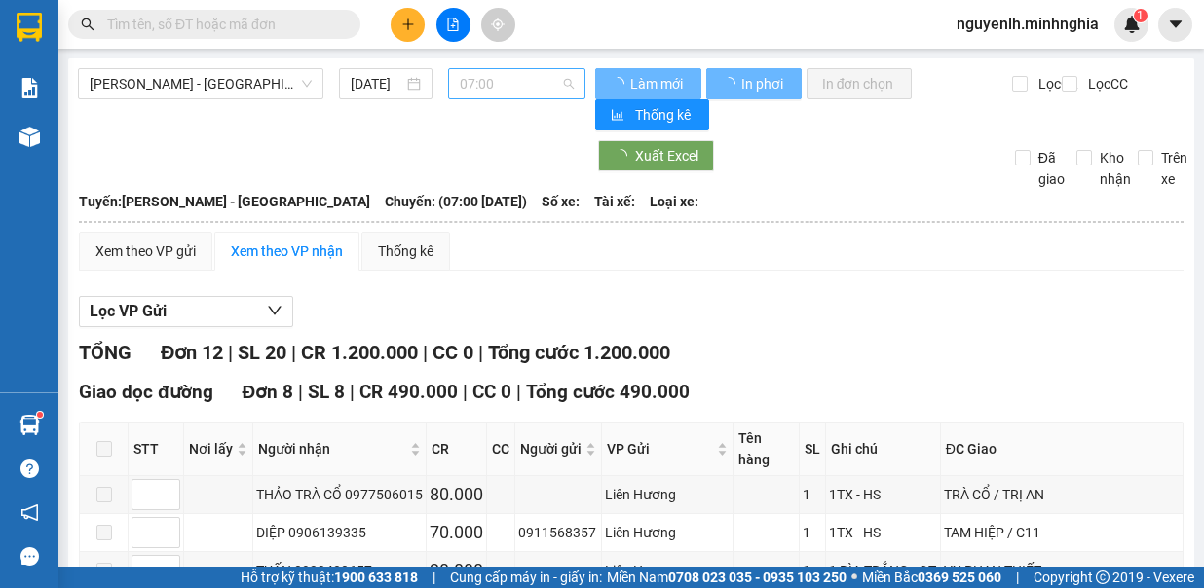
click at [496, 85] on span "07:00" at bounding box center [517, 83] width 114 height 29
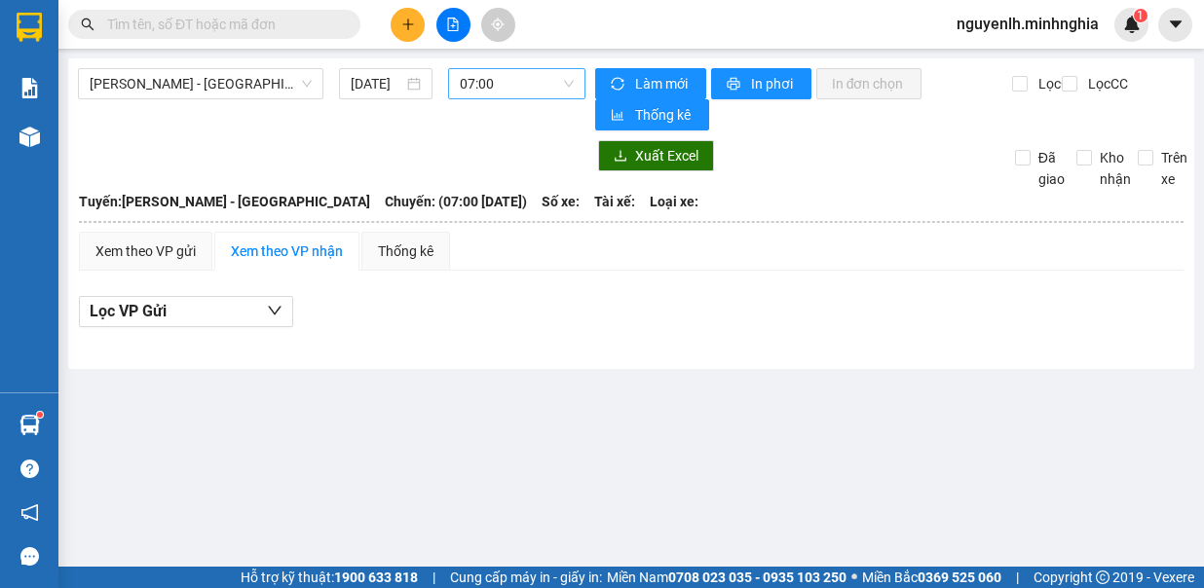
drag, startPoint x: 521, startPoint y: 56, endPoint x: 501, endPoint y: 90, distance: 39.8
click at [516, 71] on main "[PERSON_NAME] Rí - [GEOGRAPHIC_DATA] [DATE] 07:00 [PERSON_NAME] mới In phơi In …" at bounding box center [602, 283] width 1204 height 567
click at [505, 90] on span "07:00" at bounding box center [517, 83] width 114 height 29
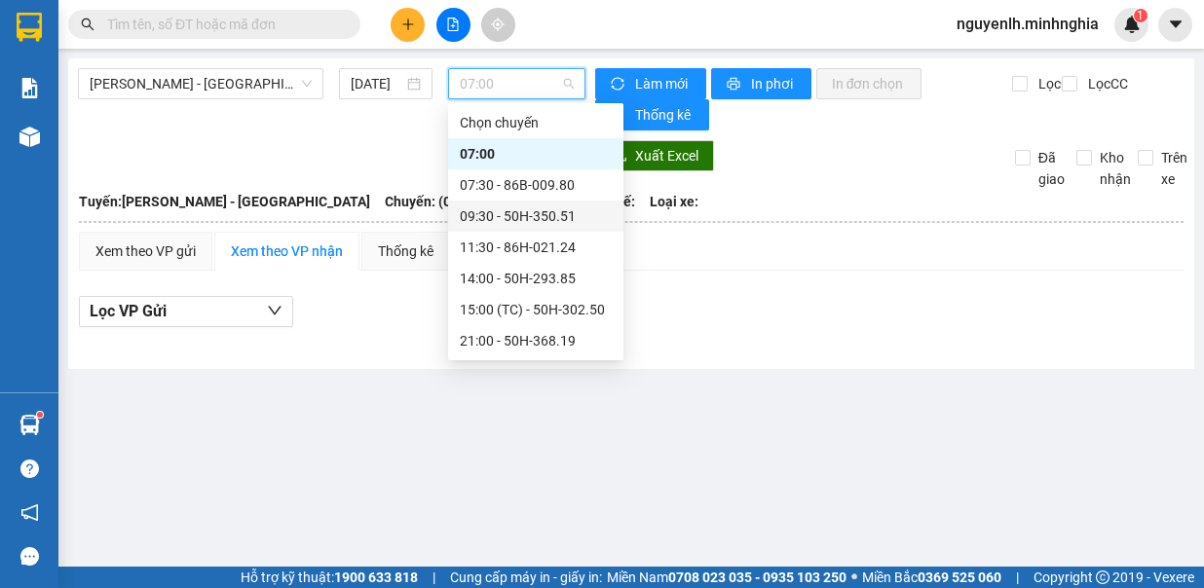
scroll to position [187, 0]
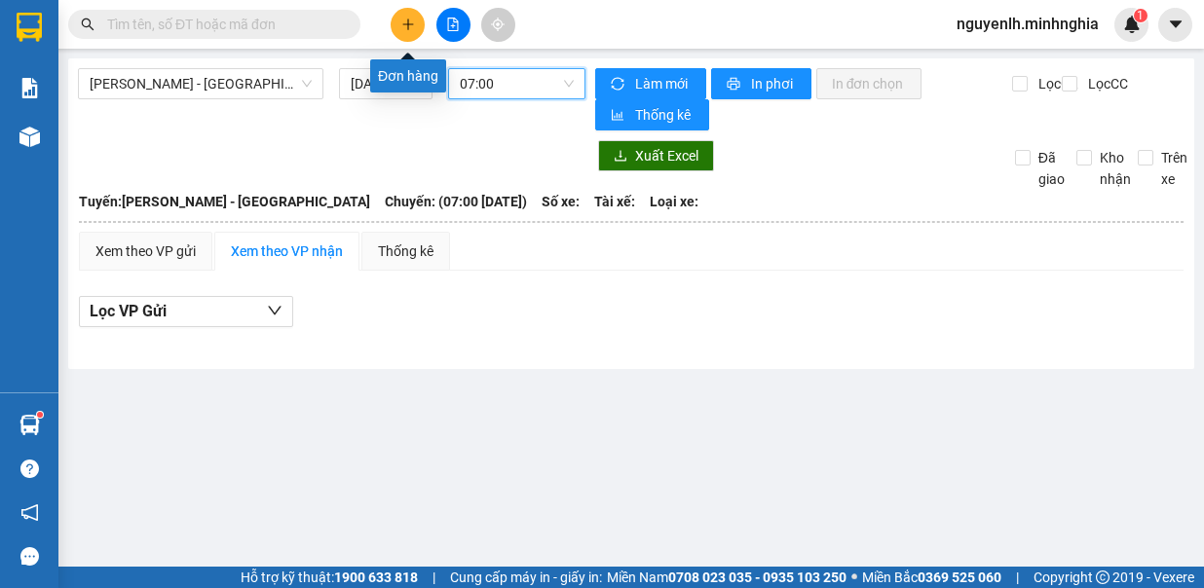
click at [399, 23] on button at bounding box center [408, 25] width 34 height 34
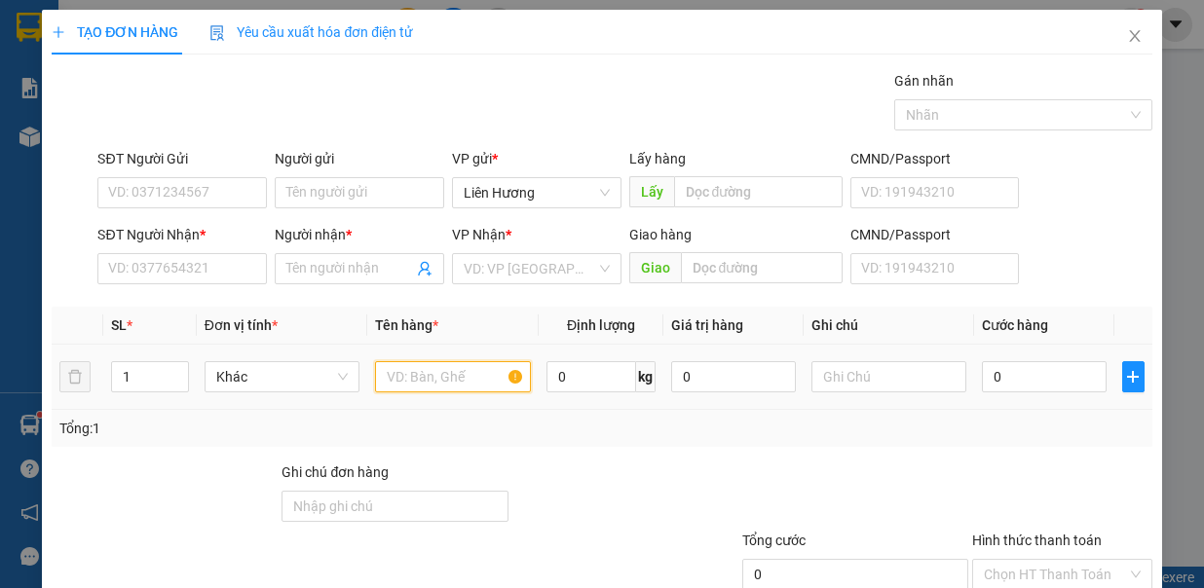
click at [413, 383] on input "text" at bounding box center [453, 376] width 156 height 31
click at [179, 366] on span "up" at bounding box center [178, 372] width 12 height 12
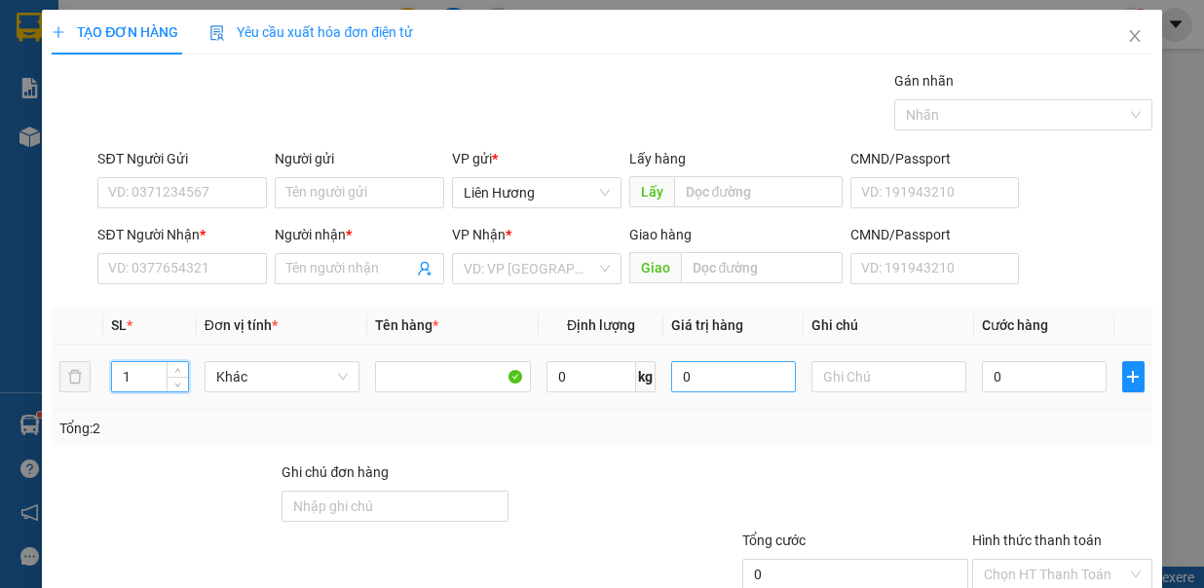
type input "2"
click at [837, 386] on input "text" at bounding box center [890, 376] width 156 height 31
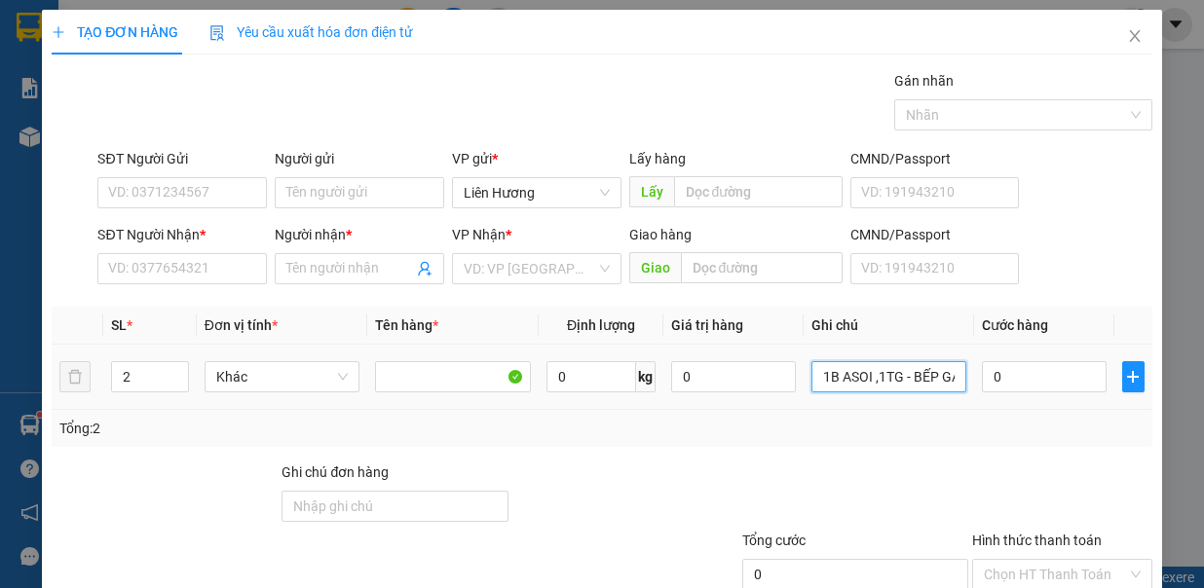
click at [853, 371] on input "1B ASOI ,1TG - BẾP GA" at bounding box center [890, 376] width 156 height 31
type input "1B TÁO ,1TG - BẾP GA"
click at [986, 373] on input "0" at bounding box center [1044, 376] width 125 height 31
type input "1"
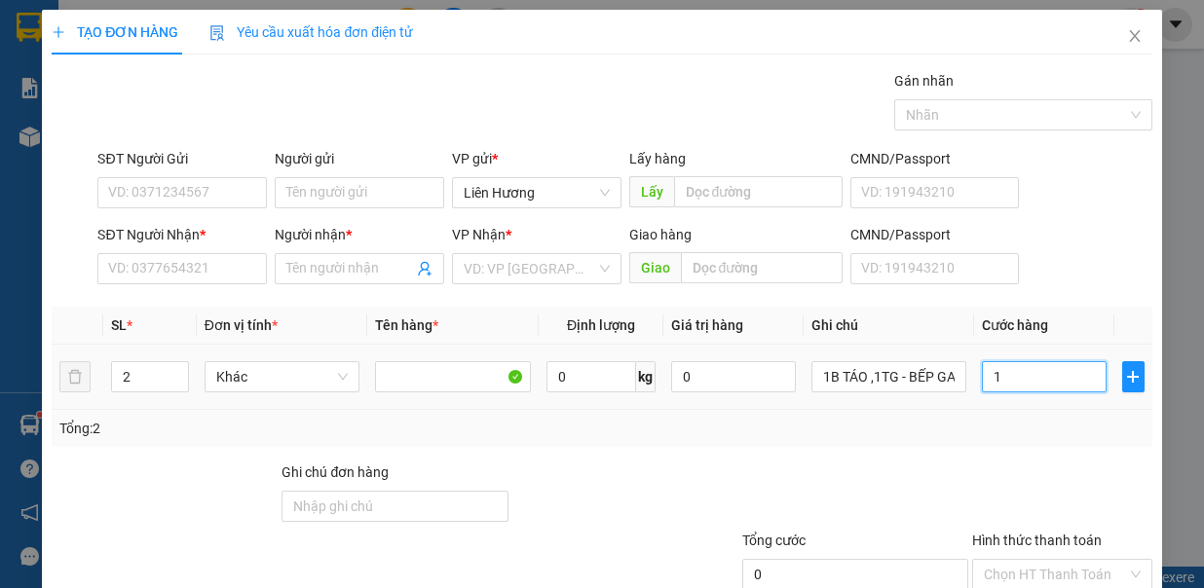
type input "1"
type input "10"
type input "100"
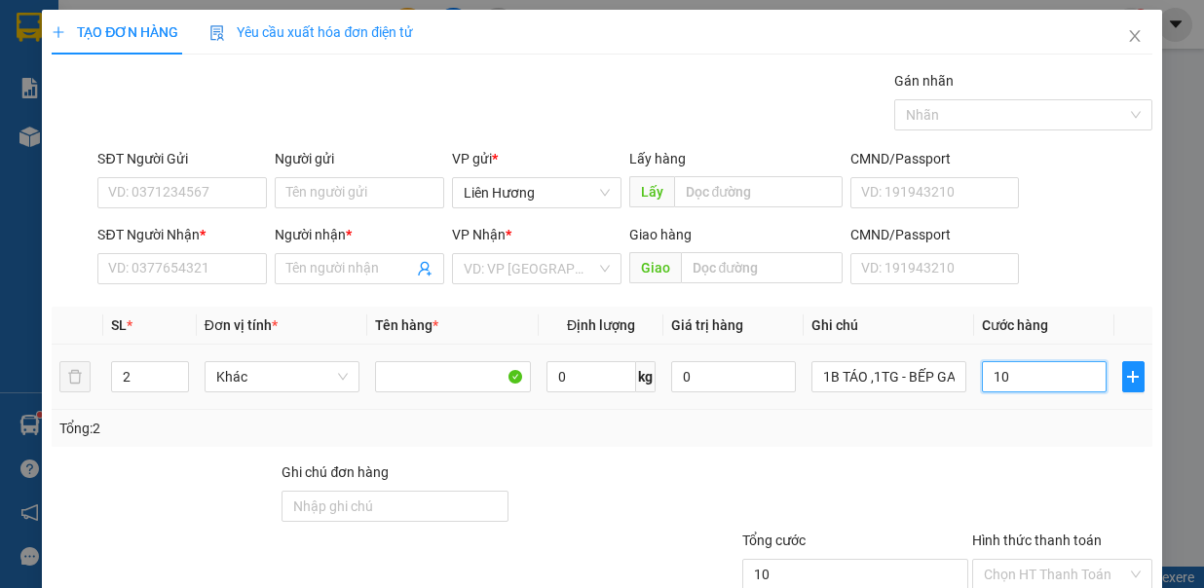
type input "100"
click at [211, 273] on input "SĐT Người Nhận *" at bounding box center [182, 268] width 170 height 31
type input "100.000"
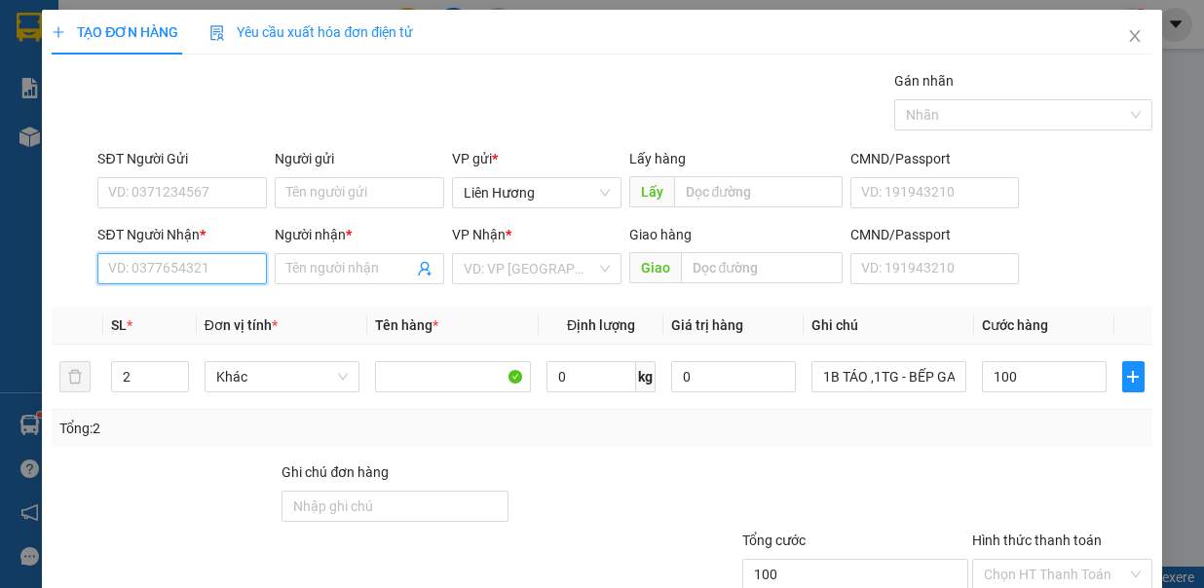
type input "100.000"
type input "0898048498"
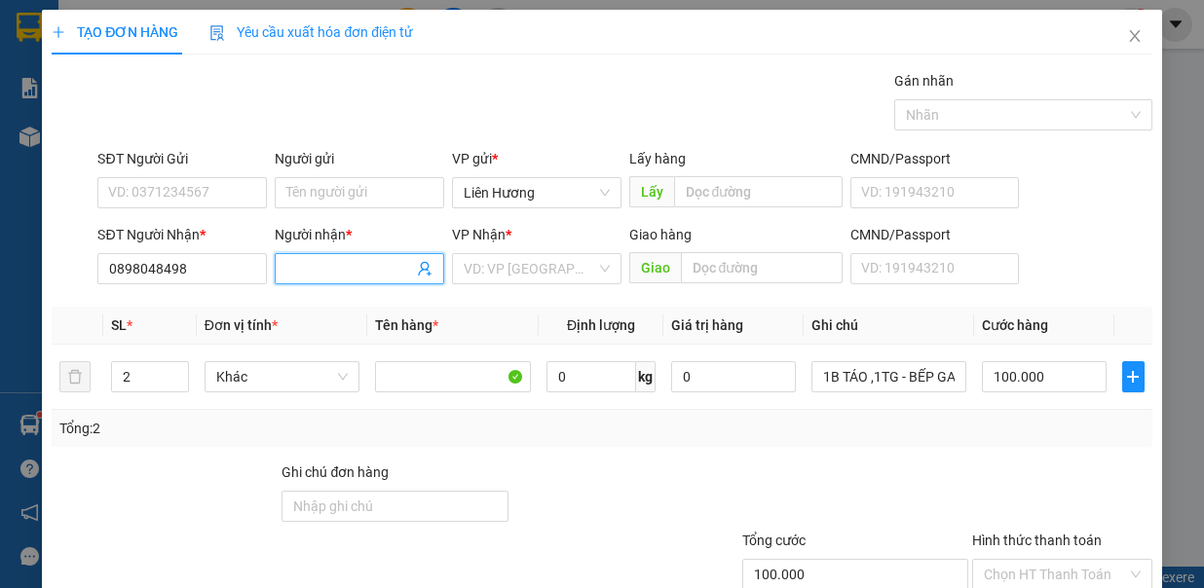
click at [314, 271] on input "Người nhận *" at bounding box center [349, 268] width 127 height 21
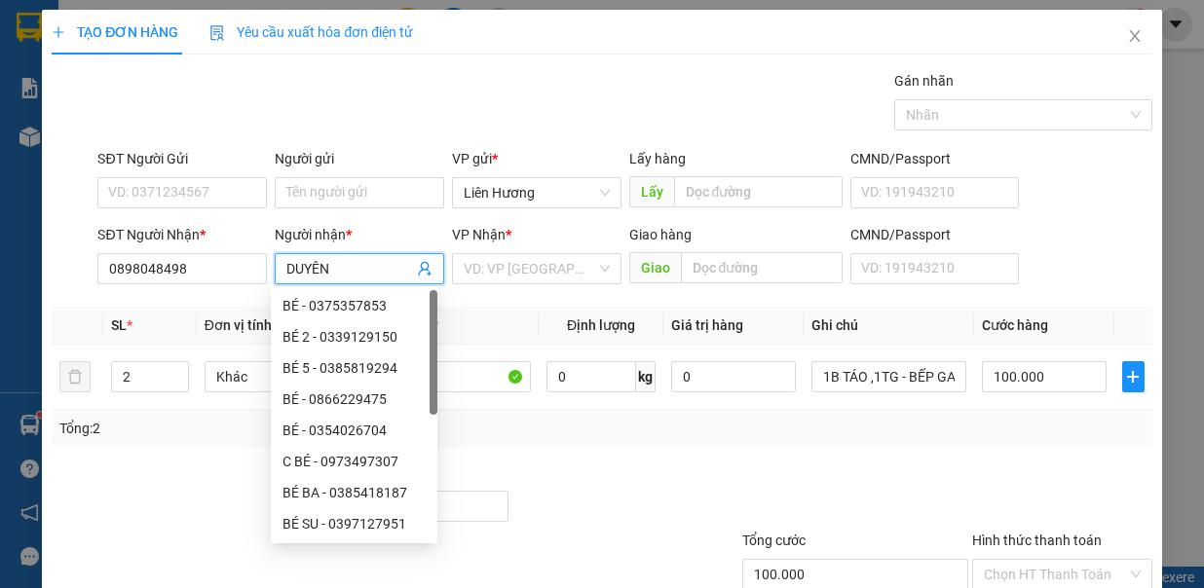
type input "DUYÊN"
click at [502, 268] on input "search" at bounding box center [530, 268] width 133 height 29
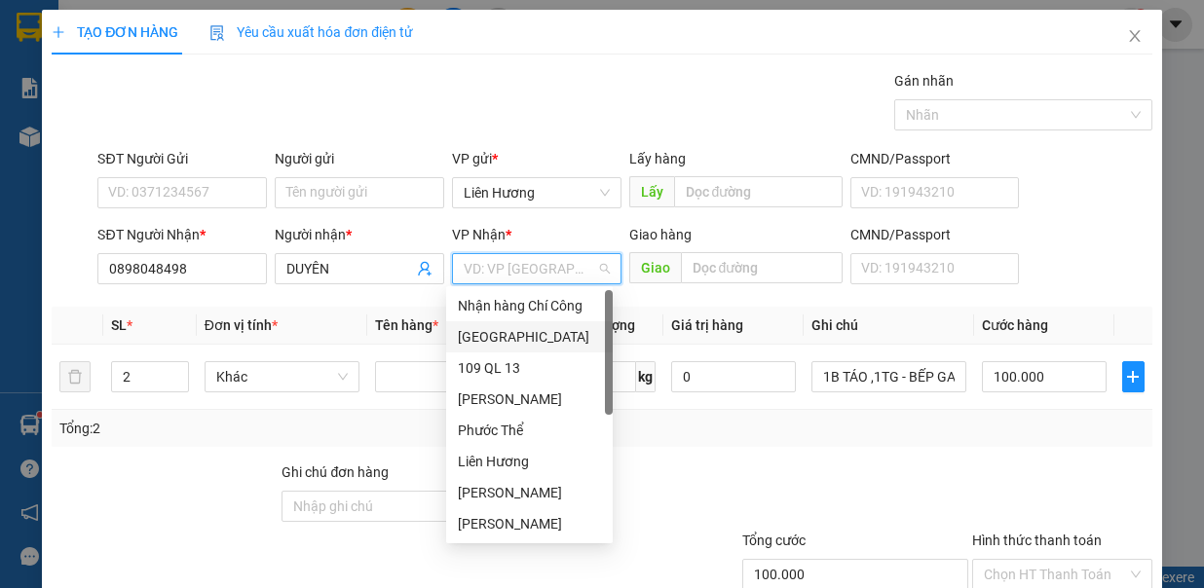
click at [492, 331] on div "[GEOGRAPHIC_DATA]" at bounding box center [529, 336] width 143 height 21
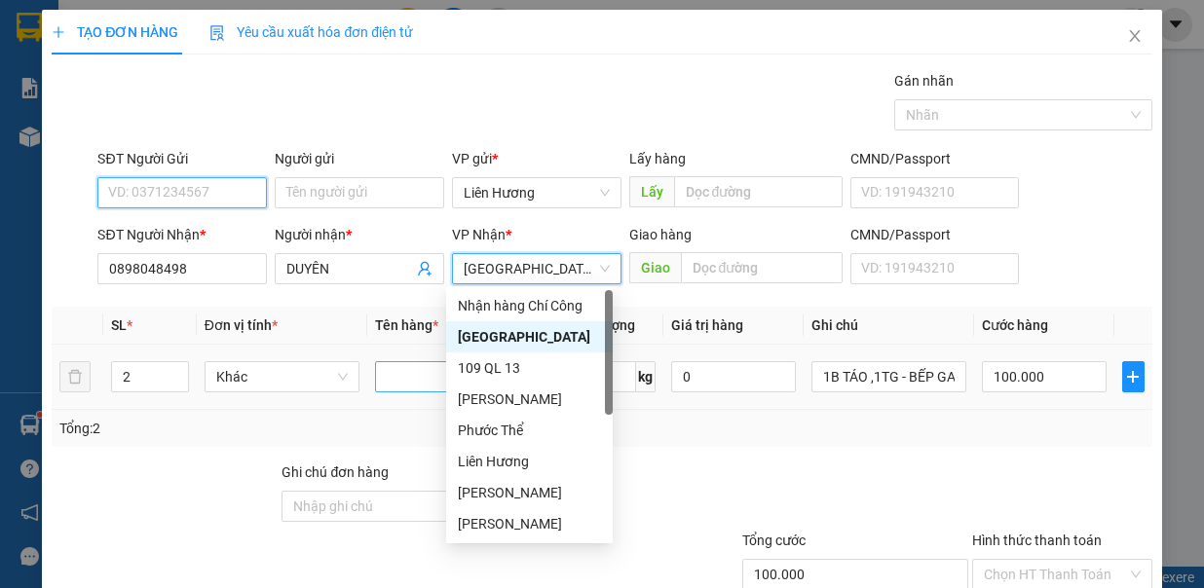
click at [205, 191] on input "SĐT Người Gửi" at bounding box center [182, 192] width 170 height 31
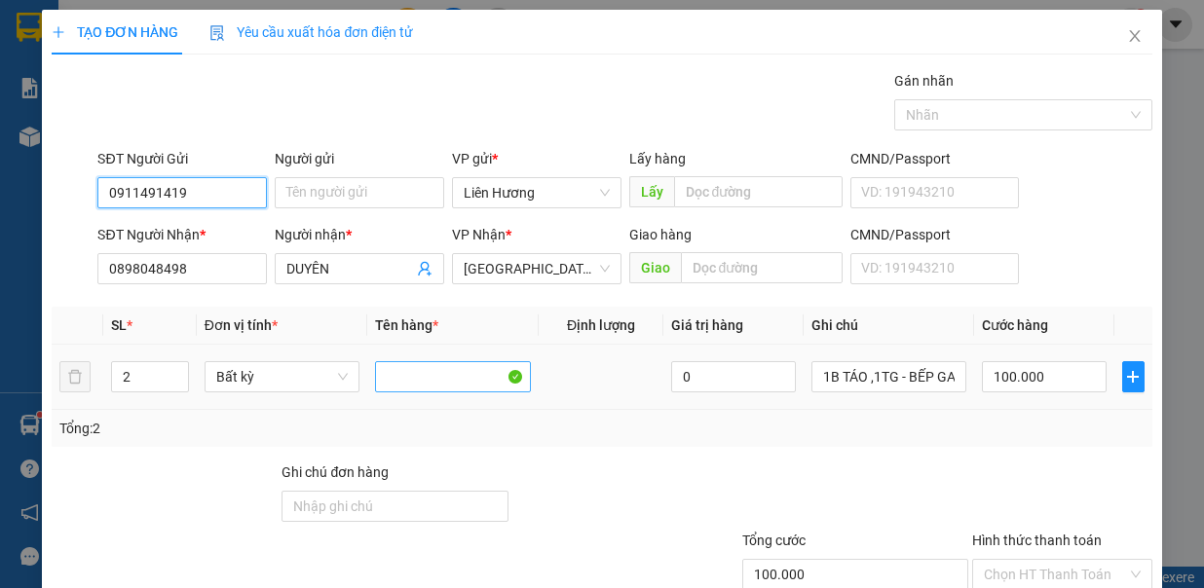
type input "0911491419"
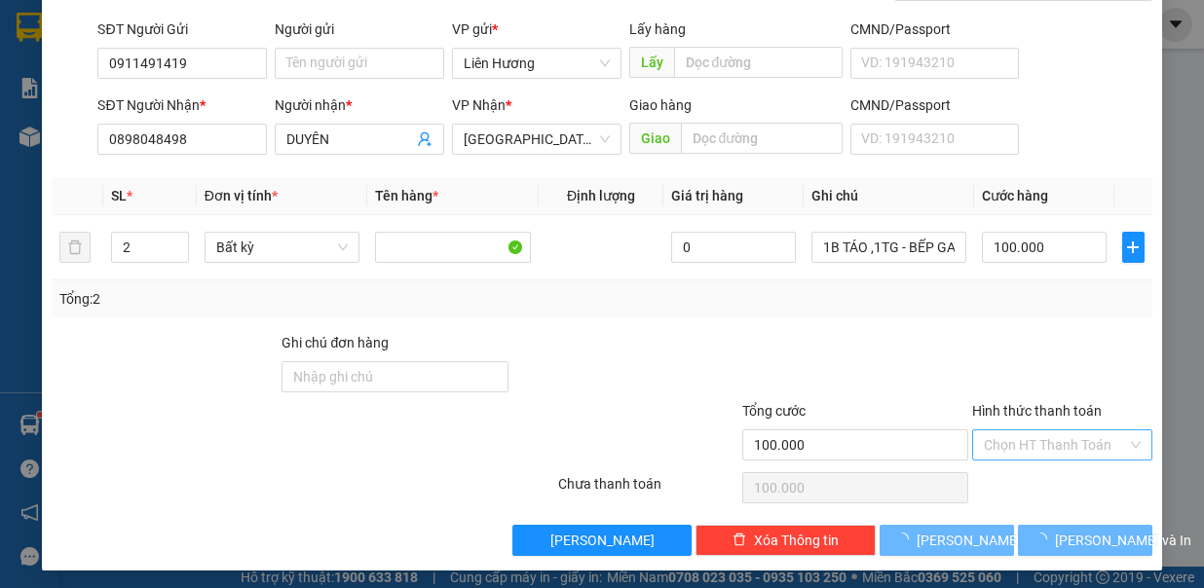
click at [1085, 439] on input "Hình thức thanh toán" at bounding box center [1055, 445] width 143 height 29
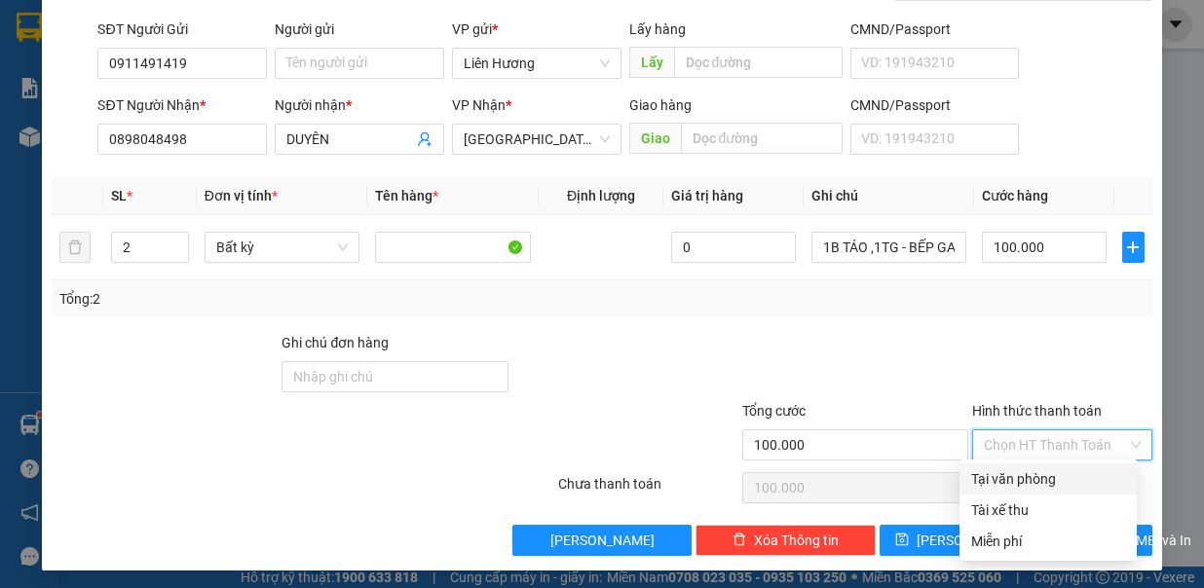
click at [1080, 474] on div "Tại văn phòng" at bounding box center [1048, 479] width 154 height 21
type input "0"
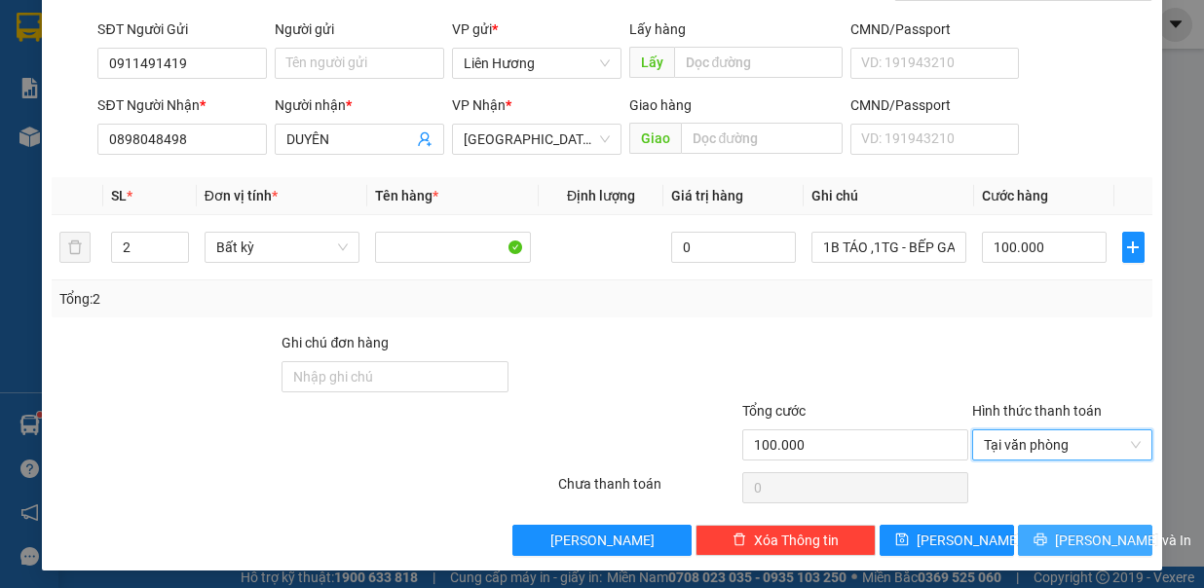
click at [1065, 542] on span "[PERSON_NAME] và In" at bounding box center [1123, 540] width 136 height 21
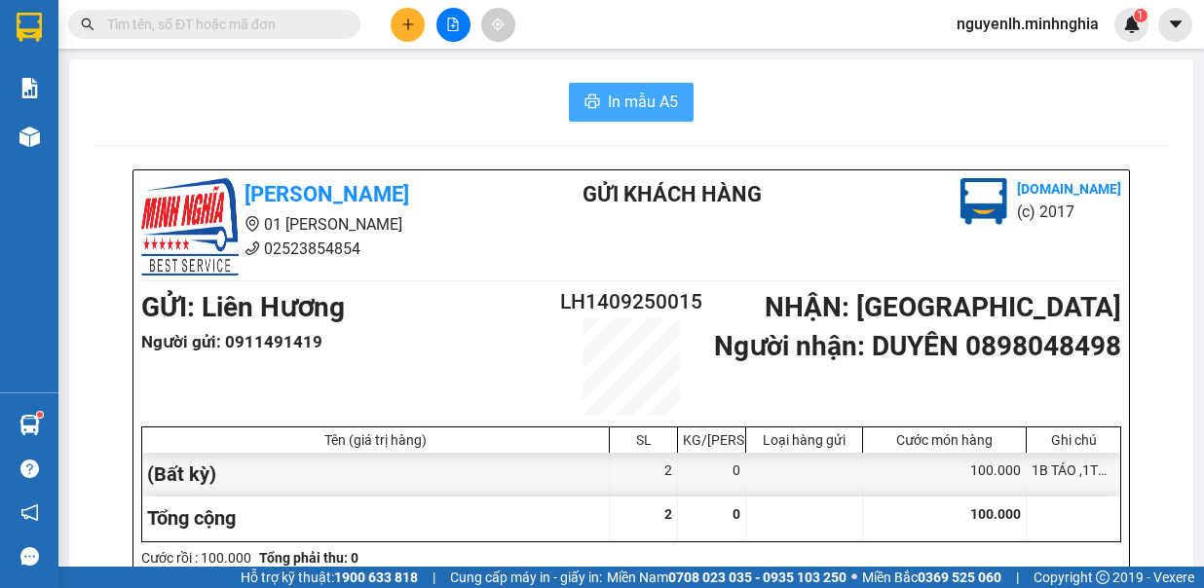
drag, startPoint x: 654, startPoint y: 85, endPoint x: 648, endPoint y: 101, distance: 17.6
click at [652, 92] on button "In mẫu A5" at bounding box center [631, 102] width 125 height 39
click at [648, 101] on span "In mẫu A5" at bounding box center [643, 102] width 70 height 24
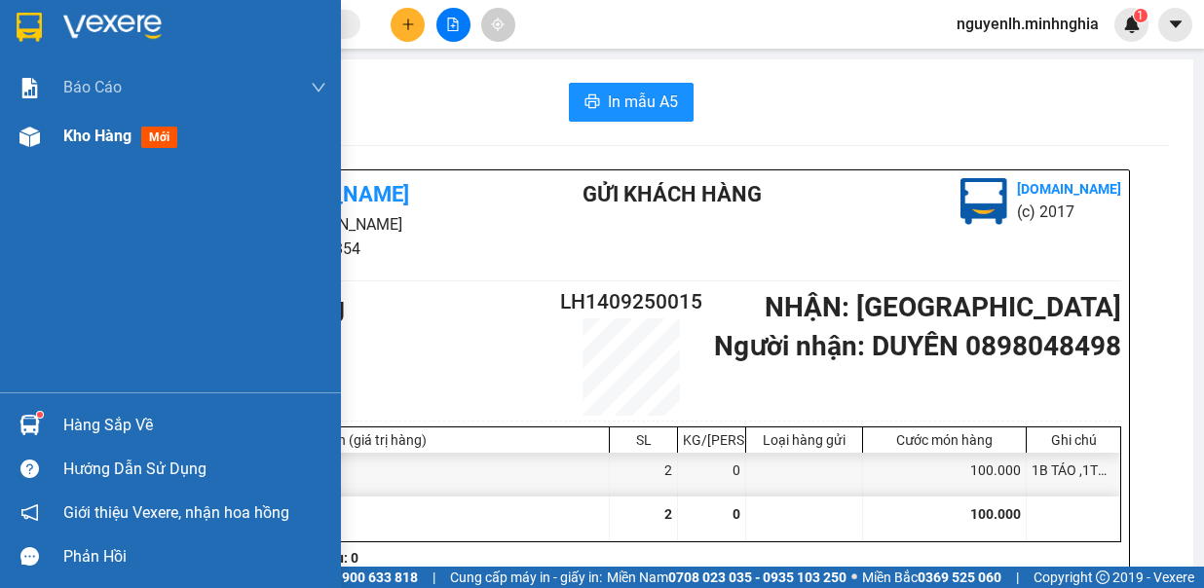
click at [55, 132] on div "Kho hàng mới" at bounding box center [170, 136] width 341 height 49
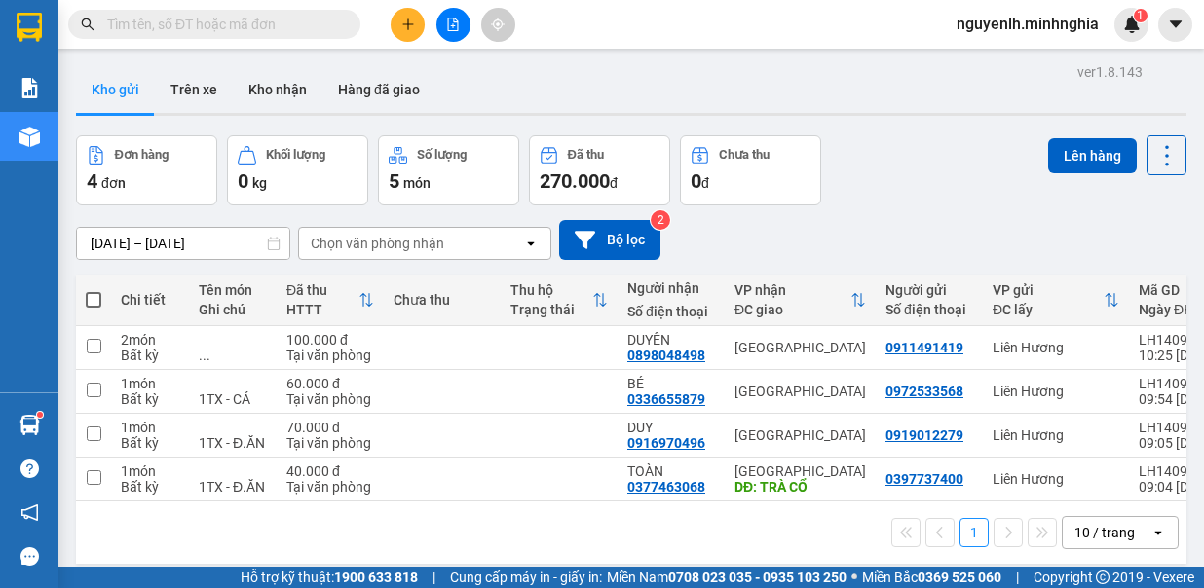
click at [92, 296] on span at bounding box center [94, 300] width 16 height 16
click at [94, 290] on input "checkbox" at bounding box center [94, 290] width 0 height 0
checkbox input "true"
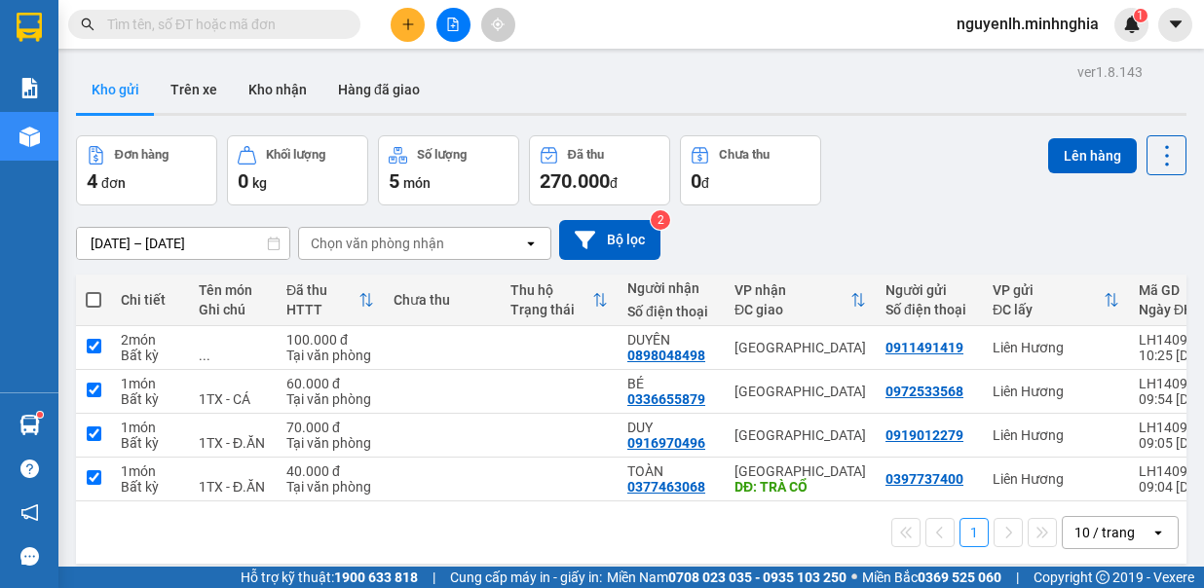
checkbox input "true"
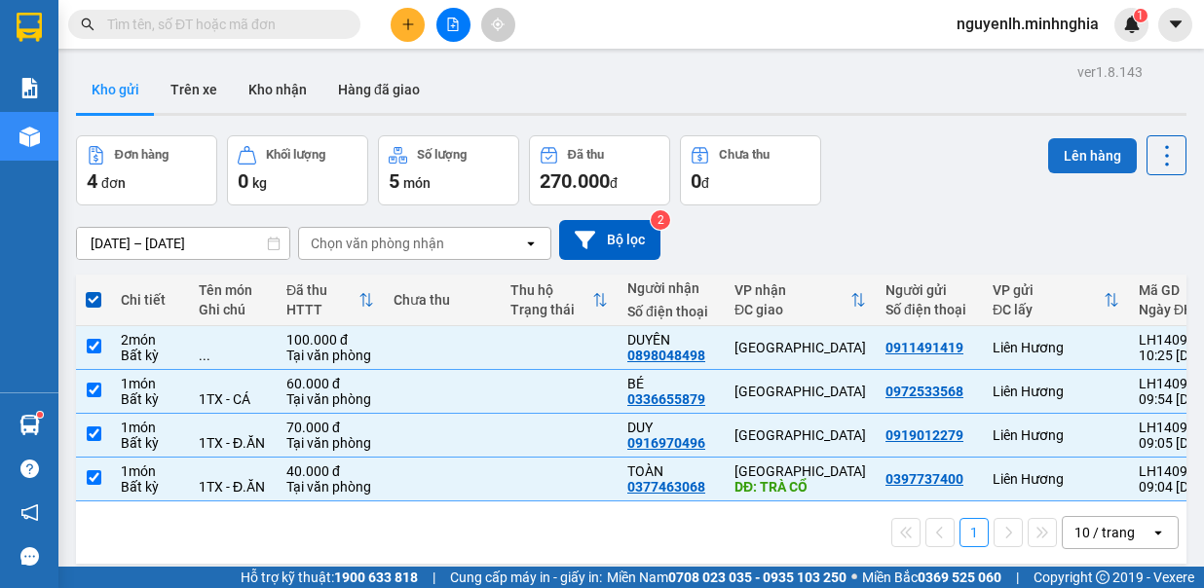
click at [1094, 138] on button "Lên hàng" at bounding box center [1092, 155] width 89 height 35
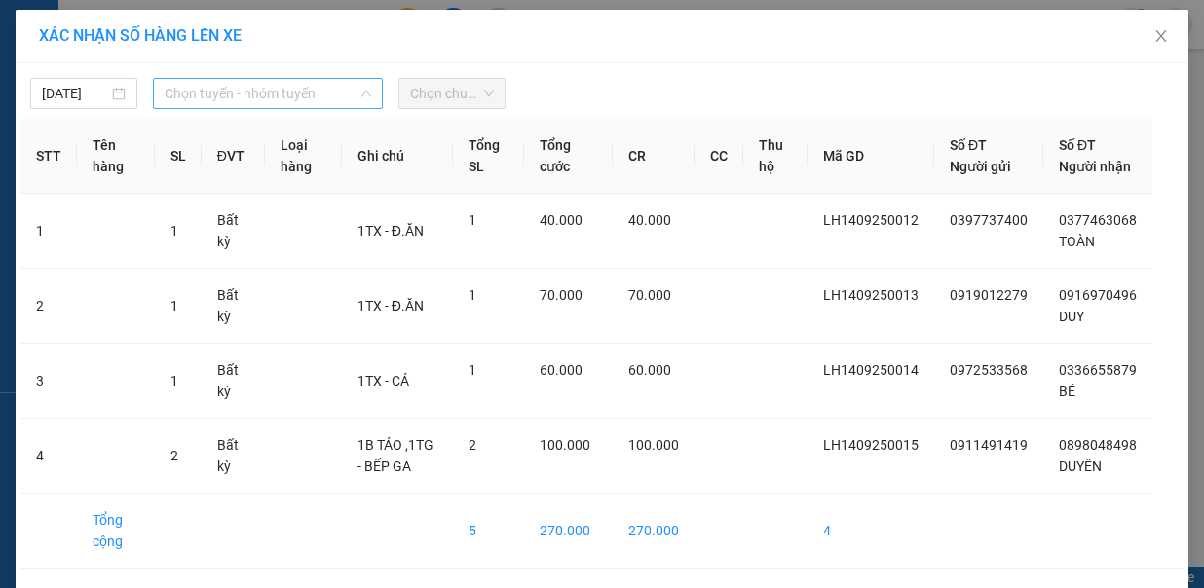
click at [286, 105] on span "Chọn tuyến - nhóm tuyến" at bounding box center [268, 93] width 207 height 29
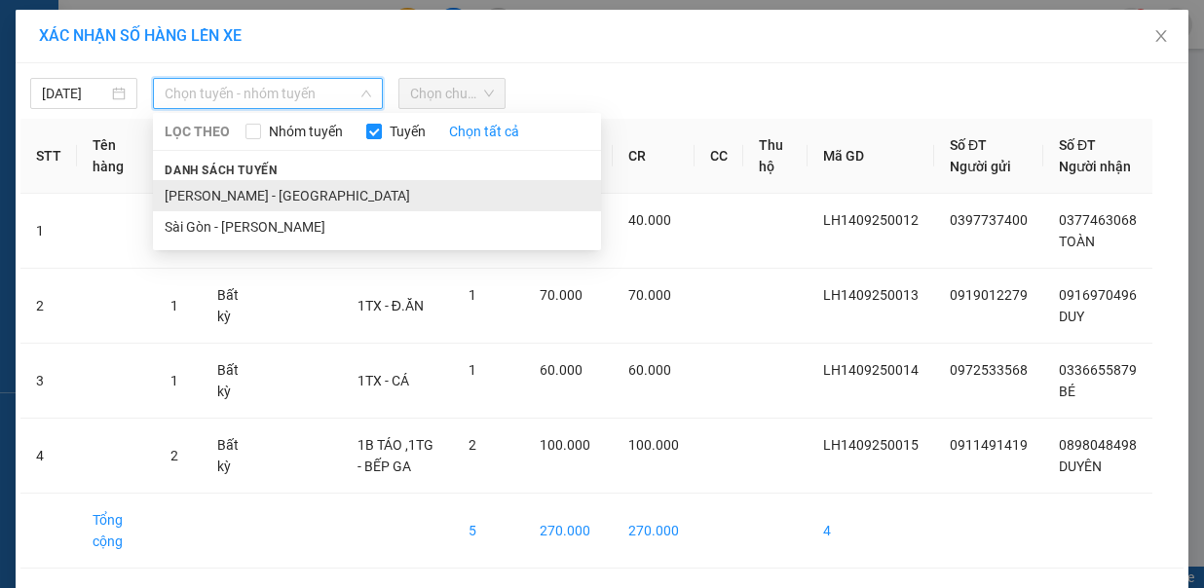
click at [294, 181] on li "[PERSON_NAME] - [GEOGRAPHIC_DATA]" at bounding box center [377, 195] width 448 height 31
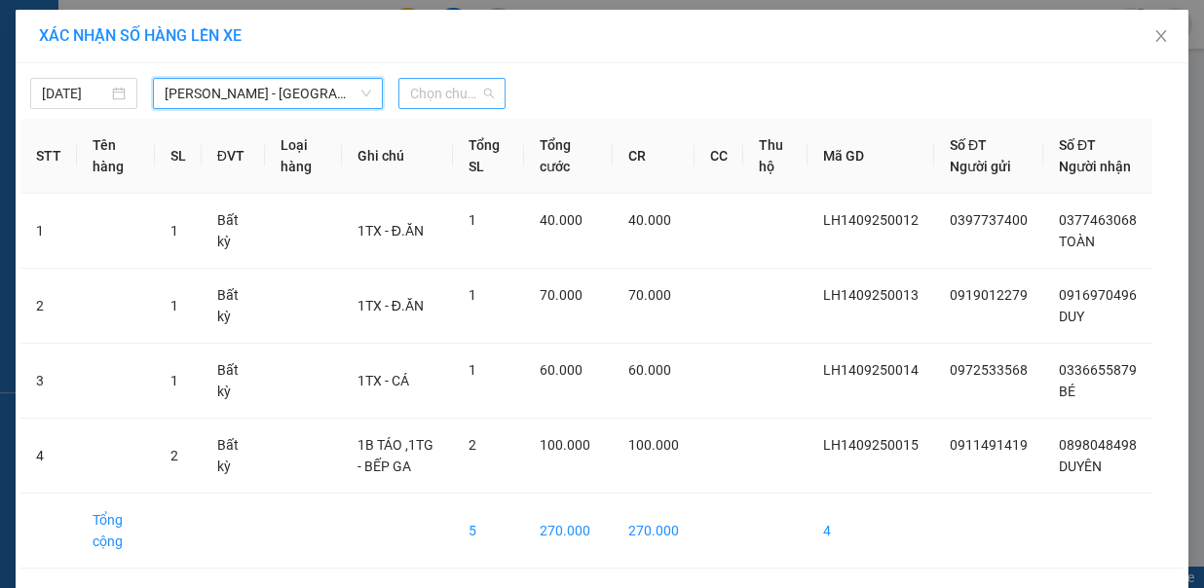
click at [436, 85] on span "Chọn chuyến" at bounding box center [452, 93] width 84 height 29
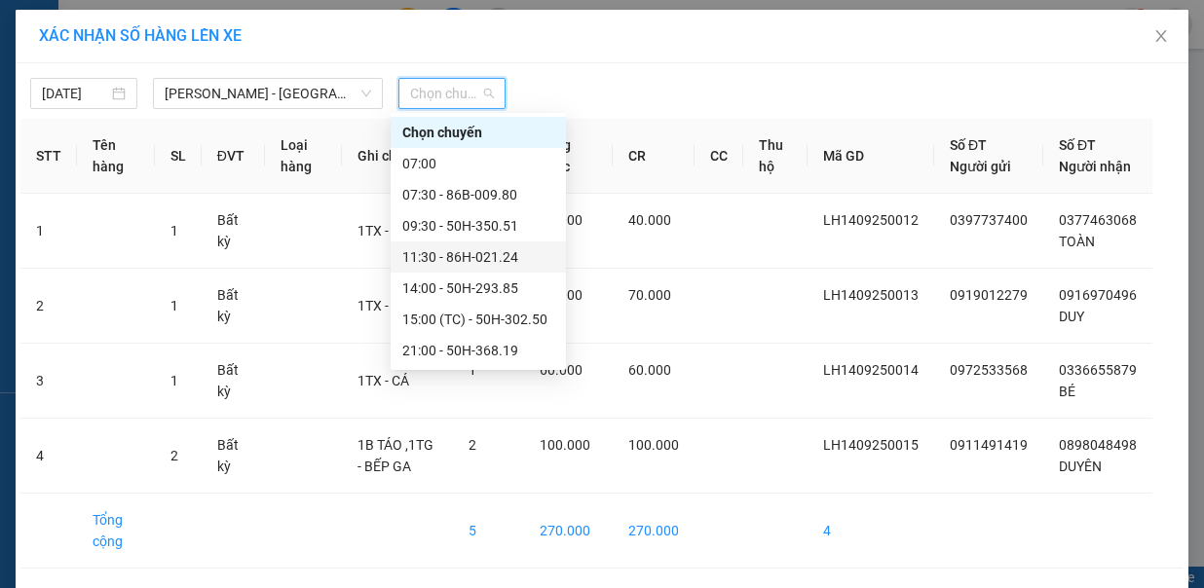
click at [487, 258] on div "11:30 - 86H-021.24" at bounding box center [478, 256] width 152 height 21
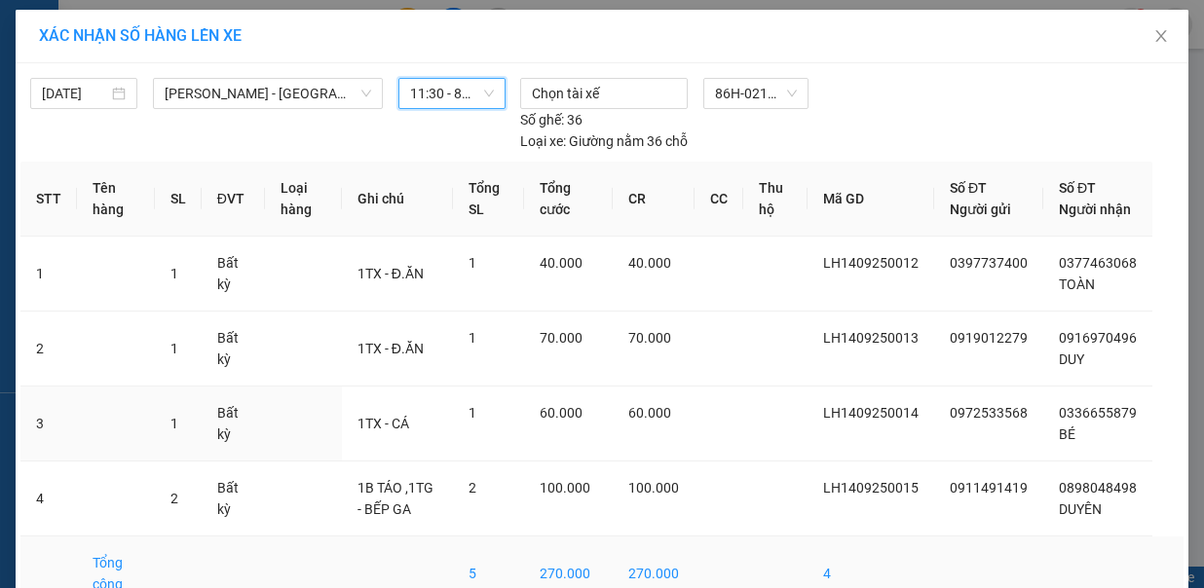
scroll to position [74, 0]
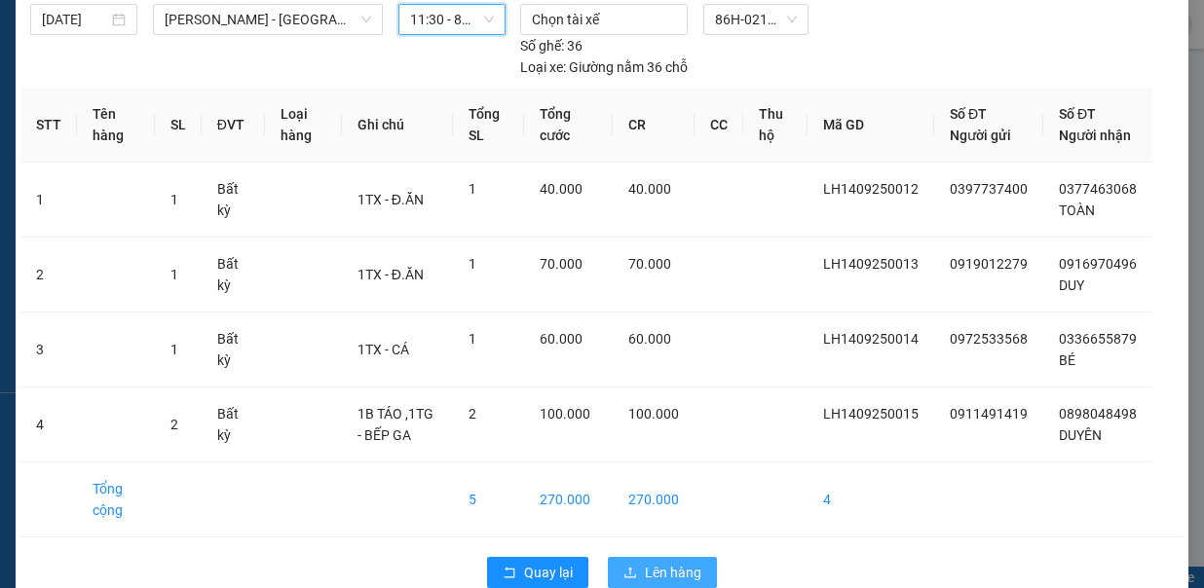
drag, startPoint x: 674, startPoint y: 515, endPoint x: 668, endPoint y: 525, distance: 11.4
click at [668, 548] on div "Quay lại Lên hàng" at bounding box center [601, 573] width 1163 height 51
click at [668, 562] on span "Lên hàng" at bounding box center [673, 572] width 57 height 21
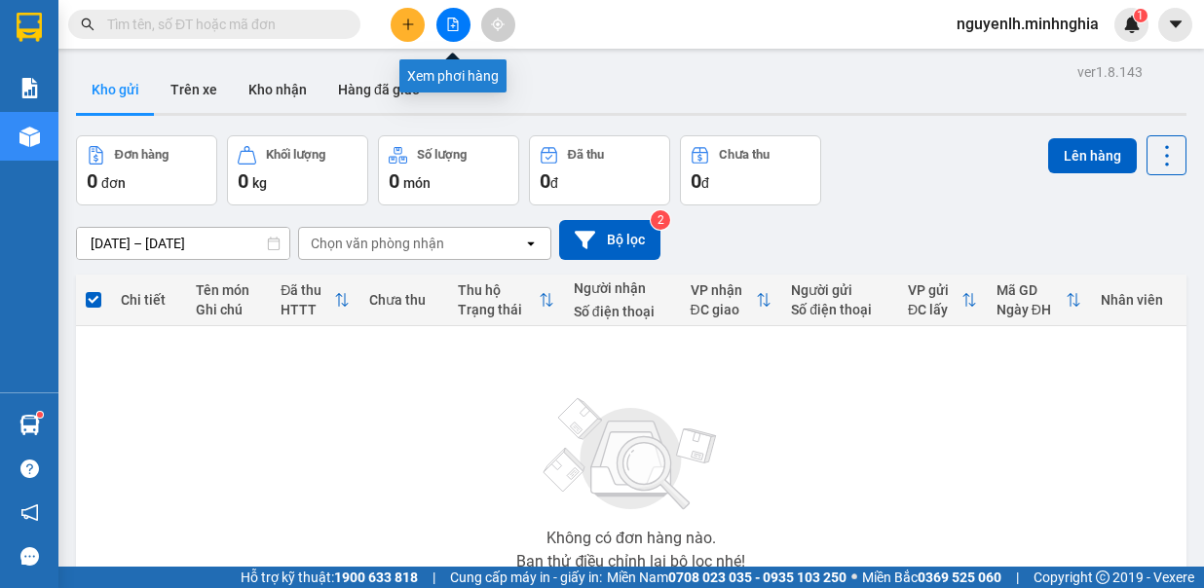
click at [459, 28] on icon "file-add" at bounding box center [453, 25] width 14 height 14
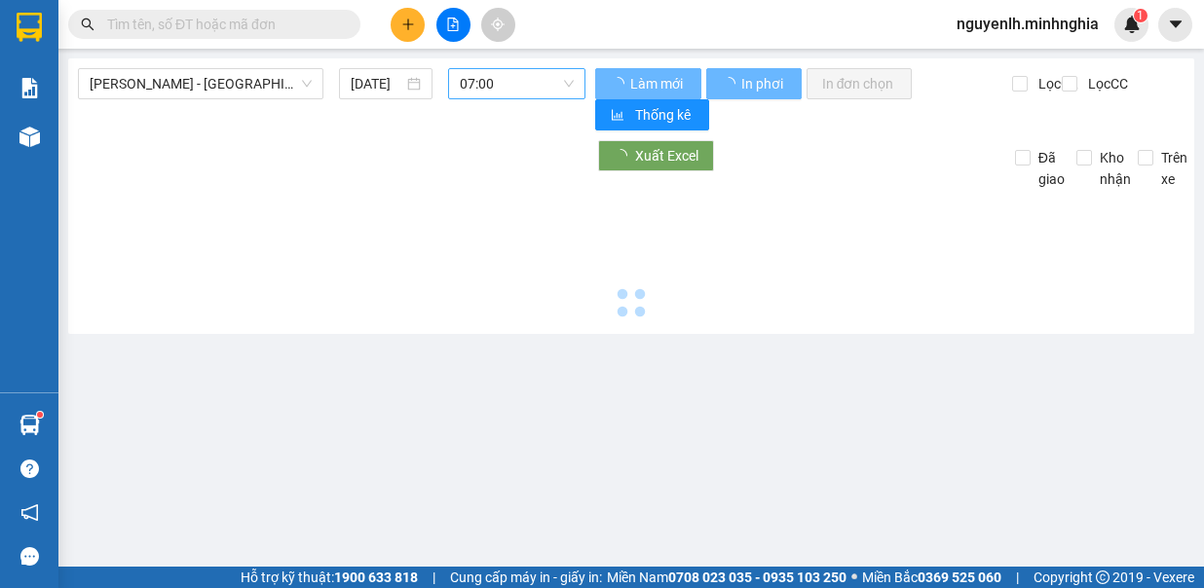
click at [491, 75] on span "07:00" at bounding box center [517, 83] width 114 height 29
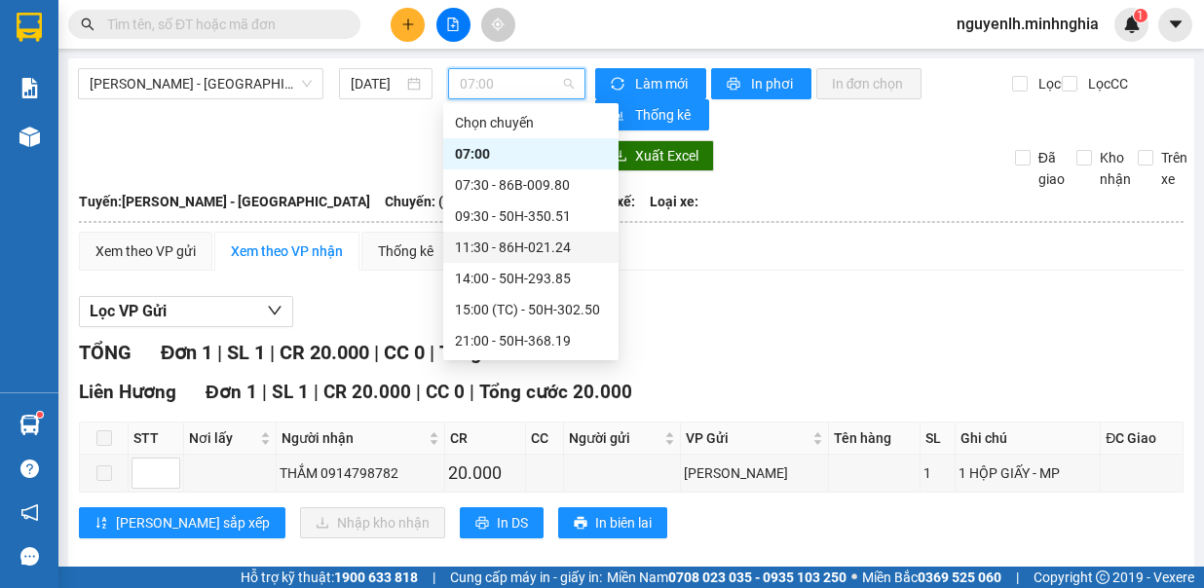
click at [556, 260] on div "11:30 - 86H-021.24" at bounding box center [530, 247] width 175 height 31
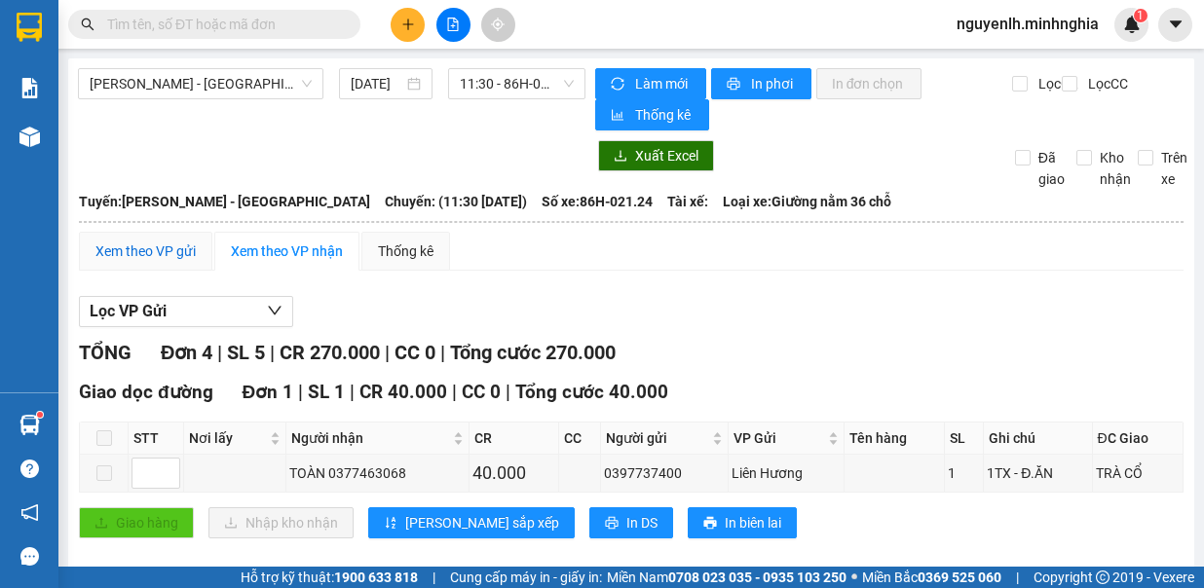
click at [150, 245] on div "Xem theo VP gửi" at bounding box center [145, 251] width 100 height 21
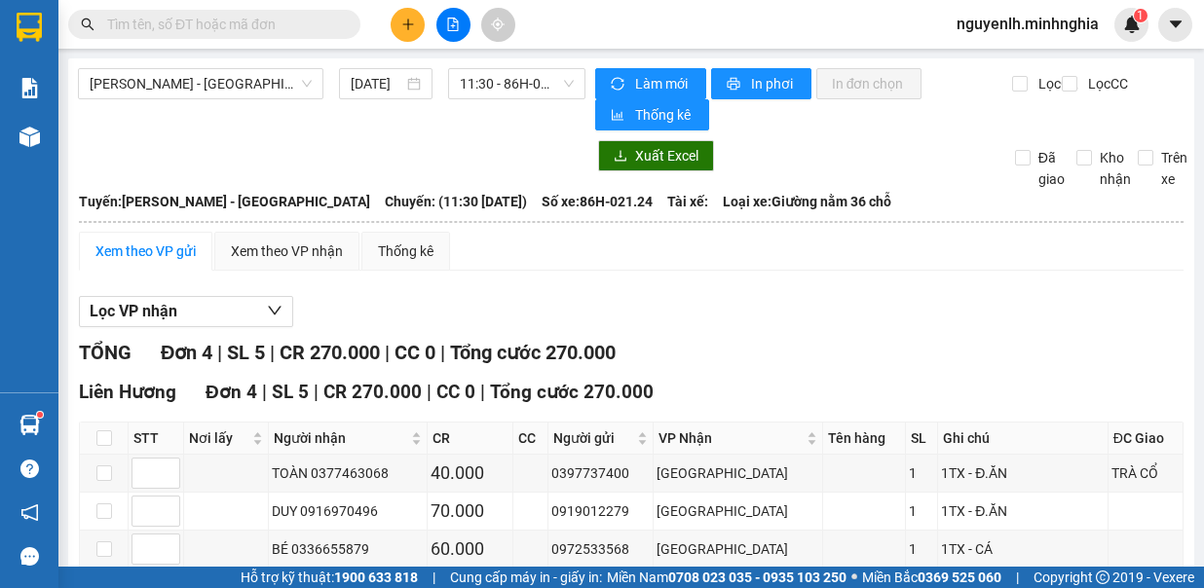
scroll to position [130, 0]
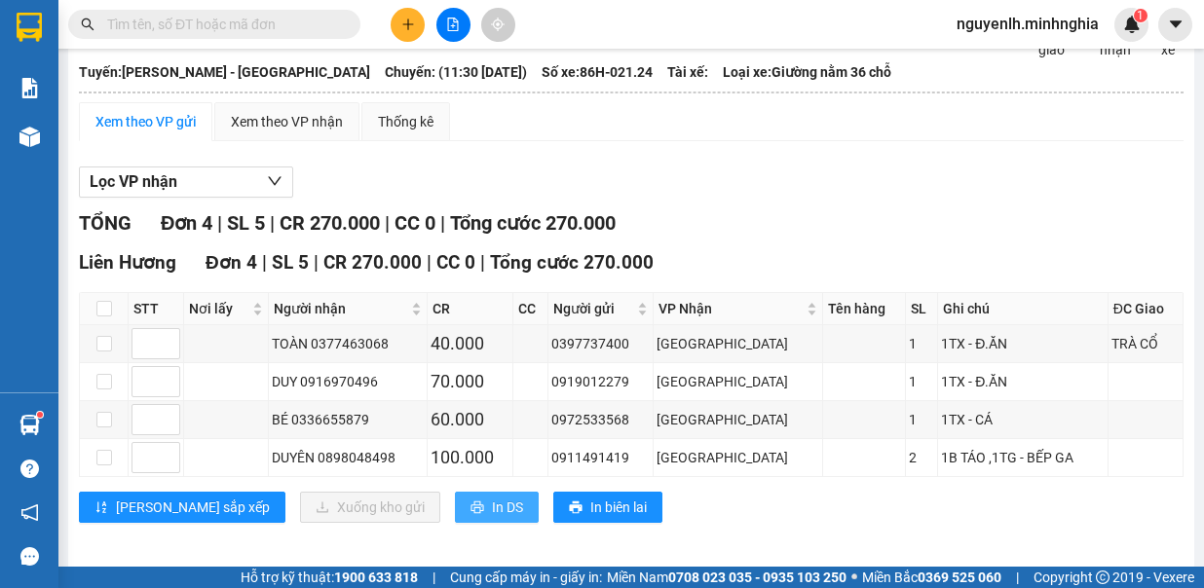
click at [492, 499] on span "In DS" at bounding box center [507, 507] width 31 height 21
click at [409, 27] on icon "plus" at bounding box center [408, 25] width 14 height 14
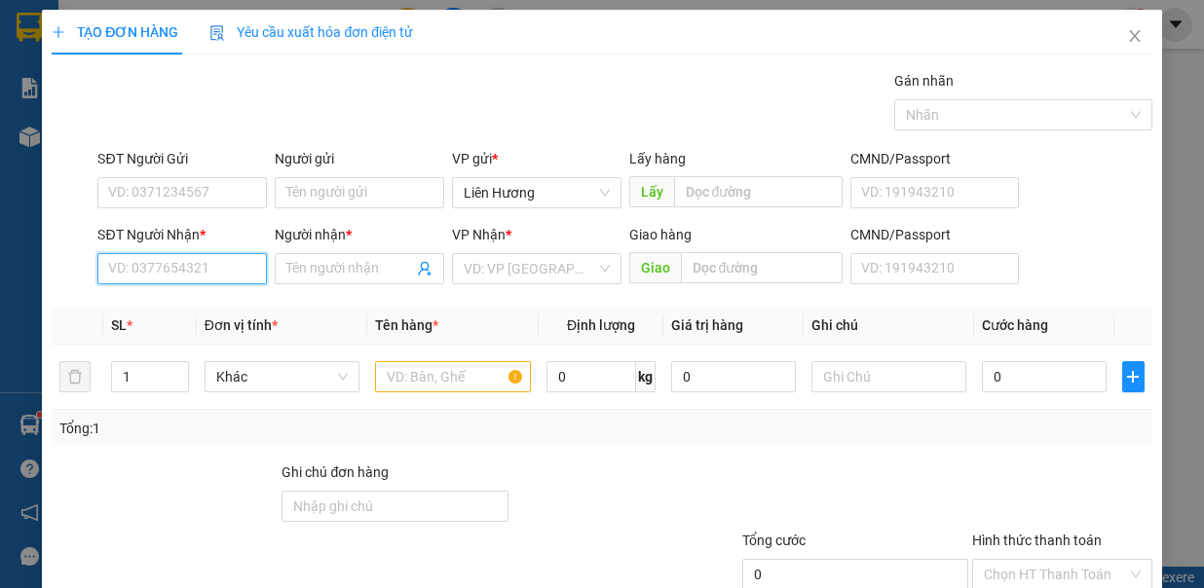
click at [226, 273] on input "SĐT Người Nhận *" at bounding box center [182, 268] width 170 height 31
click at [226, 273] on input "5197" at bounding box center [182, 268] width 170 height 31
click at [203, 267] on input "5197" at bounding box center [182, 268] width 170 height 31
drag, startPoint x: 222, startPoint y: 314, endPoint x: 413, endPoint y: 363, distance: 197.3
click at [225, 314] on div "0909875197 - XUYẾN" at bounding box center [179, 305] width 143 height 21
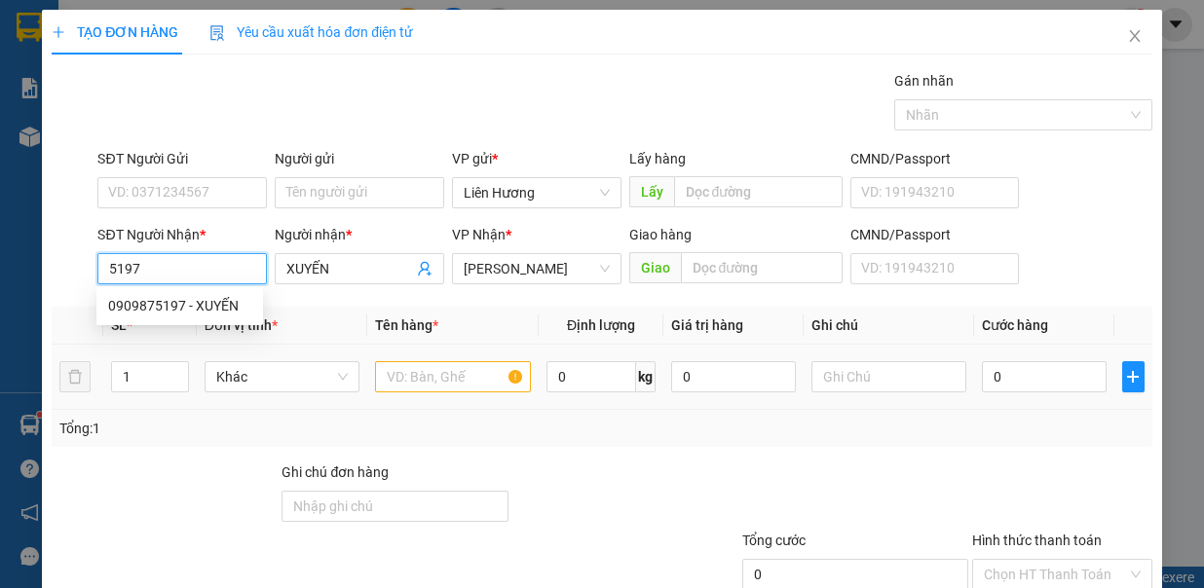
type input "0909875197"
type input "XUYẾN"
type input "0909875197"
click at [419, 367] on input "text" at bounding box center [453, 376] width 156 height 31
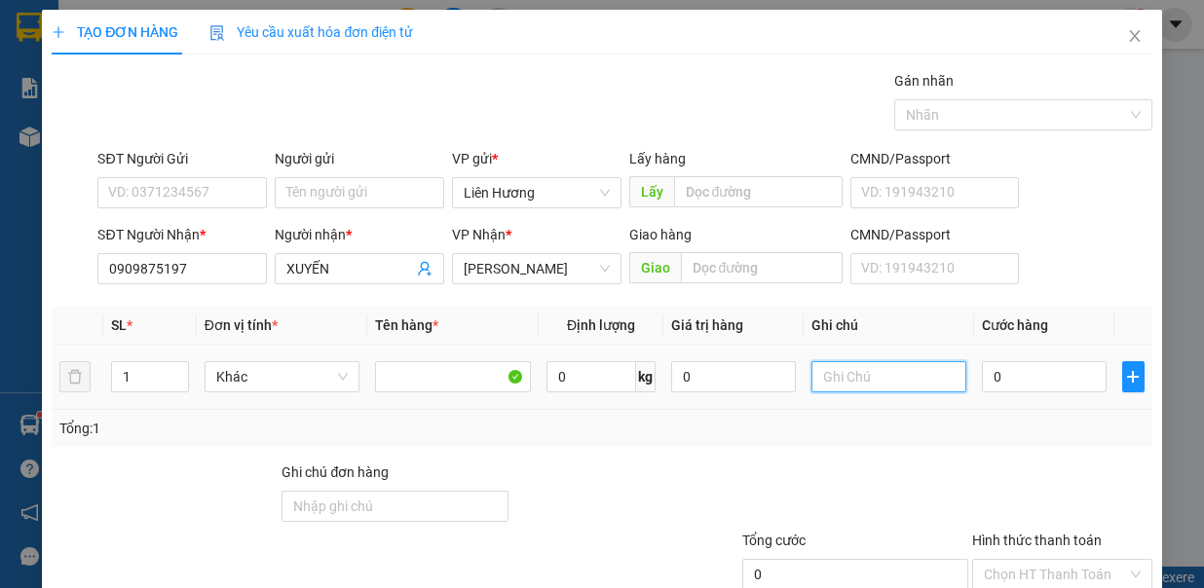
click at [864, 388] on input "text" at bounding box center [890, 376] width 156 height 31
type input "1TX - HS"
click at [1033, 349] on td "0" at bounding box center [1044, 377] width 140 height 65
click at [1035, 386] on input "0" at bounding box center [1044, 376] width 125 height 31
type input "3"
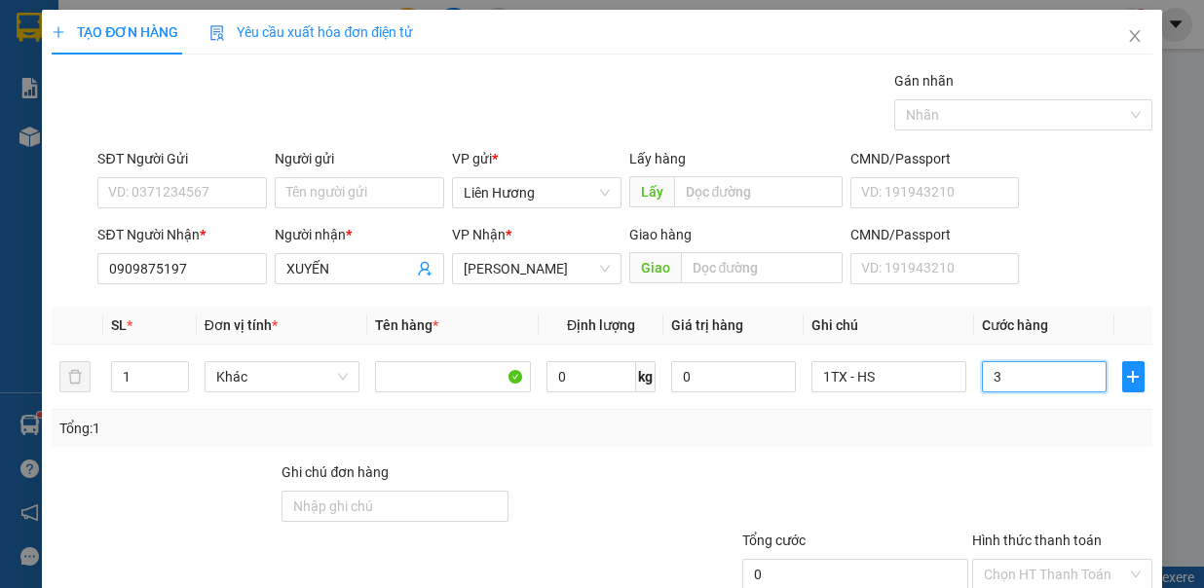
type input "3"
type input "30"
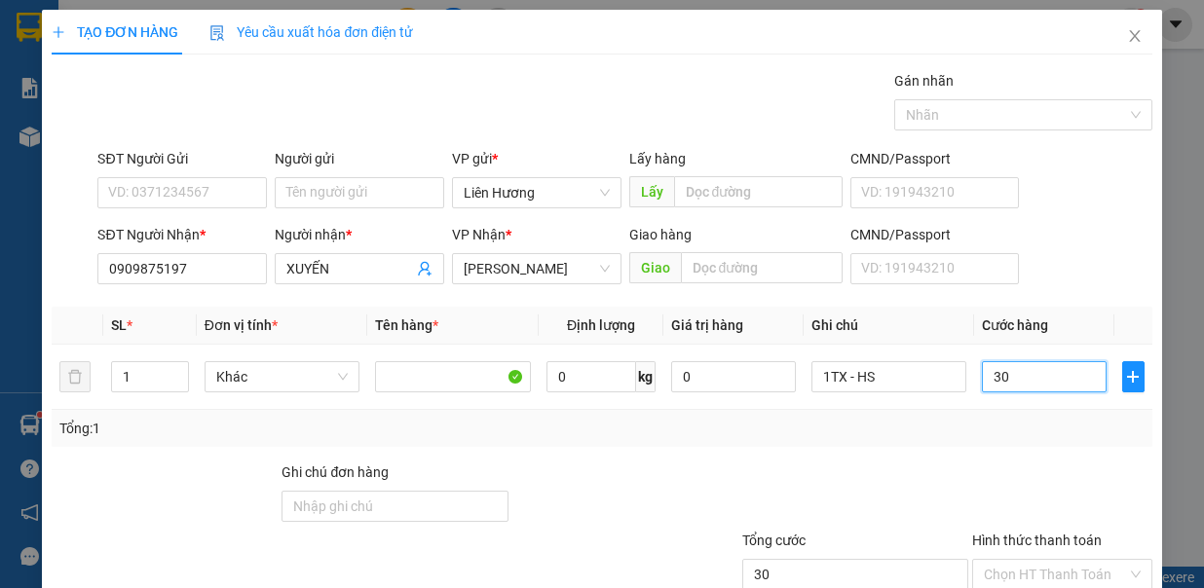
type input "30.000"
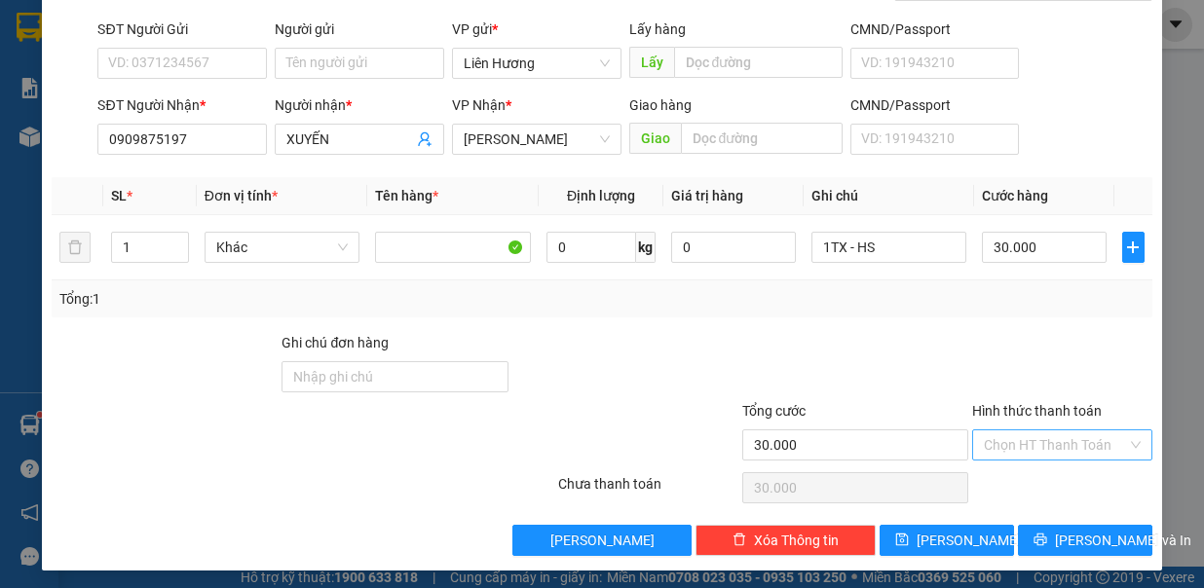
click at [1068, 432] on input "Hình thức thanh toán" at bounding box center [1055, 445] width 143 height 29
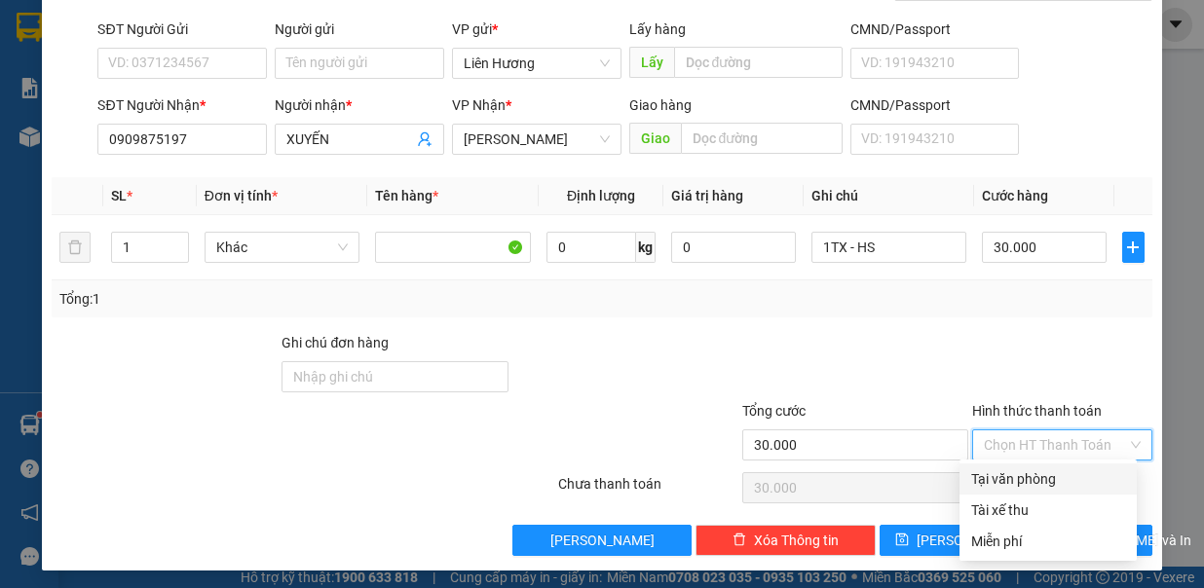
click at [1069, 469] on div "Tại văn phòng" at bounding box center [1048, 479] width 154 height 21
type input "0"
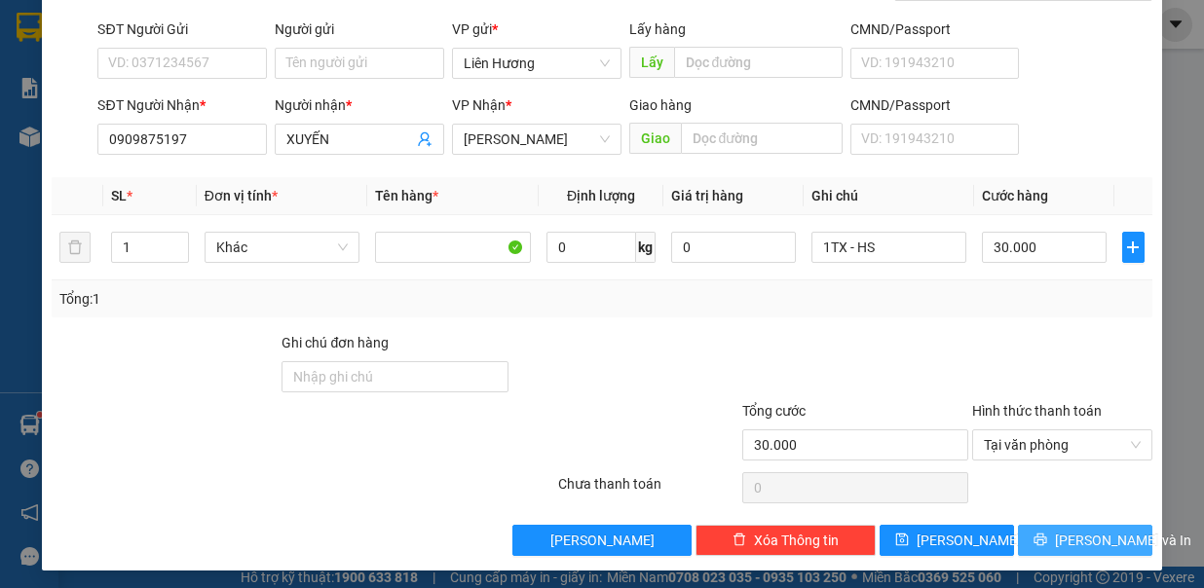
drag, startPoint x: 1050, startPoint y: 529, endPoint x: 1023, endPoint y: 526, distance: 27.4
click at [1045, 526] on button "[PERSON_NAME] và In" at bounding box center [1085, 540] width 134 height 31
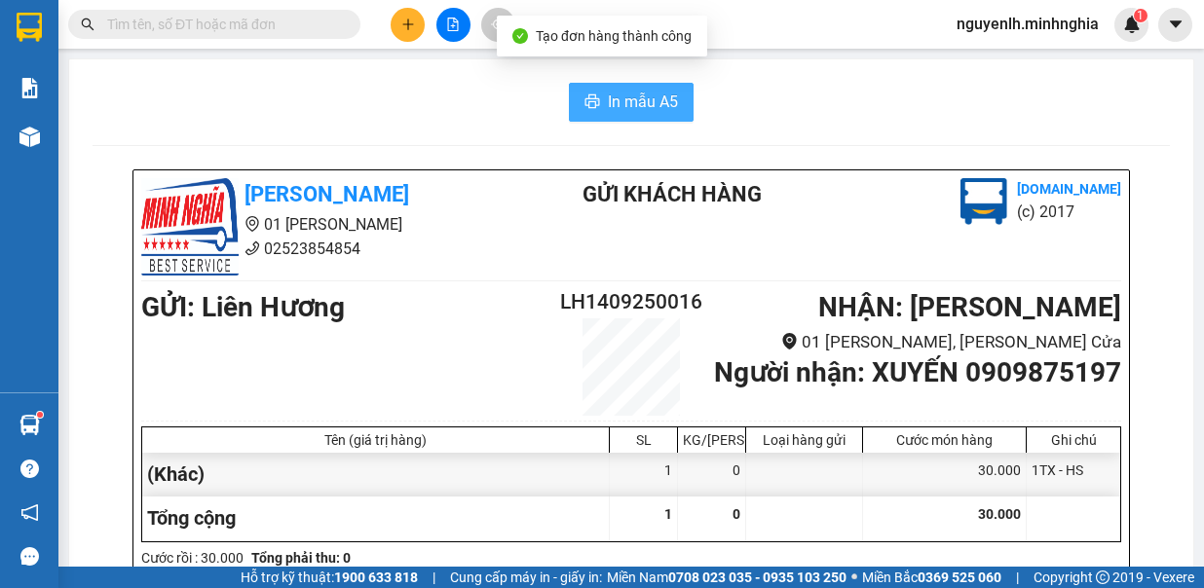
click at [609, 99] on span "In mẫu A5" at bounding box center [643, 102] width 70 height 24
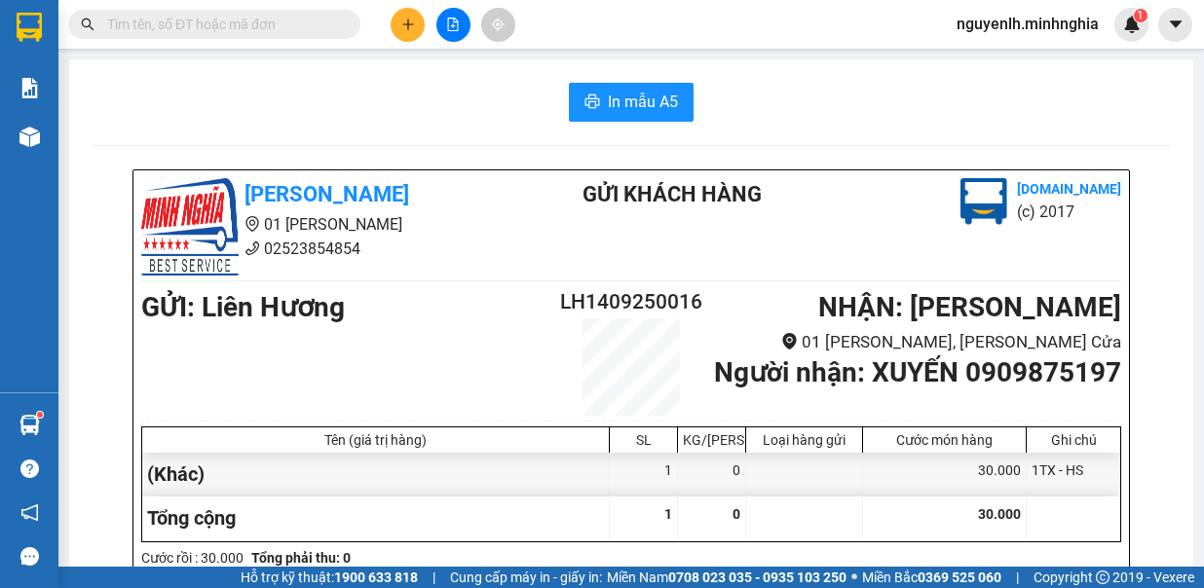
click at [207, 35] on span at bounding box center [214, 24] width 292 height 29
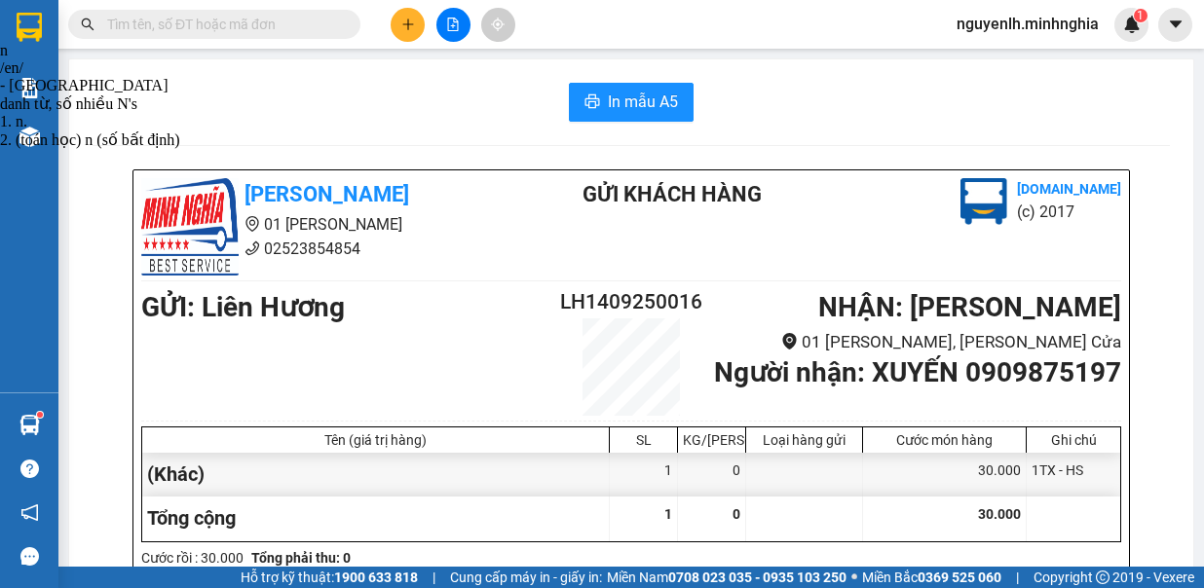
click at [212, 27] on input "text" at bounding box center [222, 24] width 230 height 21
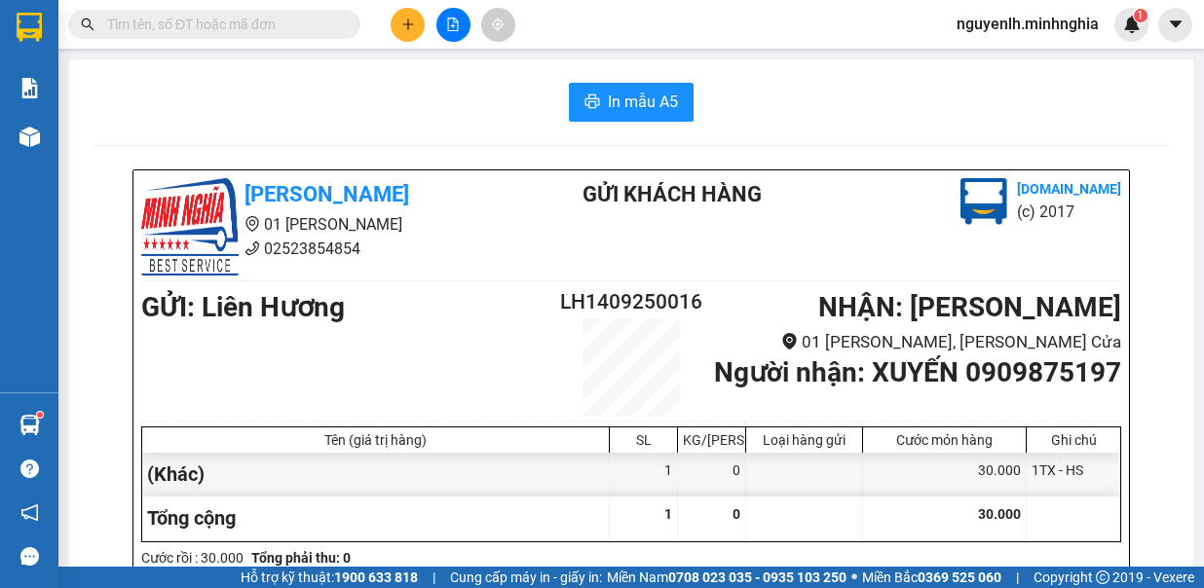
click at [207, 19] on div "Kết quả tìm kiếm ( 0 ) Bộ lọc No Data" at bounding box center [190, 25] width 380 height 34
drag, startPoint x: 208, startPoint y: 19, endPoint x: 383, endPoint y: 104, distance: 195.2
click at [208, 19] on input "text" at bounding box center [222, 24] width 230 height 21
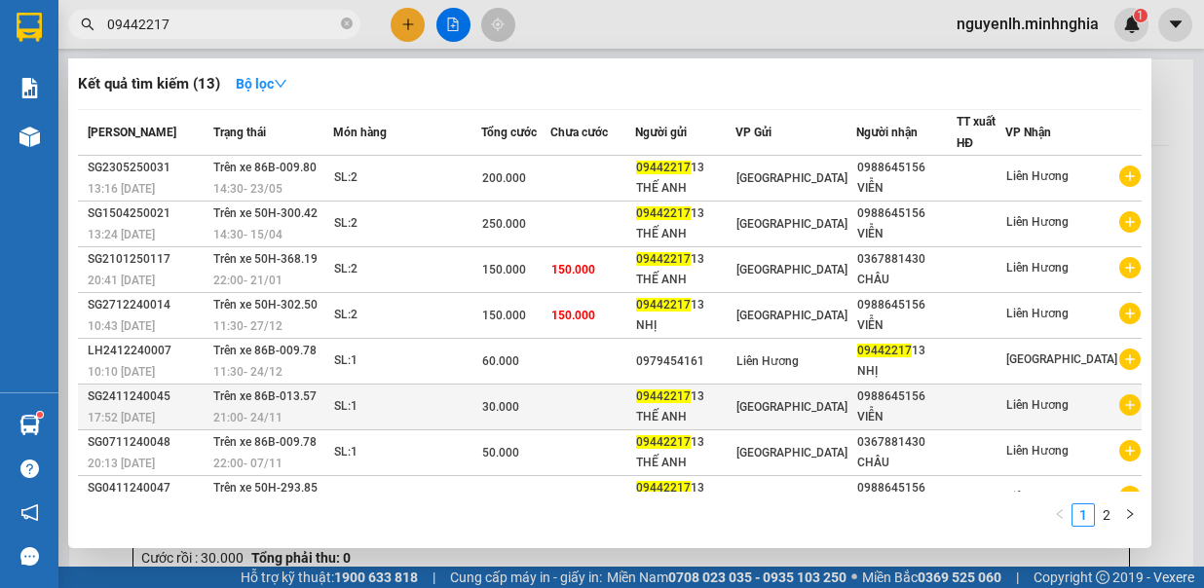
type input "09442217"
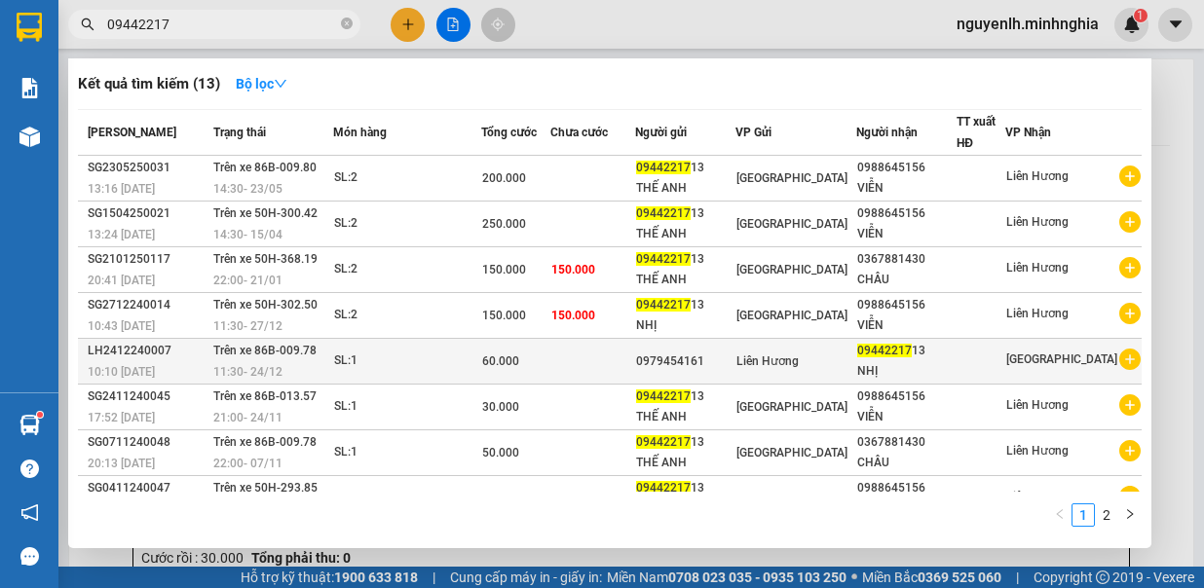
scroll to position [106, 0]
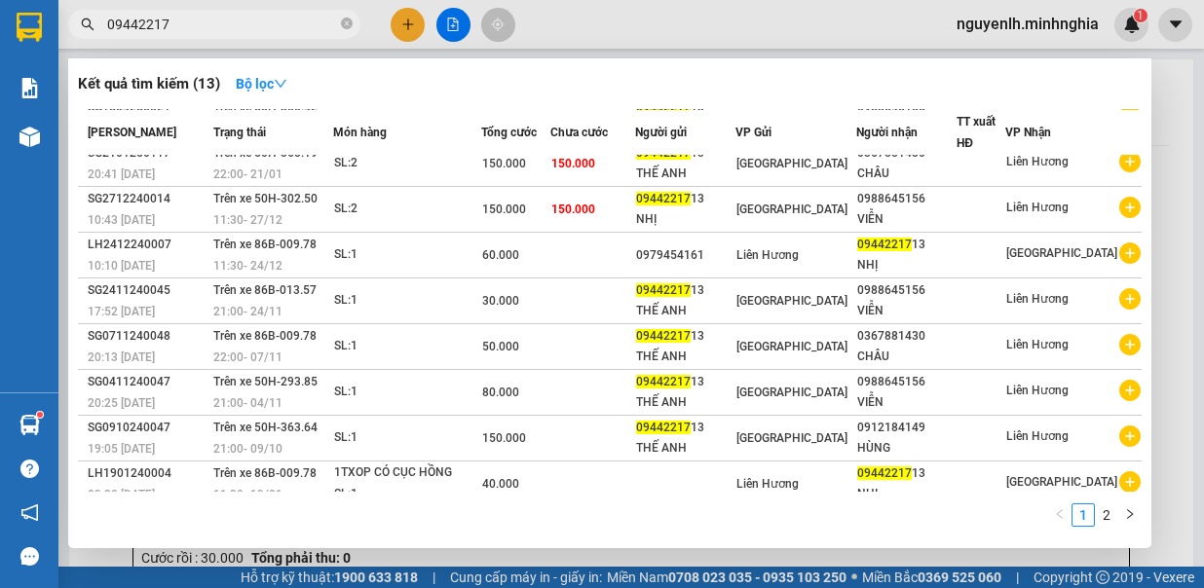
drag, startPoint x: 721, startPoint y: 41, endPoint x: 673, endPoint y: 57, distance: 50.5
click at [719, 43] on div at bounding box center [602, 294] width 1204 height 588
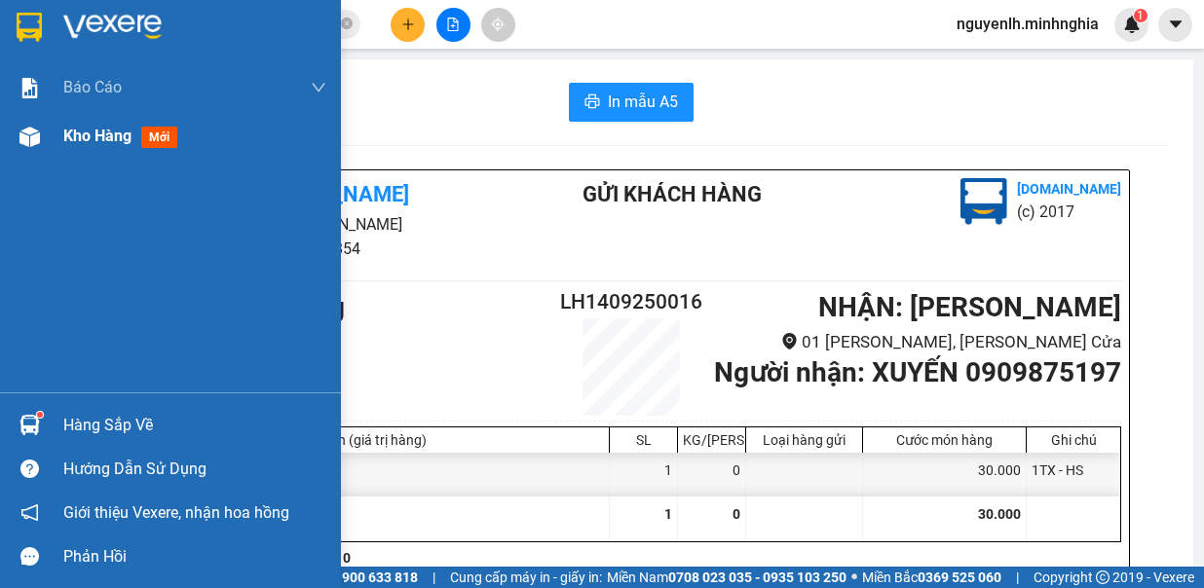
click at [46, 138] on div at bounding box center [30, 137] width 34 height 34
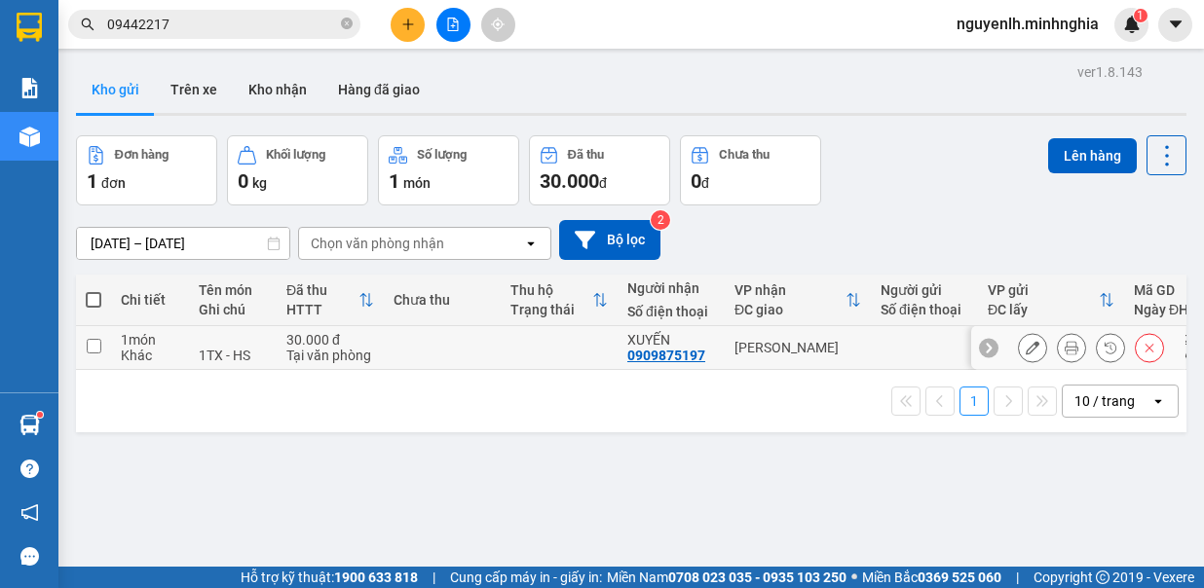
click at [97, 337] on td at bounding box center [93, 348] width 35 height 44
checkbox input "true"
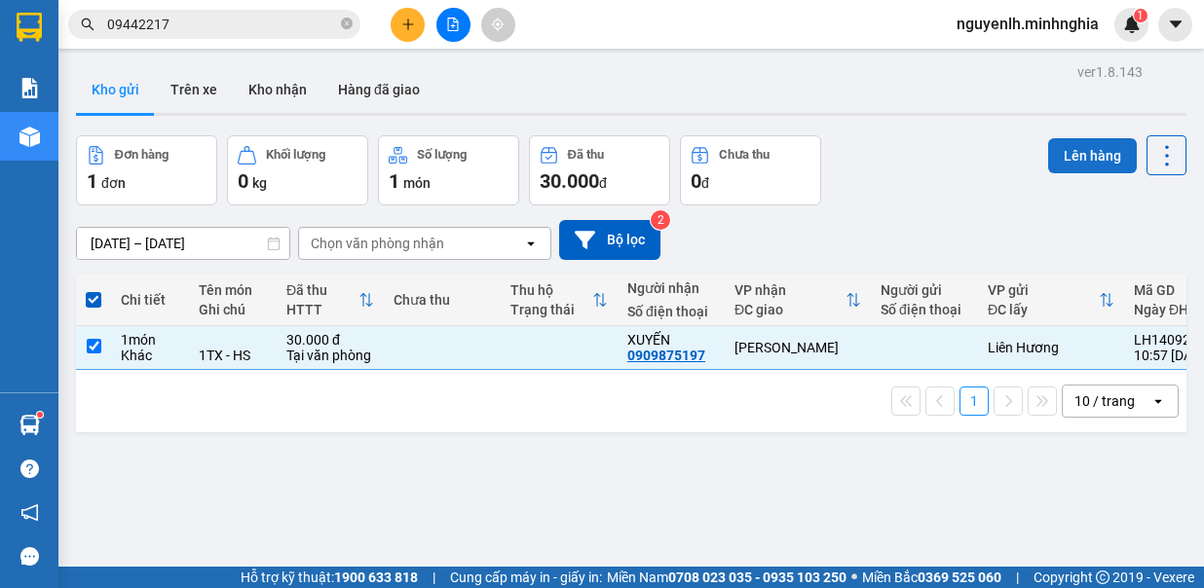
click at [1085, 163] on button "Lên hàng" at bounding box center [1092, 155] width 89 height 35
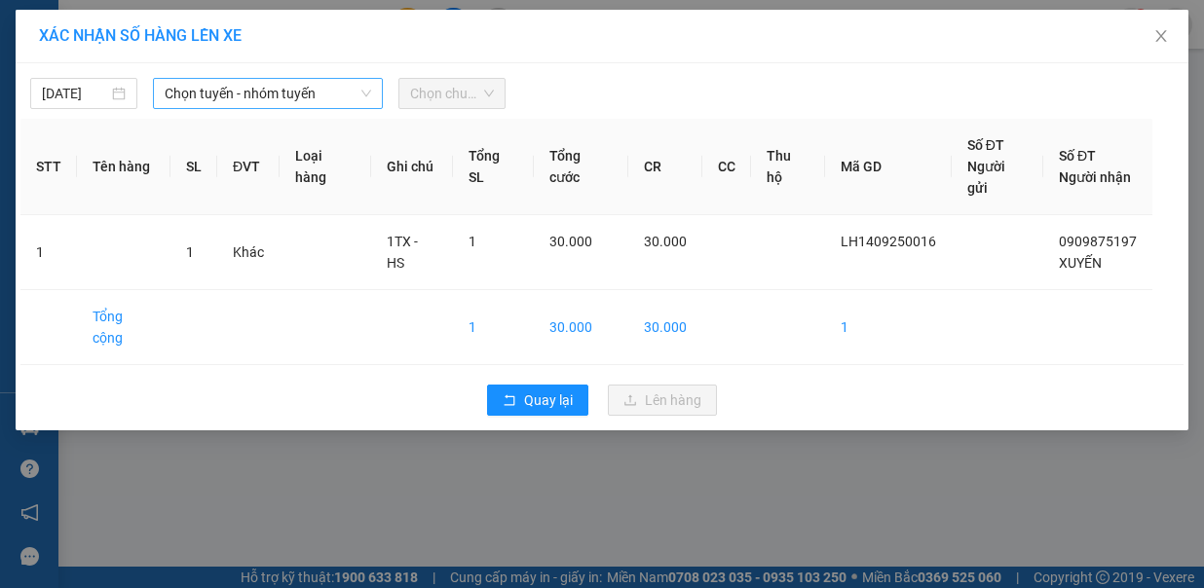
click at [265, 79] on span "Chọn tuyến - nhóm tuyến" at bounding box center [268, 93] width 207 height 29
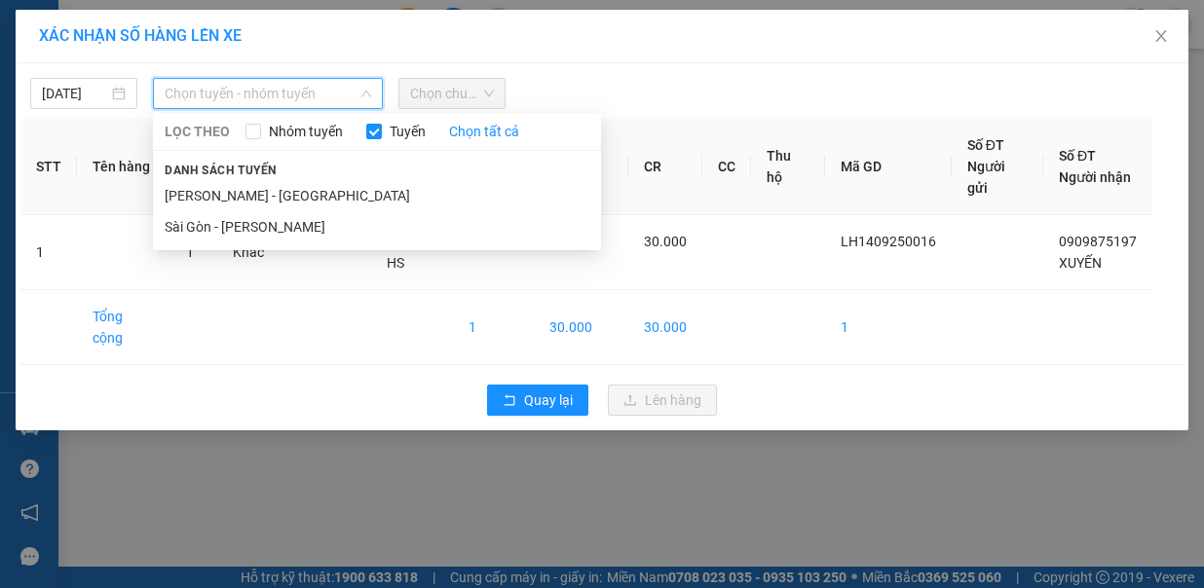
drag, startPoint x: 269, startPoint y: 172, endPoint x: 370, endPoint y: 151, distance: 103.6
click at [268, 180] on li "[PERSON_NAME] - [GEOGRAPHIC_DATA]" at bounding box center [377, 195] width 448 height 31
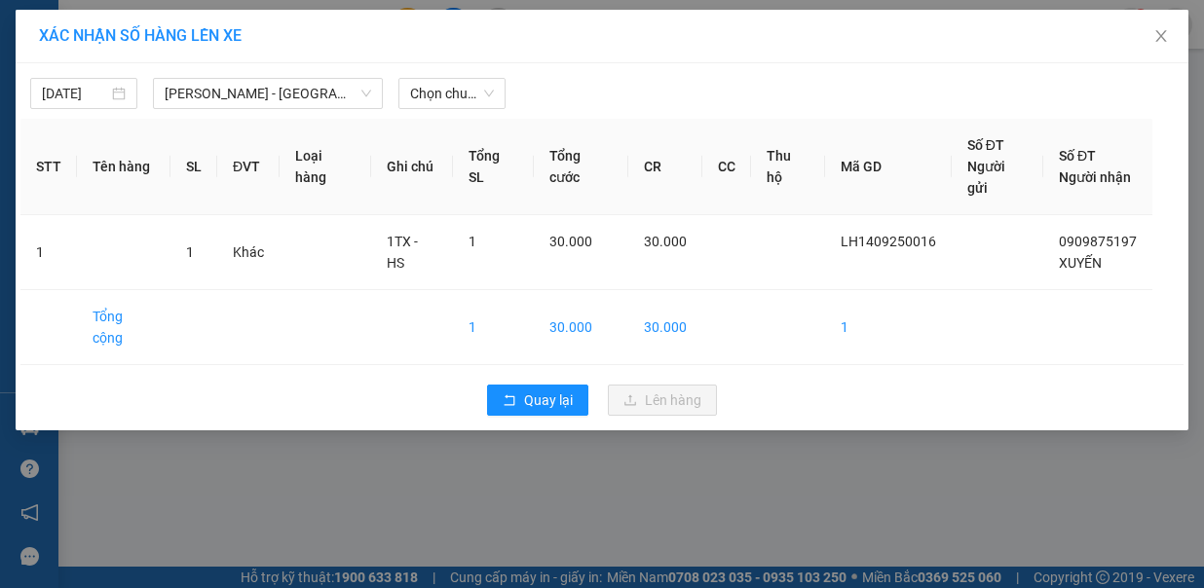
click at [460, 76] on div "[DATE] [PERSON_NAME] Rí - [GEOGRAPHIC_DATA] LỌC THEO Nhóm [PERSON_NAME] tất cả …" at bounding box center [601, 88] width 1163 height 41
click at [457, 90] on span "Chọn chuyến" at bounding box center [452, 93] width 84 height 29
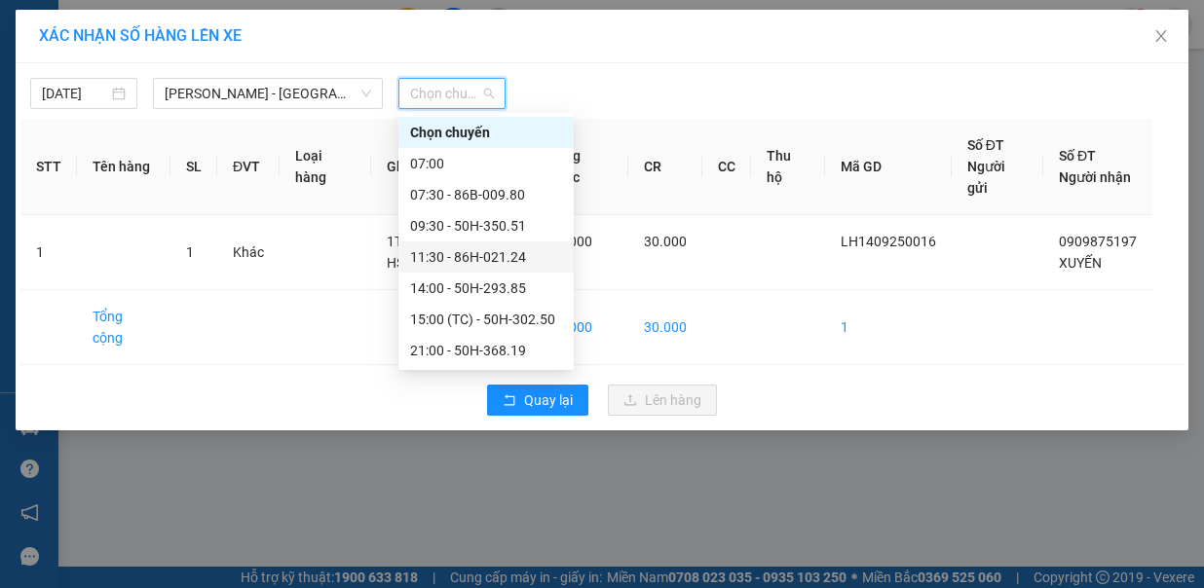
click at [493, 261] on div "11:30 - 86H-021.24" at bounding box center [486, 256] width 152 height 21
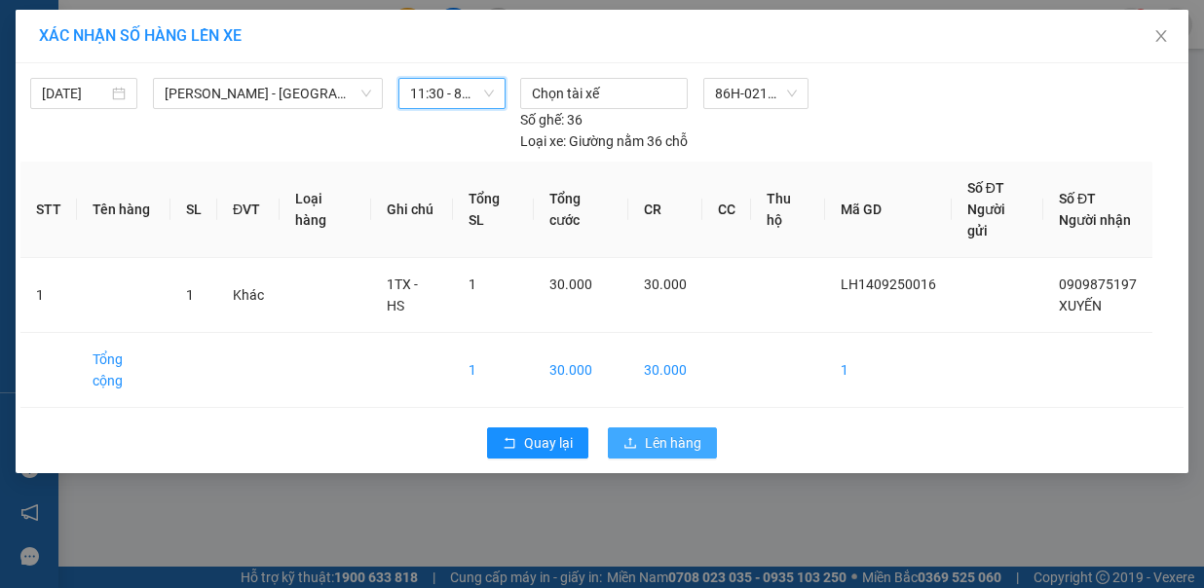
click at [686, 428] on button "Lên hàng" at bounding box center [662, 443] width 109 height 31
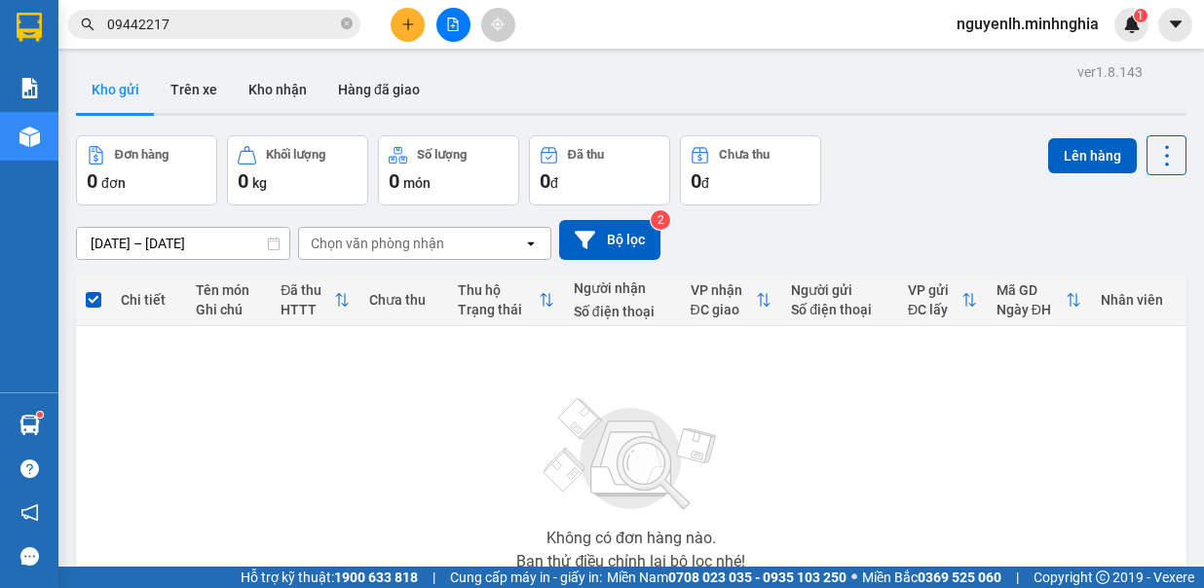
click at [404, 25] on icon "plus" at bounding box center [408, 25] width 14 height 14
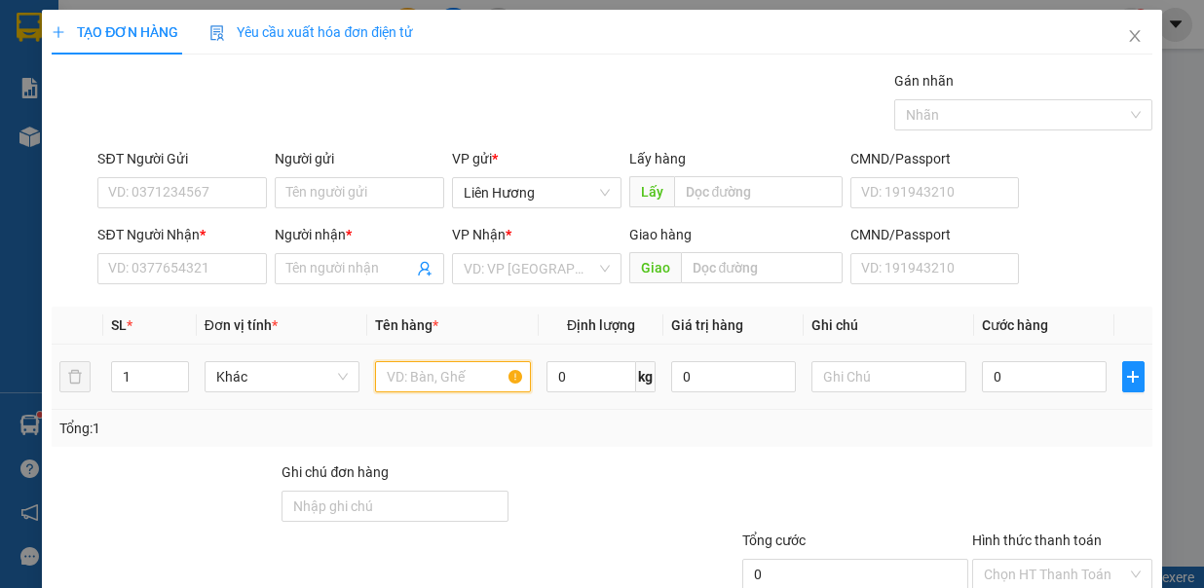
click at [401, 382] on input "text" at bounding box center [453, 376] width 156 height 31
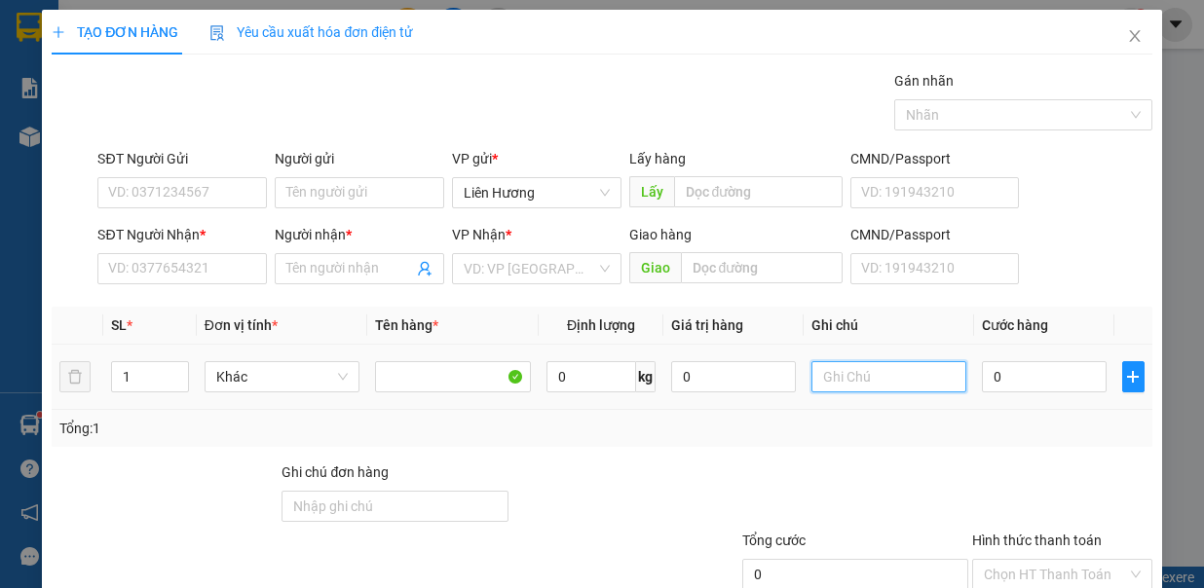
click at [816, 366] on input "text" at bounding box center [890, 376] width 156 height 31
type input "1 BỌC ĐEN ĐỒ ĂN"
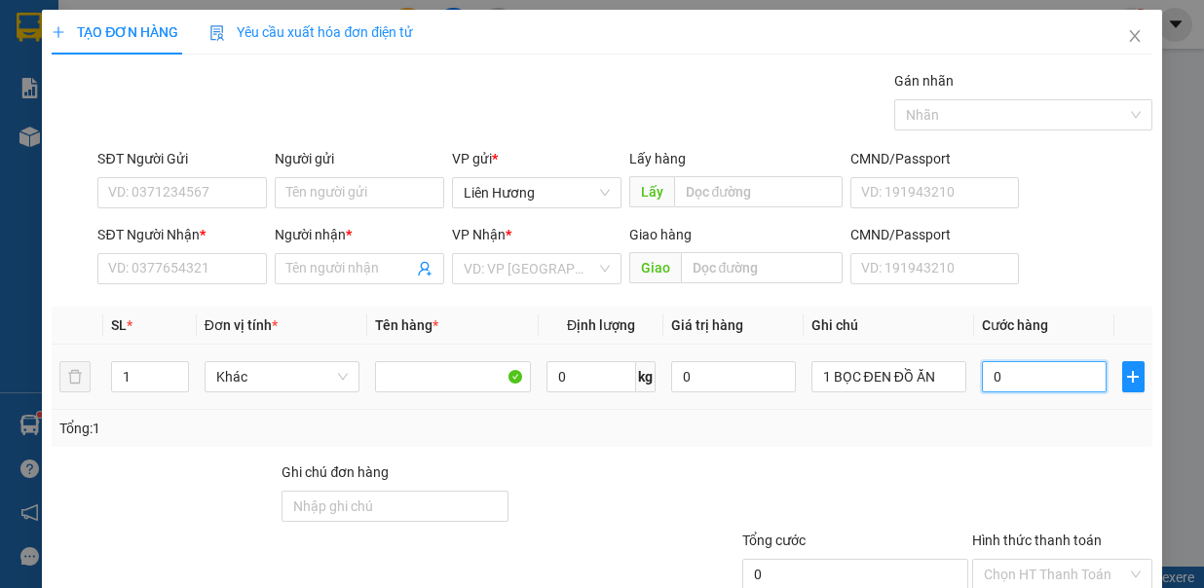
click at [982, 370] on input "0" at bounding box center [1044, 376] width 125 height 31
type input "40"
type input "40.000"
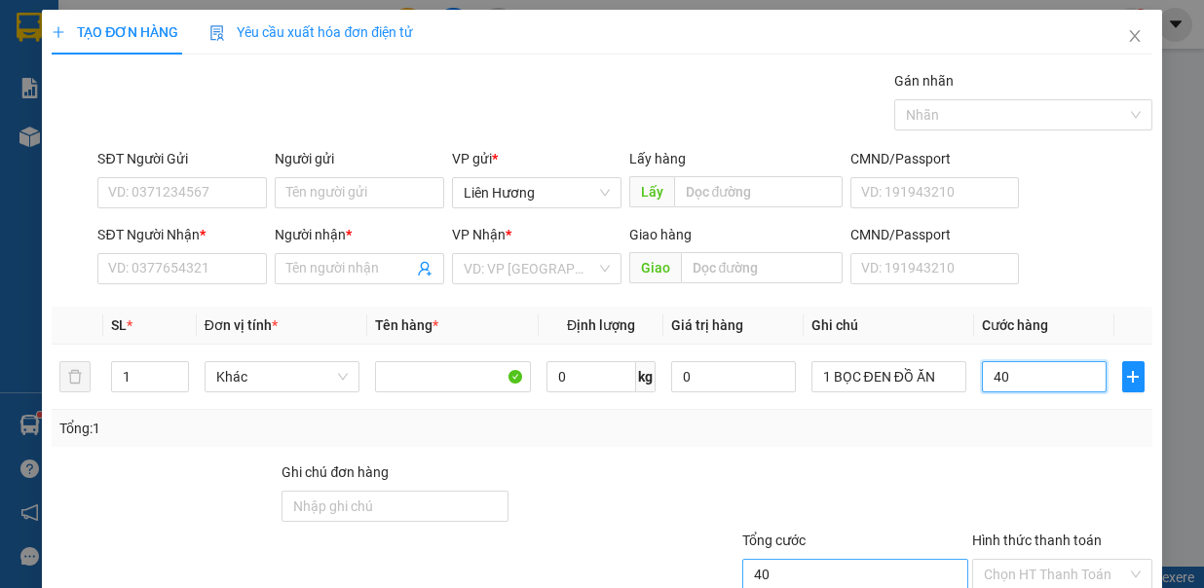
type input "40.000"
click at [161, 249] on div "SĐT Người Nhận *" at bounding box center [182, 238] width 170 height 29
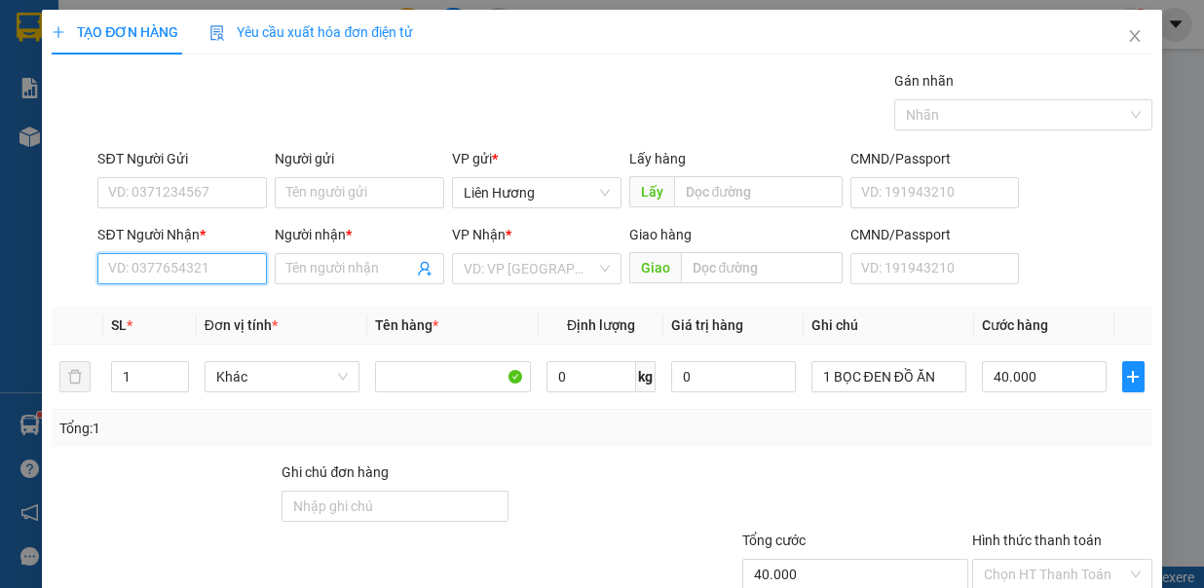
click at [164, 269] on input "SĐT Người Nhận *" at bounding box center [182, 268] width 170 height 31
click at [1004, 561] on input "Hình thức thanh toán" at bounding box center [1055, 574] width 143 height 29
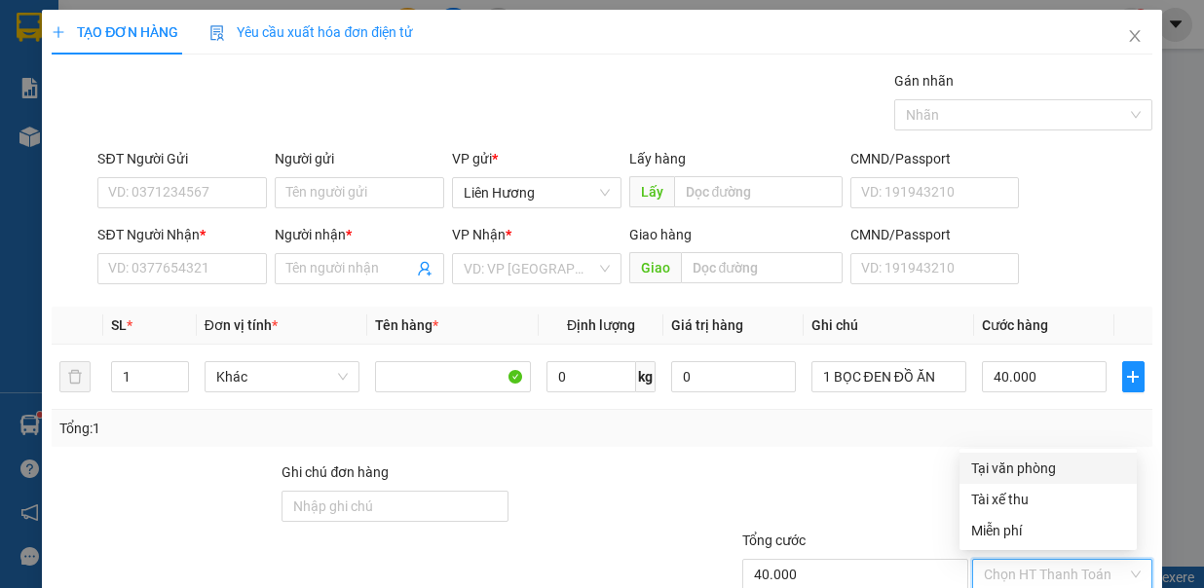
click at [1025, 472] on div "Tại văn phòng" at bounding box center [1048, 468] width 154 height 21
type input "0"
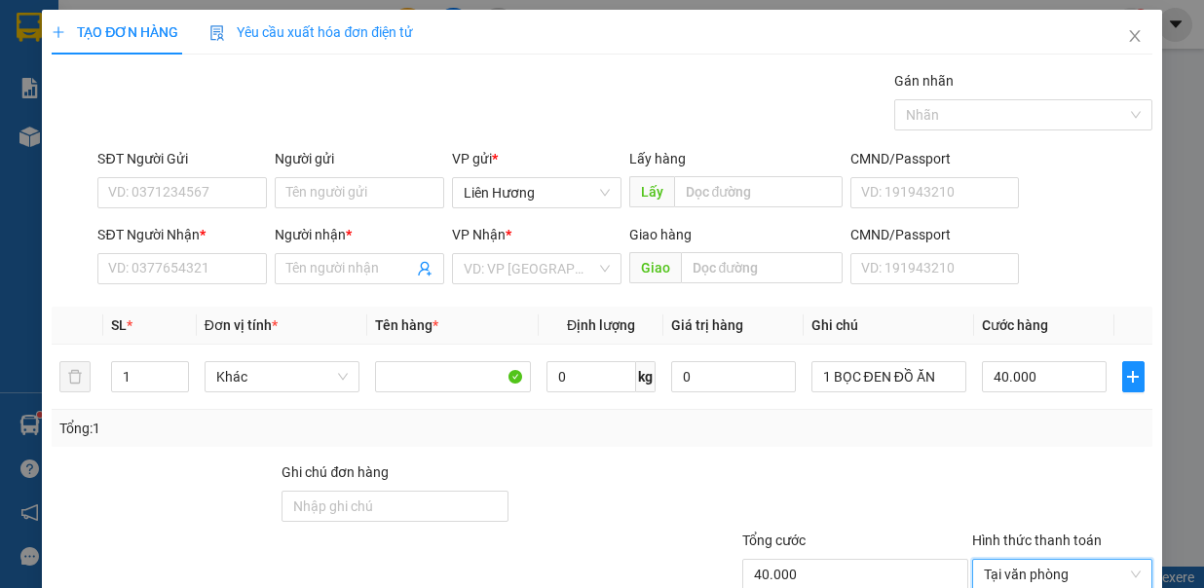
scroll to position [130, 0]
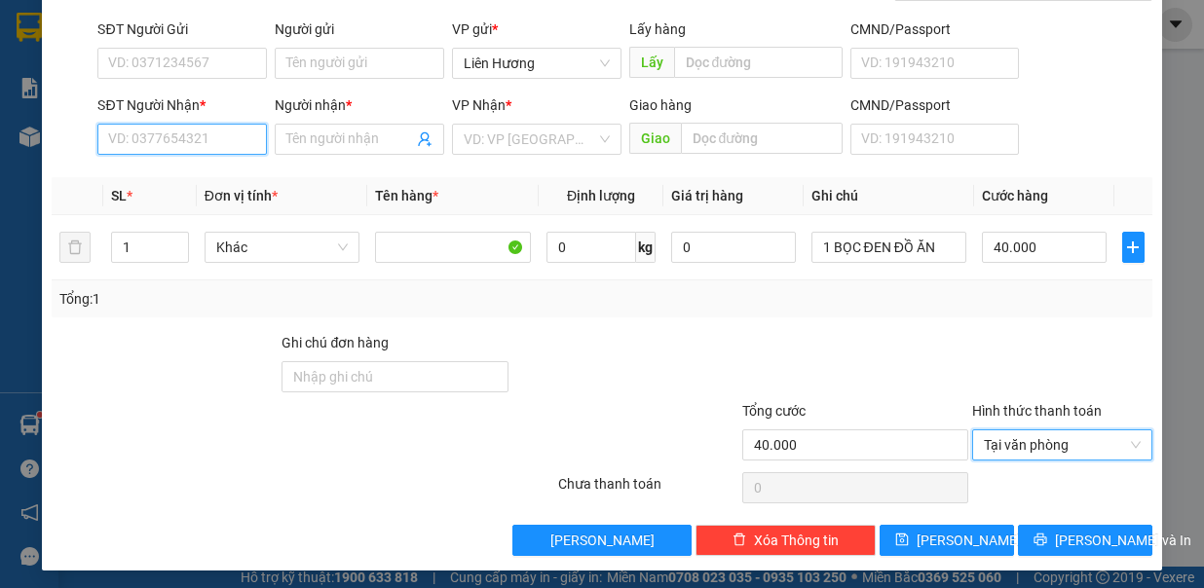
click at [203, 145] on input "SĐT Người Nhận *" at bounding box center [182, 139] width 170 height 31
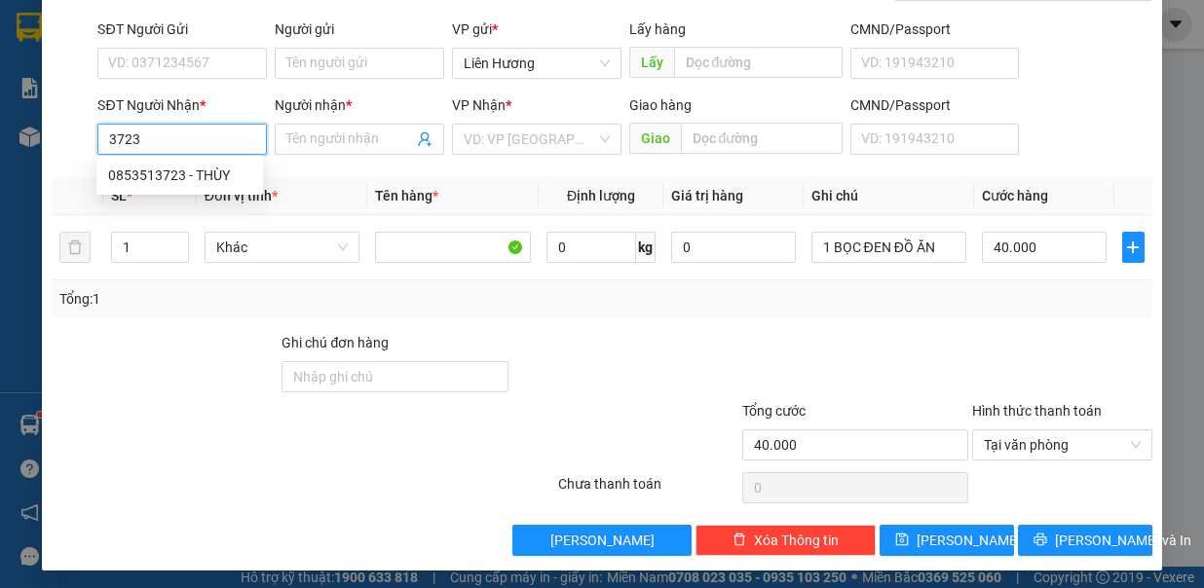
click at [144, 136] on input "3723" at bounding box center [182, 139] width 170 height 31
click at [158, 183] on div "0853513723 - THÙY" at bounding box center [179, 175] width 143 height 21
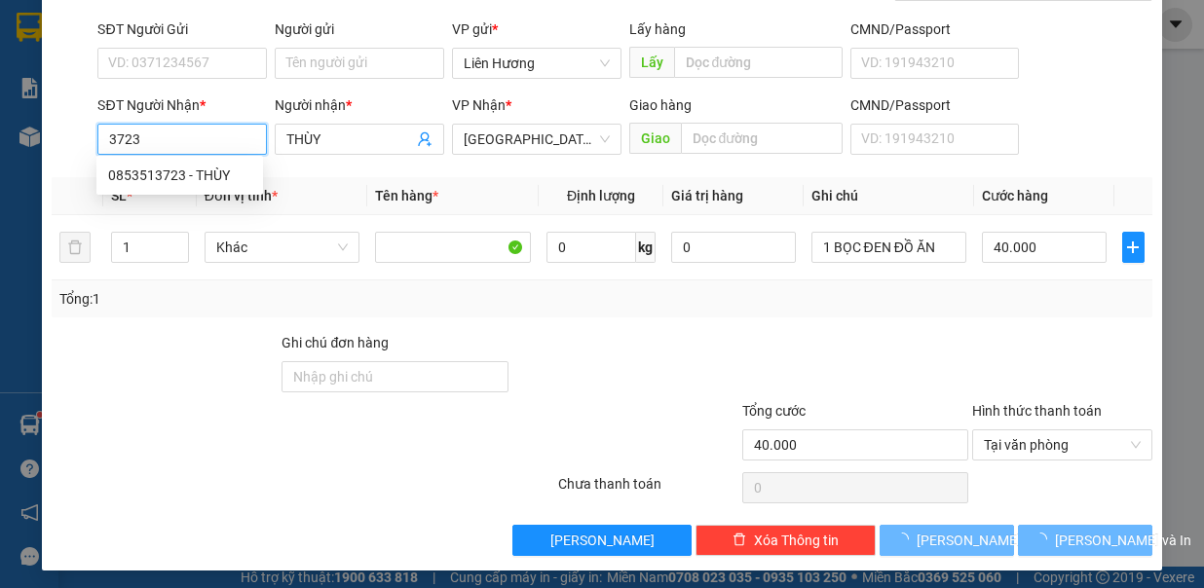
type input "0853513723"
type input "THÙY"
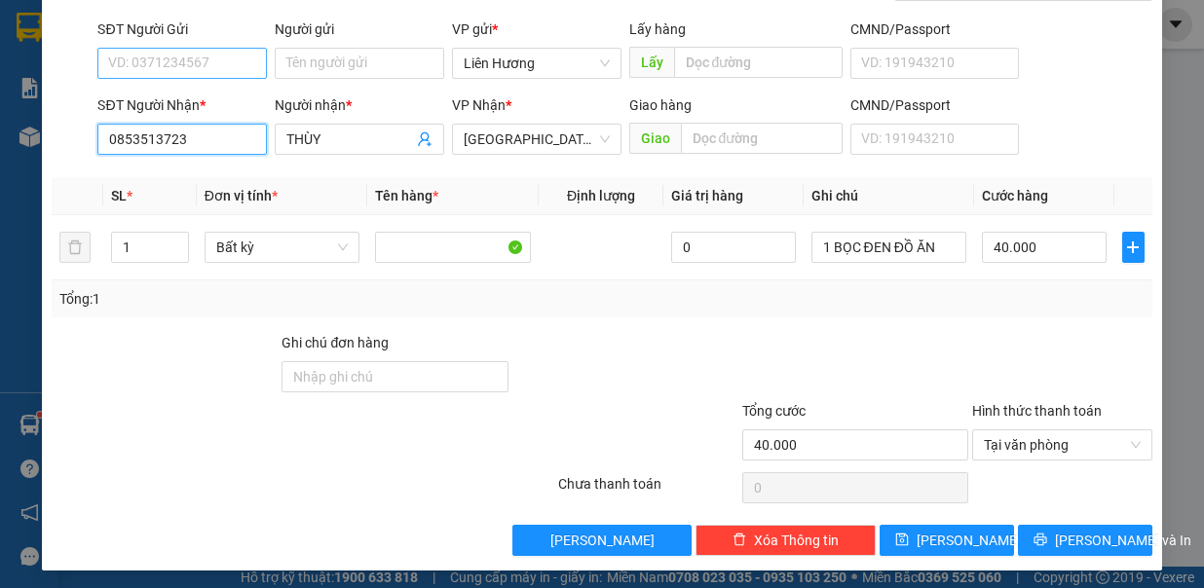
type input "0853513723"
click at [174, 76] on input "SĐT Người Gửi" at bounding box center [182, 63] width 170 height 31
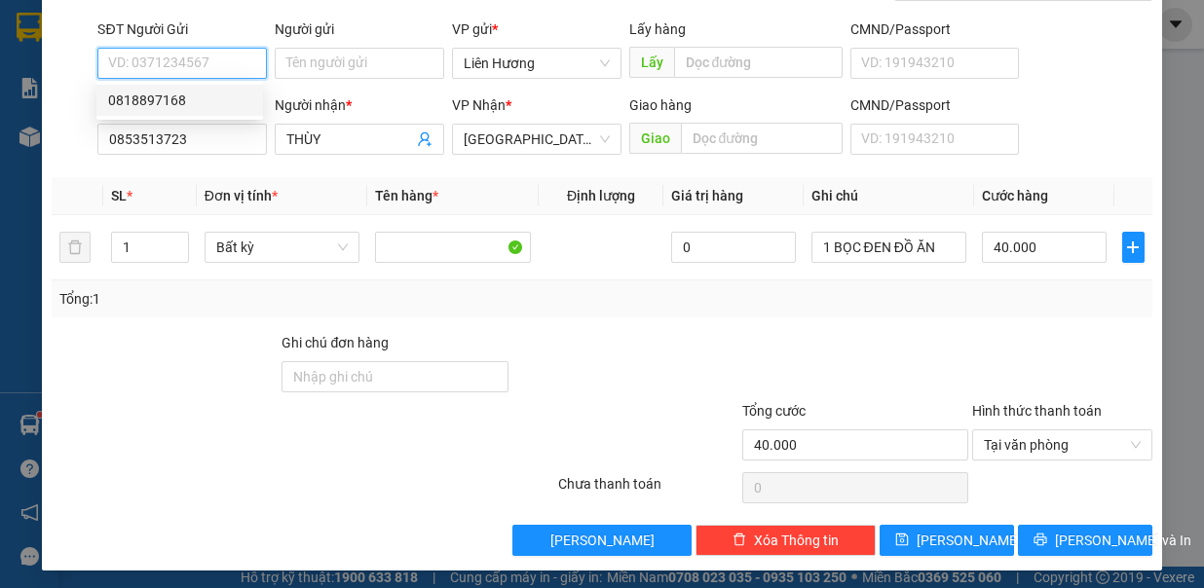
click at [211, 97] on div "0818897168" at bounding box center [179, 100] width 143 height 21
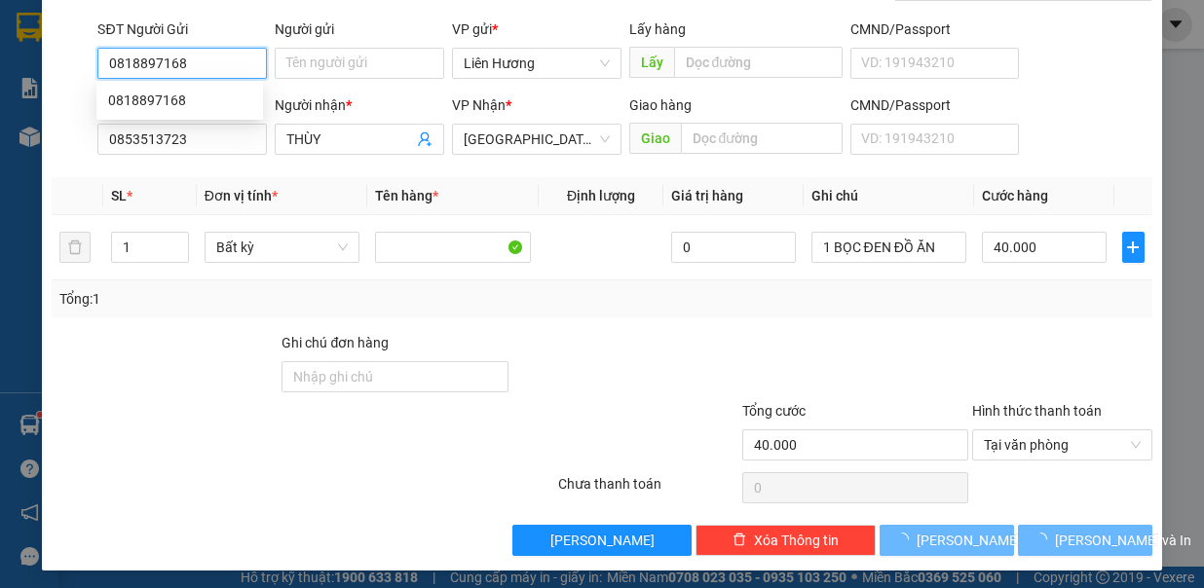
type input "0818897168"
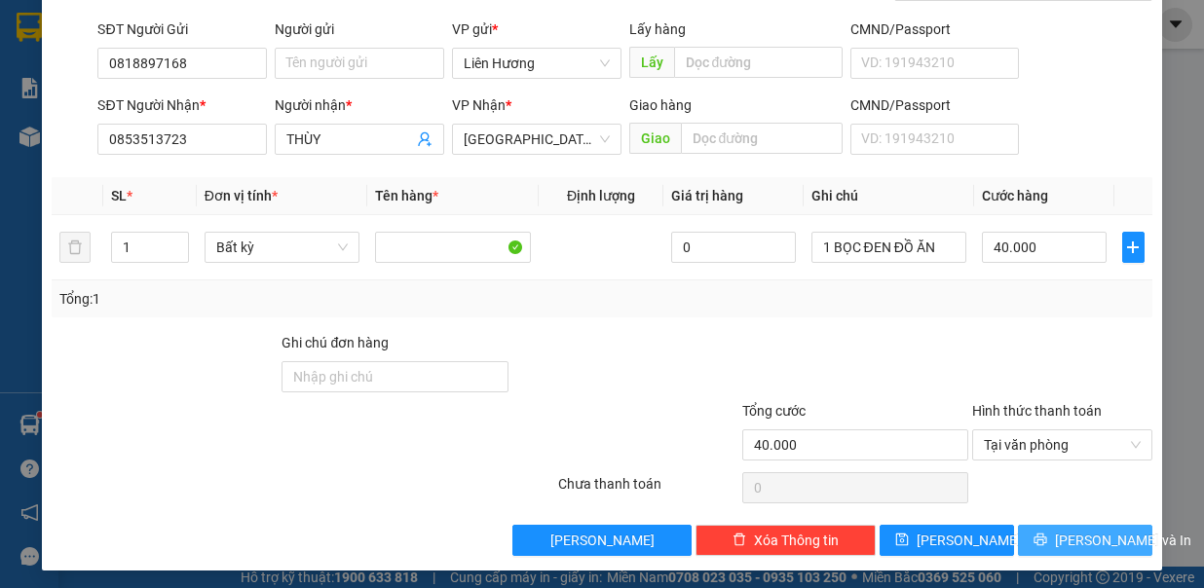
click at [1055, 538] on span "[PERSON_NAME] và In" at bounding box center [1123, 540] width 136 height 21
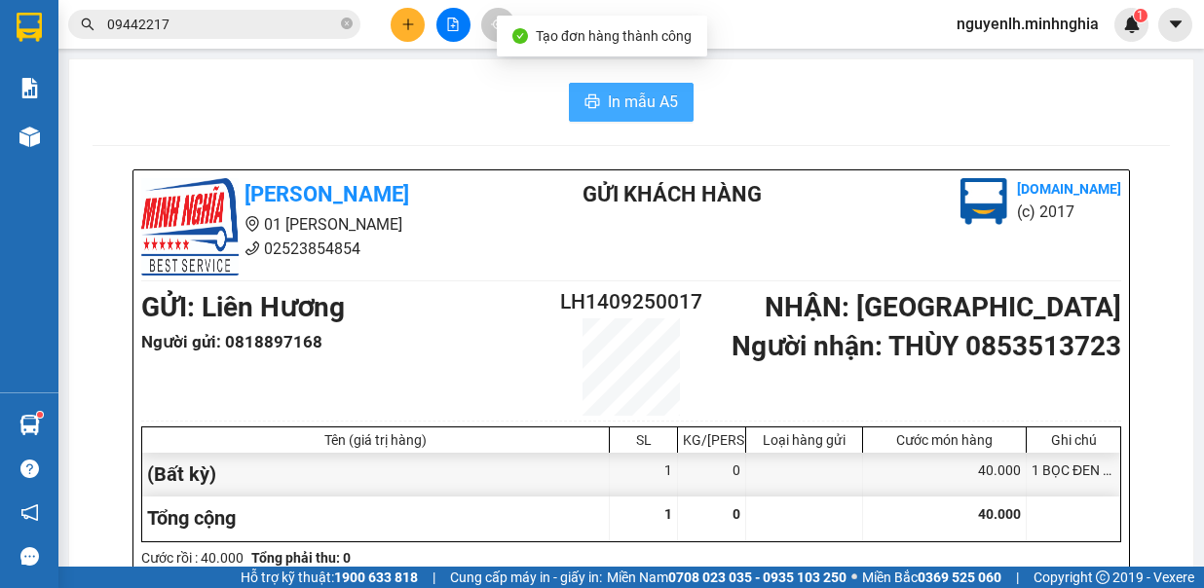
click at [610, 98] on span "In mẫu A5" at bounding box center [643, 102] width 70 height 24
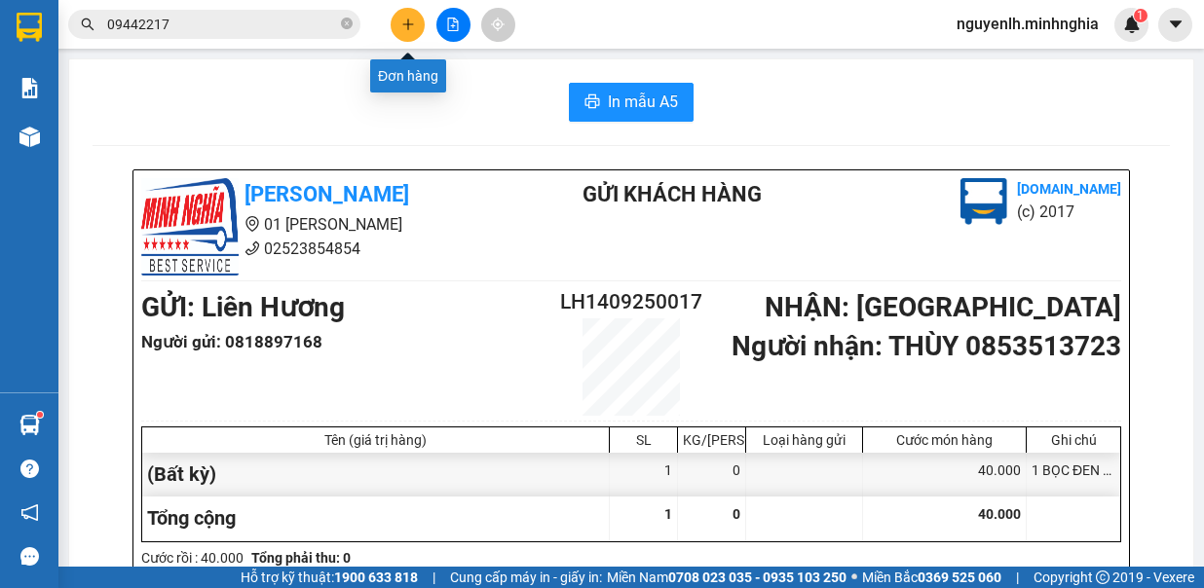
click at [409, 31] on button at bounding box center [408, 25] width 34 height 34
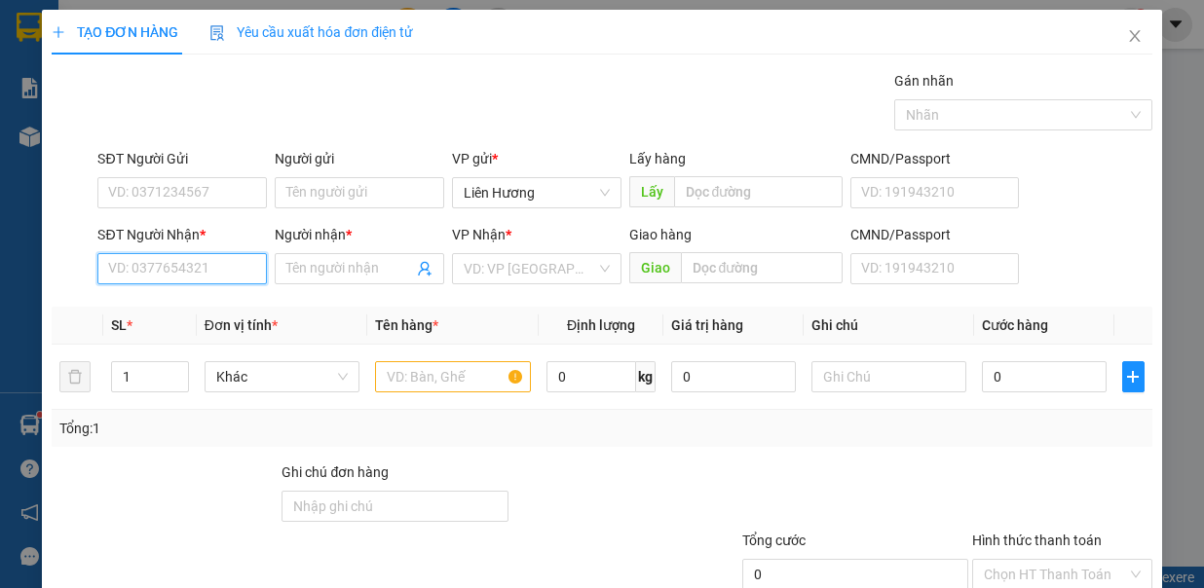
click at [212, 268] on input "SĐT Người Nhận *" at bounding box center [182, 268] width 170 height 31
